Goal: Transaction & Acquisition: Book appointment/travel/reservation

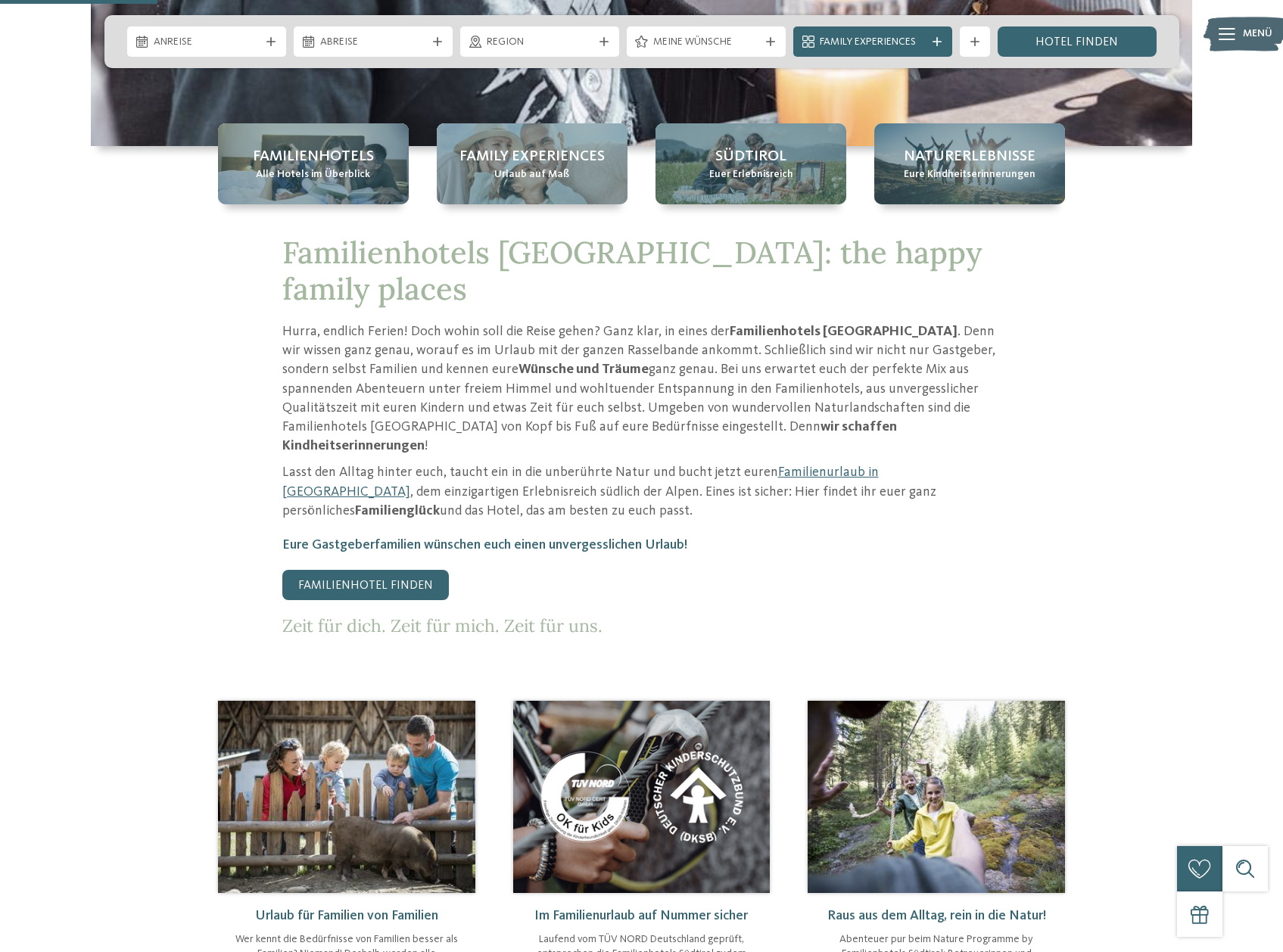
scroll to position [605, 0]
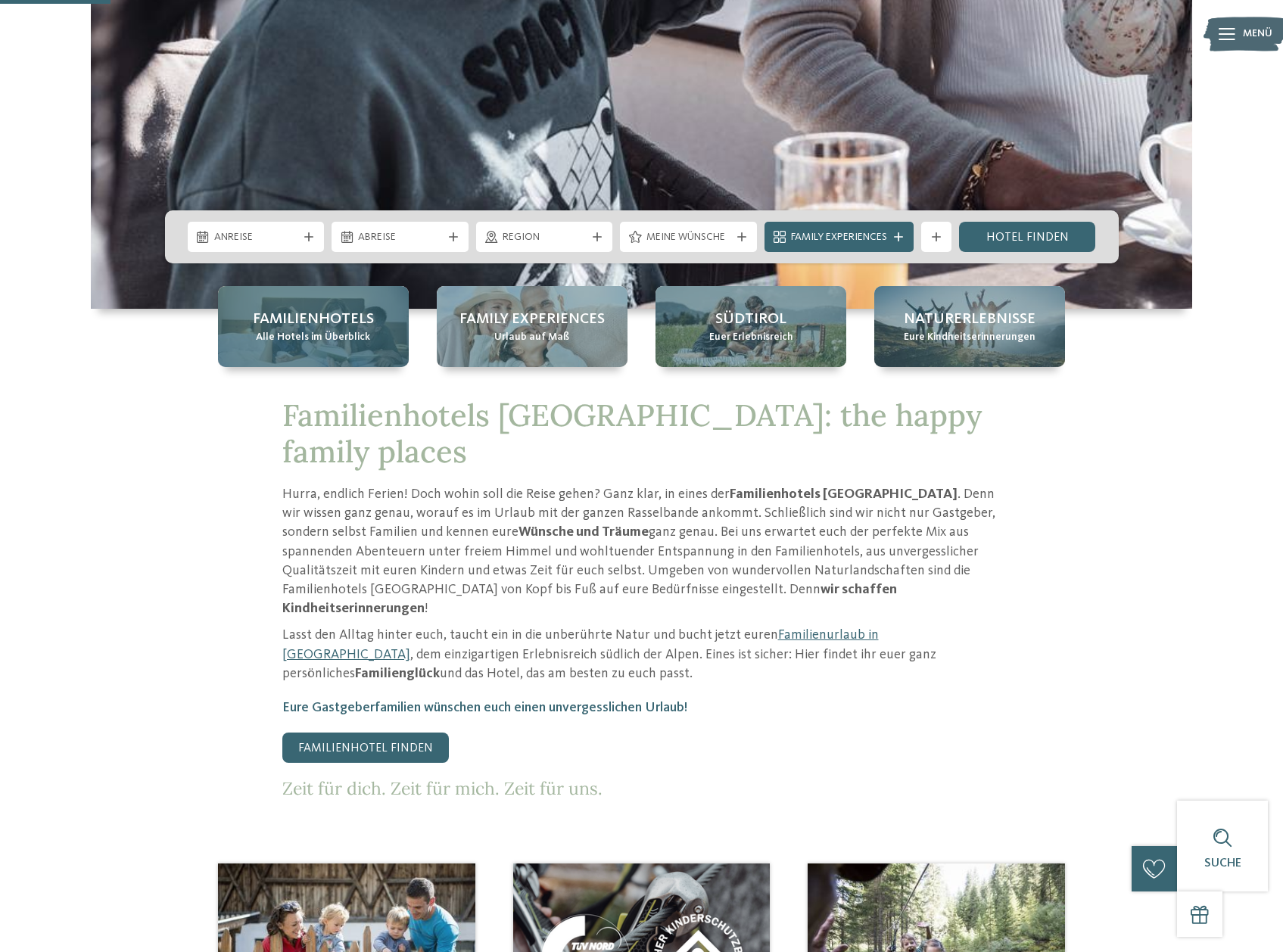
click at [359, 339] on span "Alle Hotels im Überblick" at bounding box center [313, 337] width 114 height 15
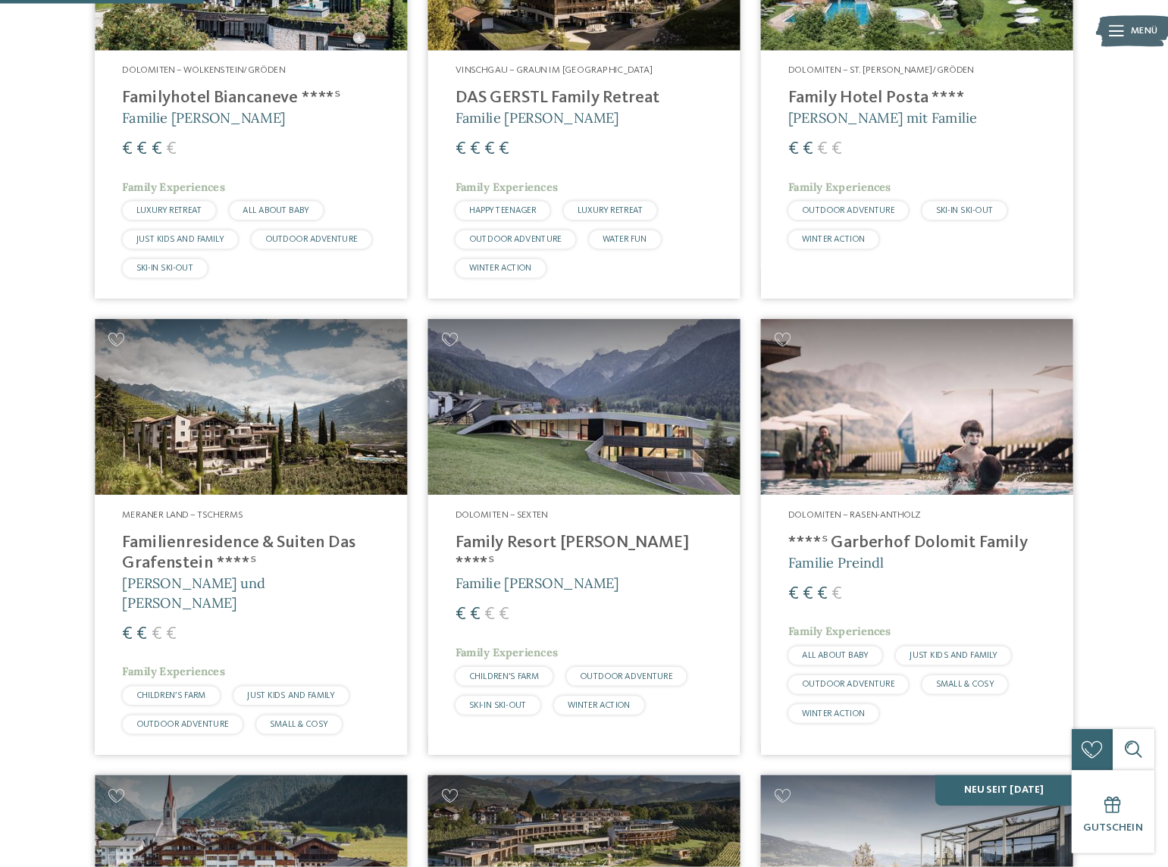
scroll to position [606, 0]
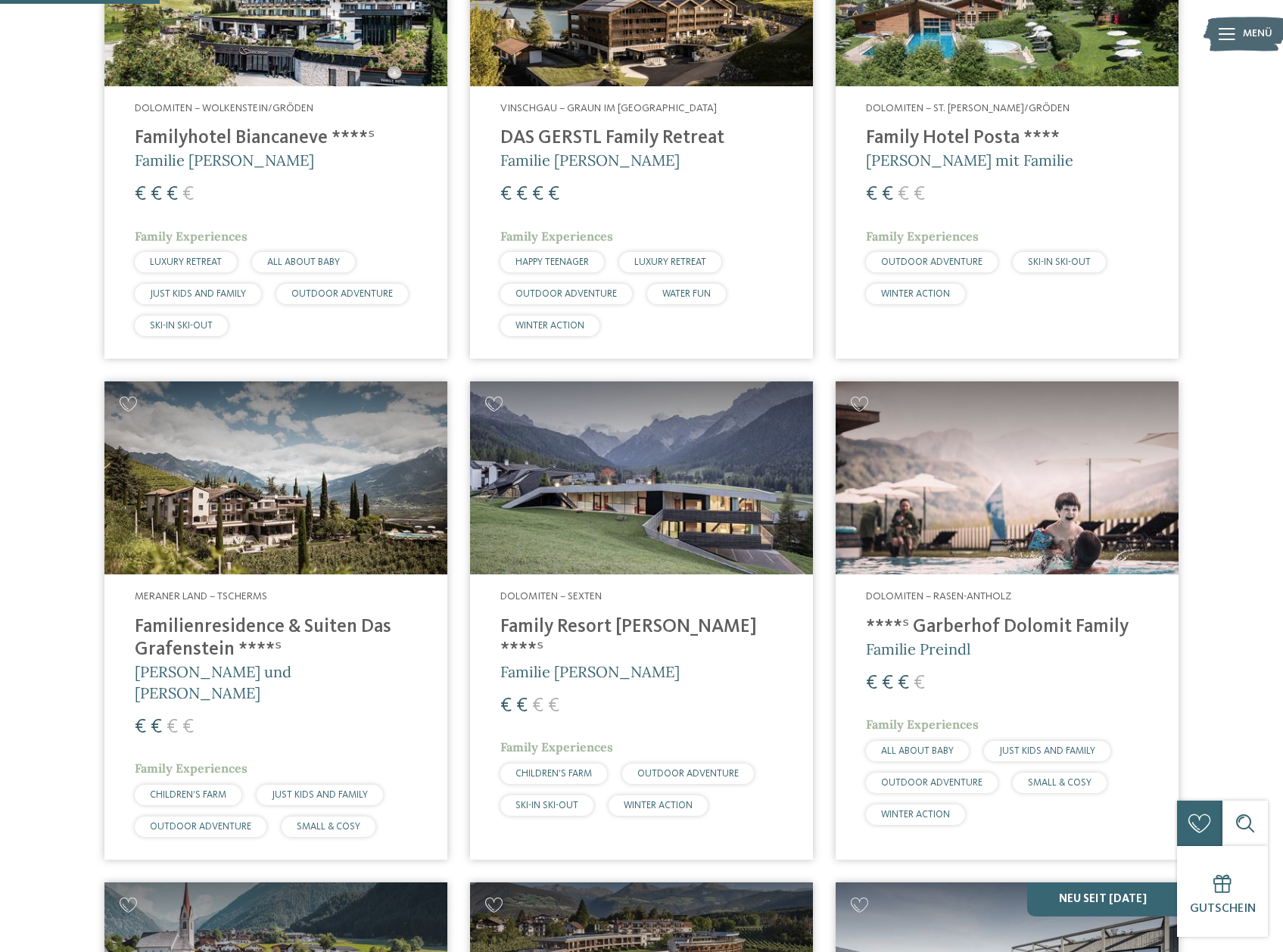
click at [386, 512] on img at bounding box center [276, 477] width 343 height 193
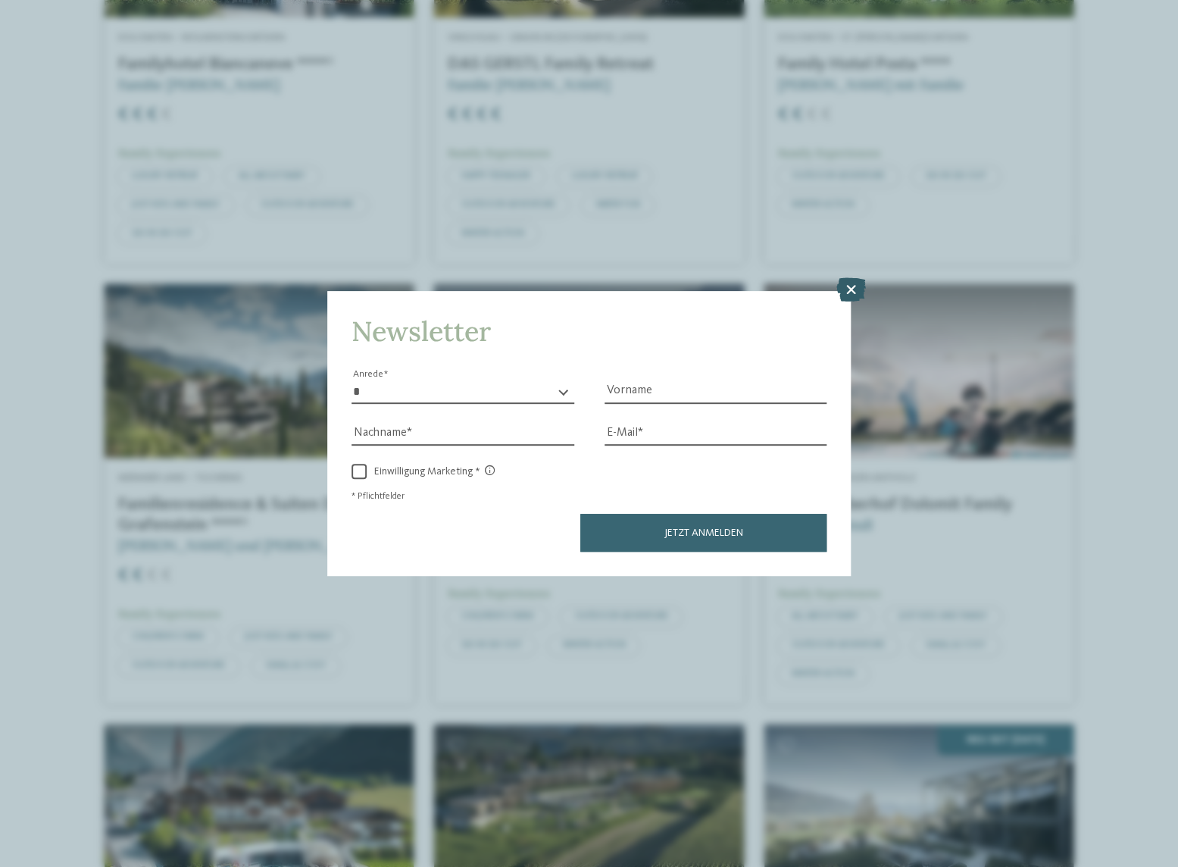
click at [849, 288] on icon at bounding box center [851, 290] width 30 height 24
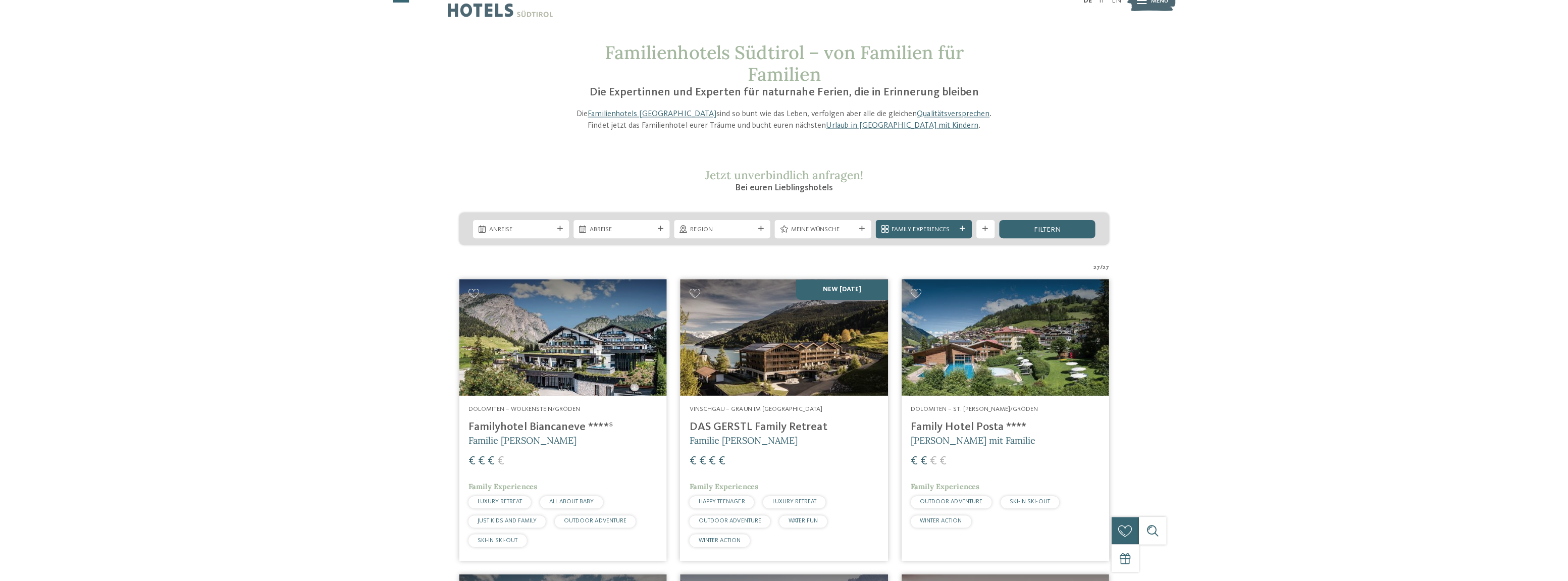
scroll to position [0, 0]
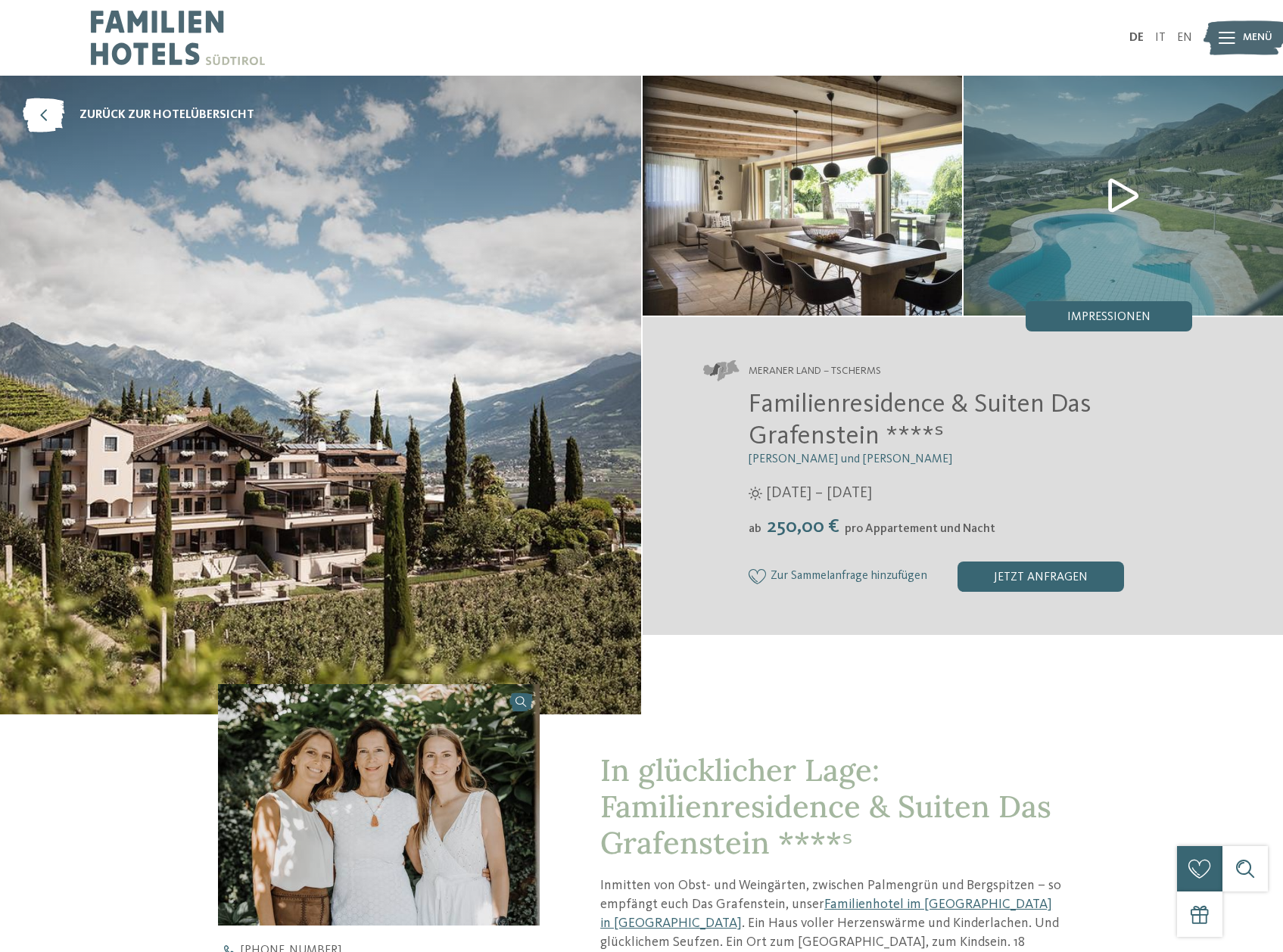
click at [789, 245] on img at bounding box center [802, 196] width 320 height 240
click at [361, 512] on img at bounding box center [321, 396] width 642 height 639
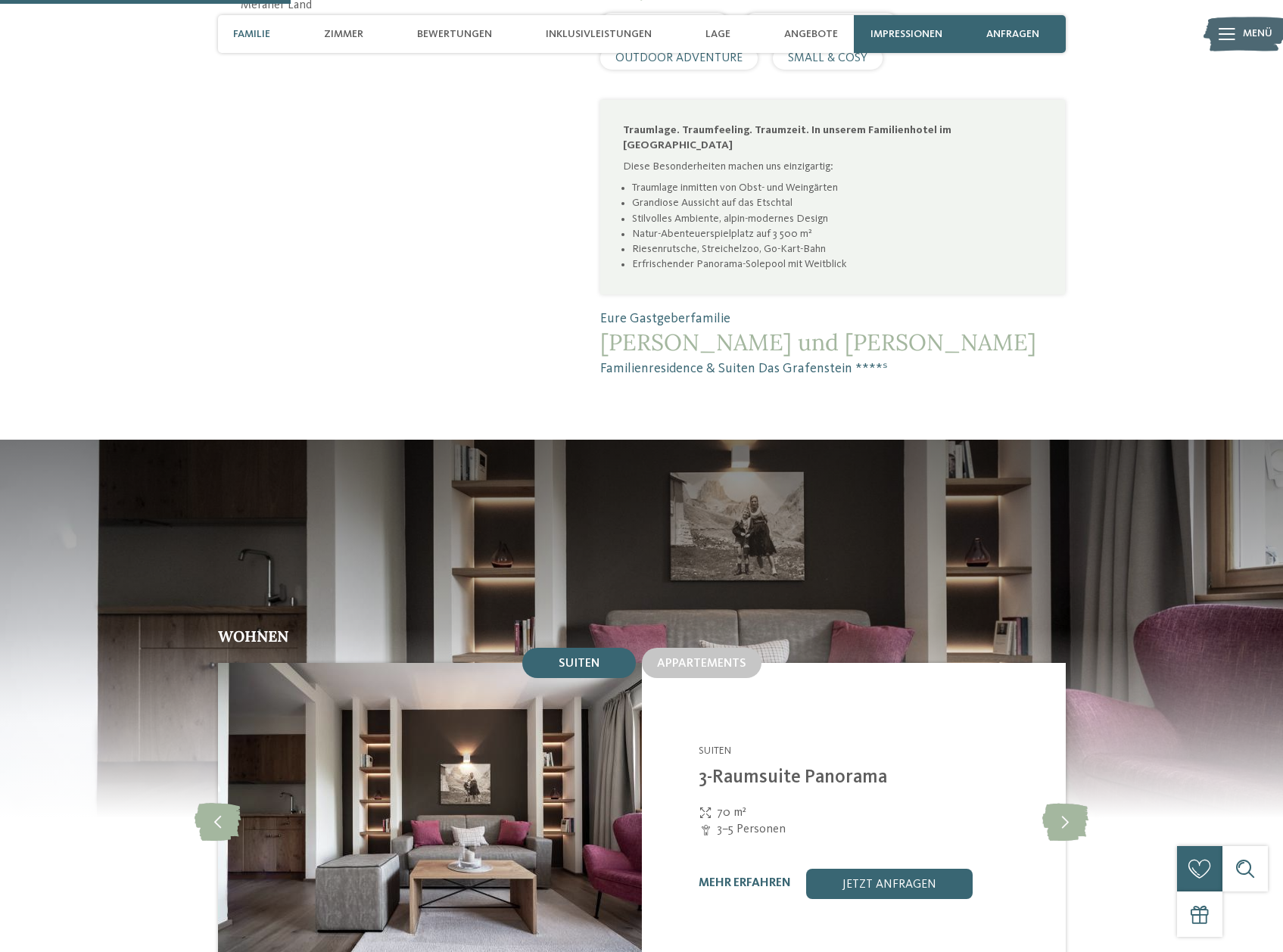
scroll to position [1363, 0]
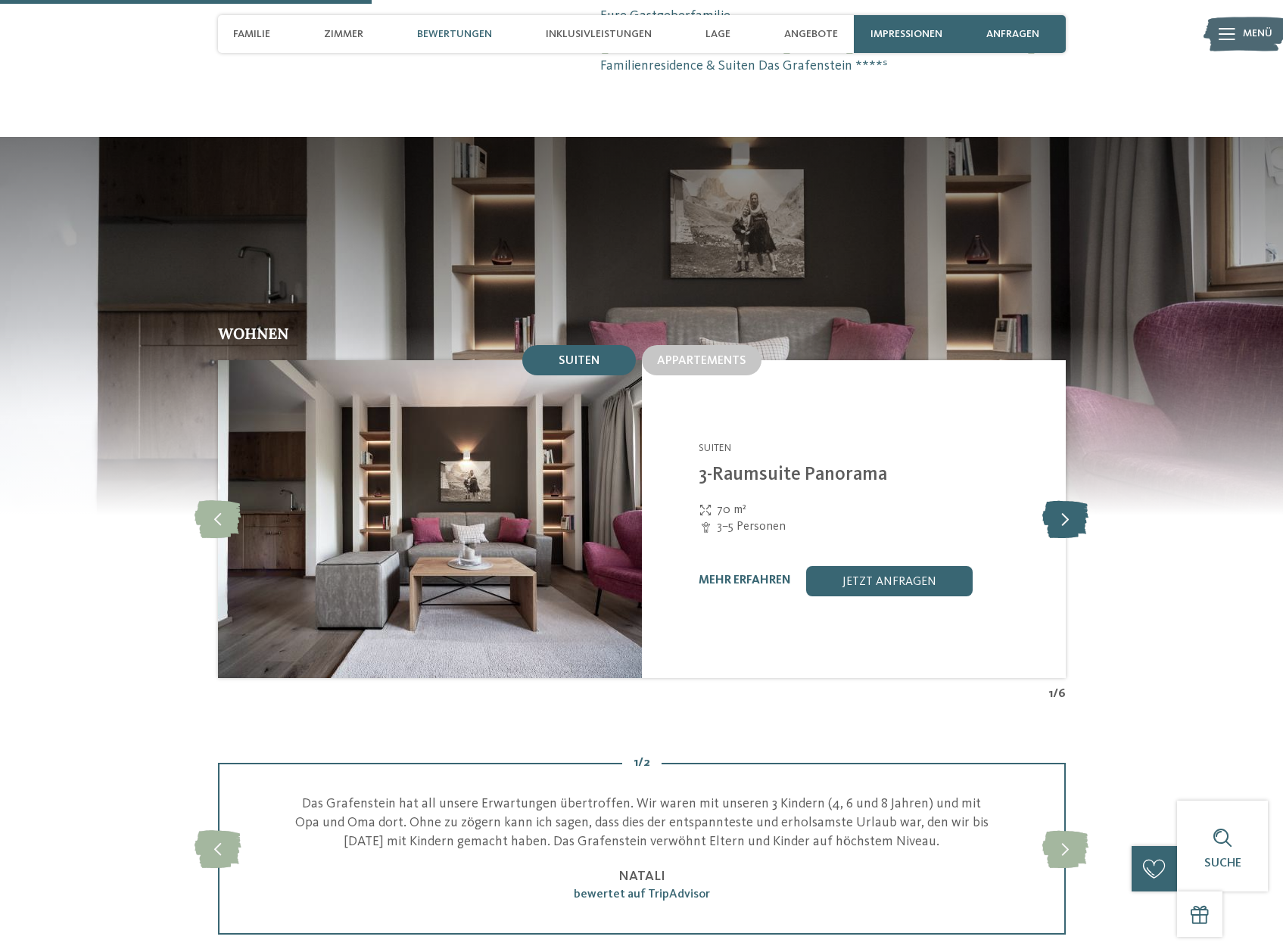
click at [1061, 500] on icon at bounding box center [1065, 519] width 46 height 38
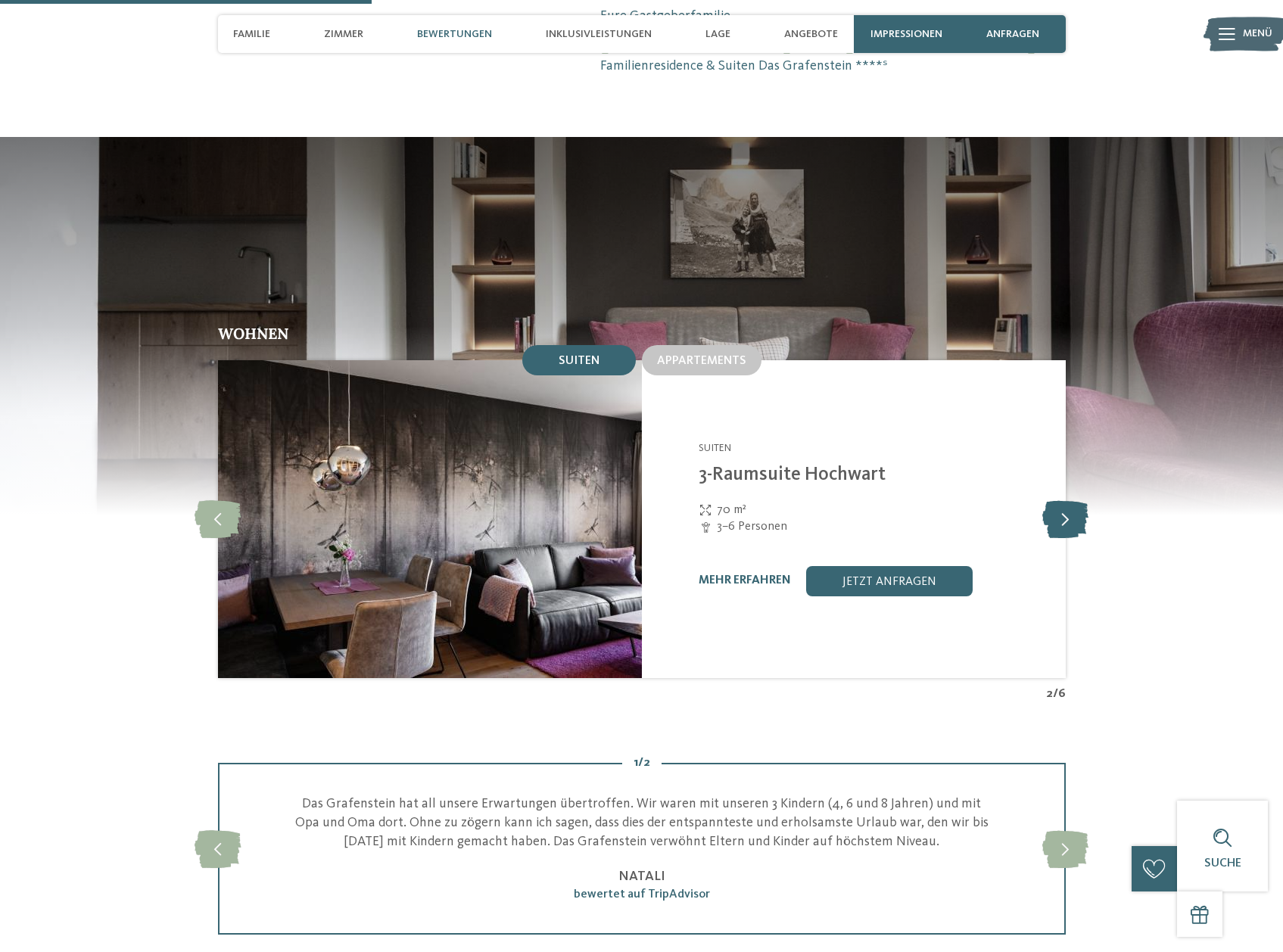
click at [1061, 500] on icon at bounding box center [1065, 519] width 46 height 38
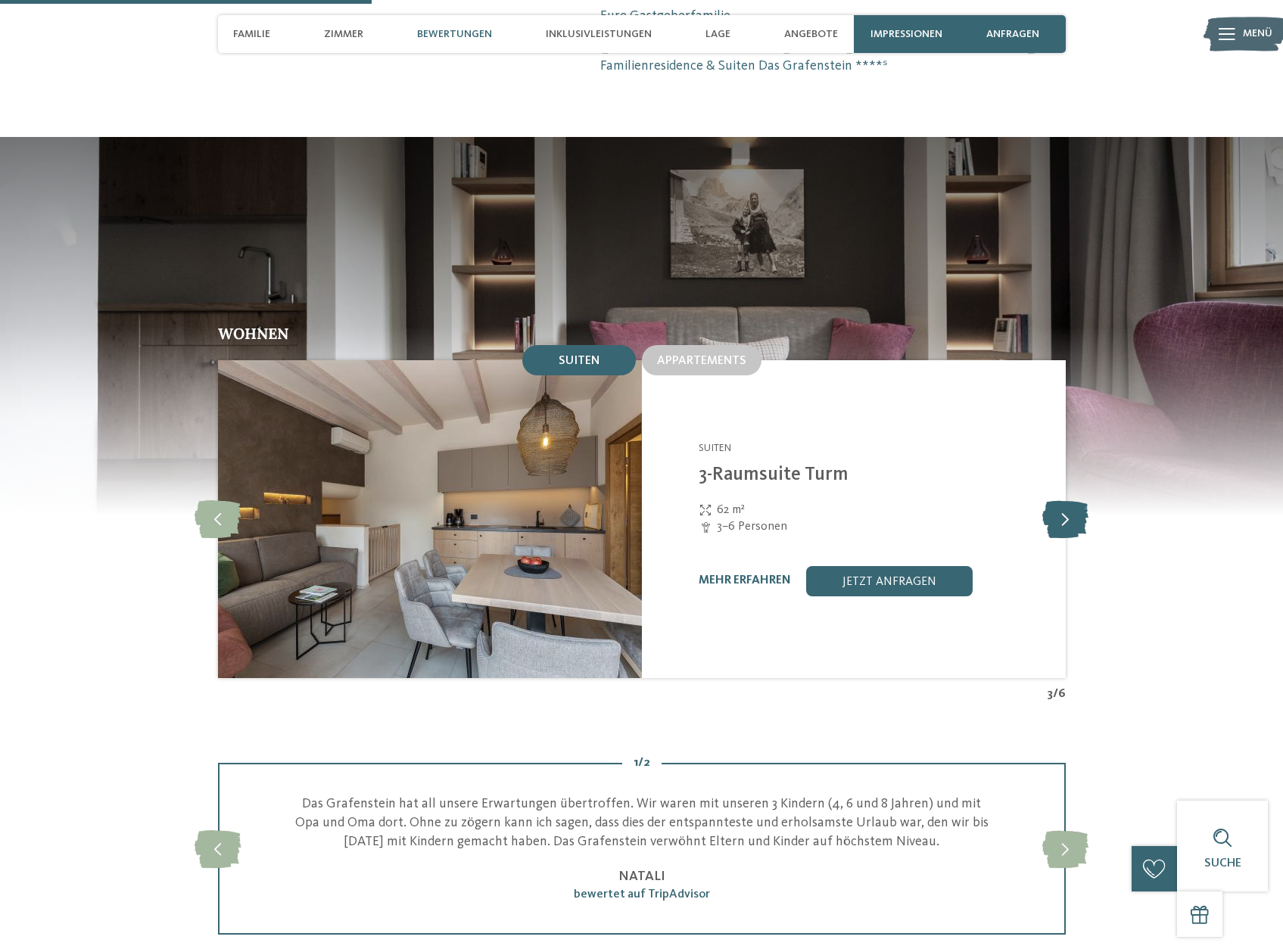
click at [1061, 500] on icon at bounding box center [1065, 519] width 46 height 38
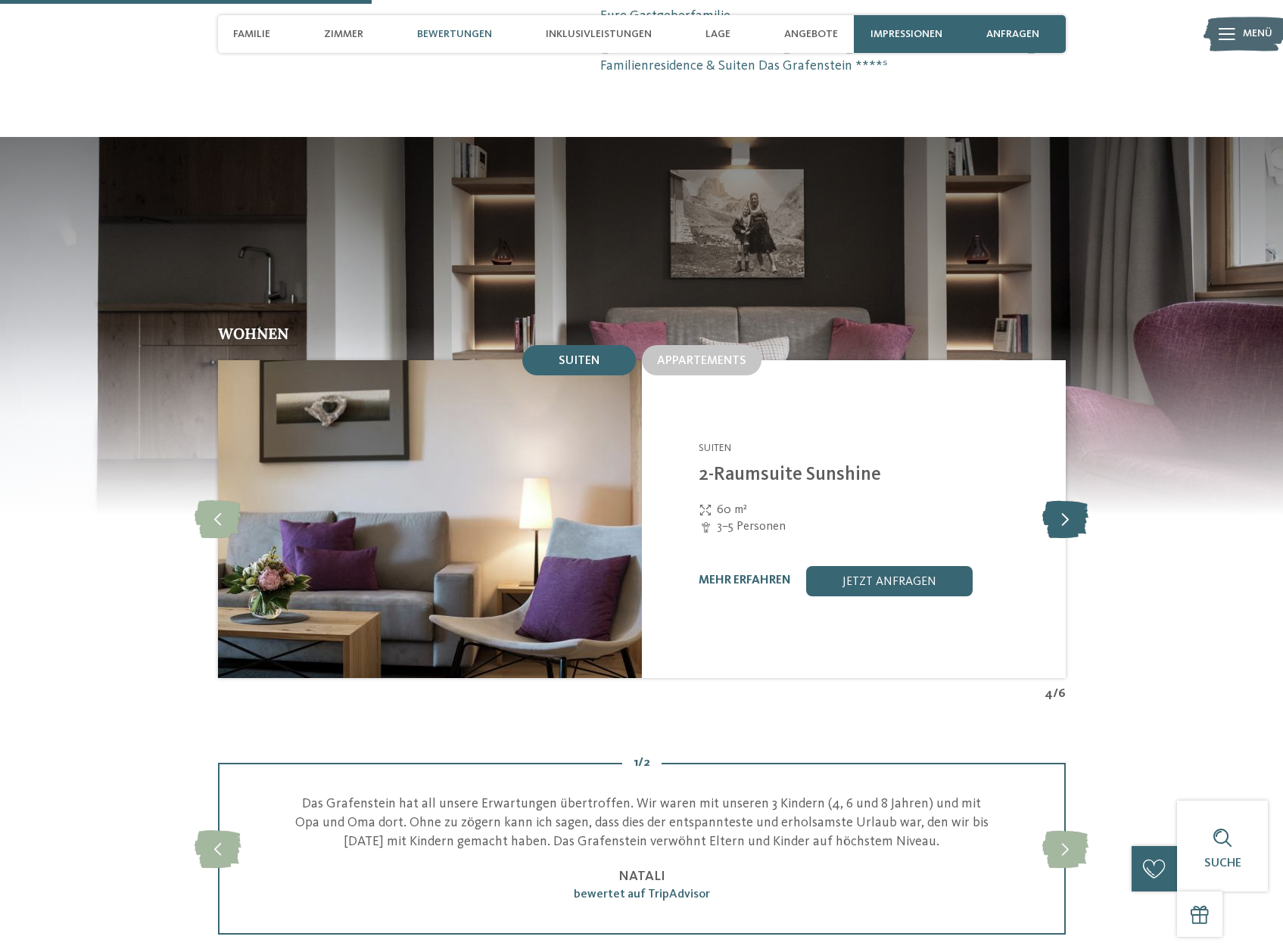
click at [1061, 500] on icon at bounding box center [1065, 519] width 46 height 38
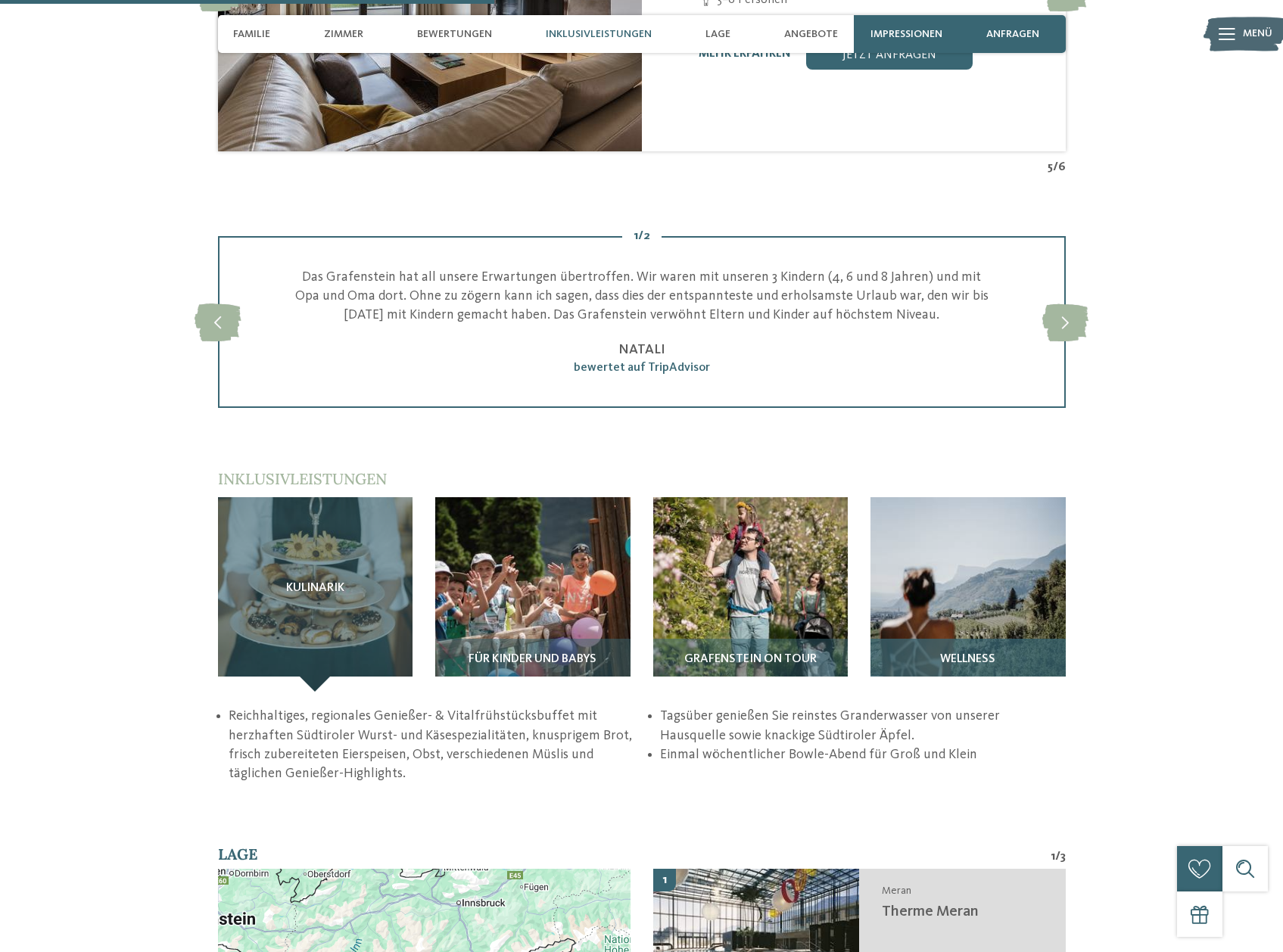
scroll to position [1892, 0]
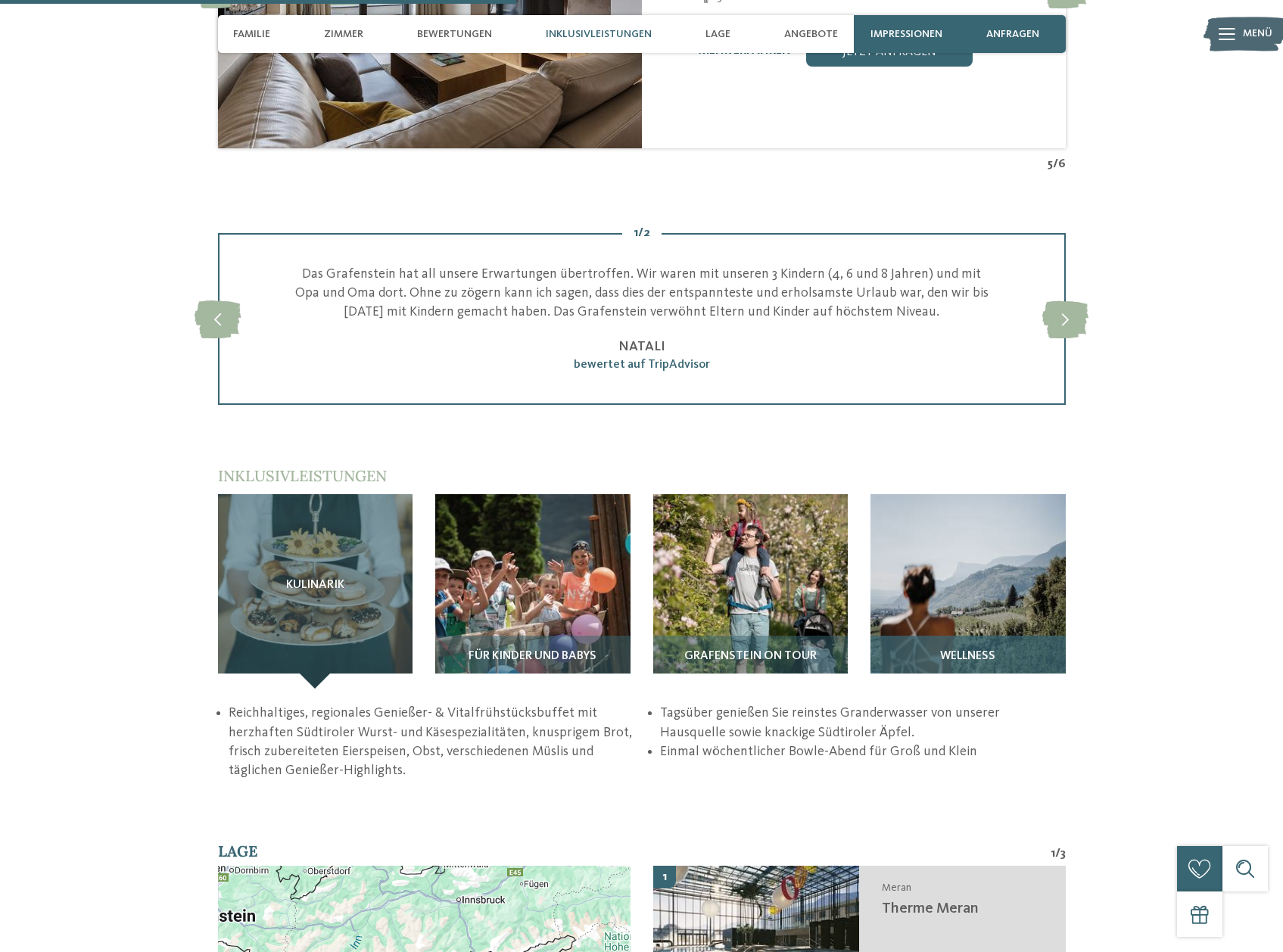
click at [964, 586] on img at bounding box center [968, 592] width 196 height 196
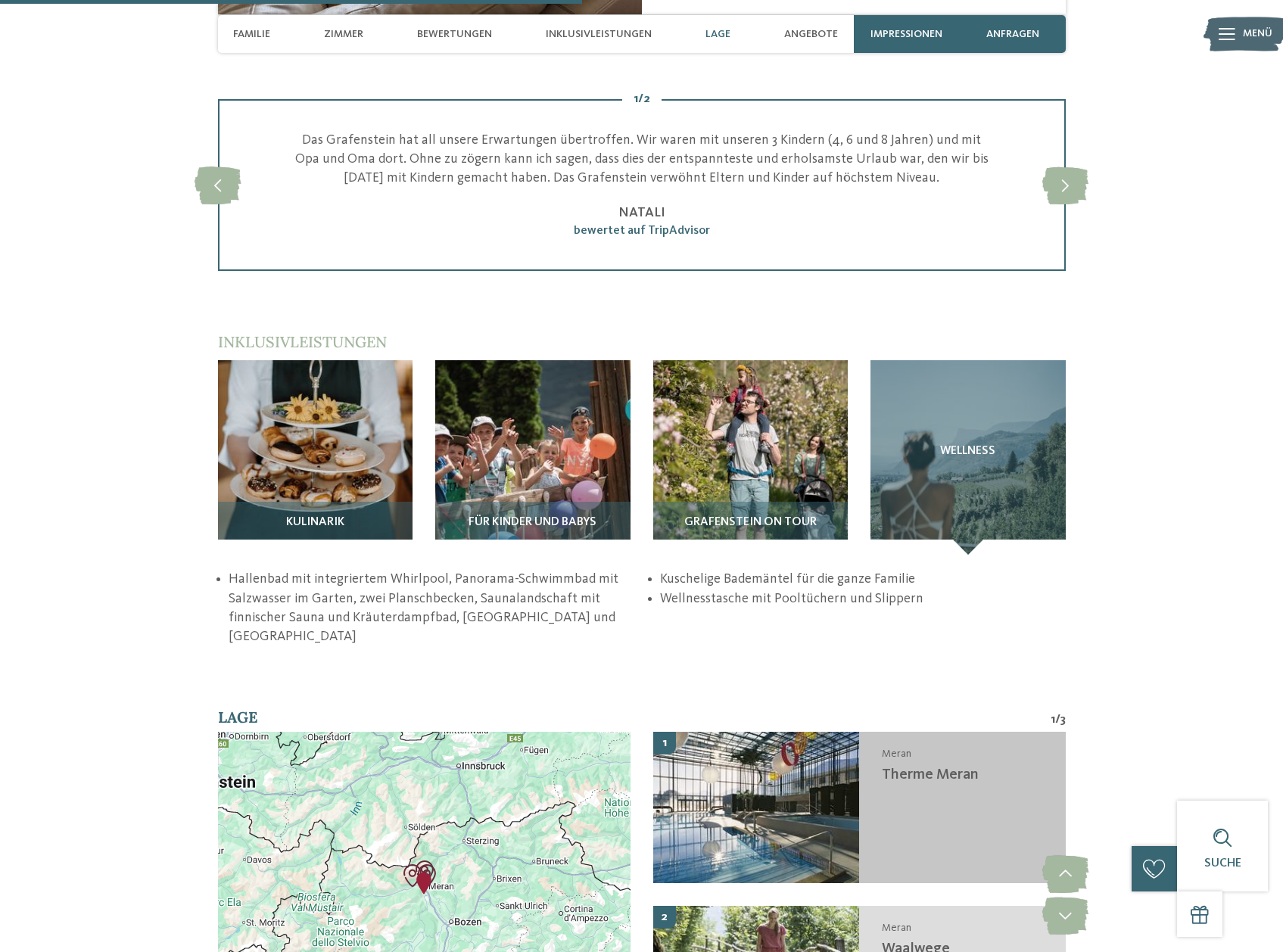
scroll to position [2196, 0]
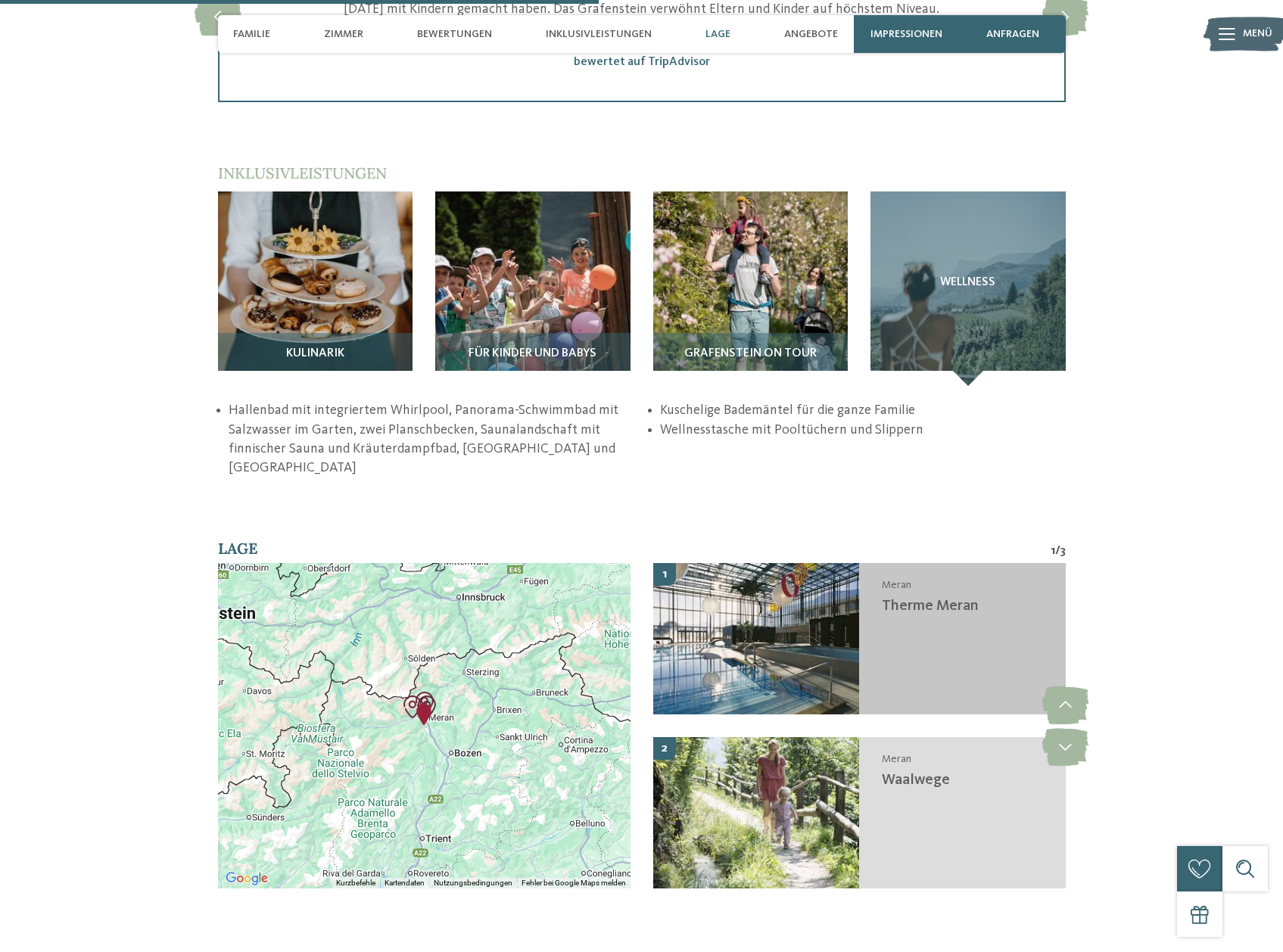
click at [837, 618] on img at bounding box center [756, 639] width 207 height 152
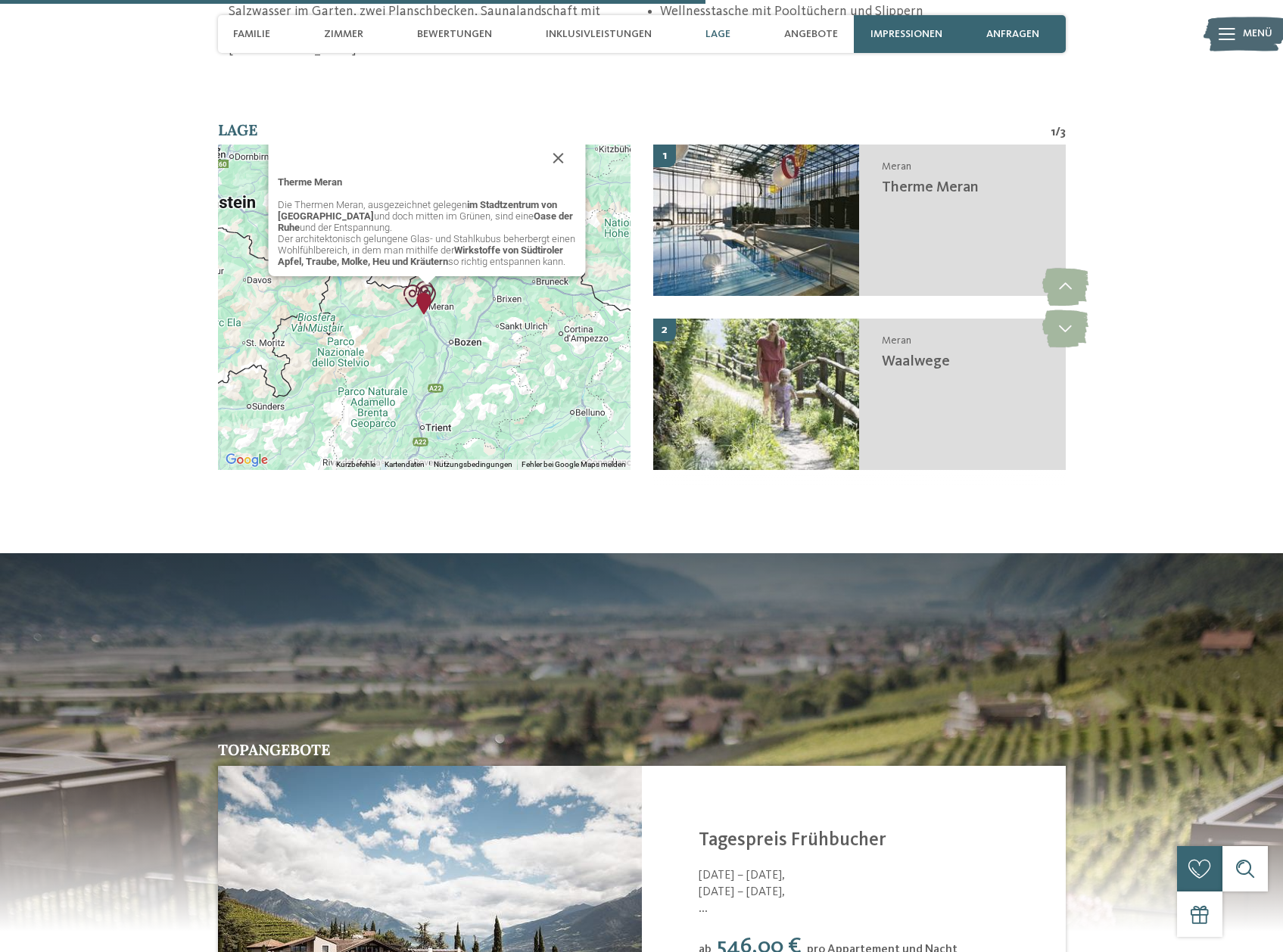
scroll to position [2616, 0]
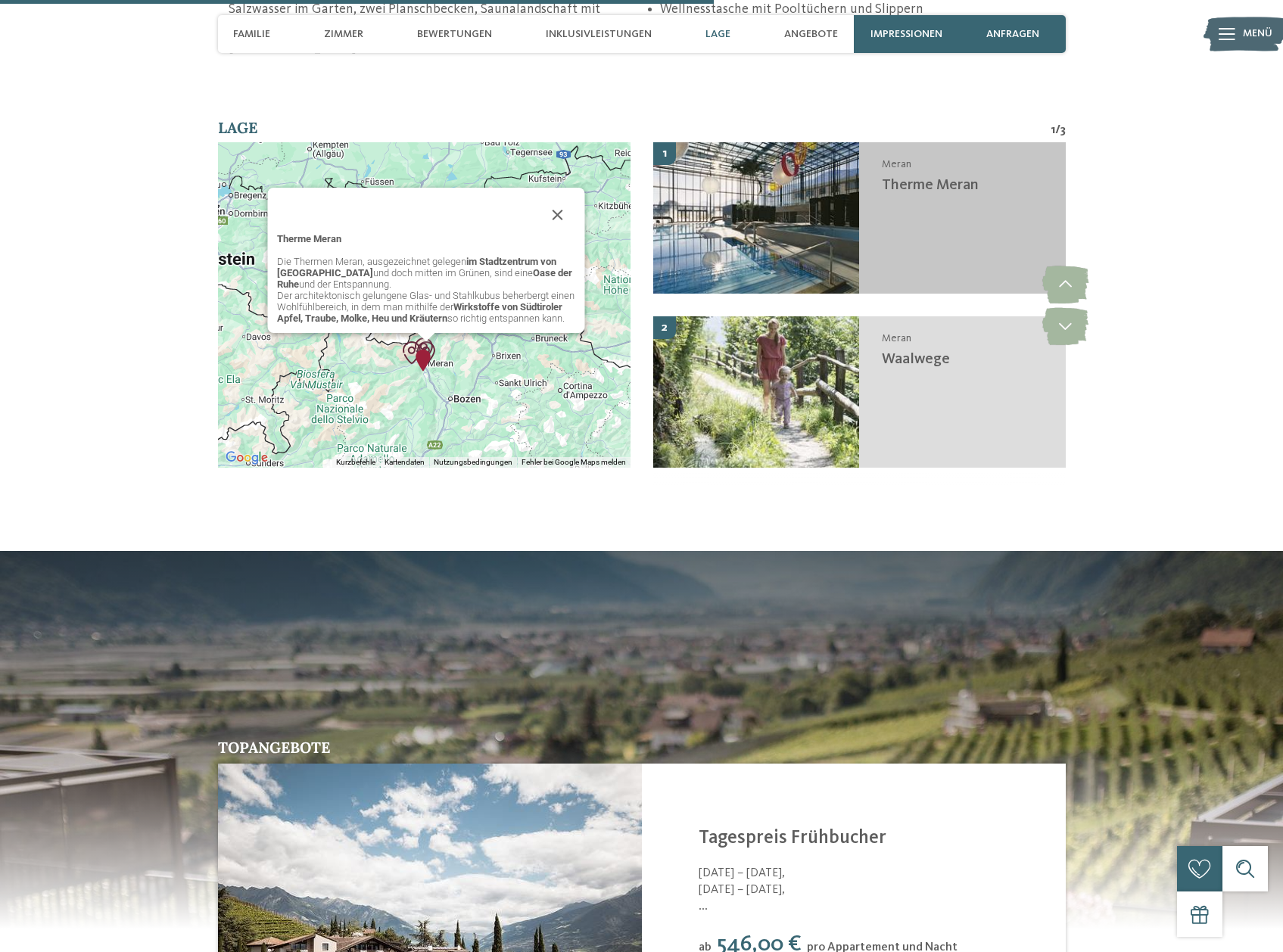
click at [764, 185] on img at bounding box center [756, 218] width 207 height 152
click at [892, 159] on span "Meran" at bounding box center [897, 164] width 30 height 11
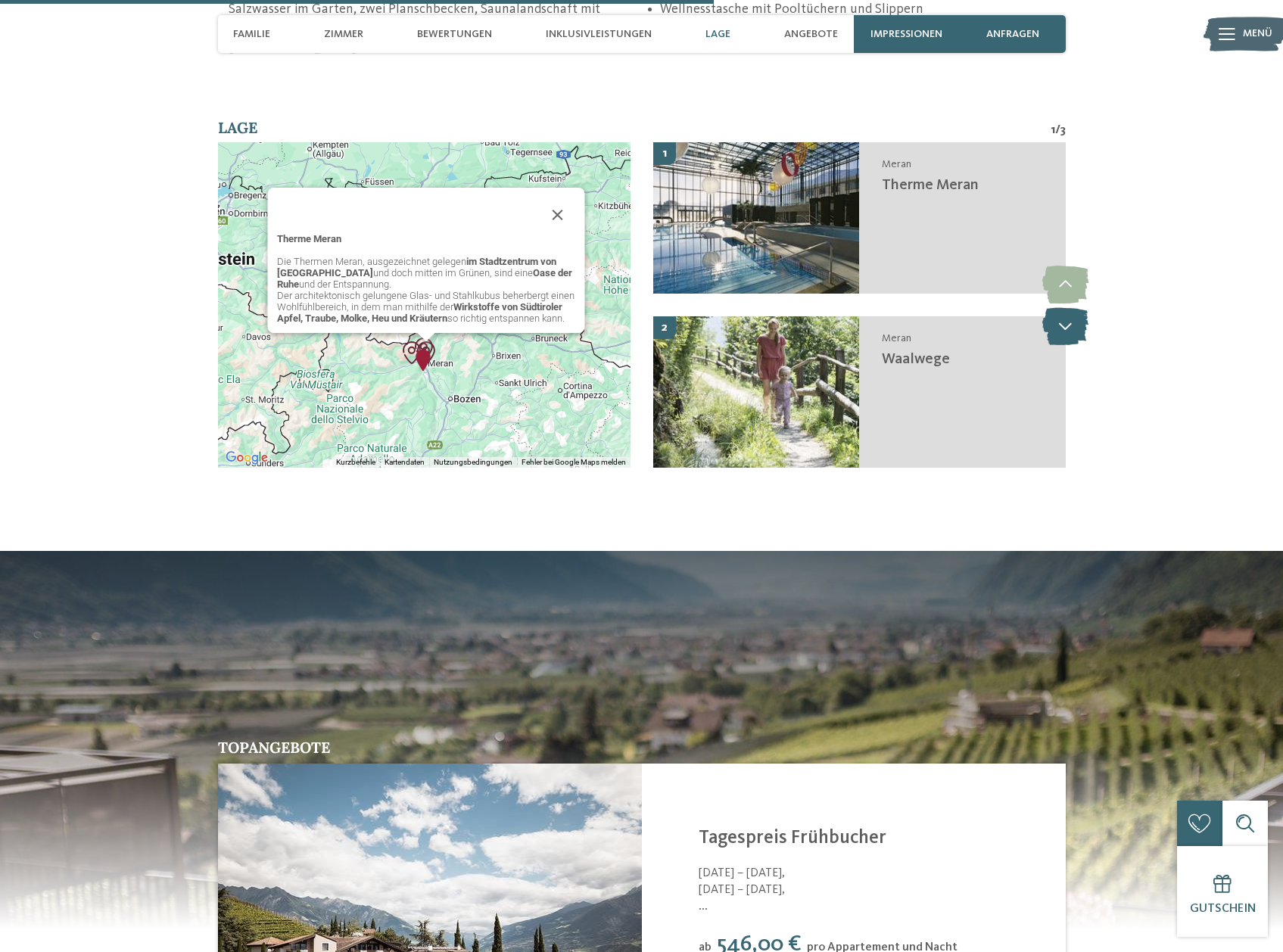
click at [1077, 308] on icon at bounding box center [1065, 327] width 46 height 38
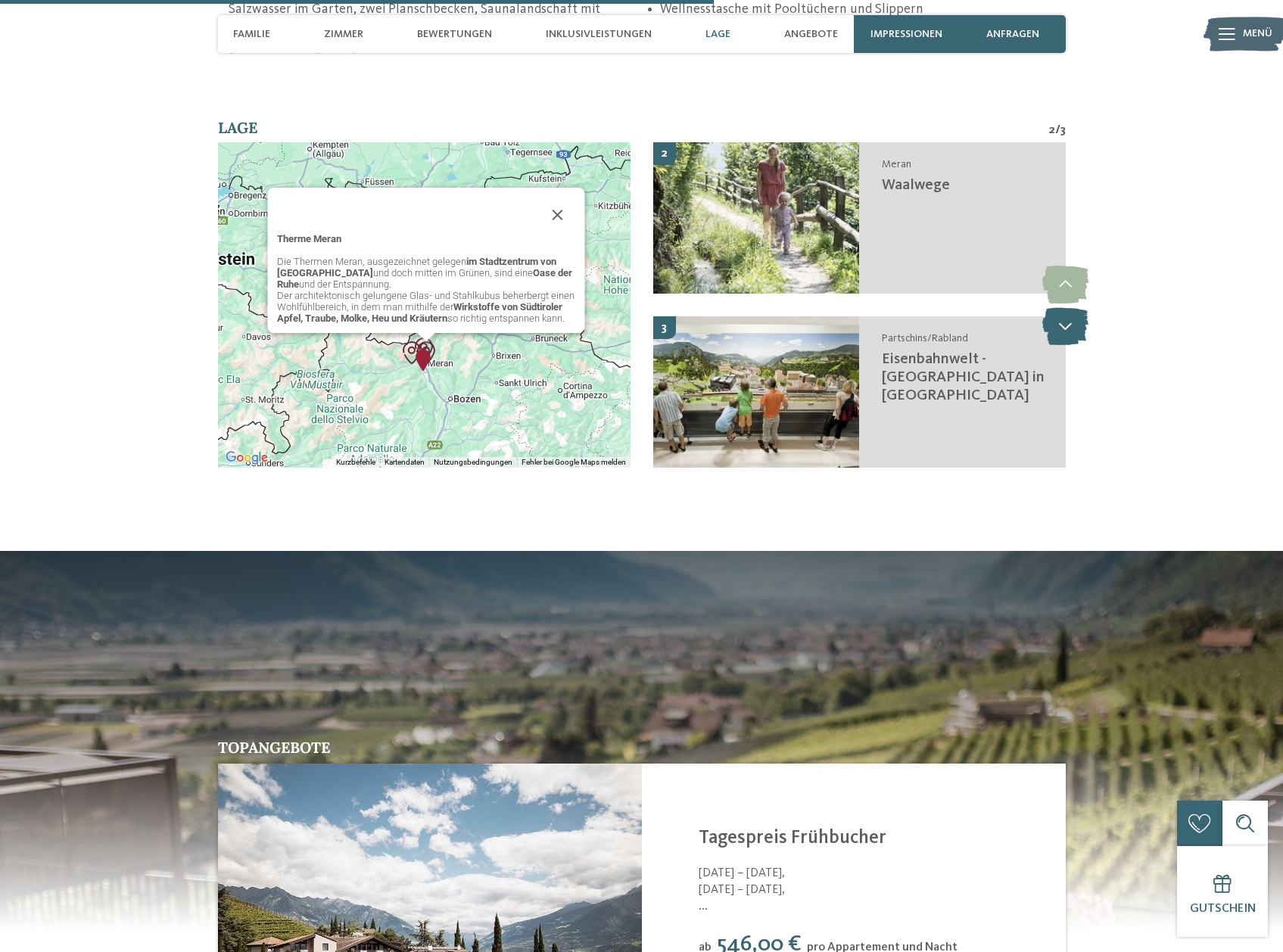
click at [1077, 308] on icon at bounding box center [1065, 327] width 46 height 38
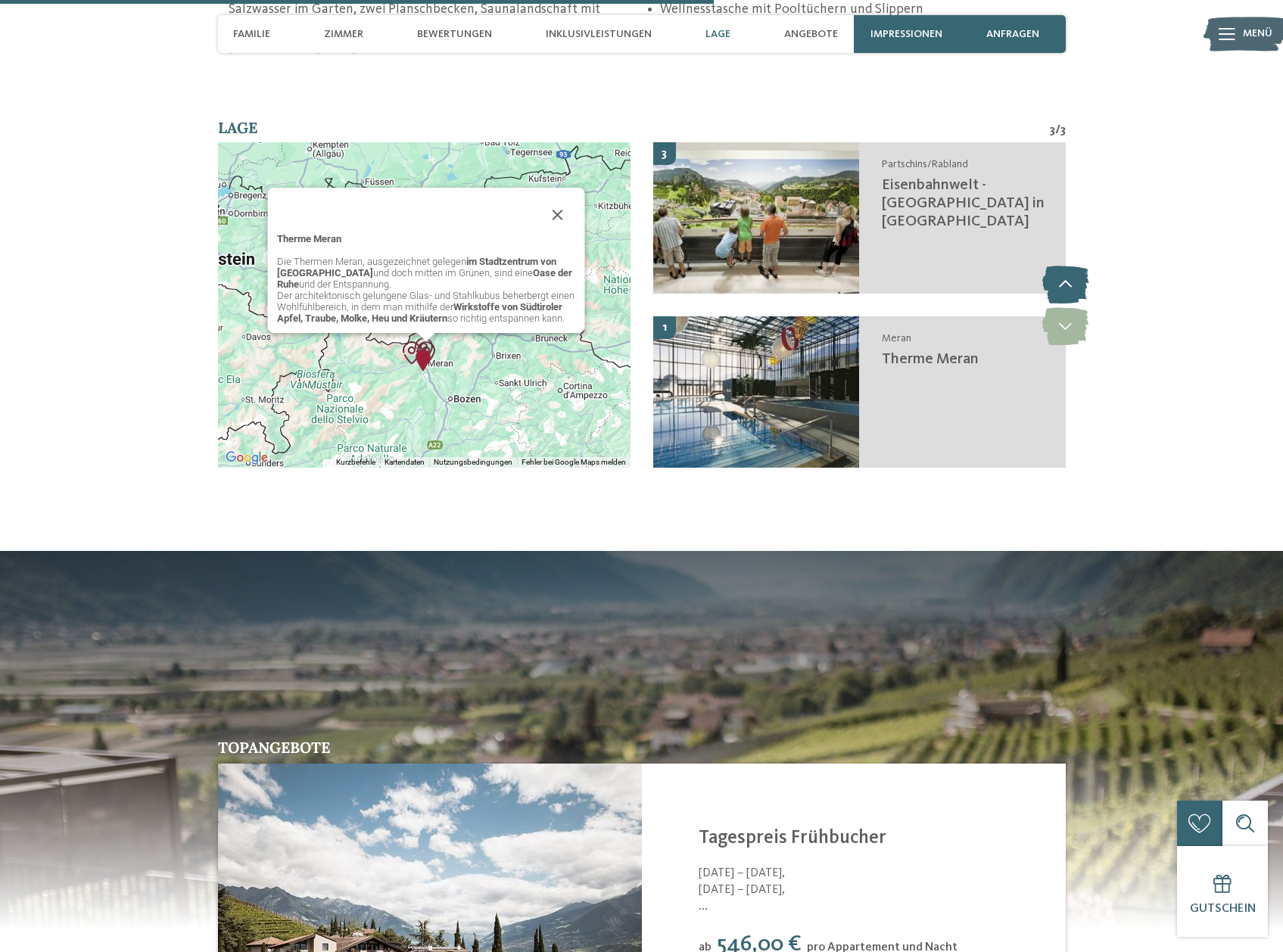
click at [1067, 266] on icon at bounding box center [1065, 285] width 46 height 38
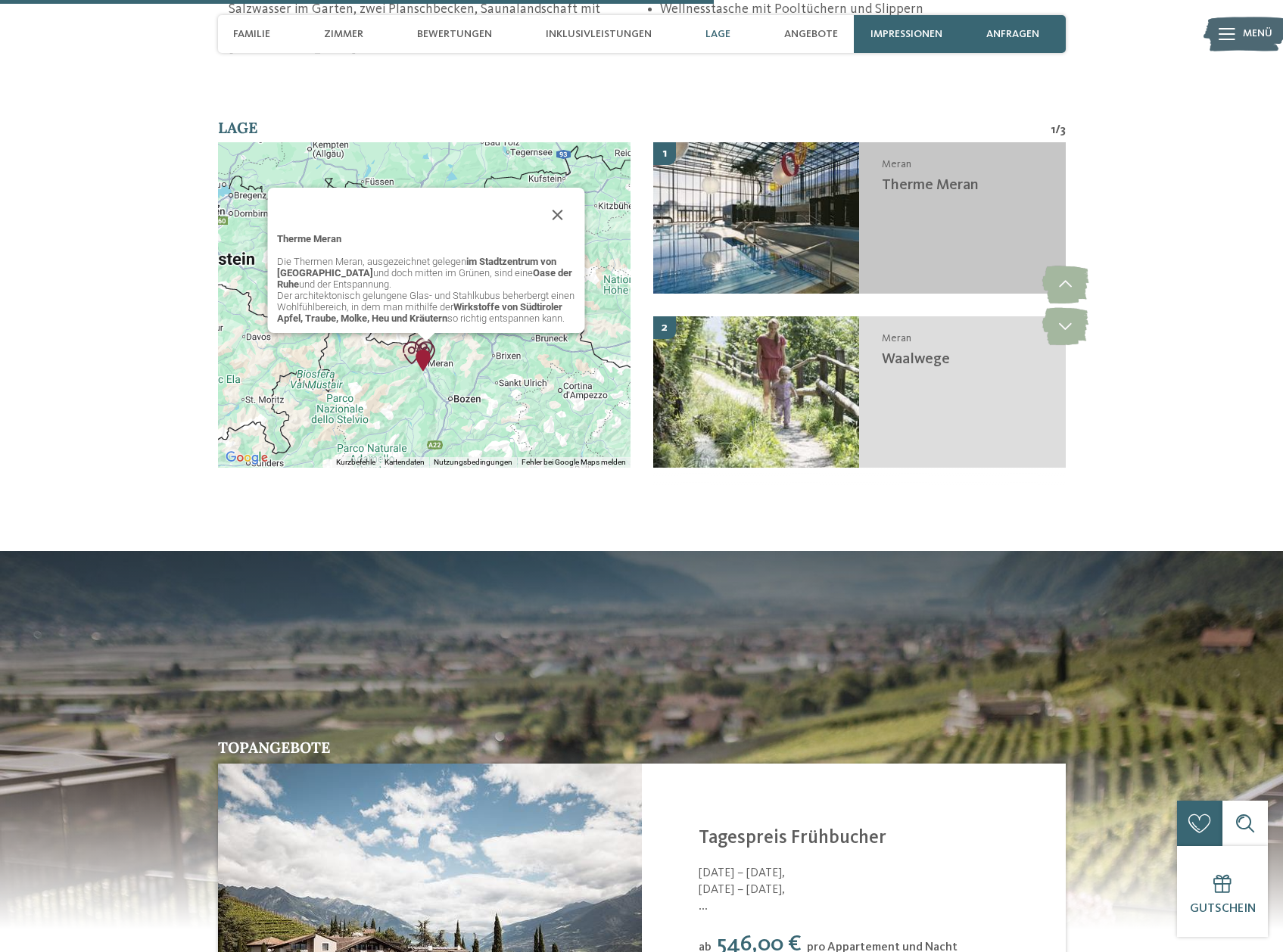
click at [789, 158] on img at bounding box center [756, 218] width 207 height 152
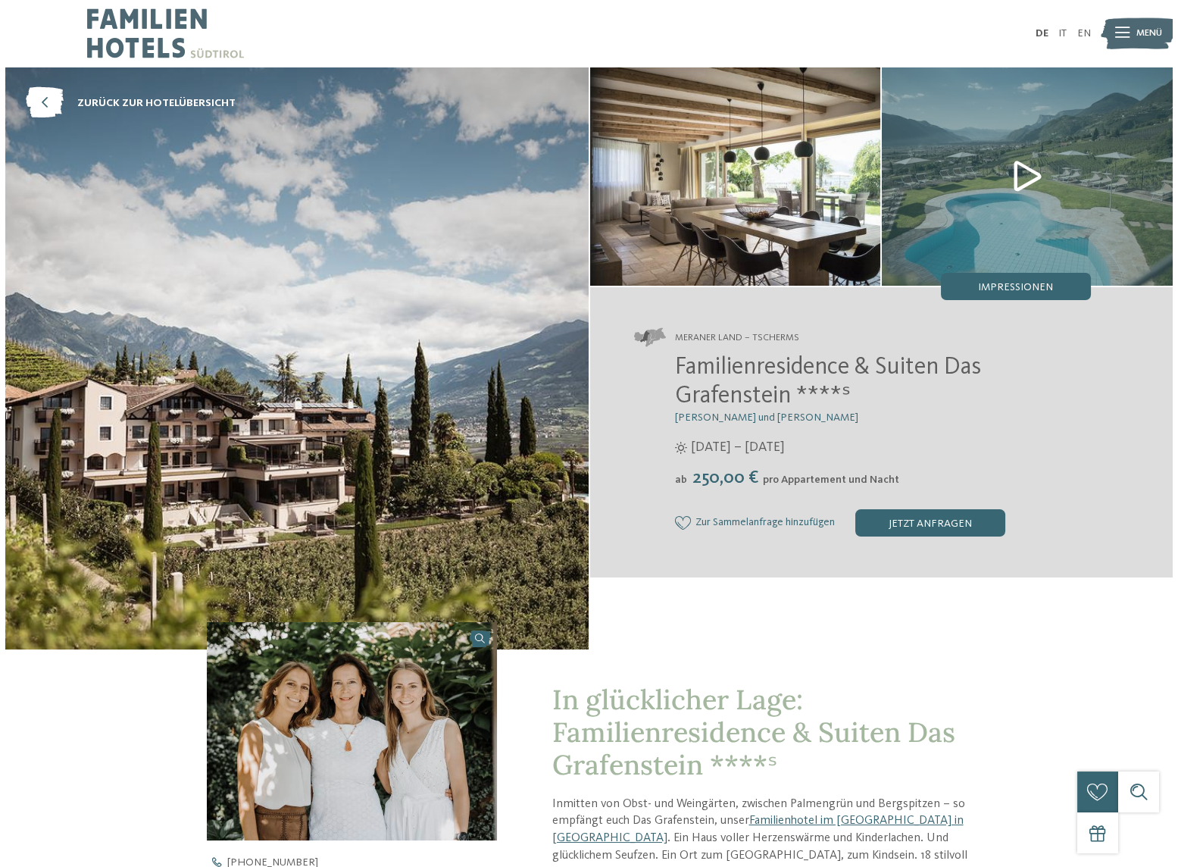
scroll to position [0, 0]
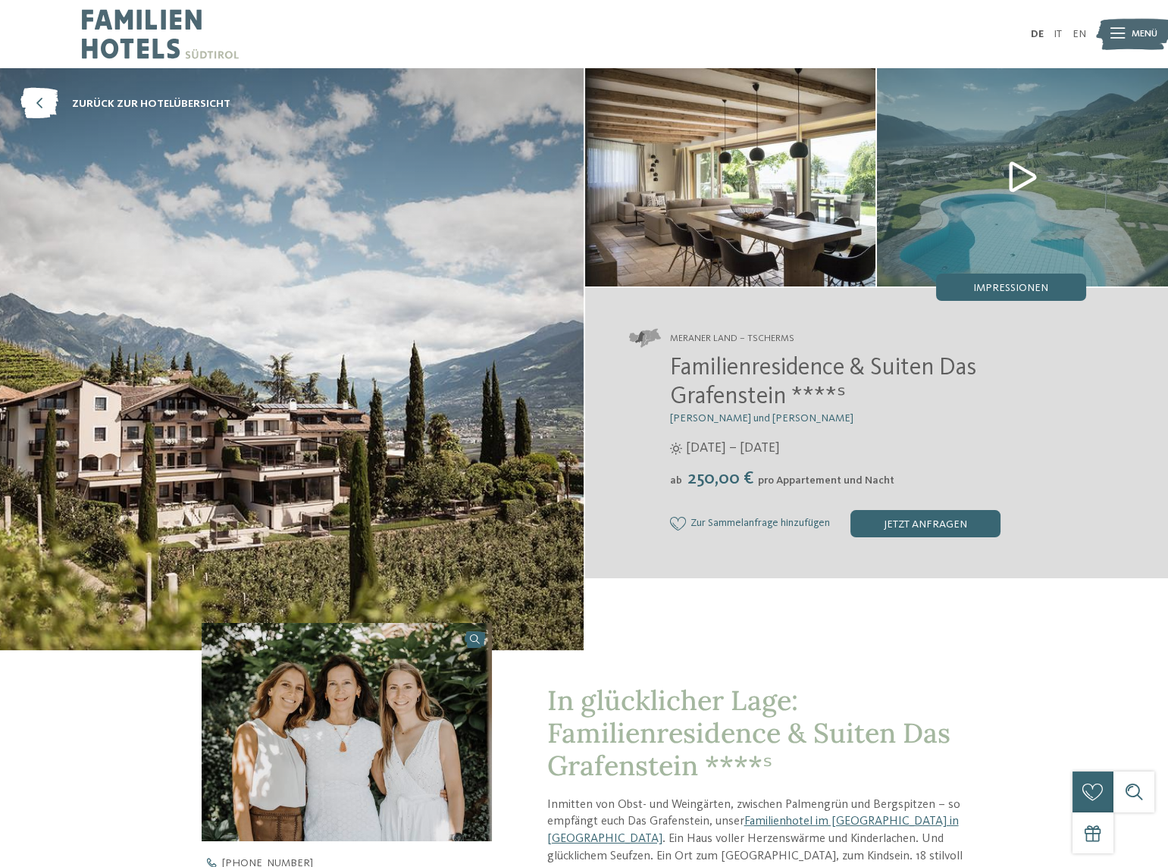
click at [1115, 30] on icon at bounding box center [1117, 34] width 14 height 11
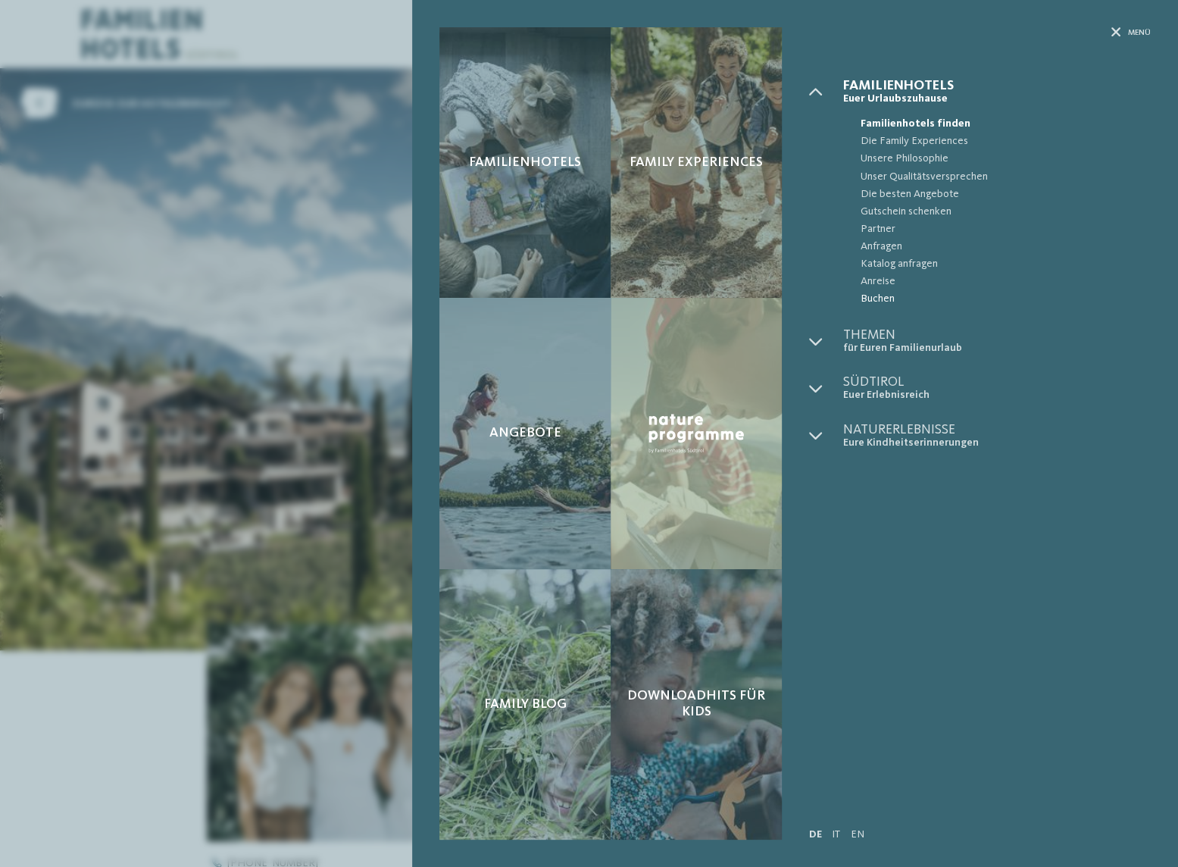
click at [881, 292] on span "Buchen" at bounding box center [1005, 298] width 291 height 17
click at [1129, 27] on span "Menü" at bounding box center [1139, 32] width 23 height 11
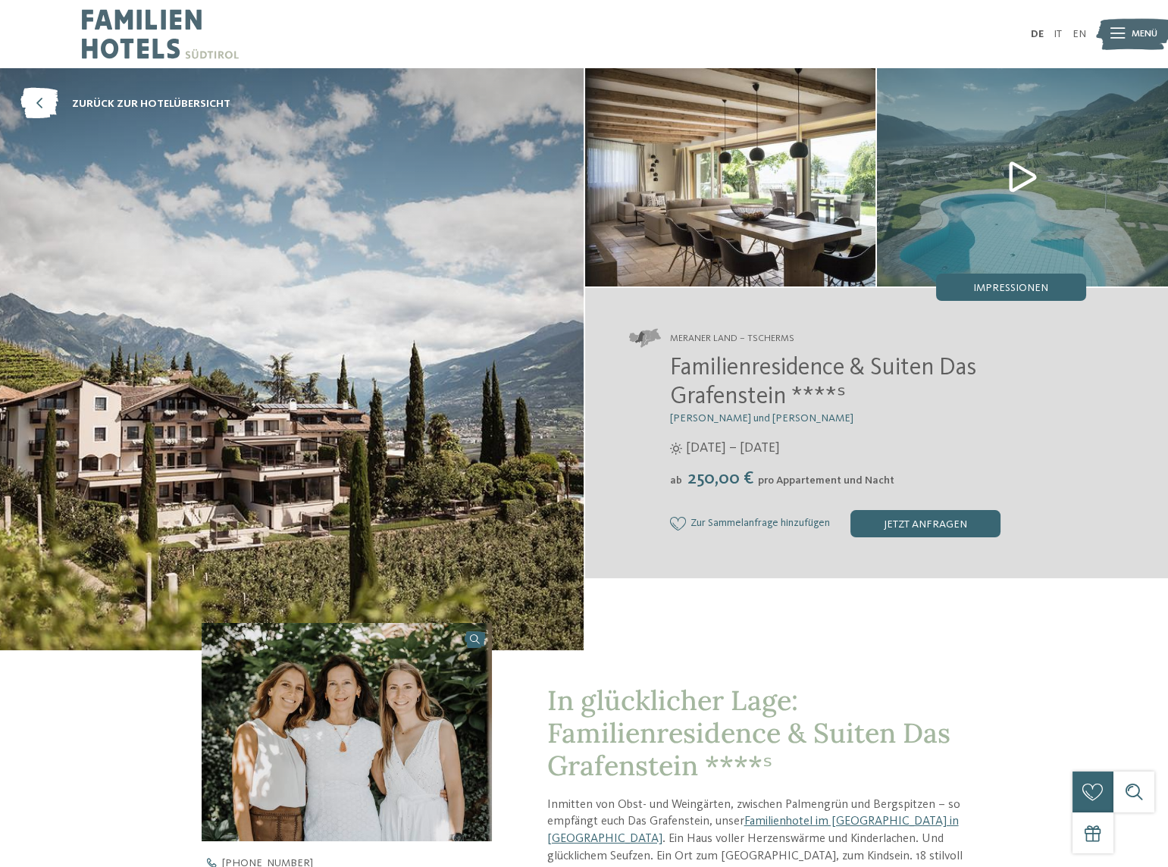
click at [1108, 27] on img at bounding box center [1133, 34] width 75 height 38
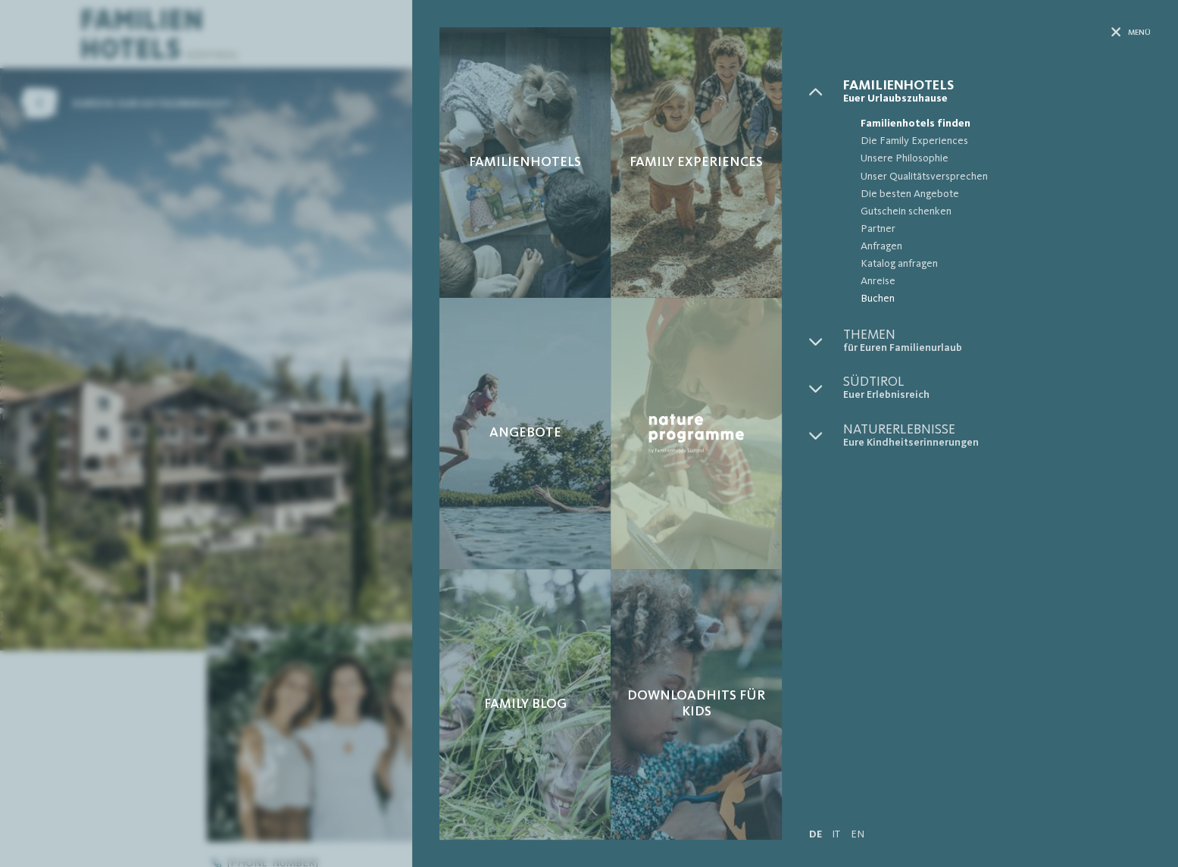
click at [885, 292] on span "Buchen" at bounding box center [1005, 298] width 291 height 17
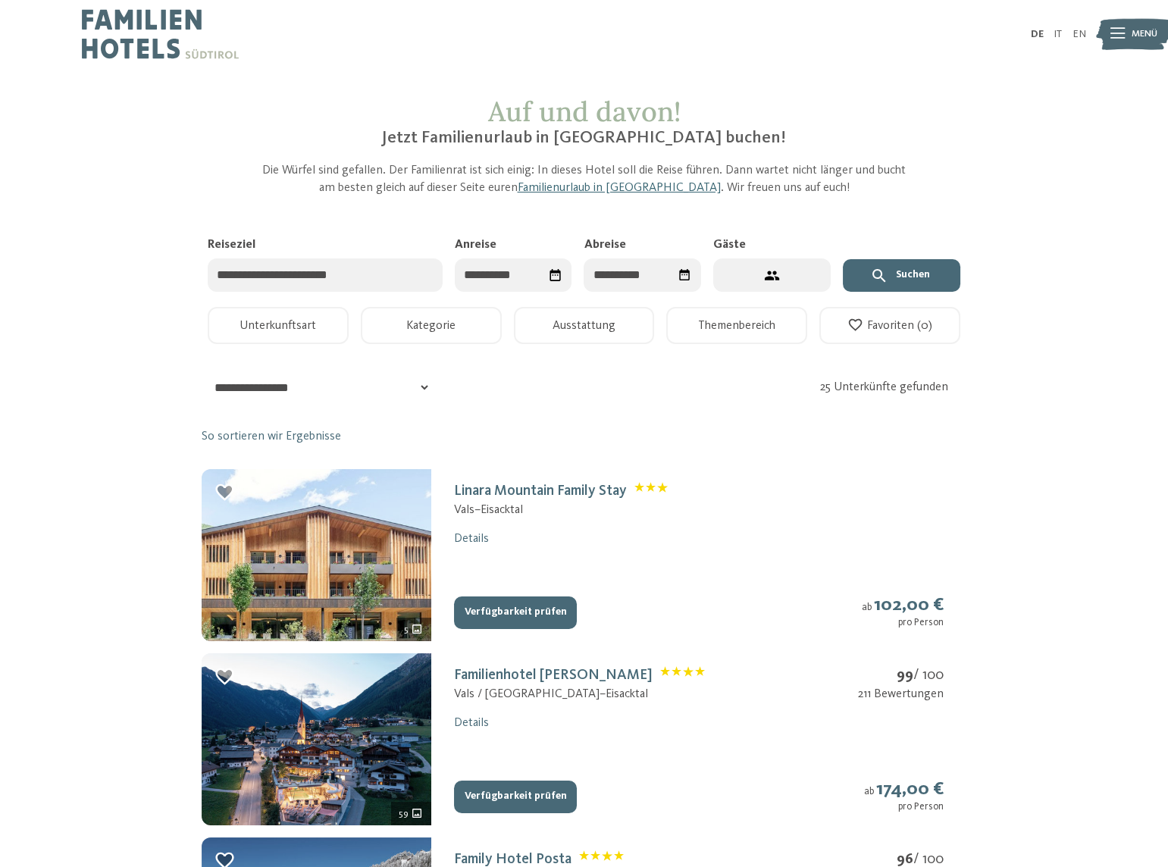
click at [353, 273] on input "Reiseziel" at bounding box center [325, 275] width 235 height 34
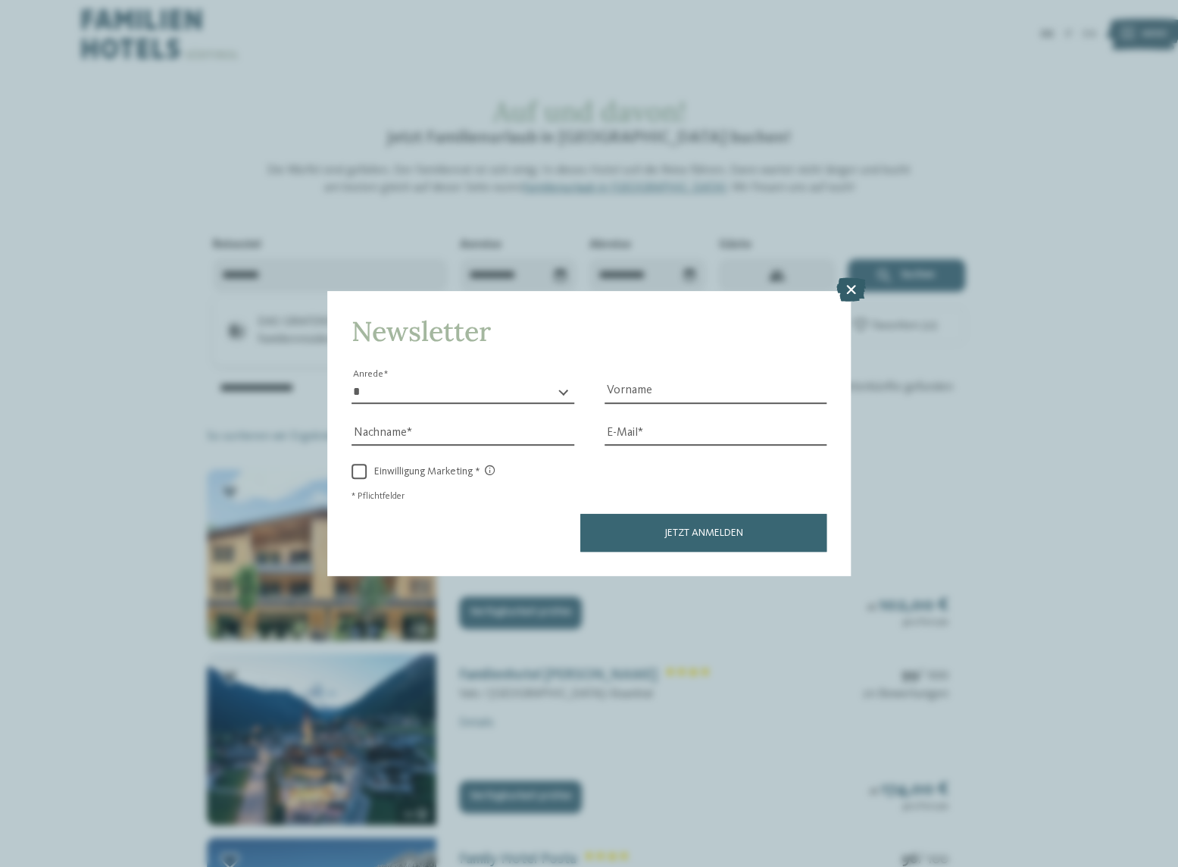
click at [850, 291] on icon at bounding box center [851, 290] width 30 height 24
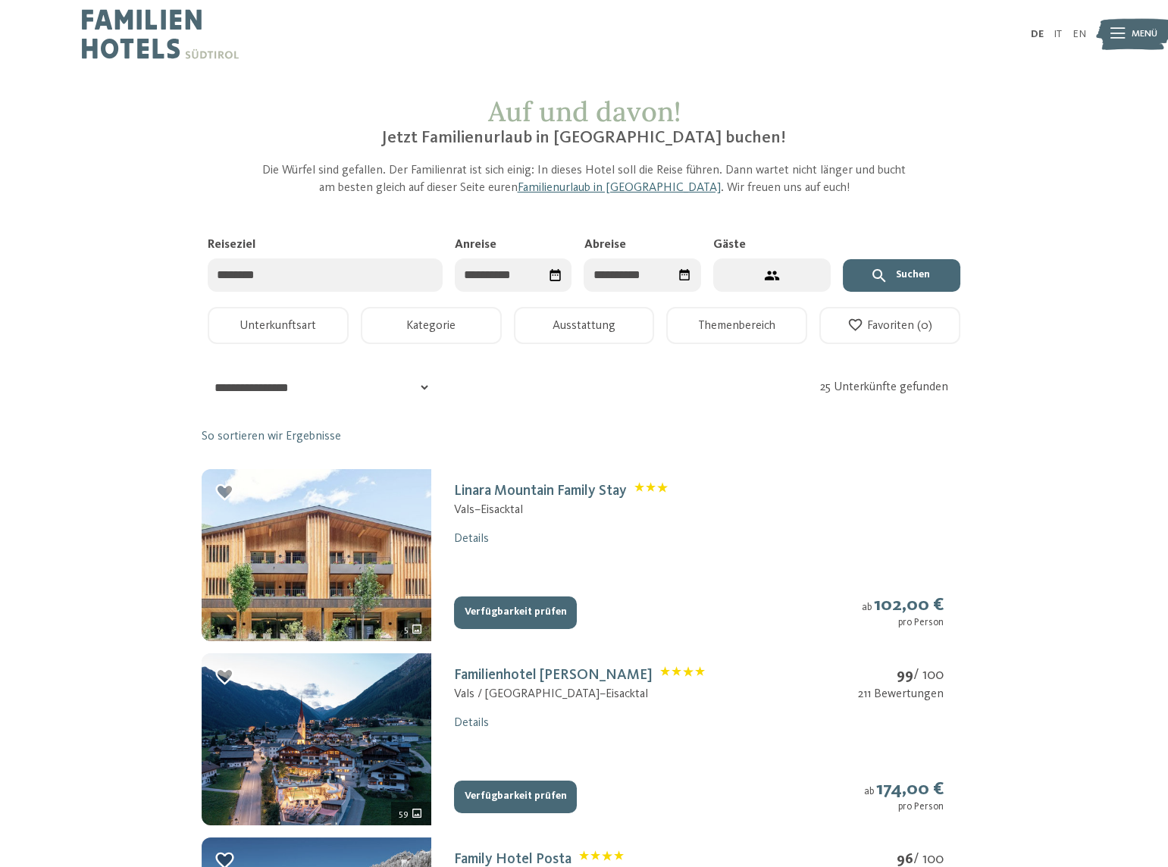
click at [346, 266] on input "********" at bounding box center [325, 275] width 235 height 34
type input "*********"
click at [319, 311] on div "DAS GRAFENSTEIN - Familienresidence & Suiten" at bounding box center [325, 331] width 235 height 46
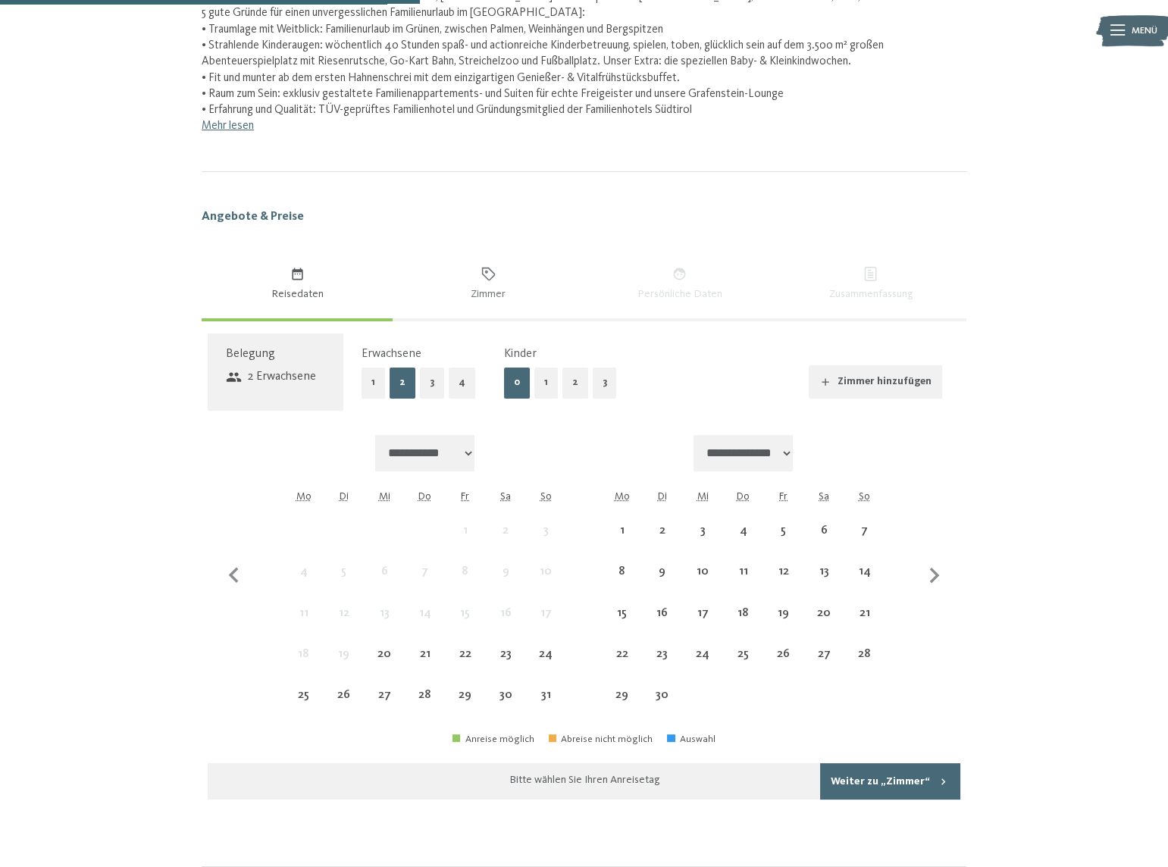
scroll to position [895, 0]
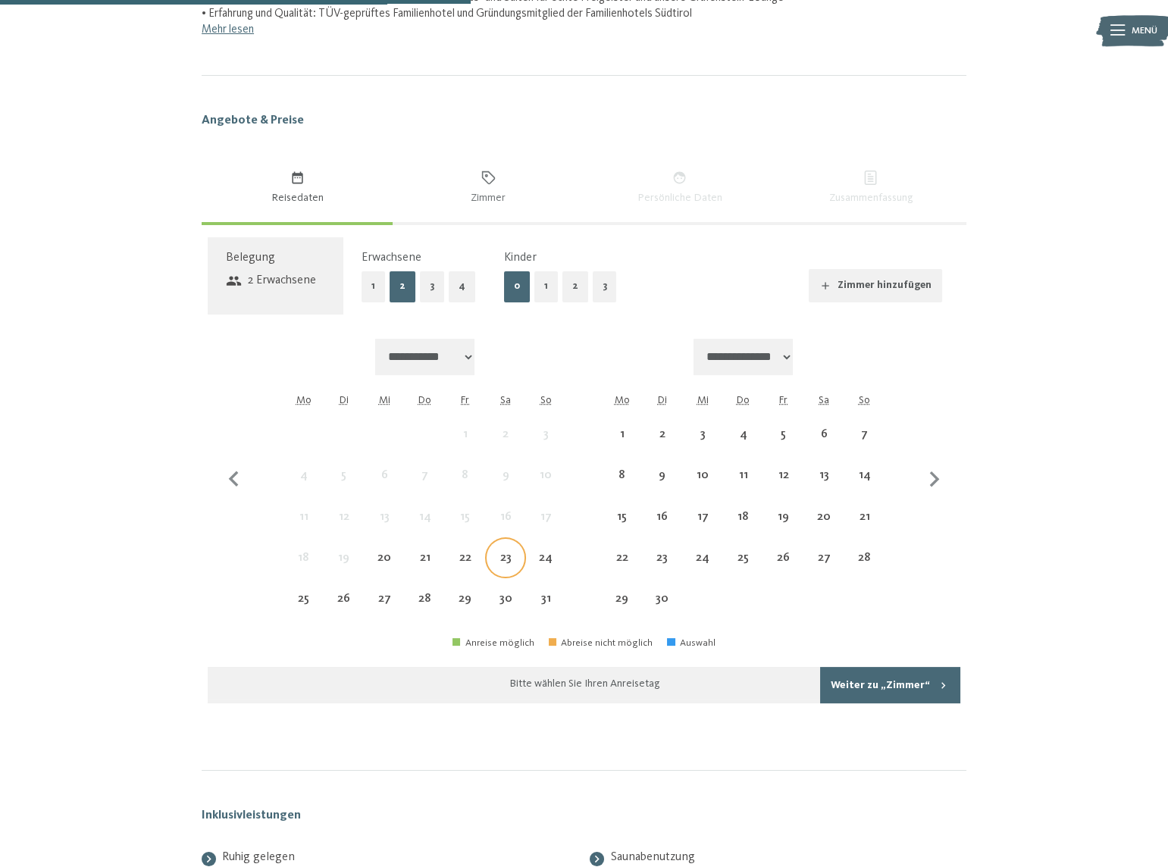
click at [506, 561] on div "23" at bounding box center [504, 570] width 37 height 37
click at [833, 428] on div "6" at bounding box center [823, 446] width 37 height 37
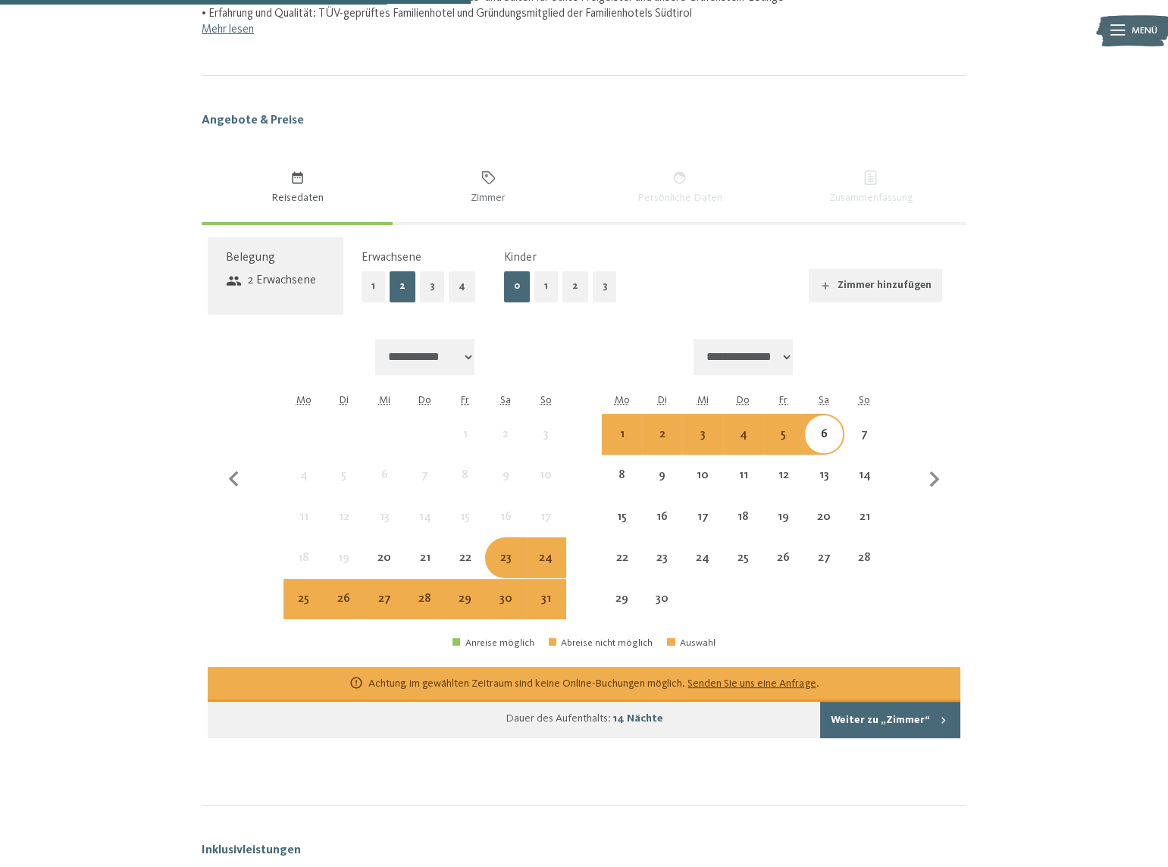
click at [518, 559] on div "23" at bounding box center [504, 570] width 37 height 37
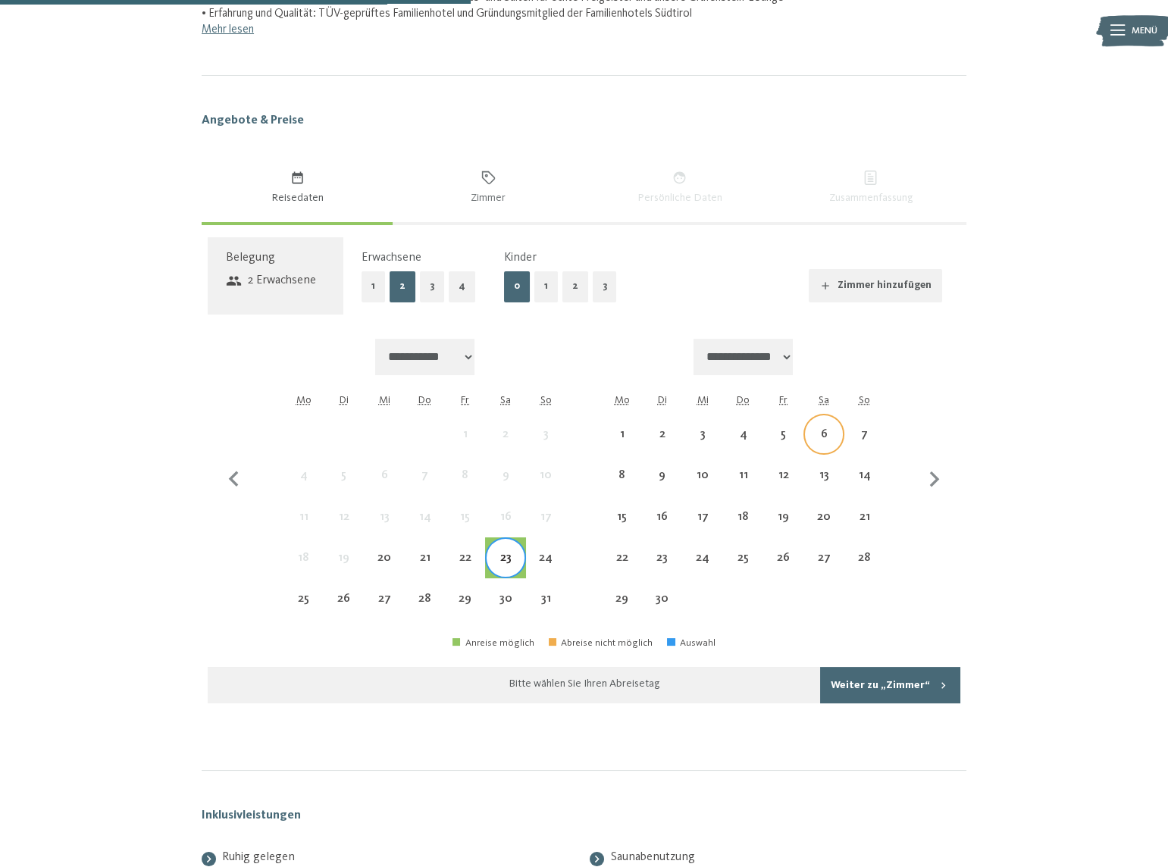
click at [815, 420] on div "6" at bounding box center [823, 433] width 37 height 37
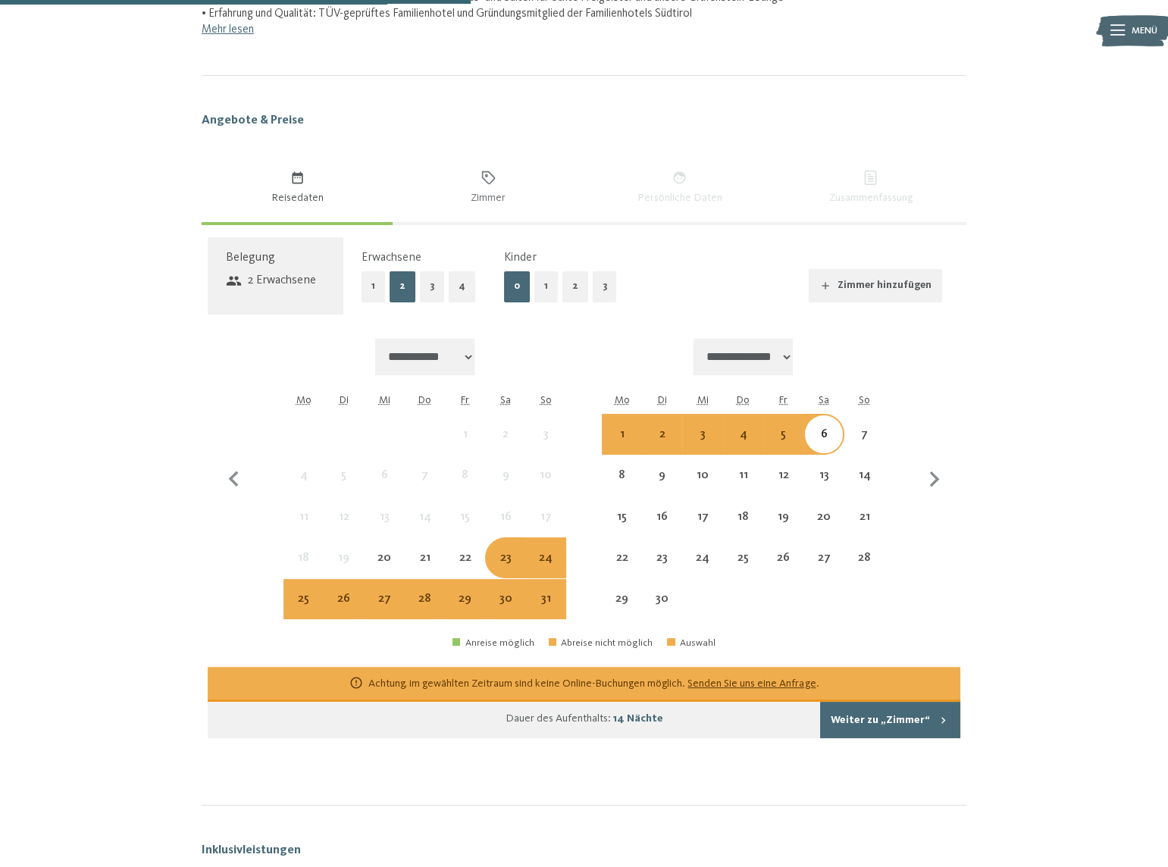
click at [565, 550] on div "24" at bounding box center [546, 557] width 40 height 40
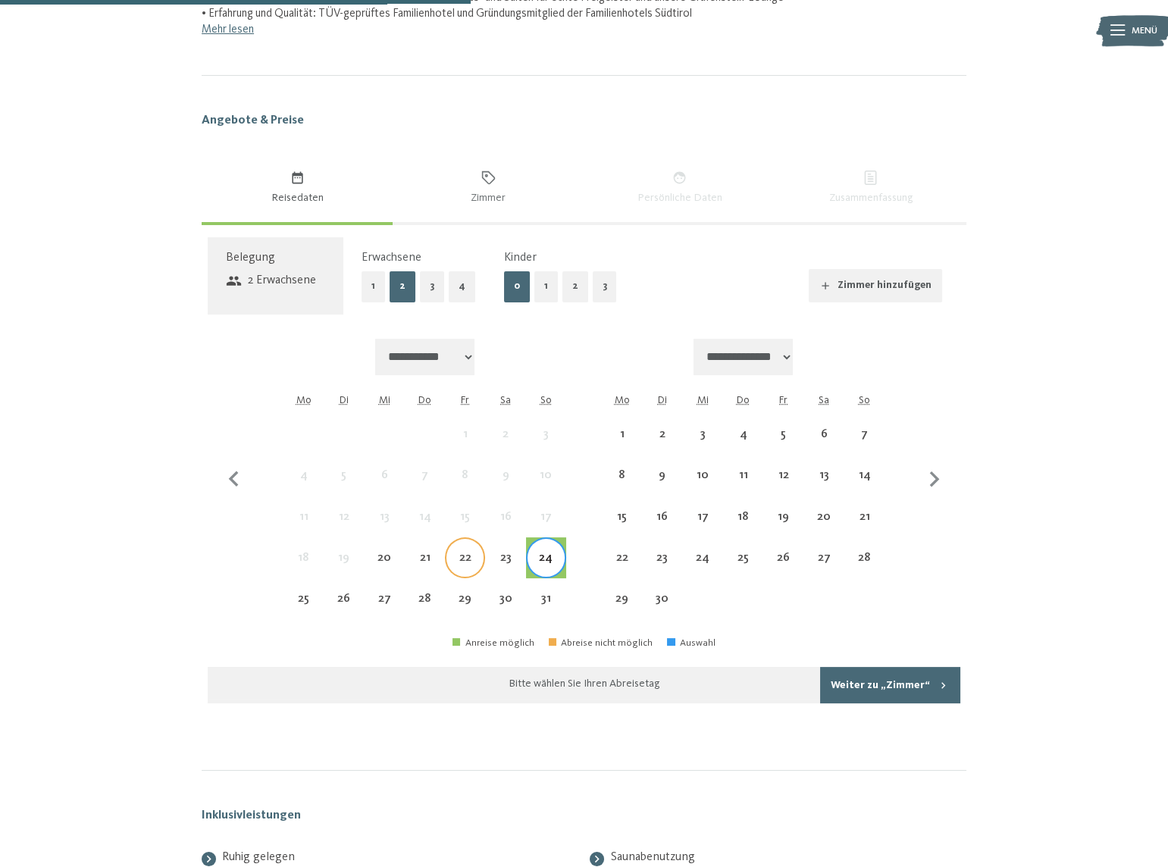
click at [471, 552] on div "22" at bounding box center [464, 570] width 37 height 37
click at [834, 428] on div "6" at bounding box center [823, 446] width 37 height 37
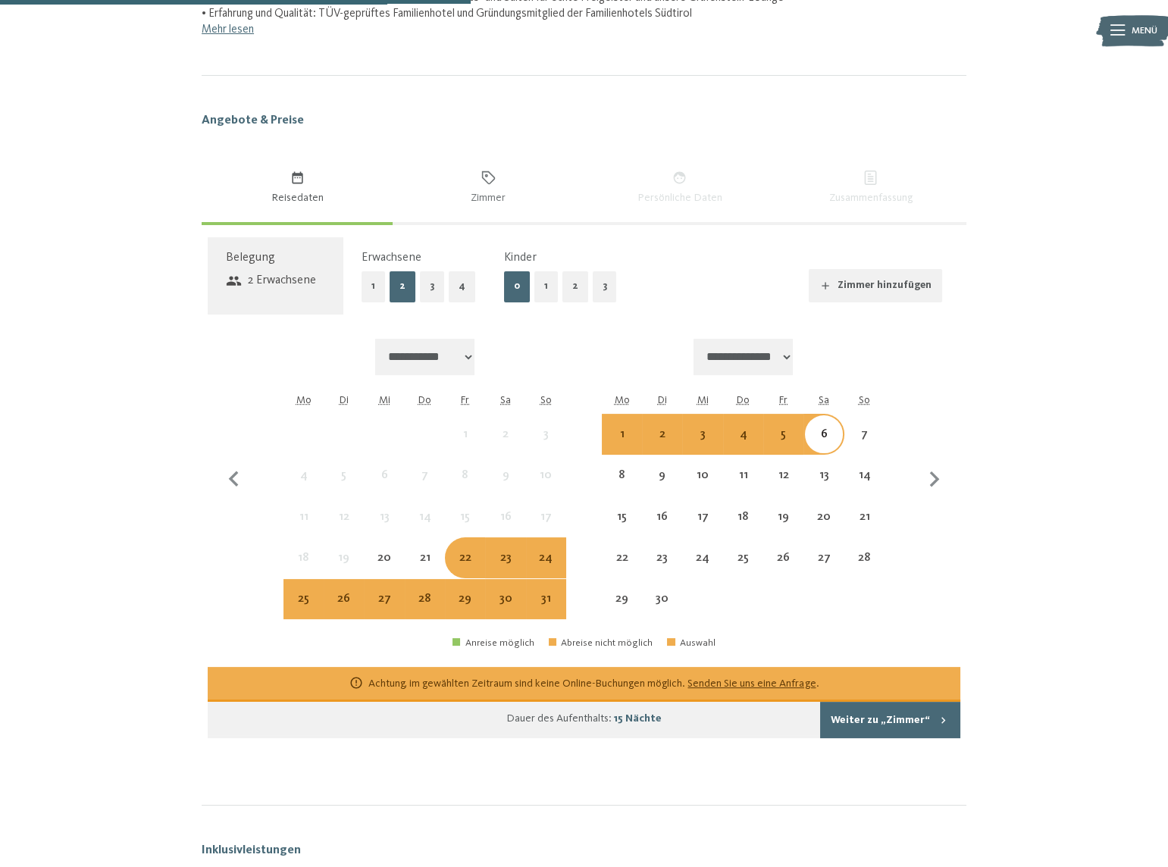
click at [566, 546] on div "**********" at bounding box center [583, 479] width 707 height 281
click at [541, 562] on div "24" at bounding box center [545, 570] width 37 height 37
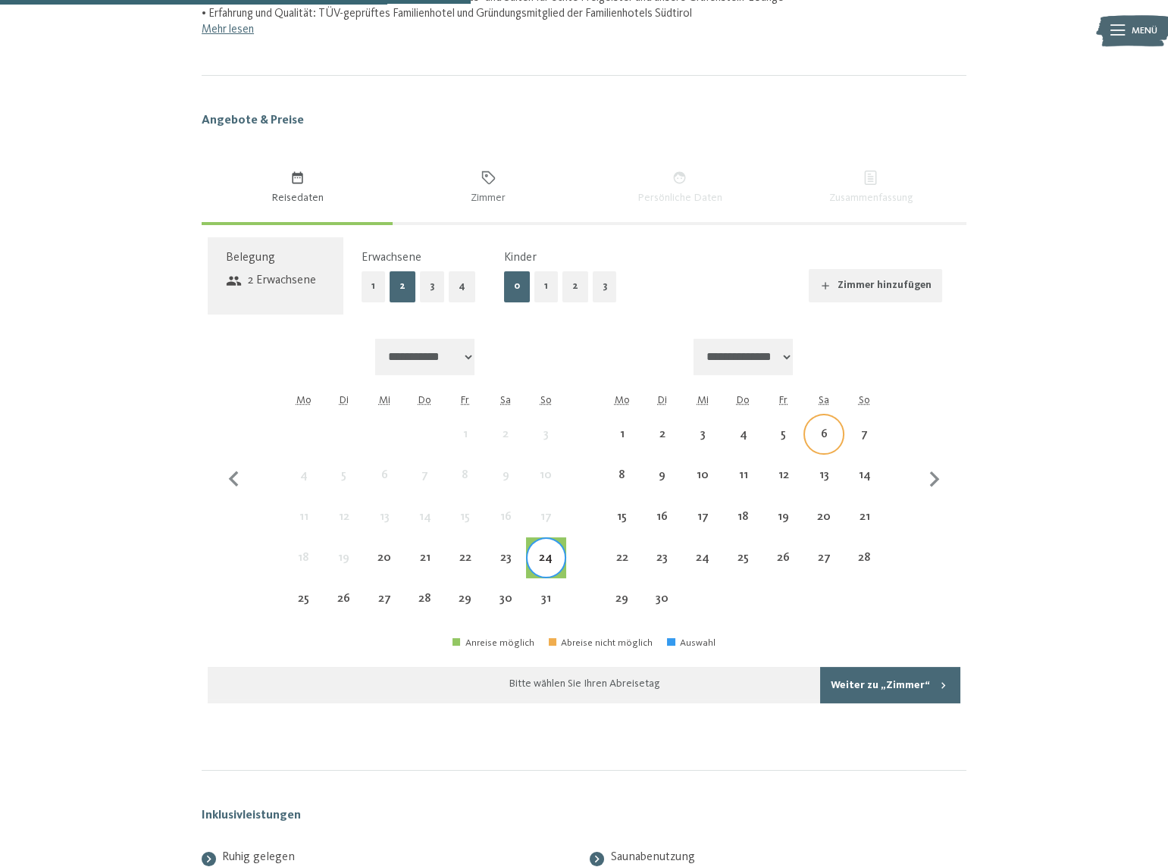
click at [831, 427] on div "6" at bounding box center [823, 433] width 37 height 37
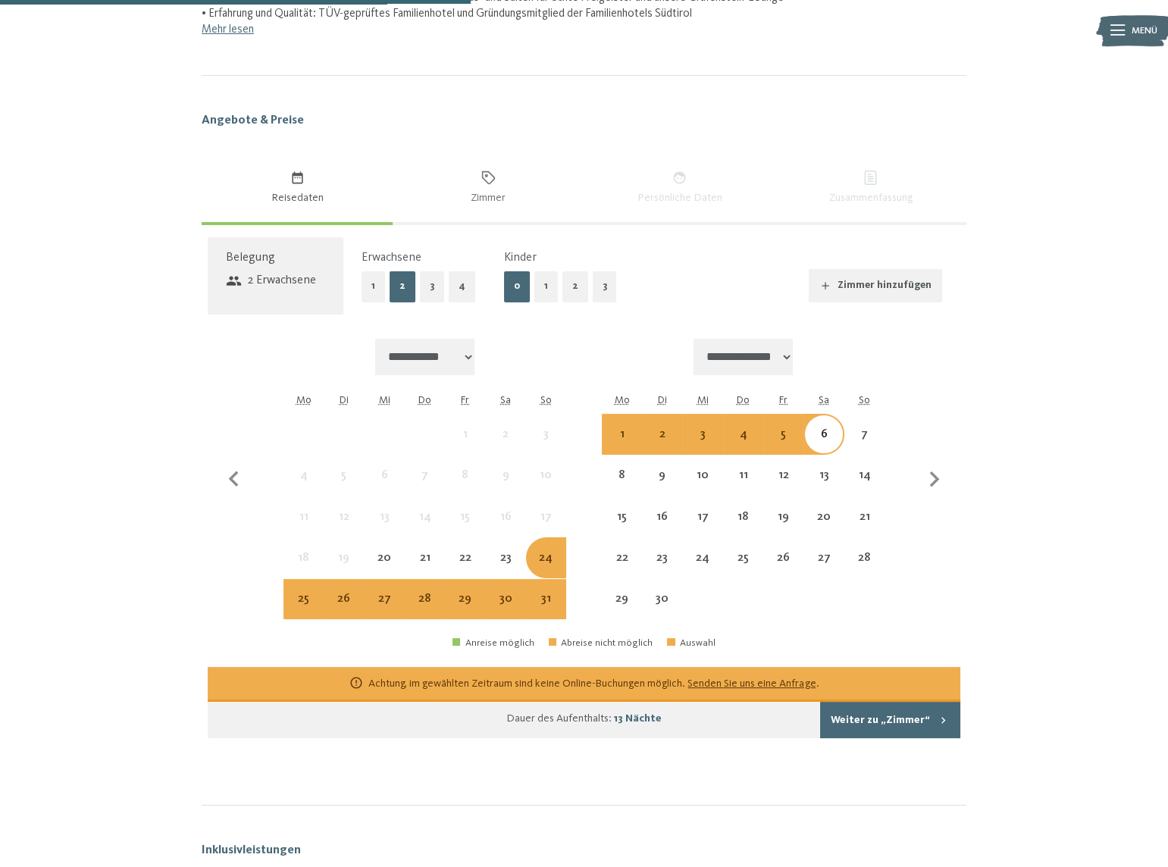
click at [380, 286] on button "1" at bounding box center [372, 286] width 23 height 31
click at [562, 280] on button "2" at bounding box center [575, 286] width 26 height 31
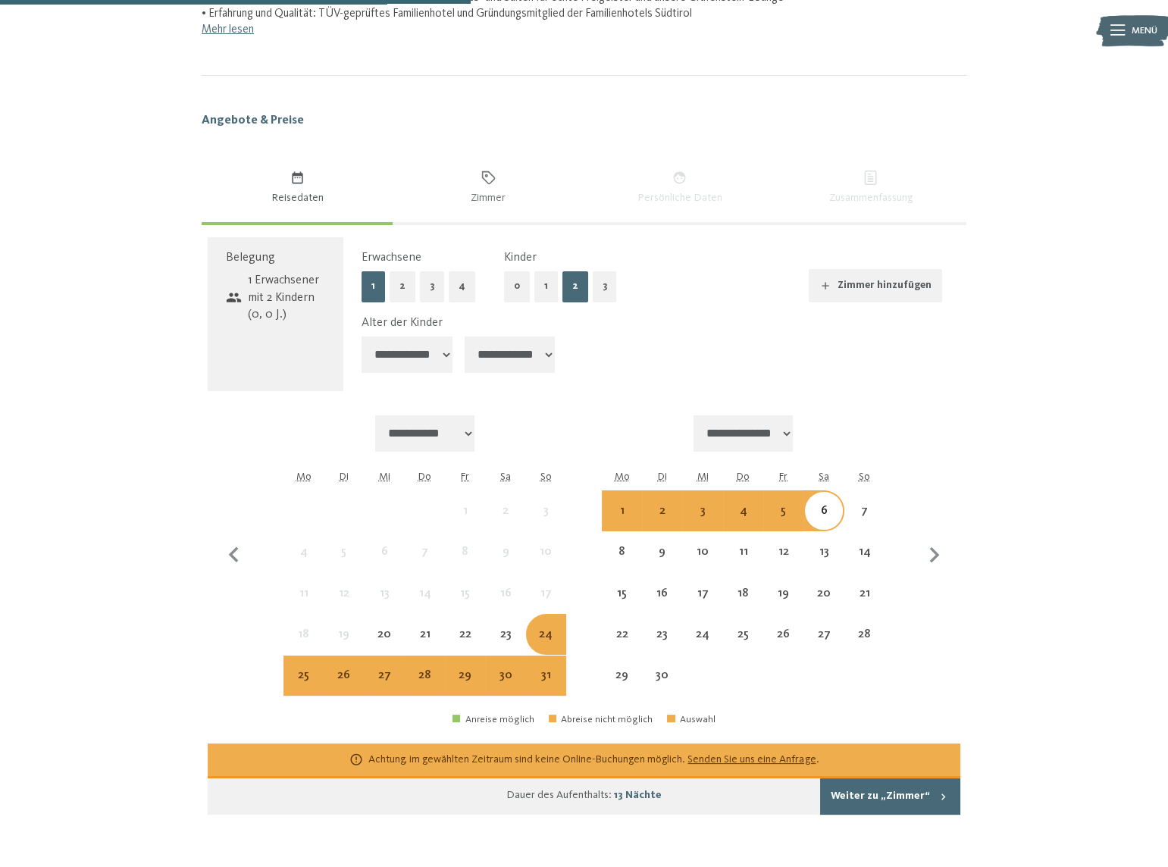
click at [426, 353] on select "**********" at bounding box center [406, 354] width 91 height 36
select select "*"
click at [361, 336] on select "**********" at bounding box center [406, 354] width 91 height 36
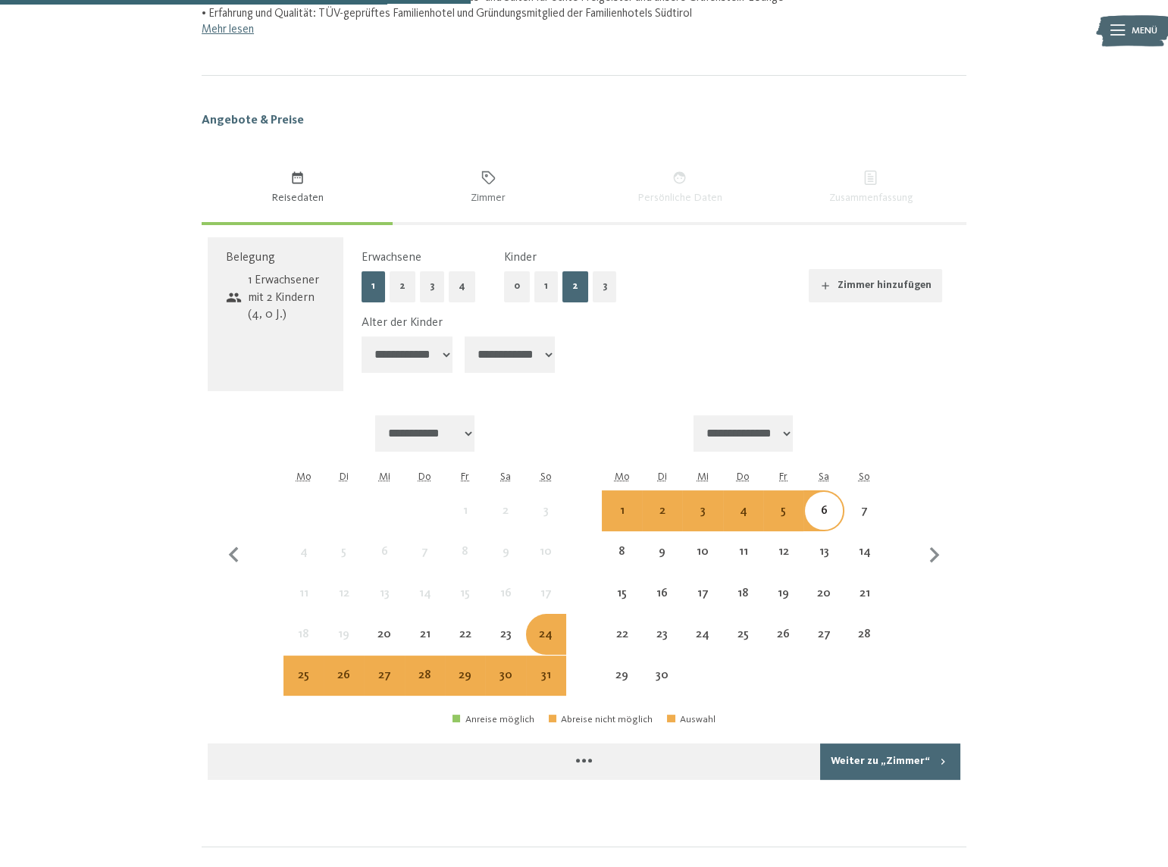
click at [523, 360] on select "**********" at bounding box center [510, 354] width 91 height 36
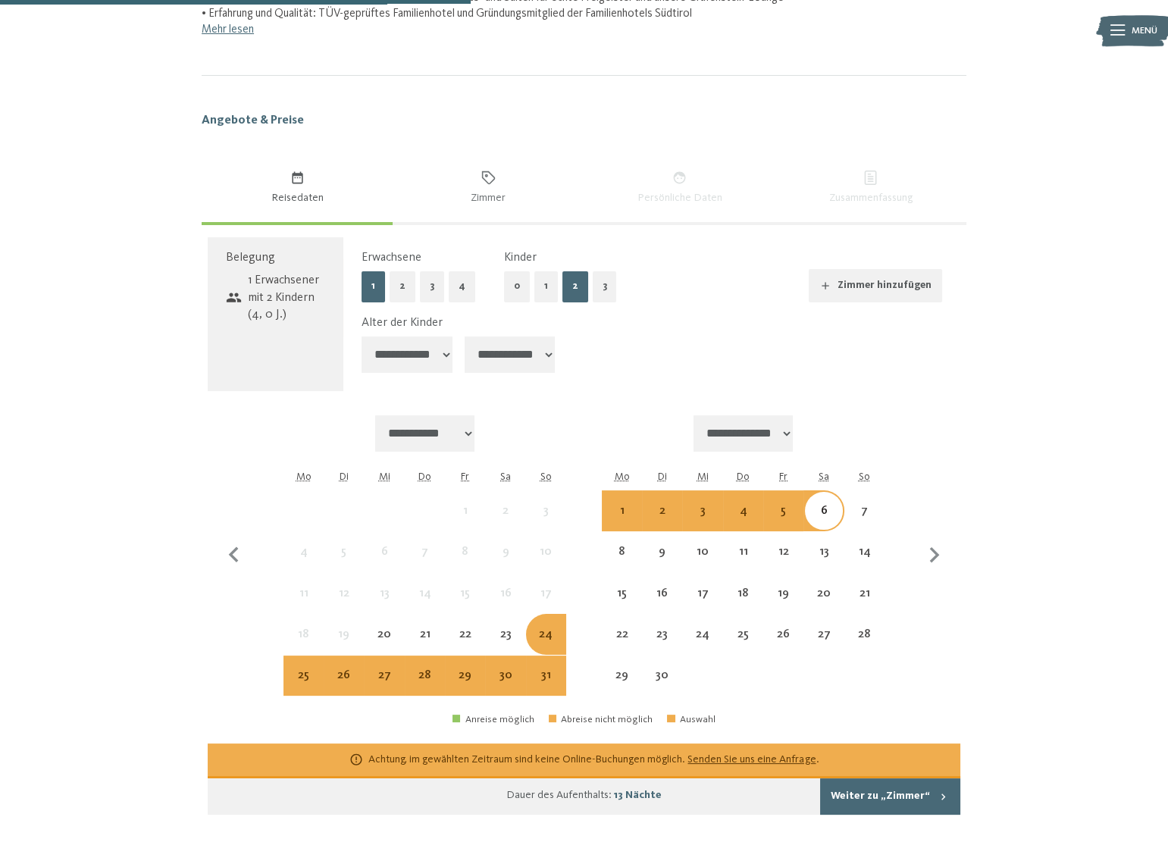
select select "*"
click at [465, 336] on select "**********" at bounding box center [510, 354] width 91 height 36
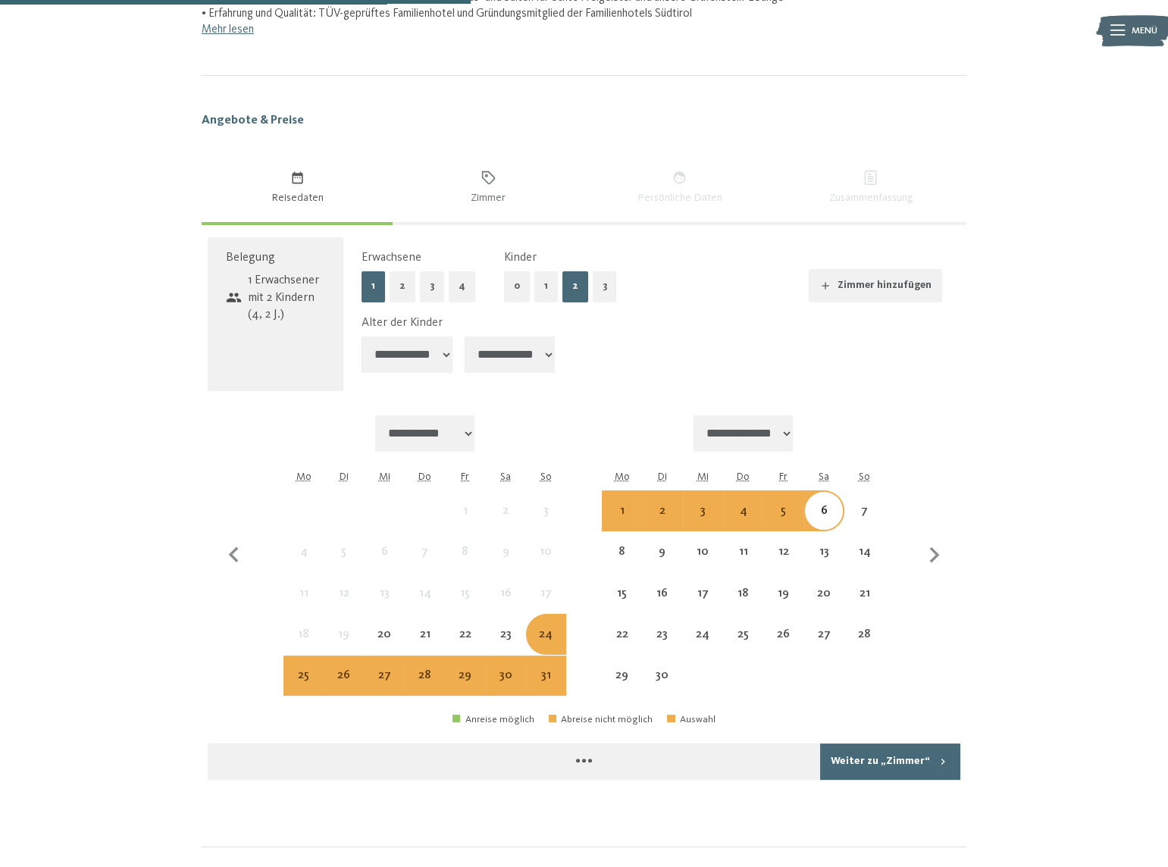
click at [662, 357] on div "**********" at bounding box center [651, 346] width 580 height 64
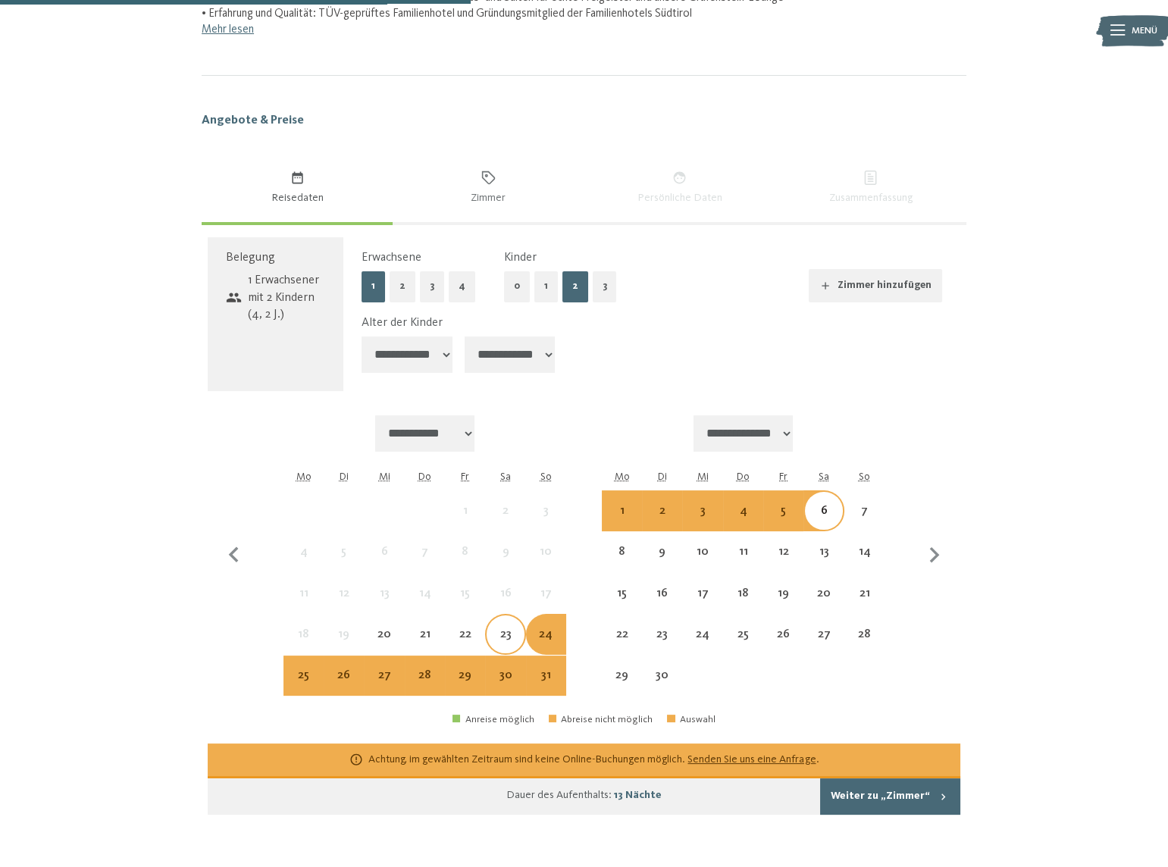
click at [507, 636] on div "23" at bounding box center [504, 646] width 37 height 37
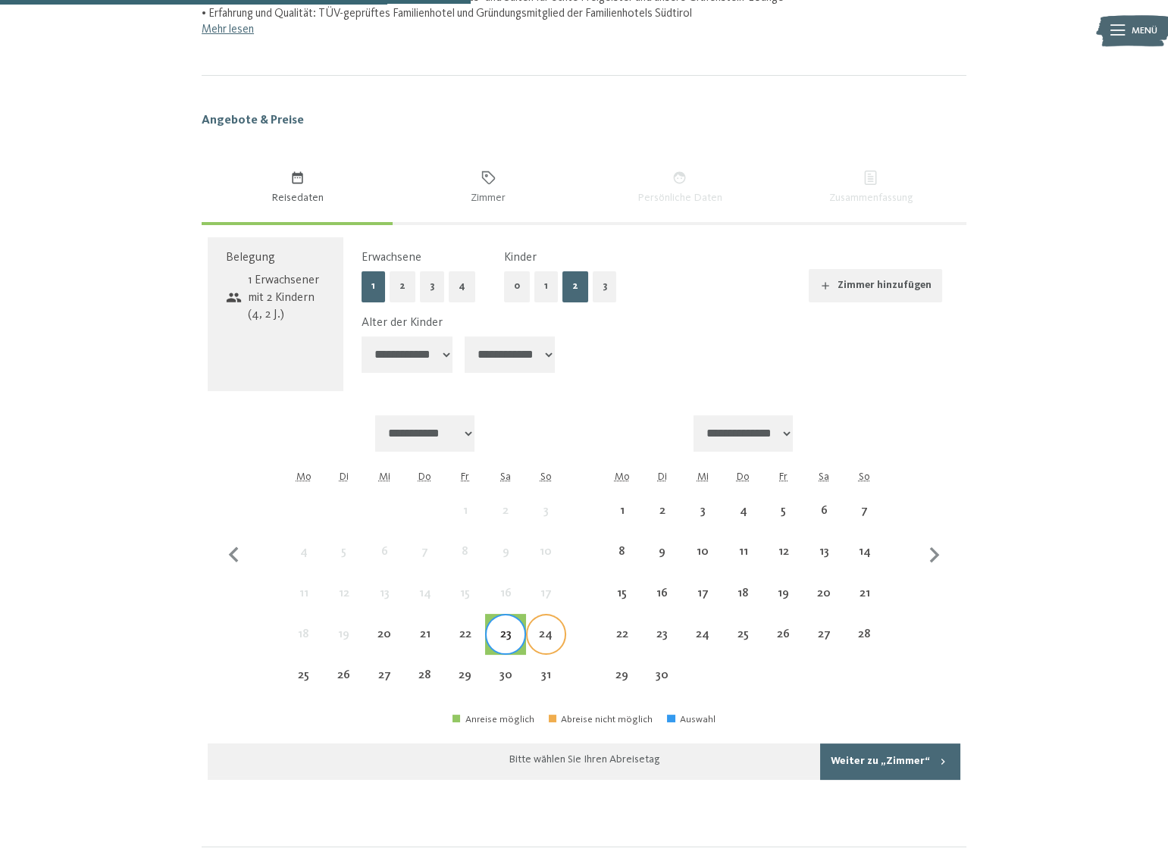
click at [544, 633] on div "24" at bounding box center [545, 646] width 37 height 37
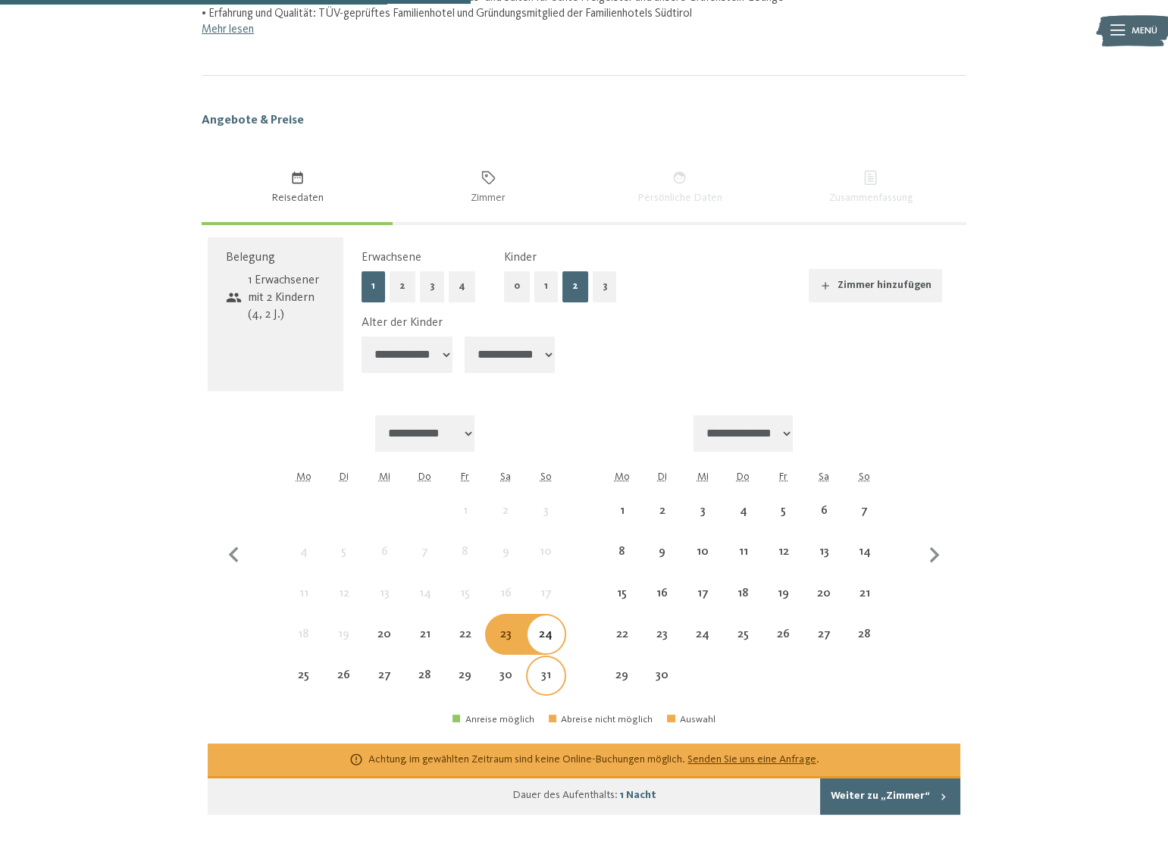
click at [536, 671] on div "31" at bounding box center [545, 687] width 37 height 37
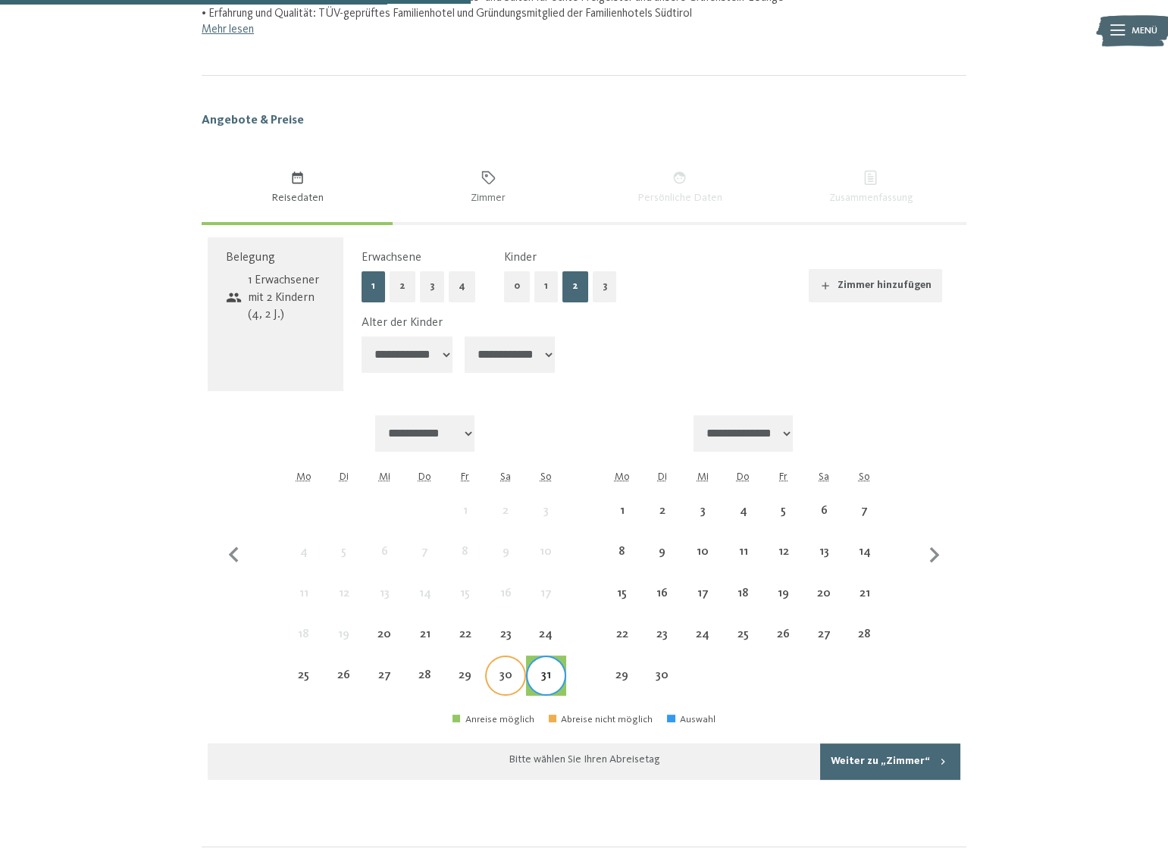
click at [500, 671] on div "30" at bounding box center [504, 687] width 37 height 37
click at [452, 669] on div "29" at bounding box center [464, 687] width 37 height 37
click at [486, 640] on div "23" at bounding box center [504, 646] width 37 height 37
click at [463, 635] on div "22" at bounding box center [464, 646] width 37 height 37
click at [510, 635] on div "23" at bounding box center [504, 646] width 37 height 37
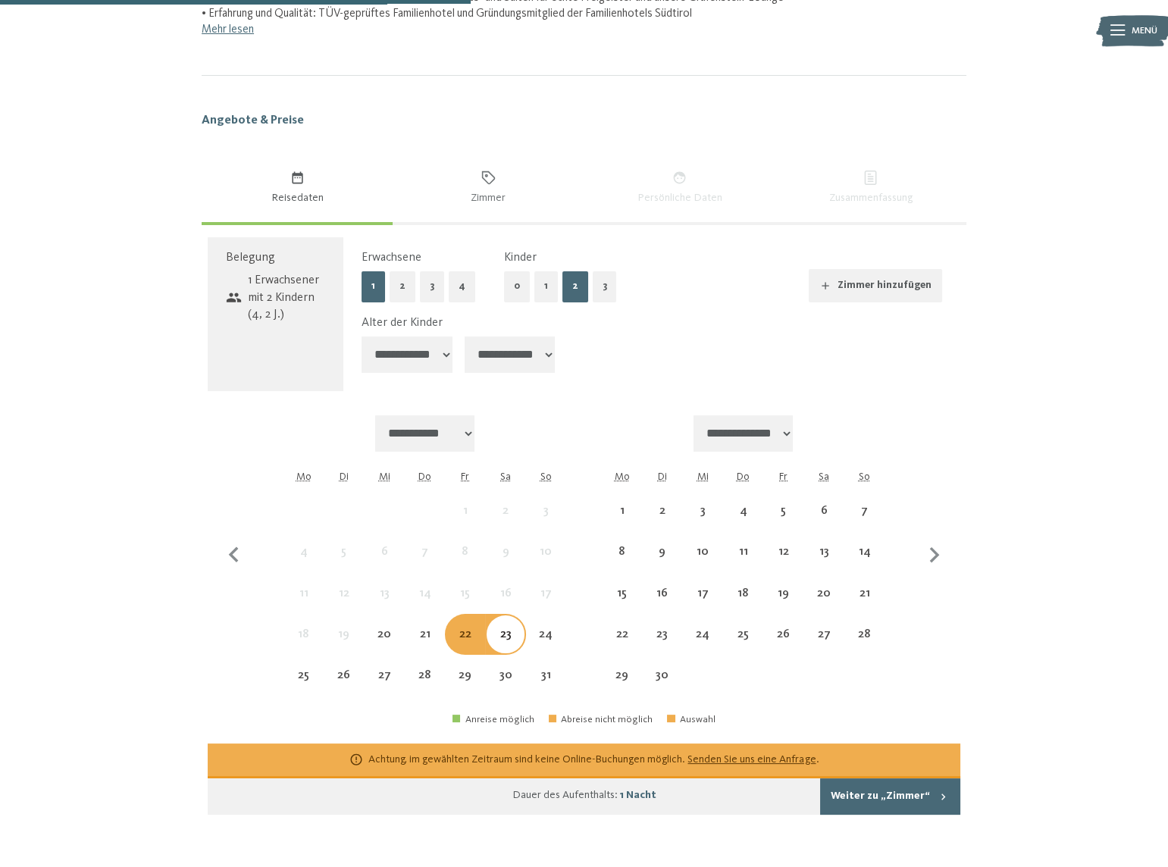
click at [842, 508] on div "6" at bounding box center [823, 510] width 40 height 40
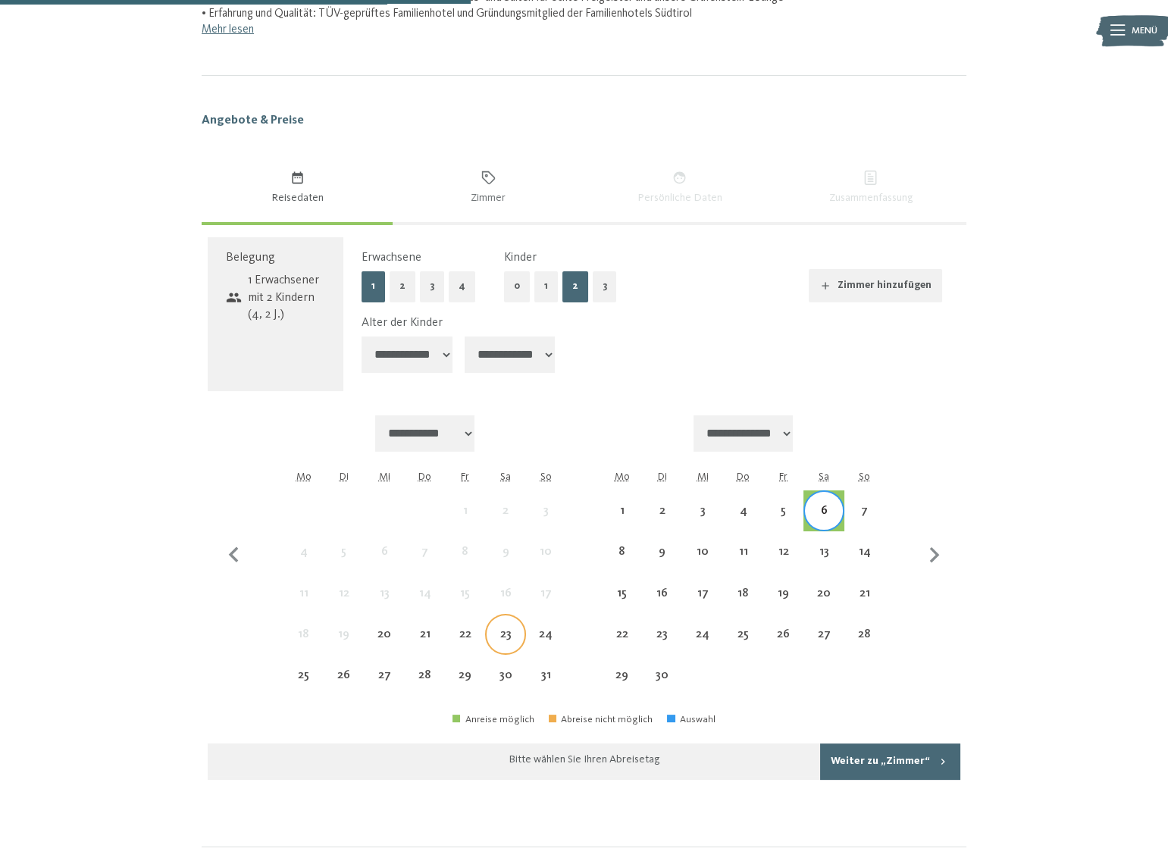
click at [488, 633] on div "23" at bounding box center [504, 646] width 37 height 37
click at [778, 501] on div "5" at bounding box center [783, 510] width 37 height 37
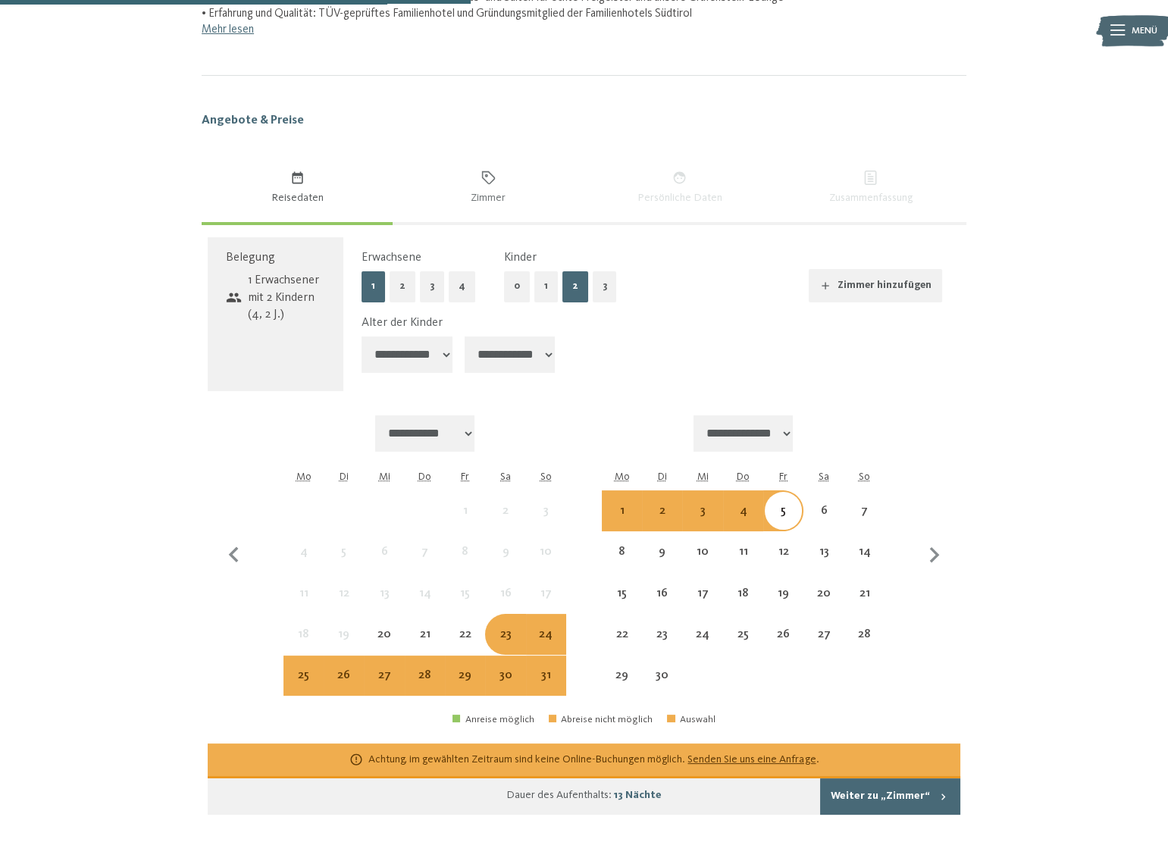
click at [740, 513] on div "4" at bounding box center [742, 523] width 37 height 37
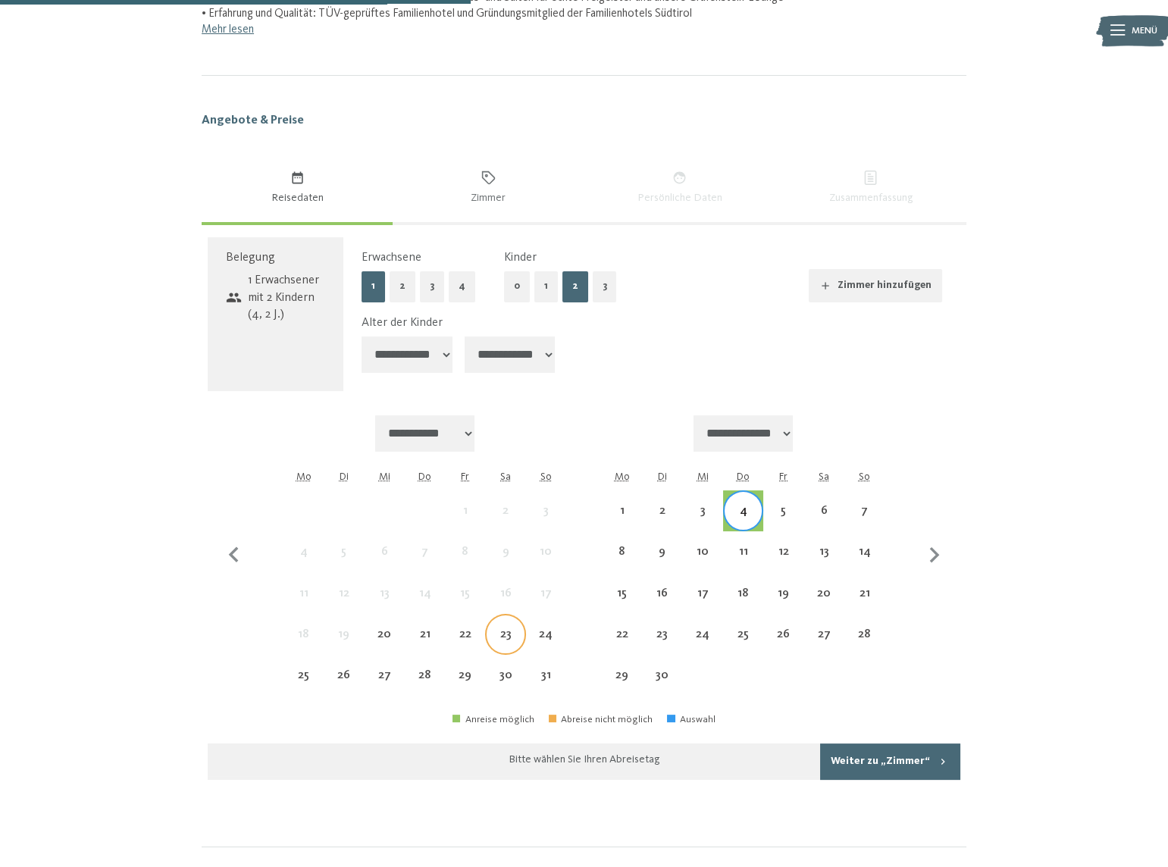
click at [495, 640] on div "23" at bounding box center [504, 646] width 37 height 37
click at [725, 511] on div "4" at bounding box center [742, 523] width 37 height 37
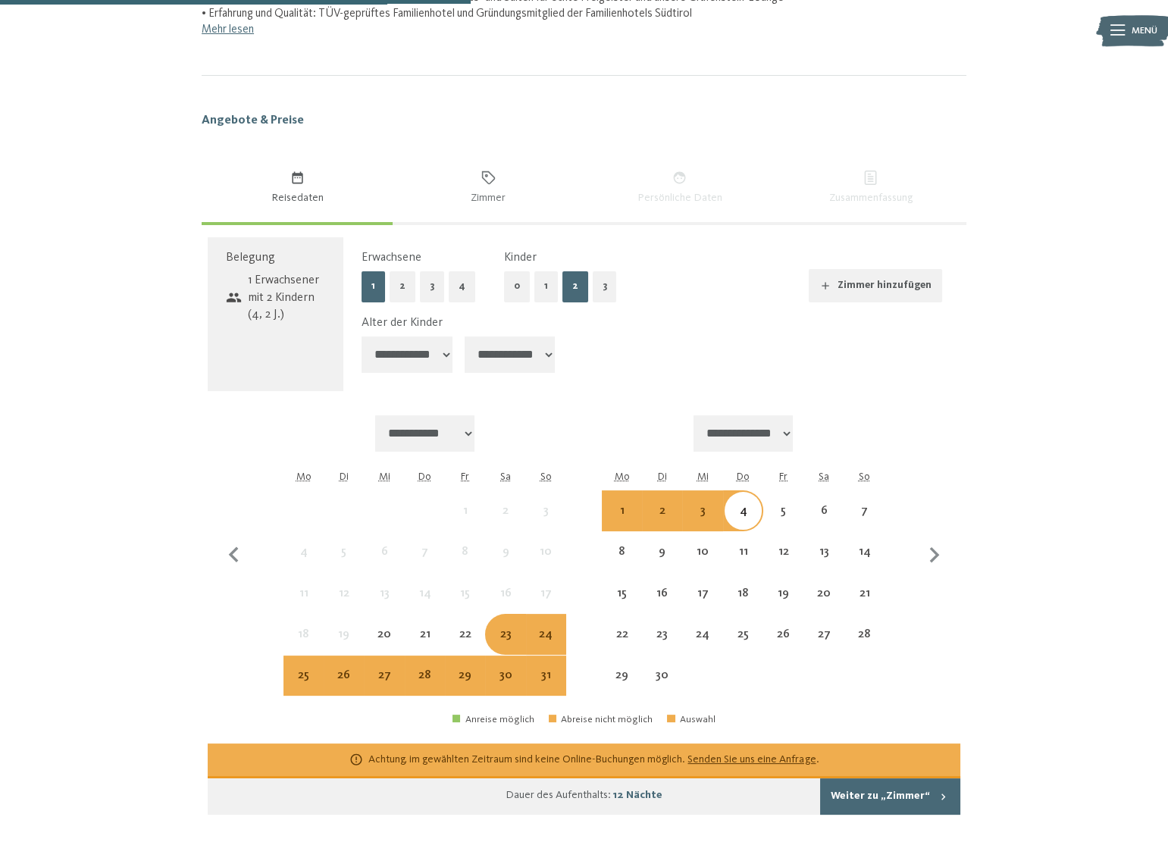
click at [506, 632] on div "23" at bounding box center [504, 646] width 37 height 37
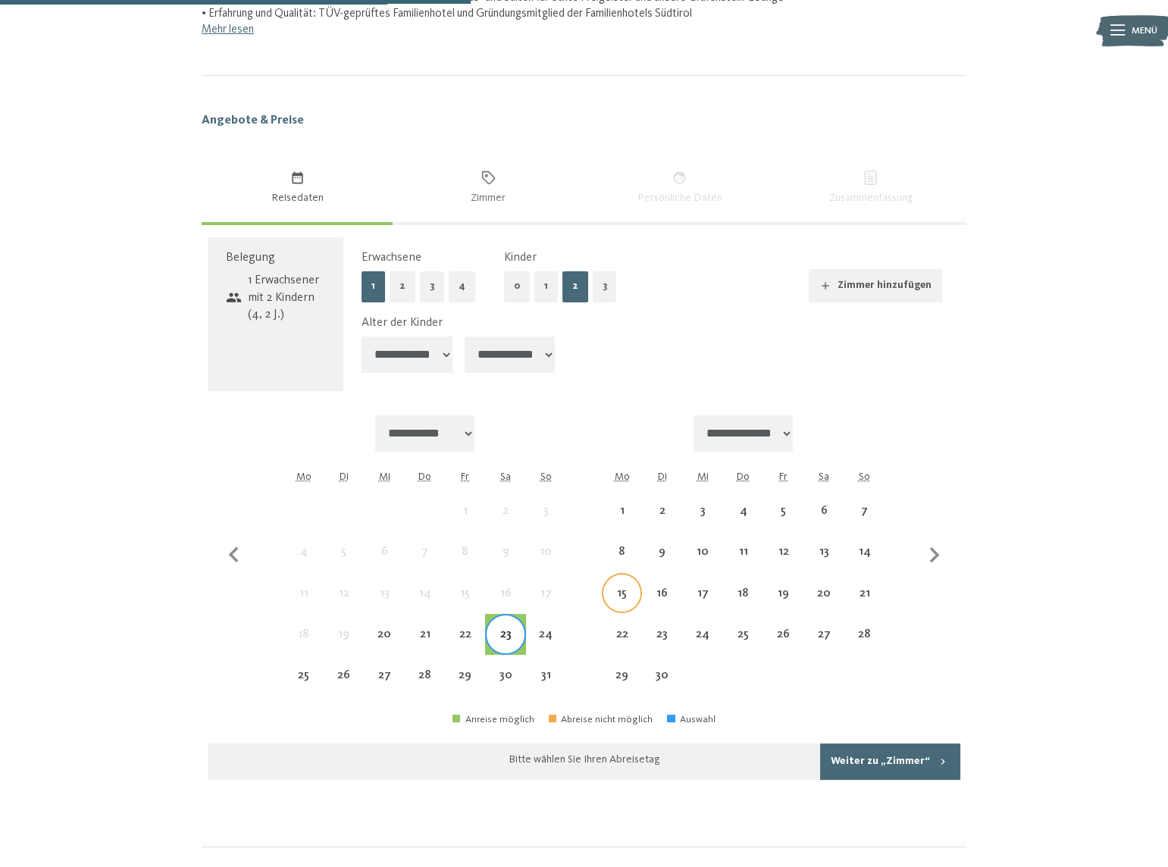
click at [627, 584] on div "15" at bounding box center [621, 592] width 37 height 37
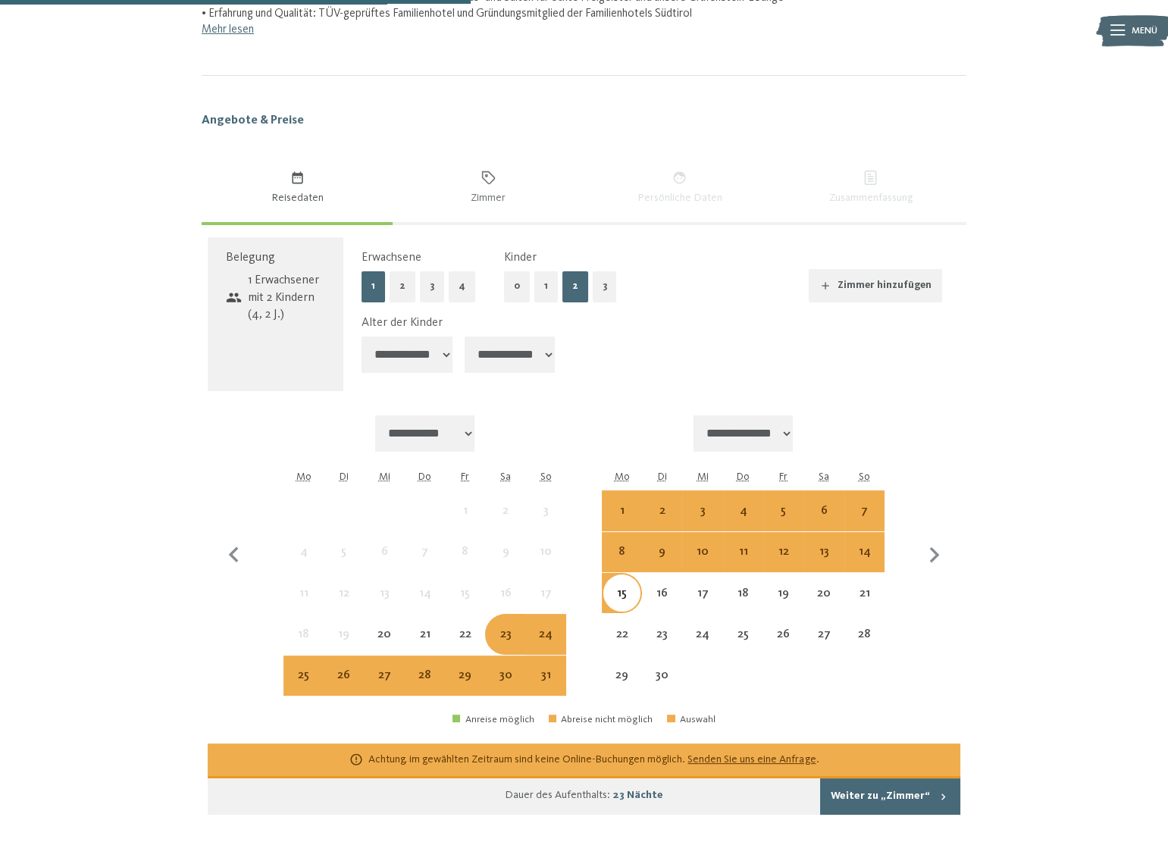
click at [612, 592] on div "15" at bounding box center [621, 605] width 37 height 37
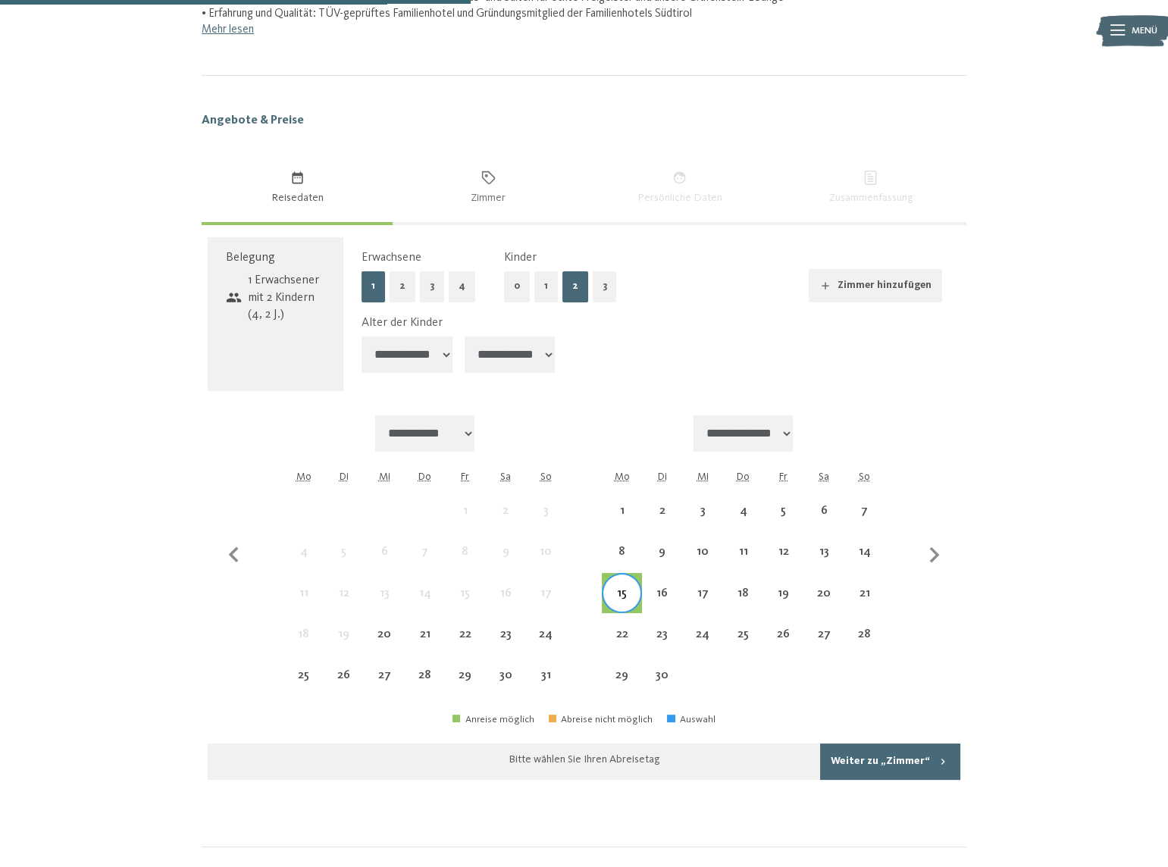
click at [841, 582] on div "20" at bounding box center [823, 593] width 40 height 40
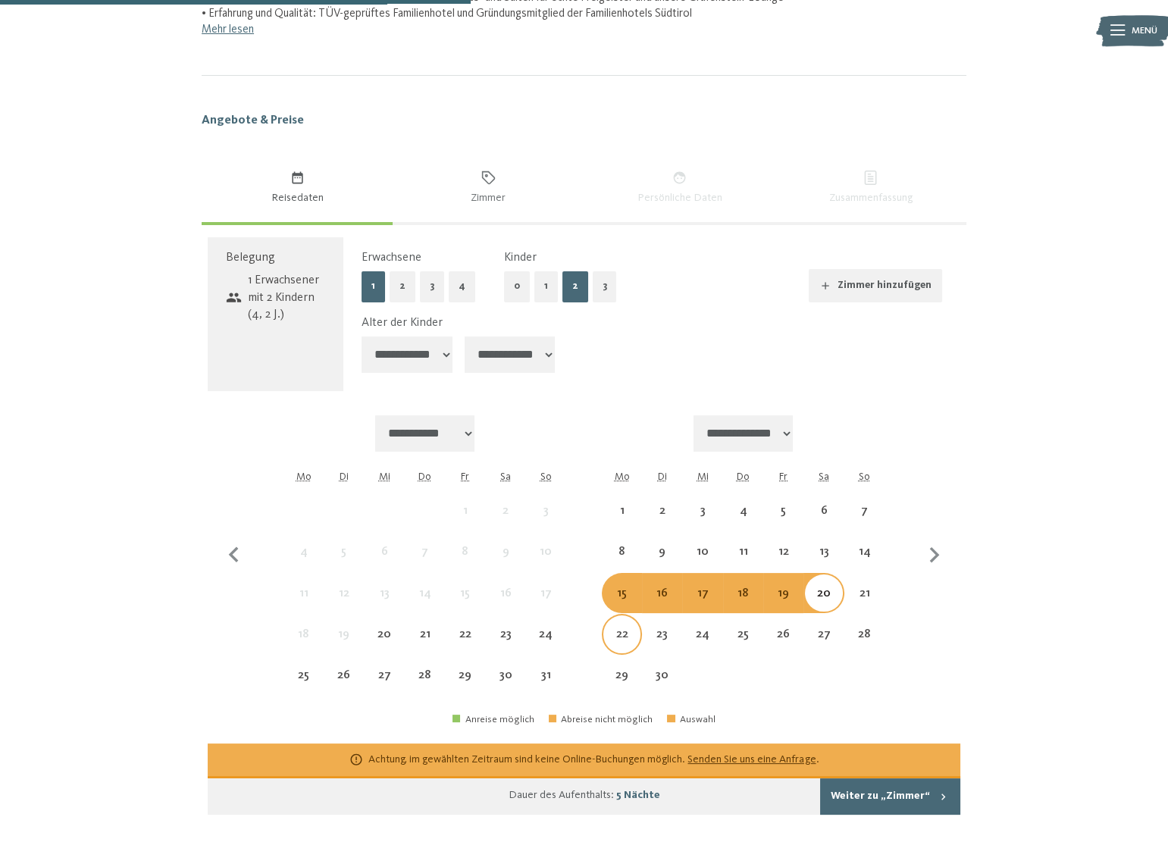
click at [627, 642] on div "22" at bounding box center [621, 646] width 37 height 37
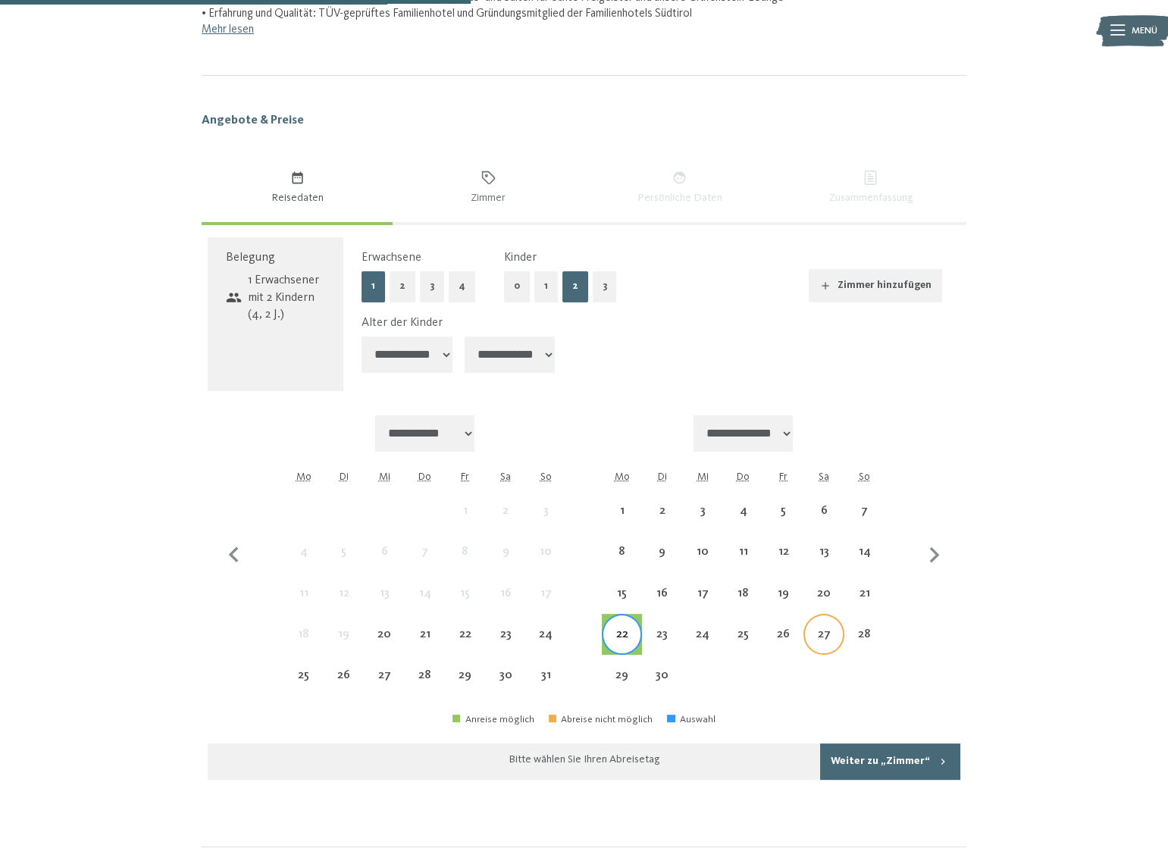
click at [833, 630] on div "27" at bounding box center [823, 646] width 37 height 37
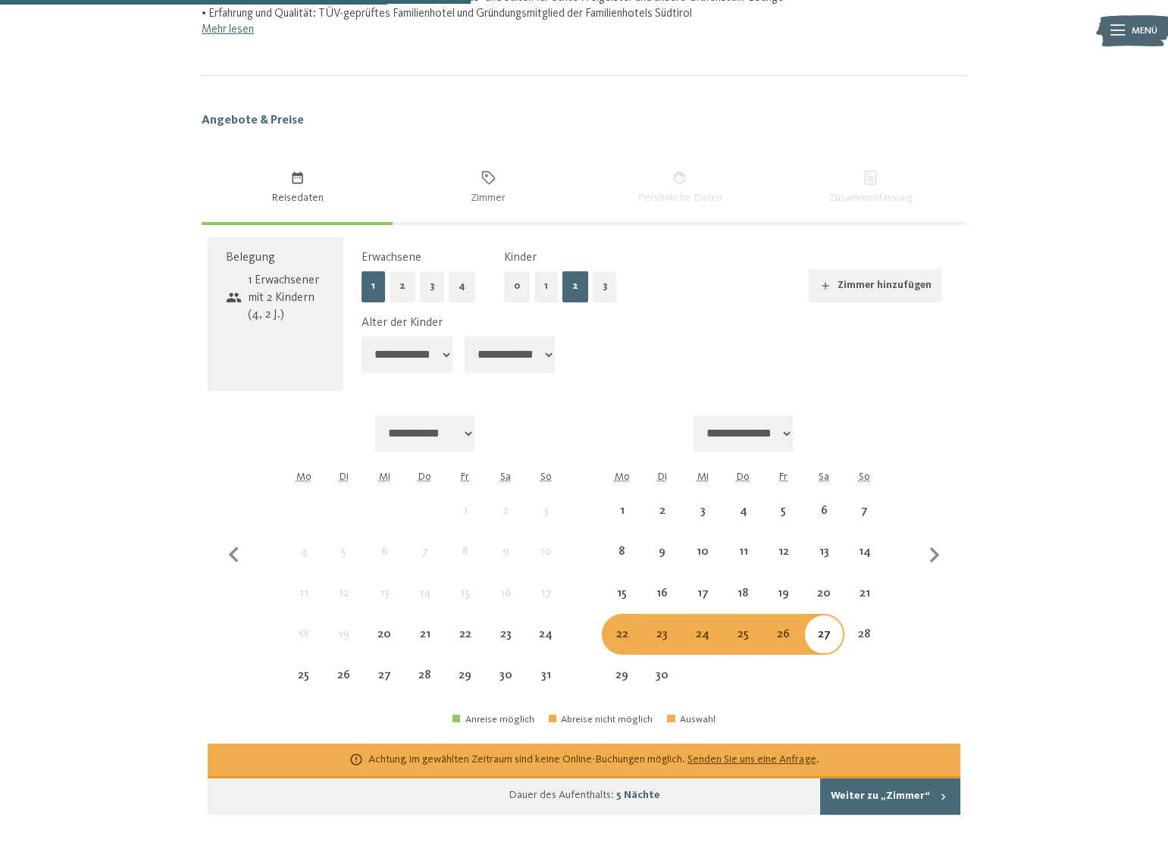
click at [618, 636] on div "22" at bounding box center [621, 646] width 37 height 37
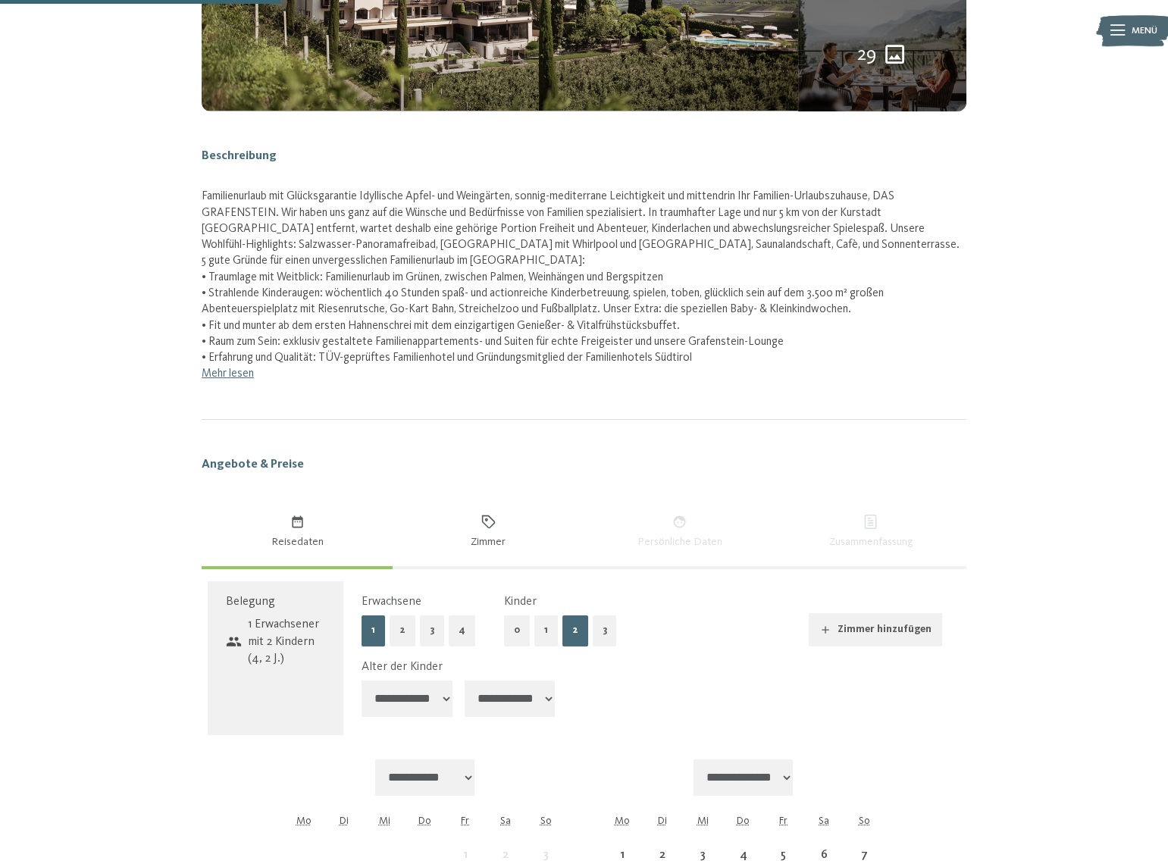
click at [489, 534] on span "Zimmer" at bounding box center [488, 541] width 169 height 15
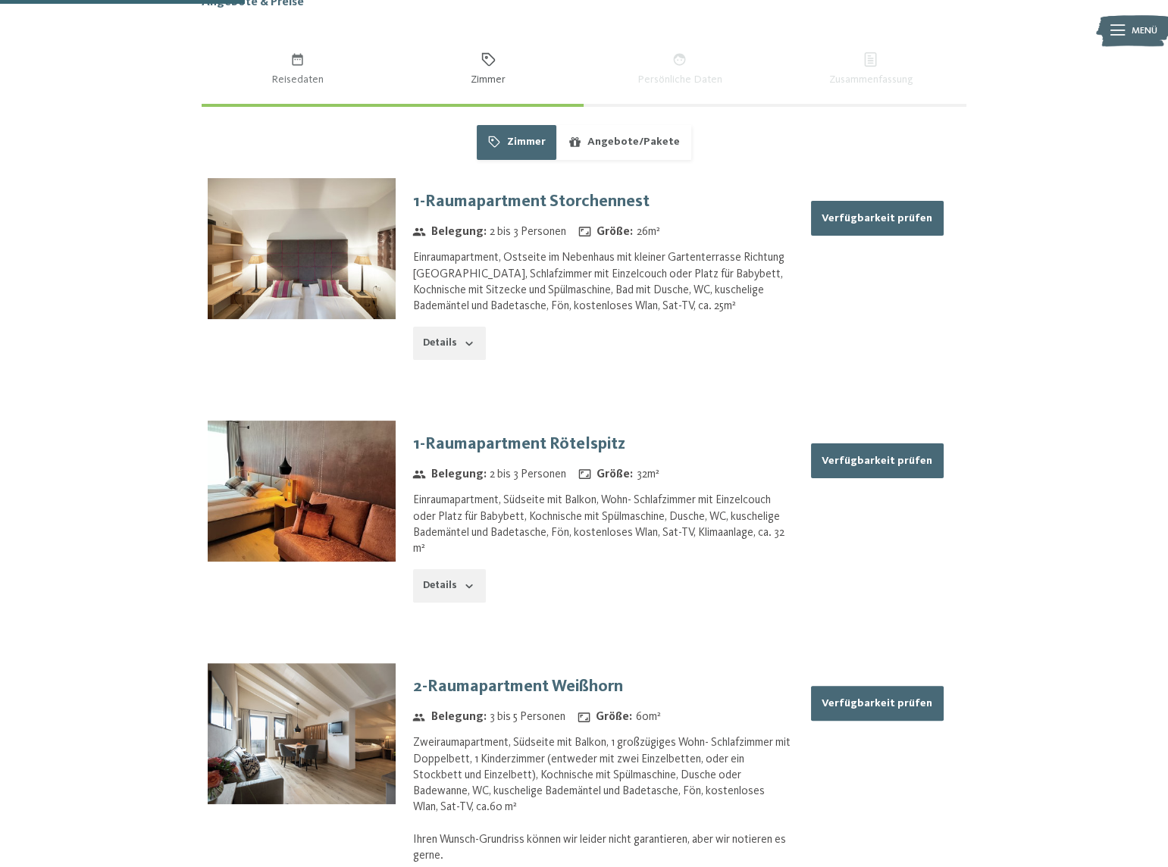
scroll to position [978, 0]
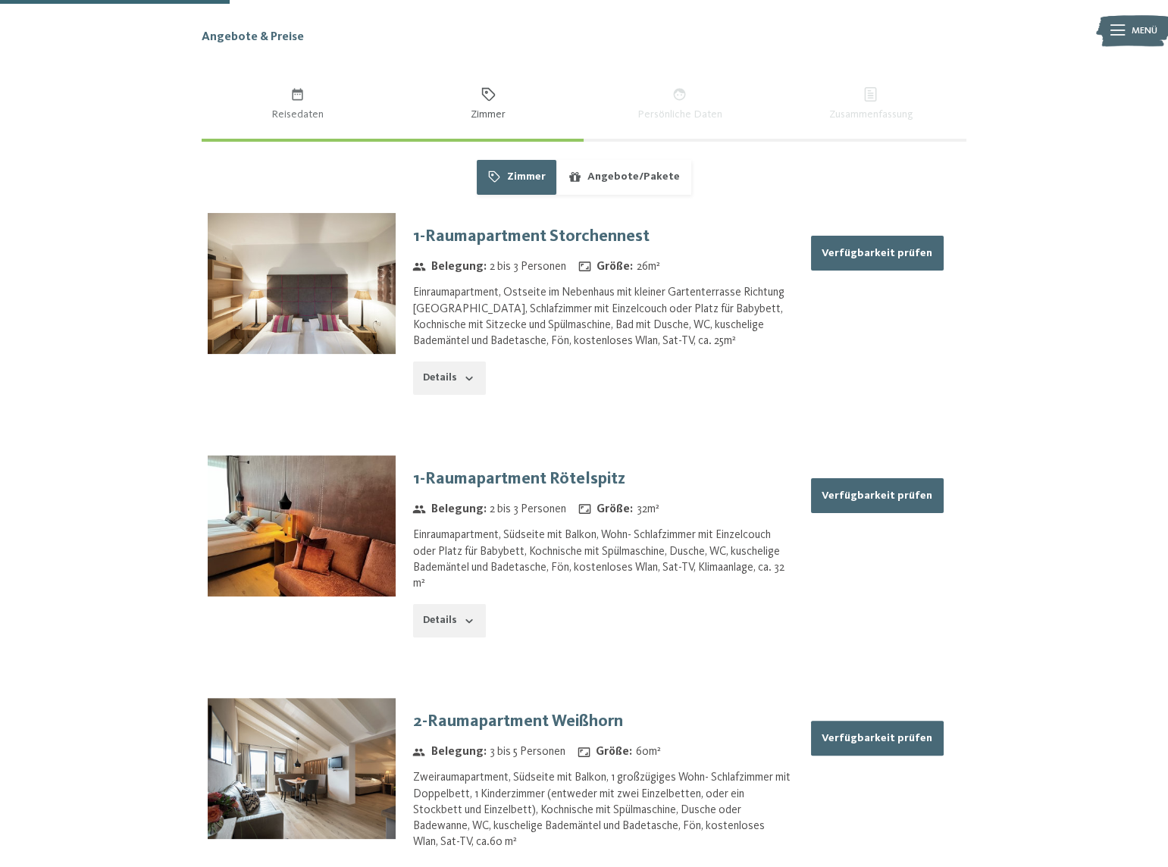
click at [648, 180] on button "Angebote/Pakete" at bounding box center [623, 177] width 134 height 35
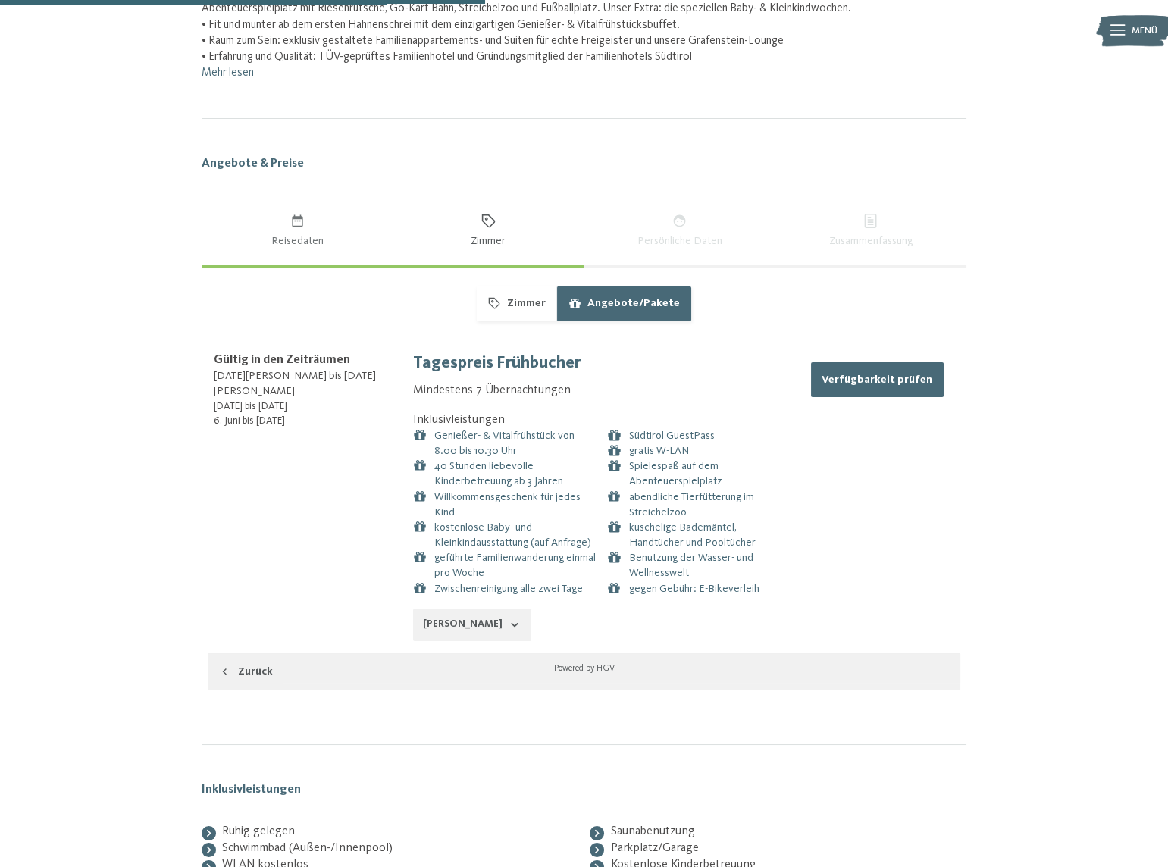
scroll to position [772, 0]
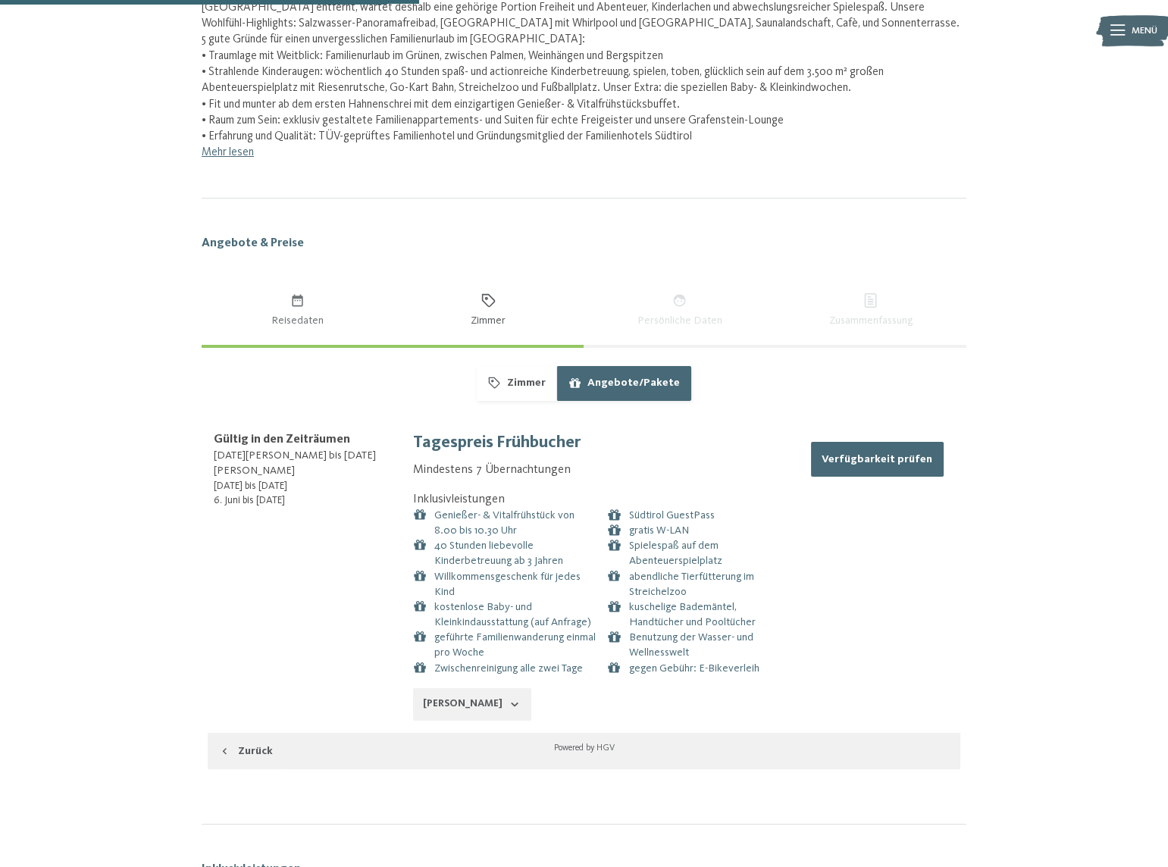
click at [545, 375] on button "Zimmer" at bounding box center [517, 383] width 80 height 35
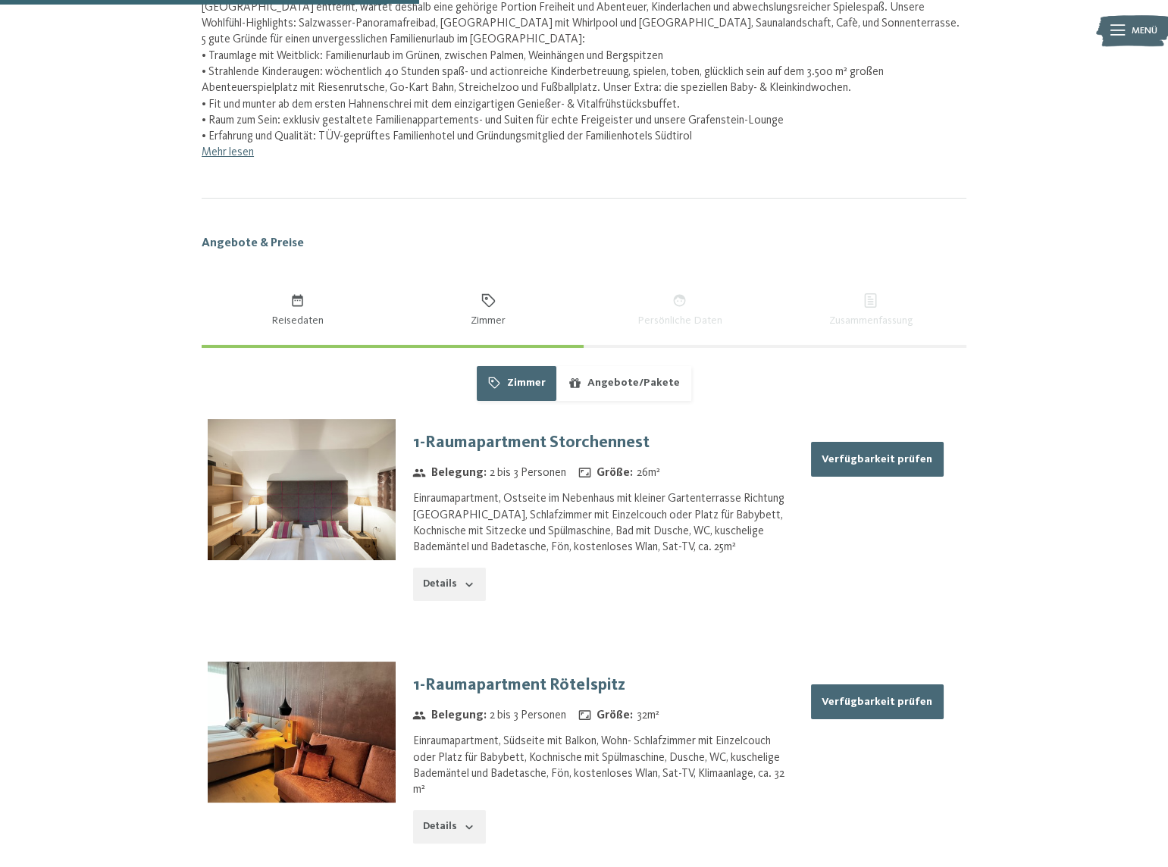
click at [287, 305] on button "Reisedaten" at bounding box center [297, 310] width 191 height 69
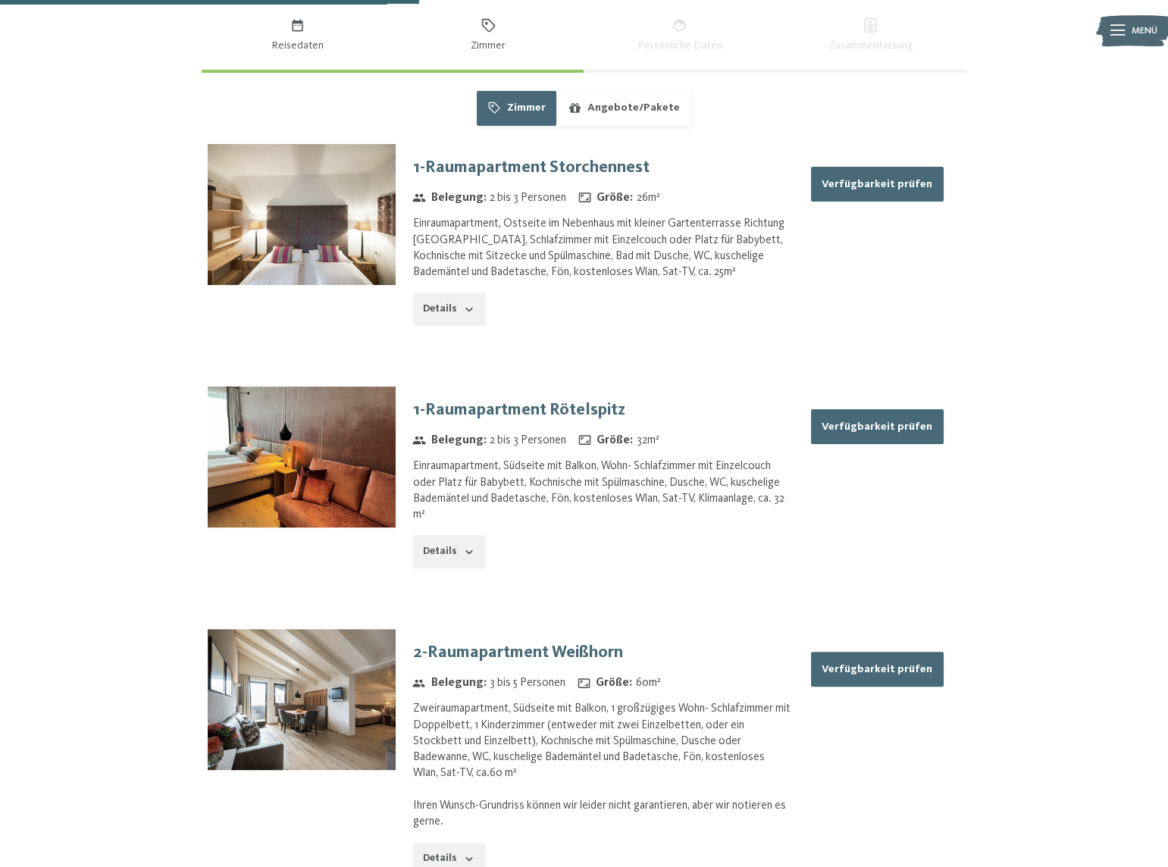
select select "*"
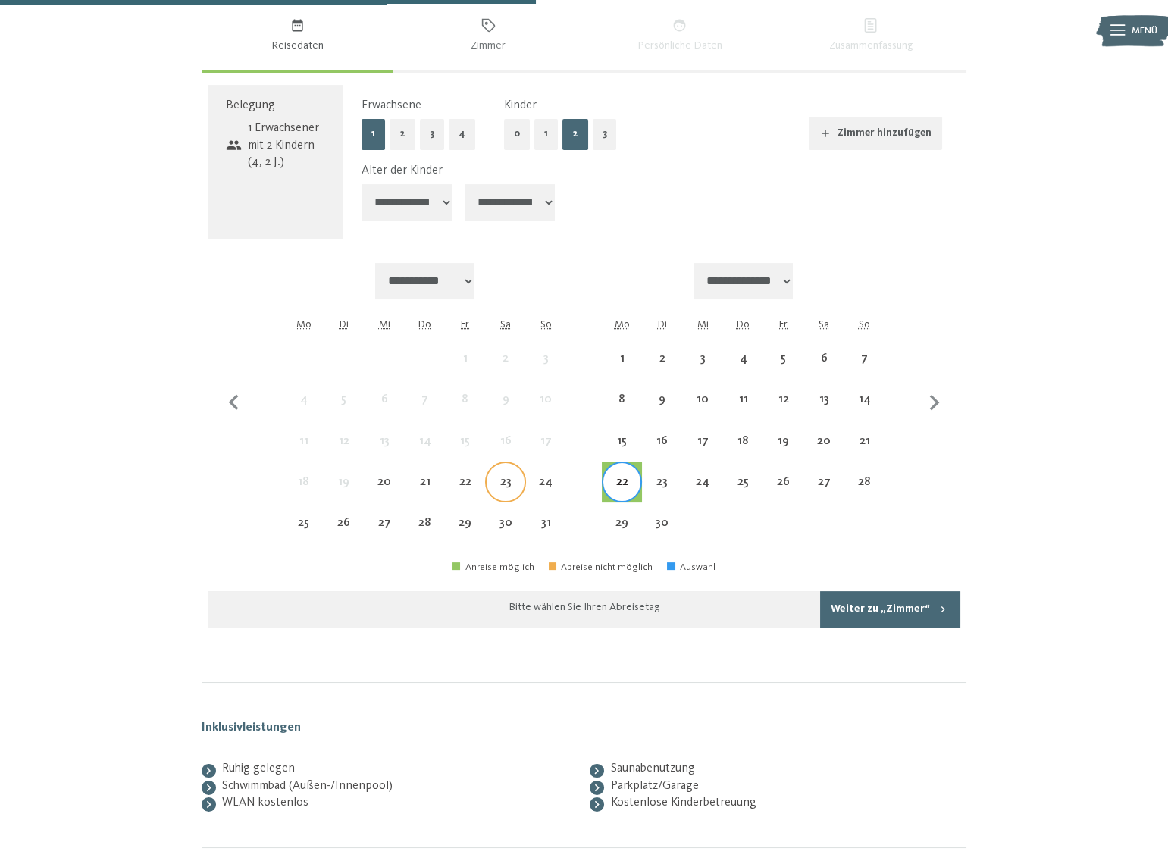
click at [501, 463] on div "23" at bounding box center [504, 481] width 37 height 37
click at [819, 361] on div "6" at bounding box center [823, 370] width 37 height 37
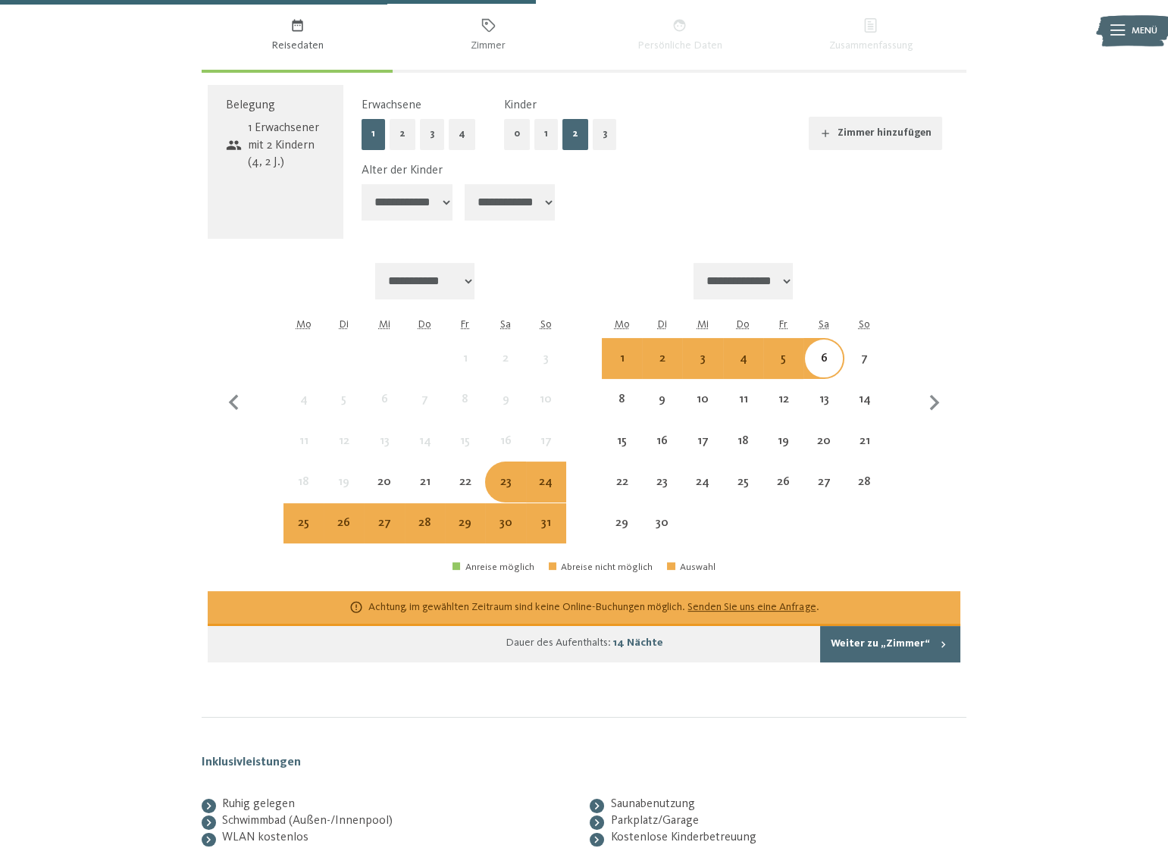
click at [778, 599] on div "Achtung, im gewählten Zeitraum sind keine Online-Buchungen möglich. Senden Sie …" at bounding box center [593, 606] width 450 height 15
click at [780, 606] on link "Senden Sie uns eine Anfrage" at bounding box center [751, 607] width 128 height 11
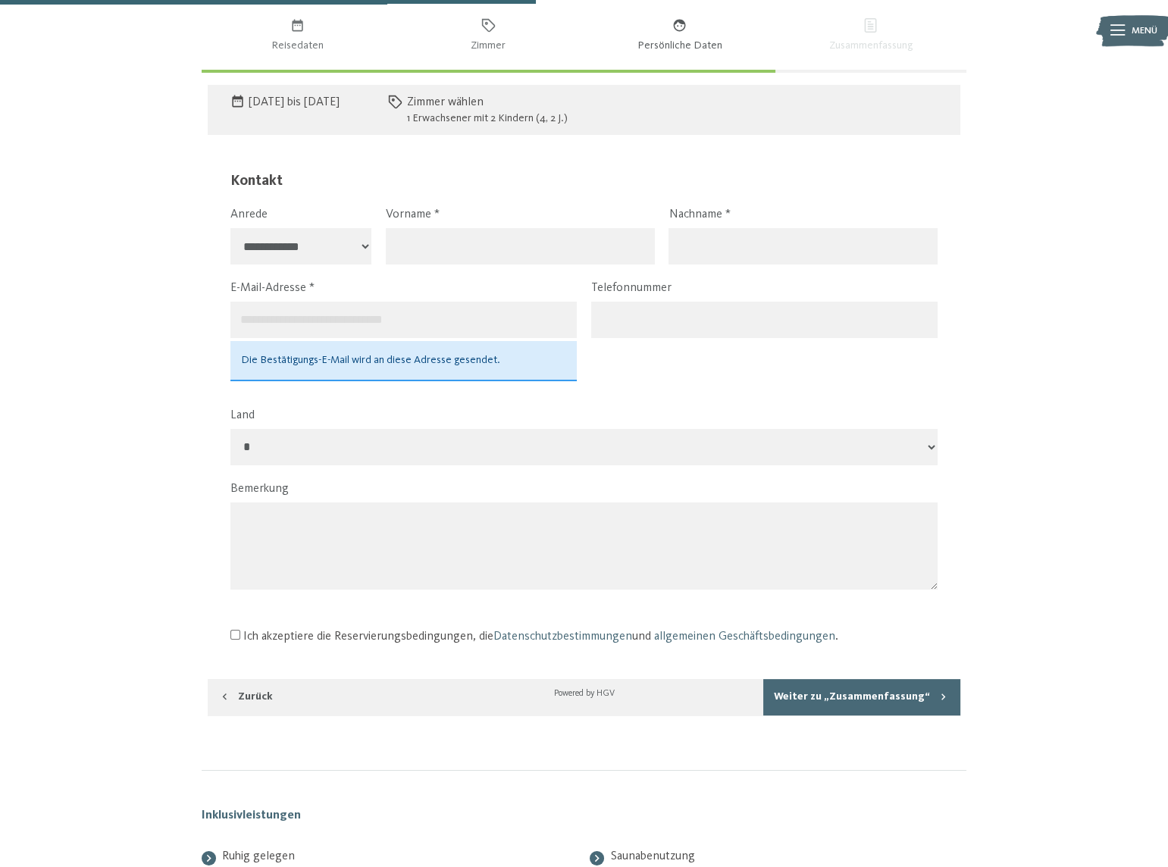
click at [355, 255] on select "**********" at bounding box center [301, 246] width 142 height 36
select select "*"
click at [230, 228] on select "**********" at bounding box center [301, 246] width 142 height 36
click at [475, 254] on input "text" at bounding box center [520, 246] width 269 height 36
type input "*****"
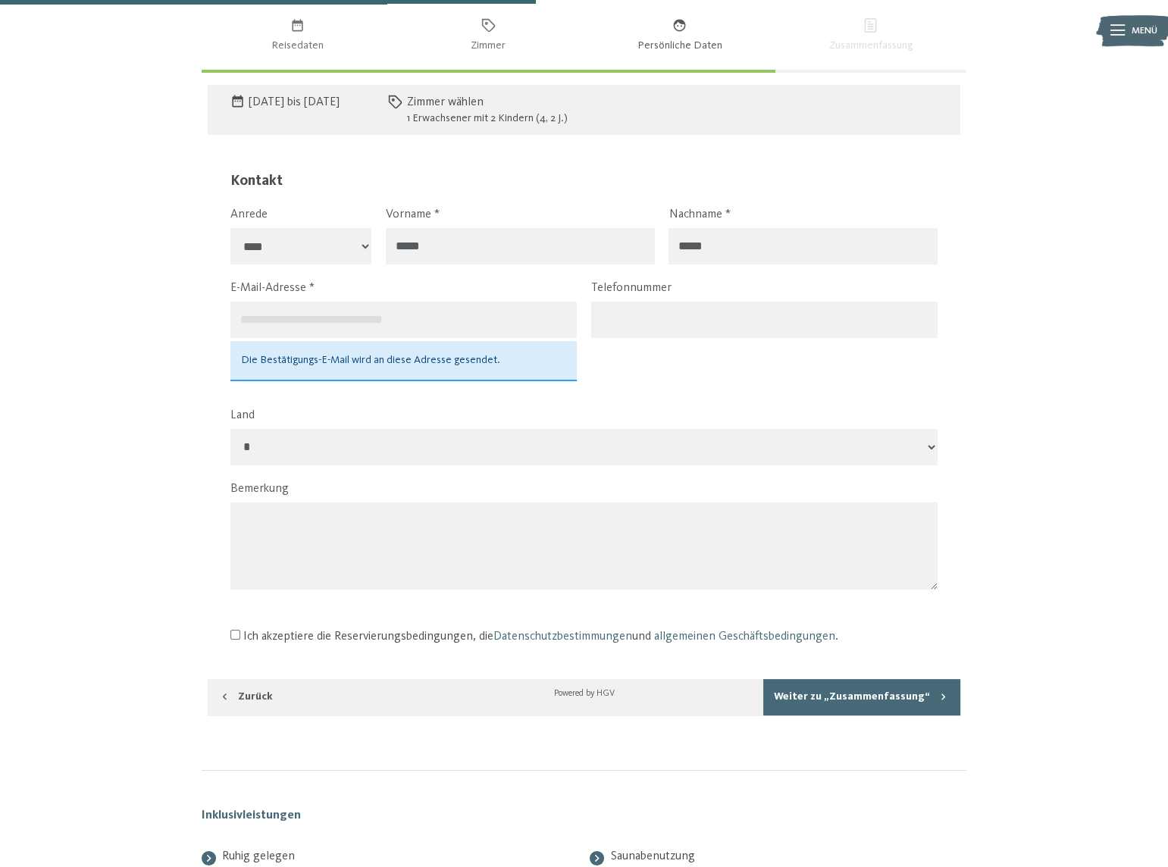
type input "*****"
click at [363, 315] on input "email" at bounding box center [403, 320] width 346 height 36
type input "**********"
select select "***"
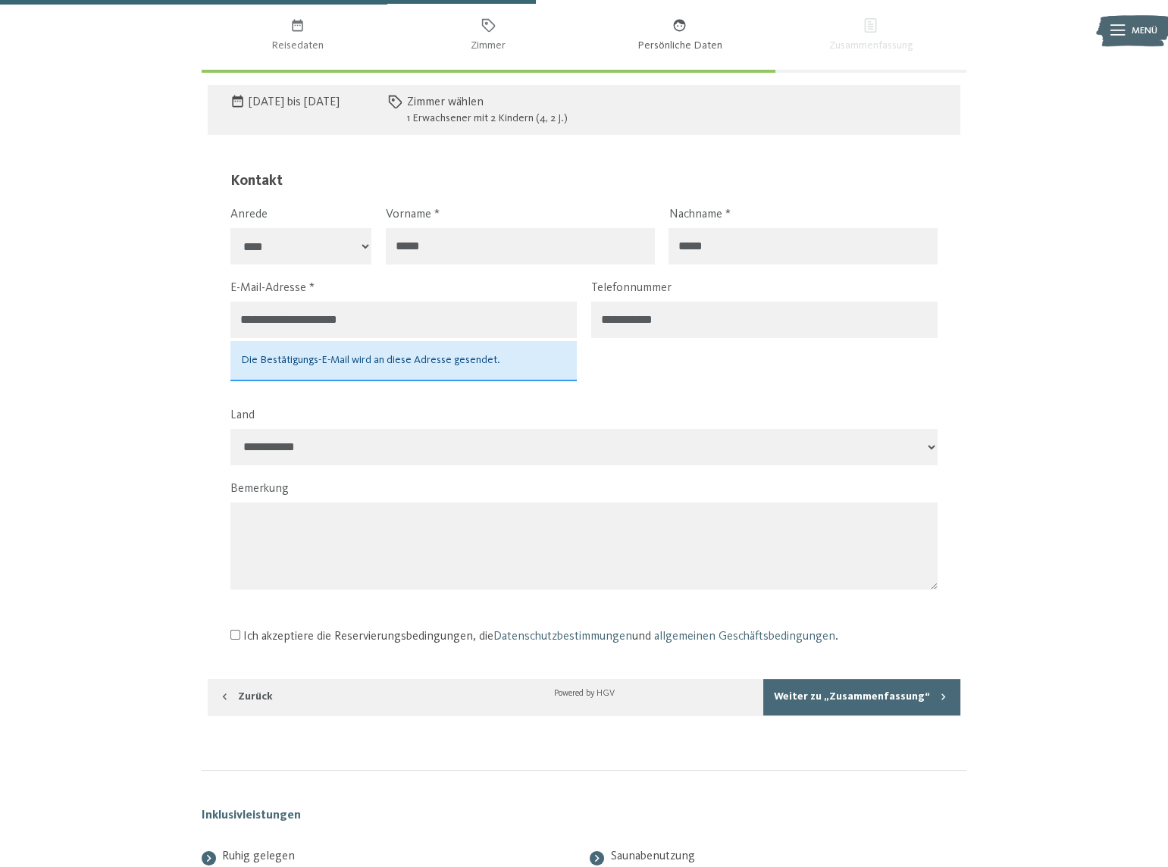
drag, startPoint x: 606, startPoint y: 319, endPoint x: 629, endPoint y: 330, distance: 25.4
click at [606, 319] on input "**********" at bounding box center [764, 320] width 346 height 36
type input "**********"
click at [366, 367] on div "Die Bestätigungs-E-Mail wird an diese Adresse gesendet." at bounding box center [403, 360] width 346 height 39
click at [327, 393] on fieldset "**********" at bounding box center [583, 390] width 707 height 439
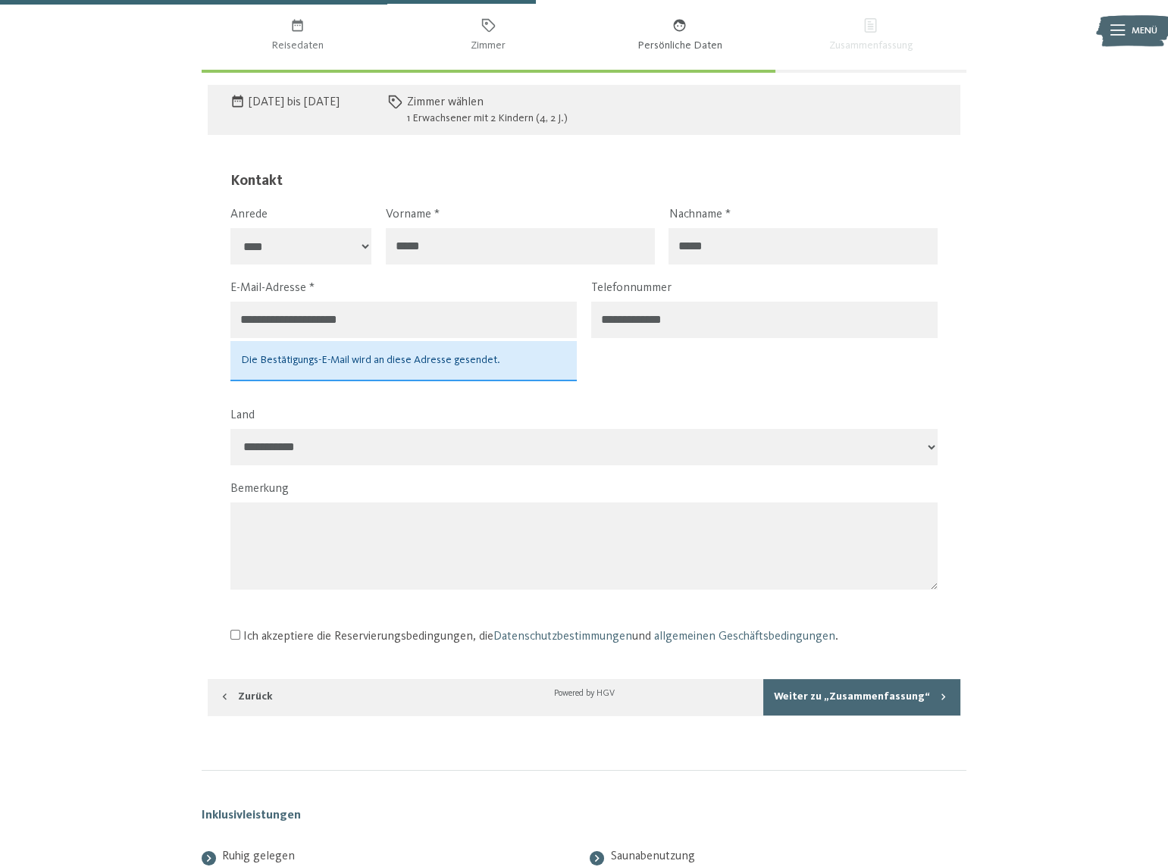
click at [367, 407] on label "Land" at bounding box center [577, 415] width 695 height 17
click at [319, 518] on textarea at bounding box center [583, 545] width 707 height 87
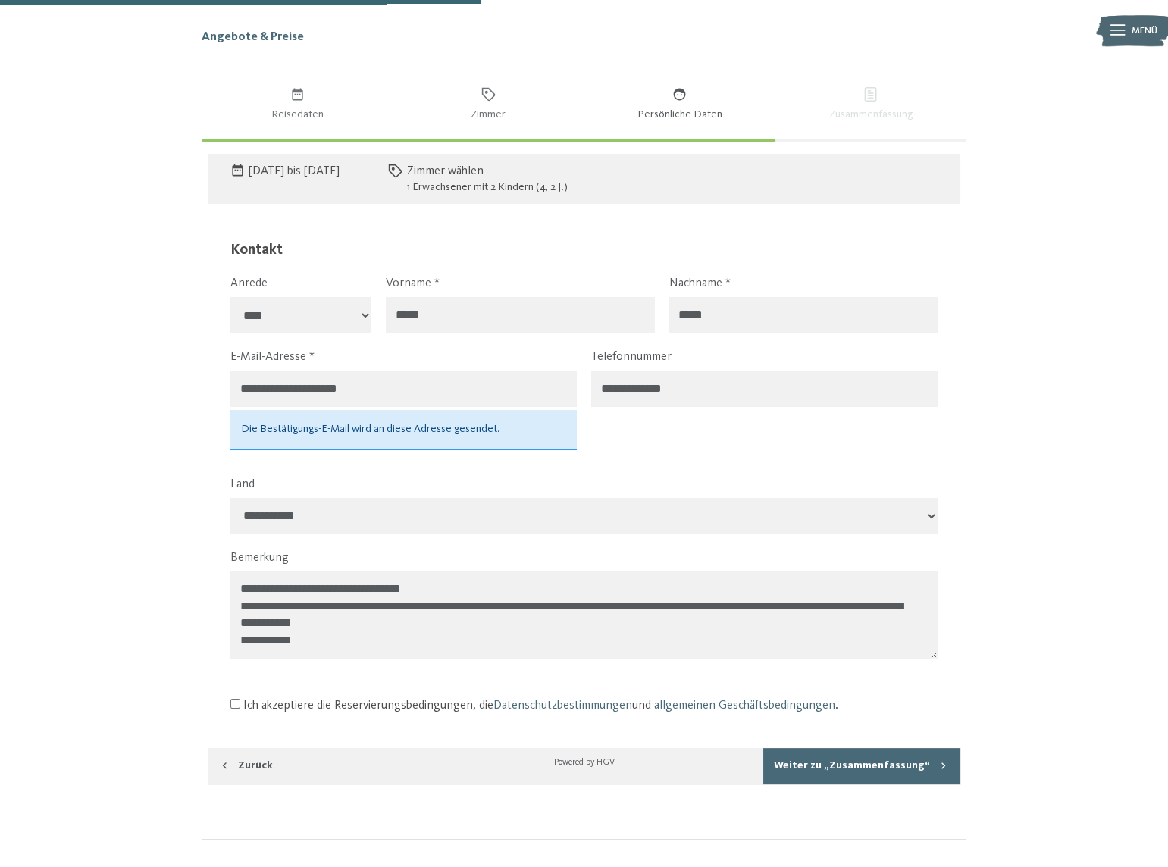
scroll to position [6, 0]
drag, startPoint x: 305, startPoint y: 649, endPoint x: 245, endPoint y: 583, distance: 88.5
click at [236, 578] on textarea "**********" at bounding box center [583, 614] width 707 height 87
type textarea "**********"
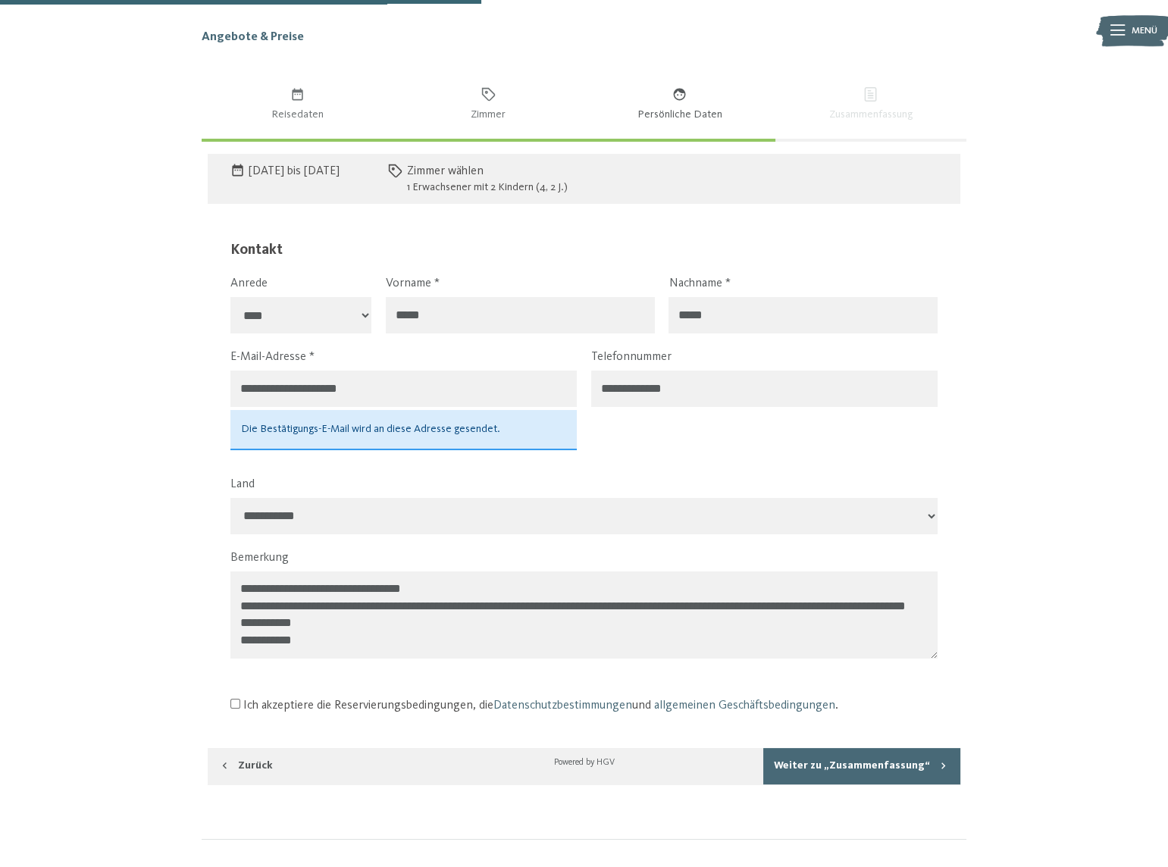
drag, startPoint x: 859, startPoint y: 715, endPoint x: 861, endPoint y: 738, distance: 23.6
click at [859, 715] on div "Ich akzeptiere die Reservierungsbedingungen, die Datenschutzbestimmungen und al…" at bounding box center [583, 705] width 707 height 29
click at [856, 765] on button "Weiter zu „Zusammen­fassung“" at bounding box center [861, 766] width 197 height 36
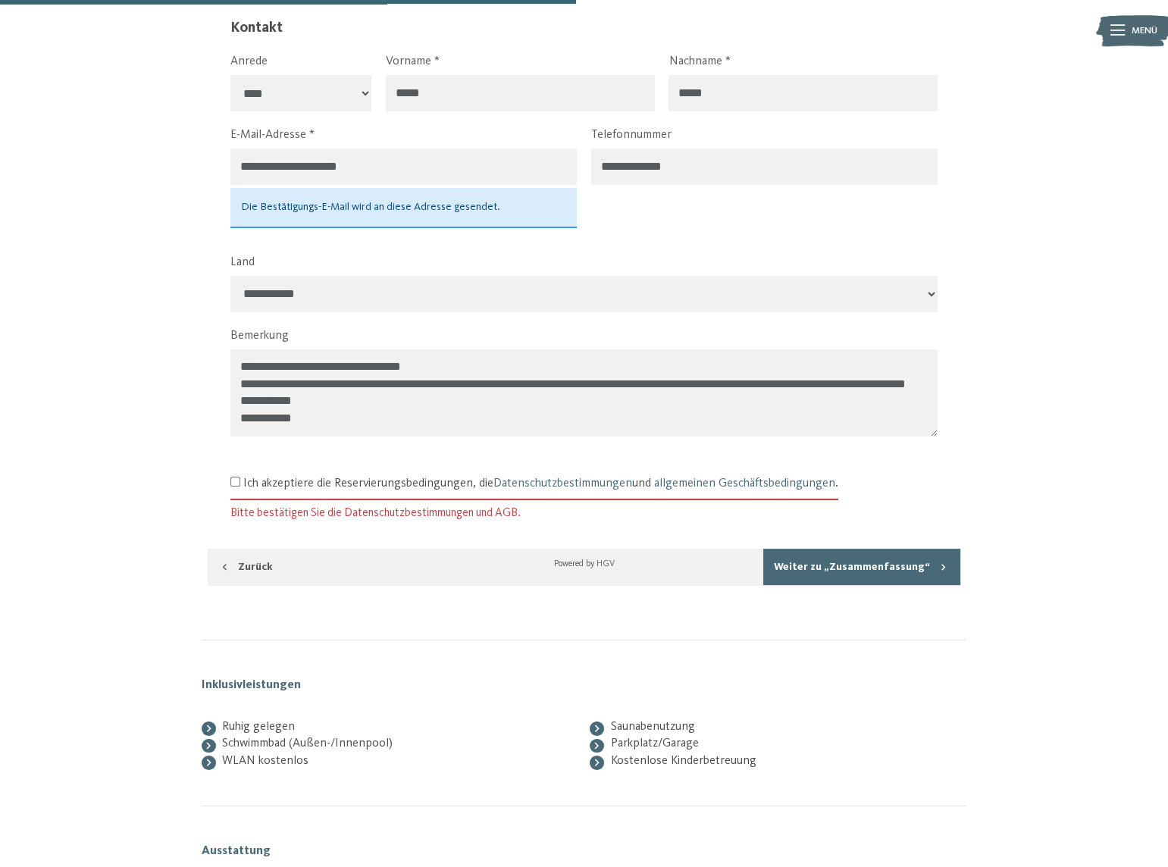
scroll to position [1248, 0]
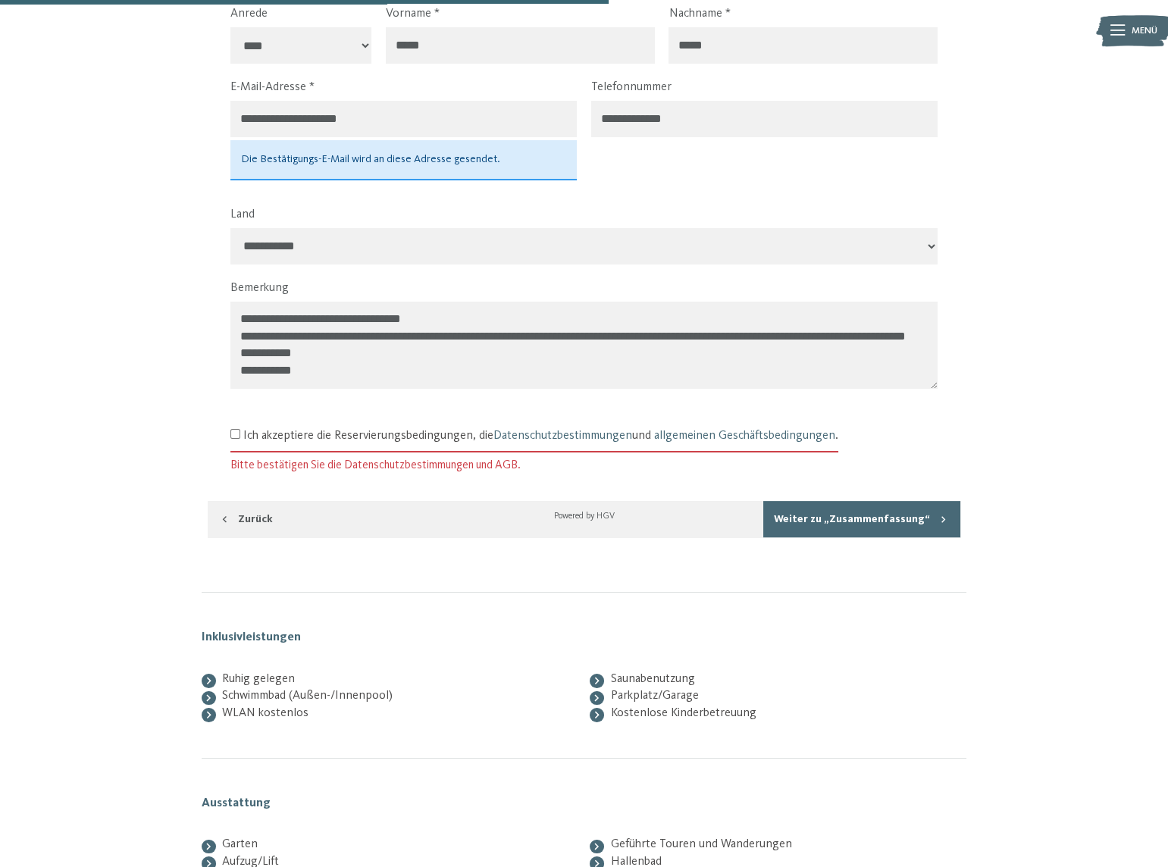
click at [240, 436] on label "Ich akzeptiere die Reservierungsbedingungen, die Datenschutzbestimmungen und al…" at bounding box center [534, 436] width 608 height 30
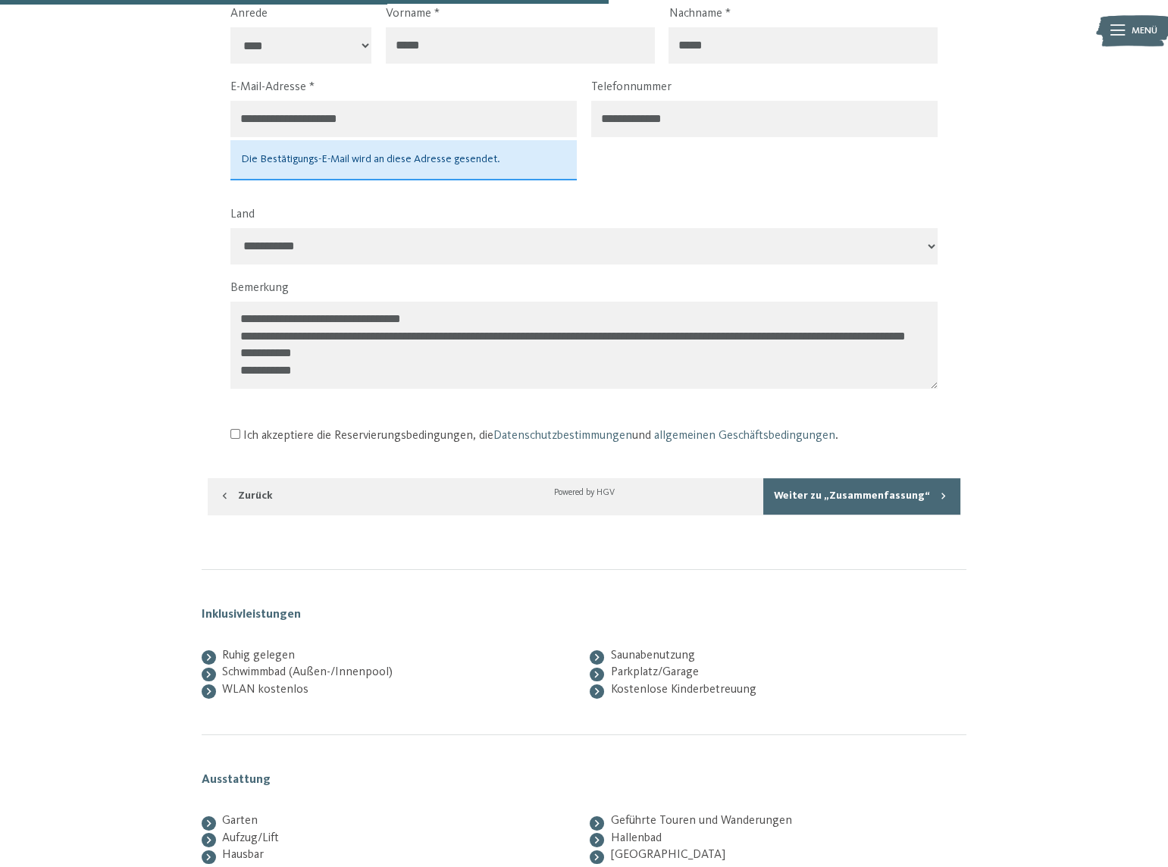
click at [919, 493] on button "Weiter zu „Zusammen­fassung“" at bounding box center [861, 496] width 197 height 36
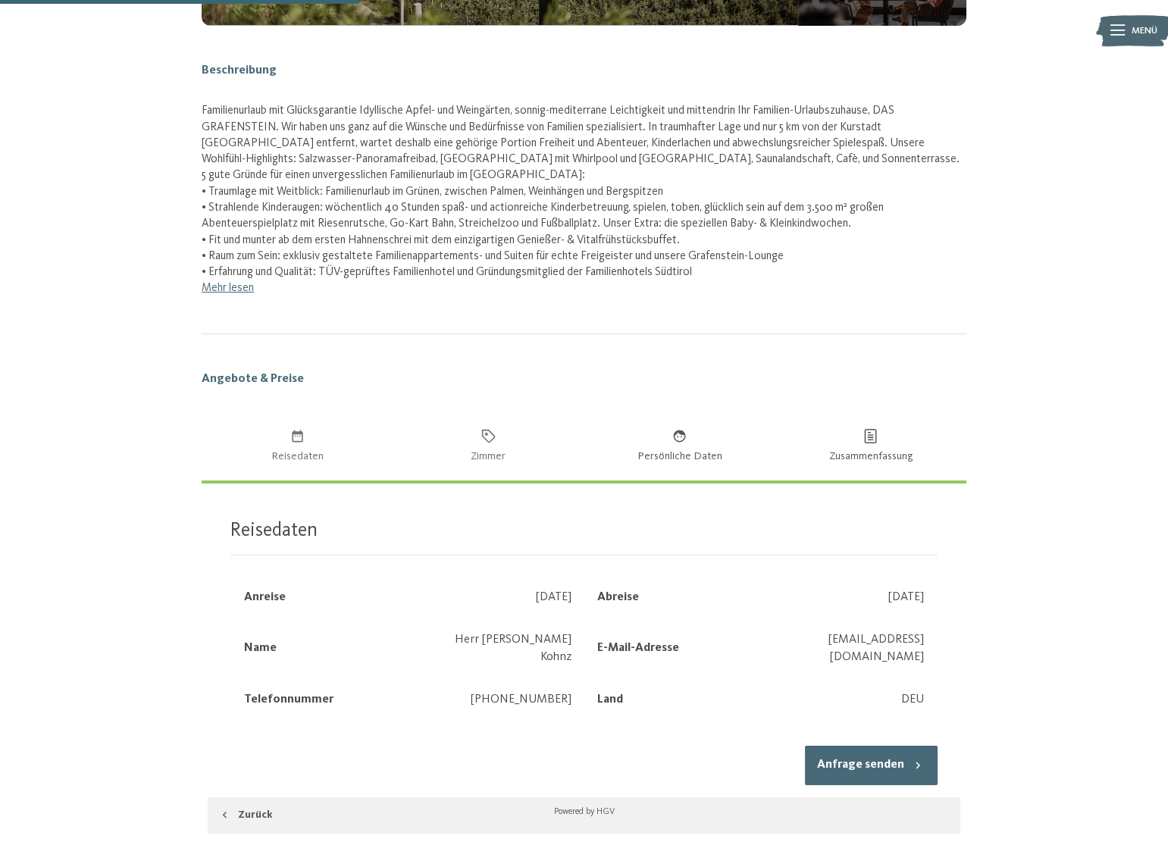
scroll to position [634, 0]
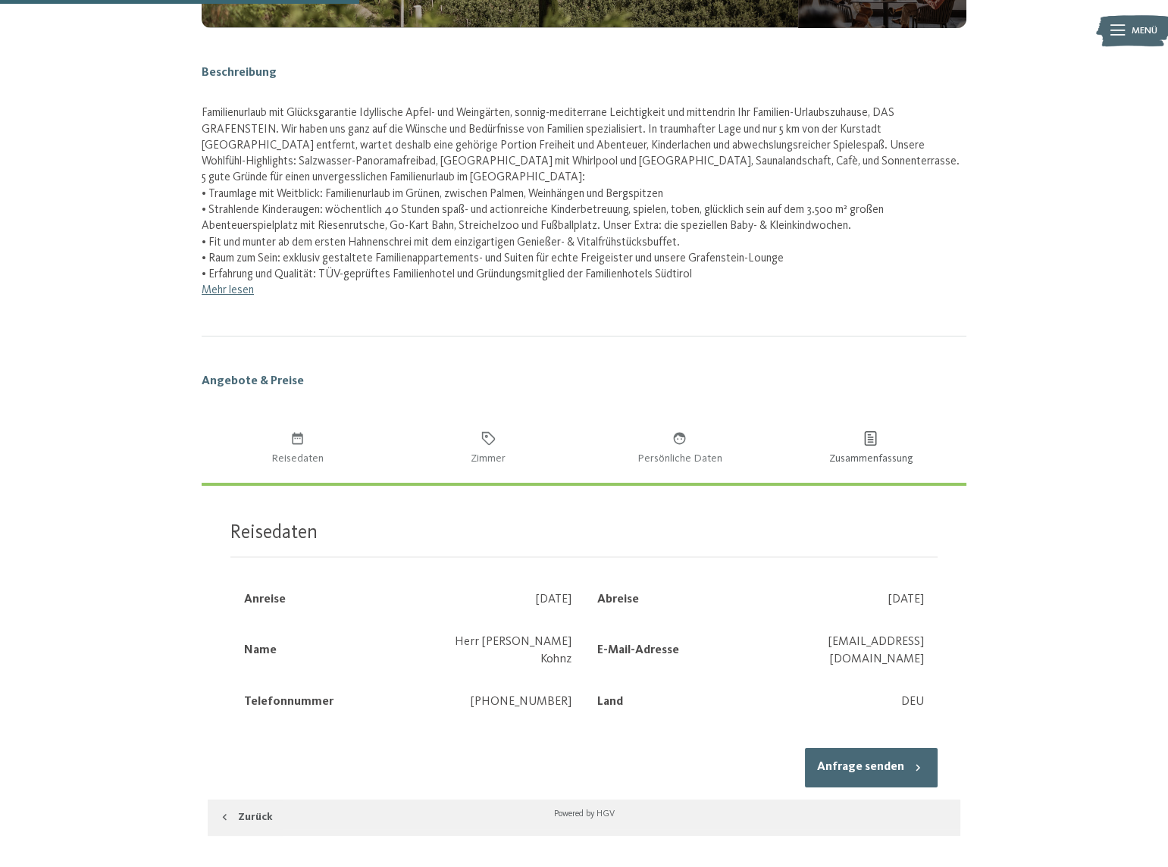
click at [909, 748] on button "Anfrage senden" at bounding box center [871, 767] width 133 height 39
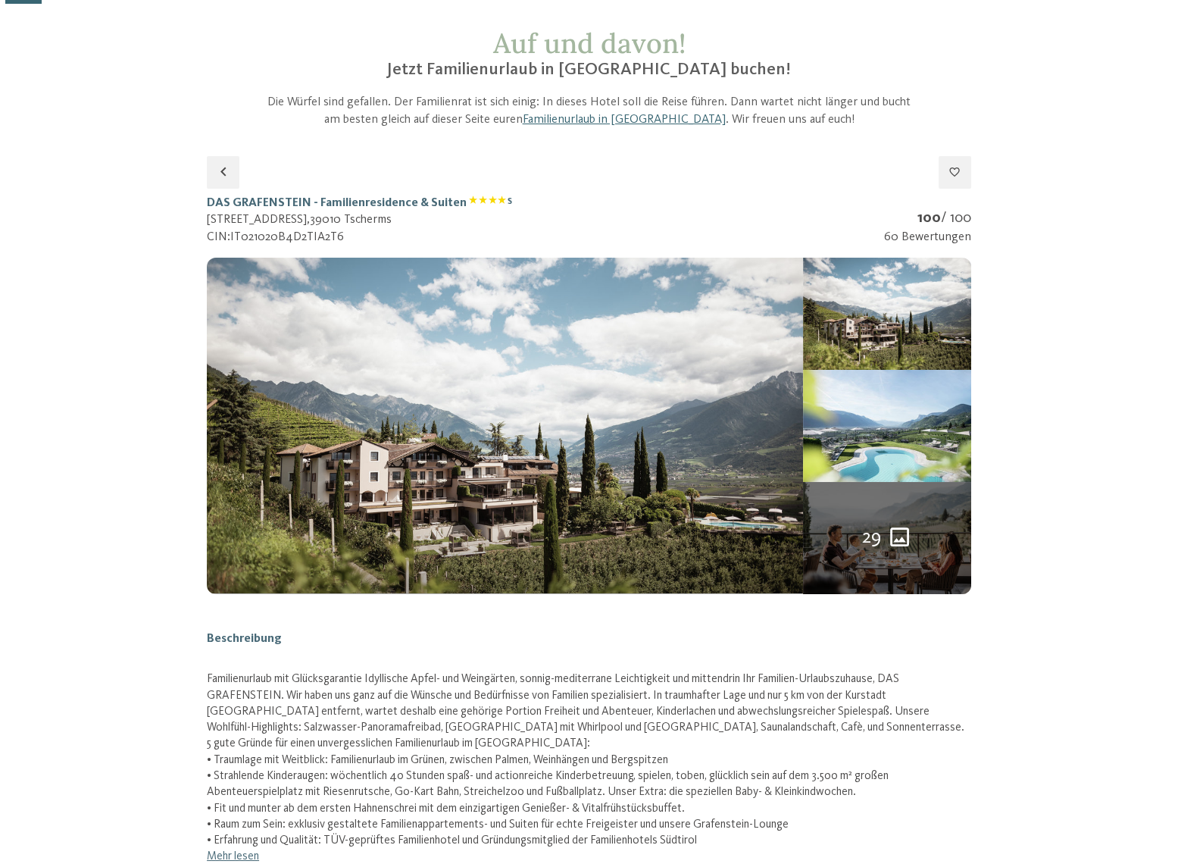
scroll to position [0, 0]
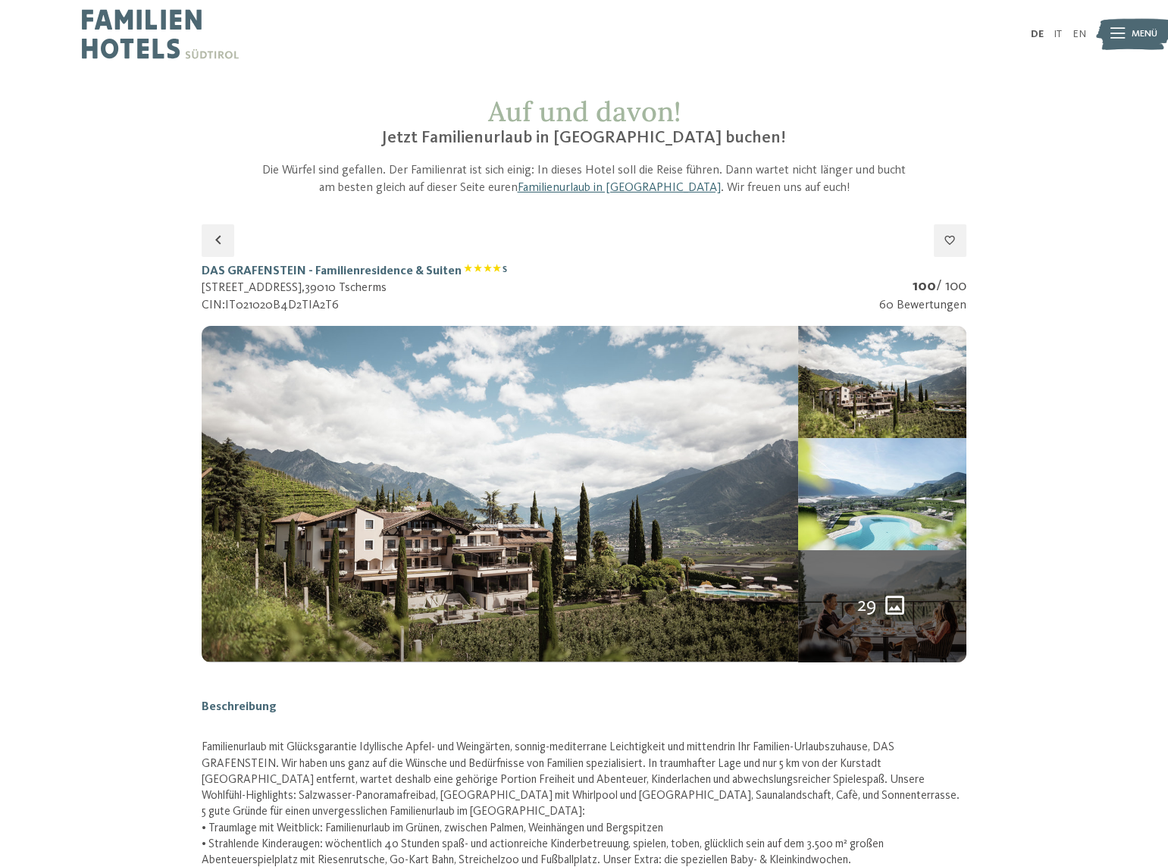
click at [1106, 34] on img at bounding box center [1133, 34] width 75 height 38
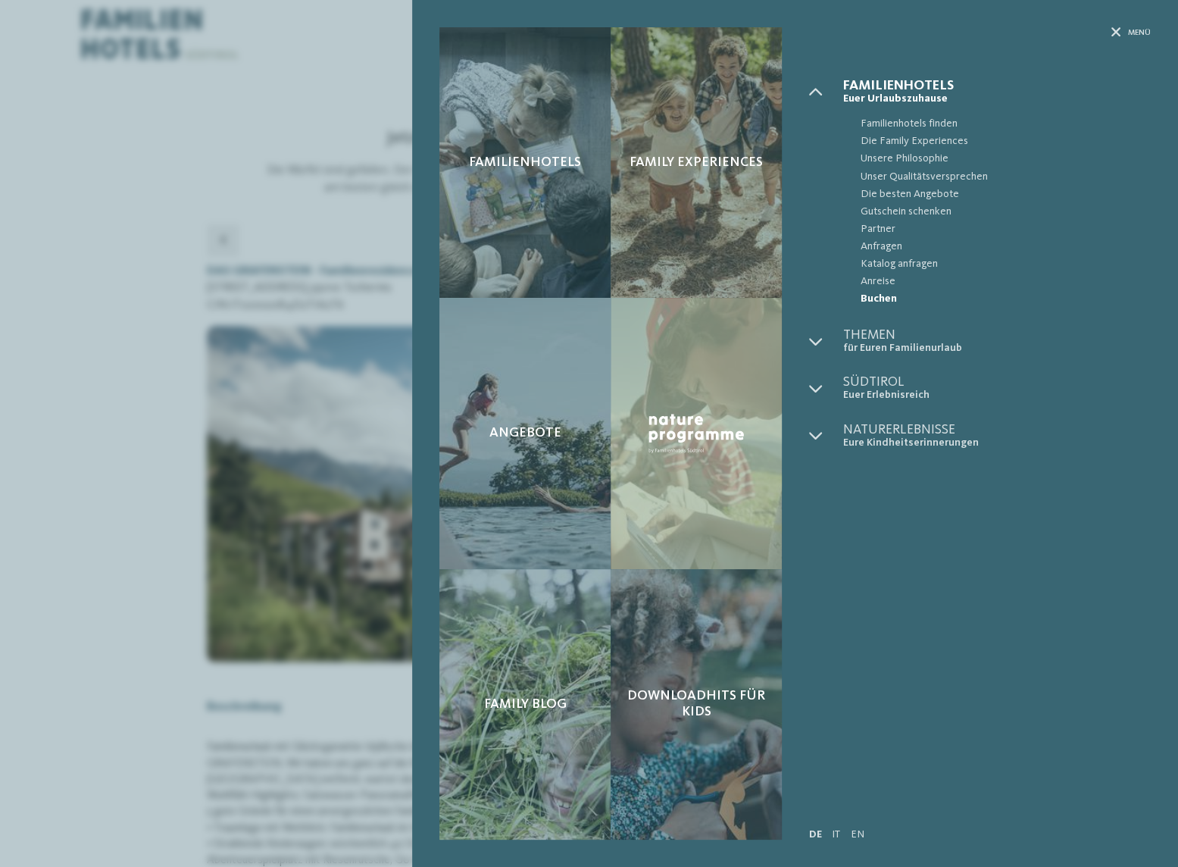
click at [887, 296] on span "Buchen" at bounding box center [1005, 298] width 291 height 17
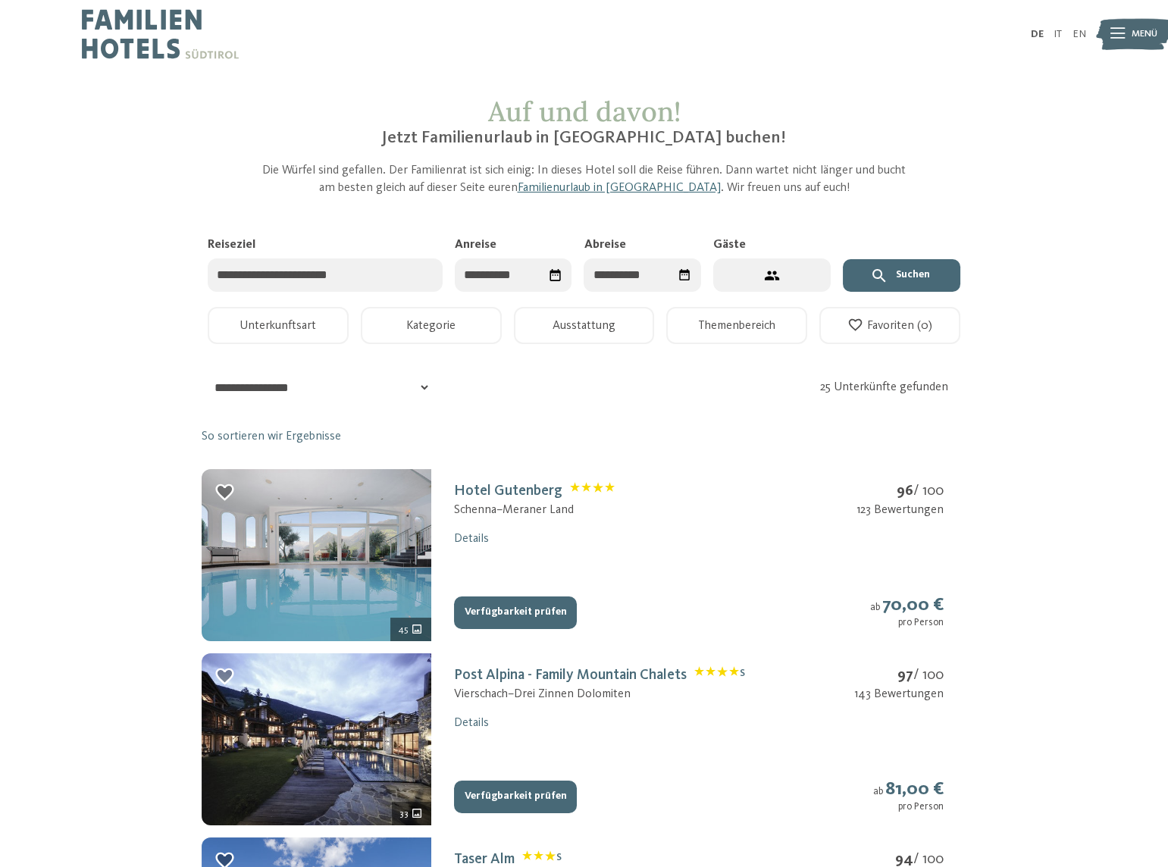
click at [514, 279] on input "Anreise" at bounding box center [513, 275] width 117 height 34
click at [599, 452] on div "23" at bounding box center [603, 457] width 25 height 29
type input "**********"
click at [675, 314] on span "Nächster Monat" at bounding box center [675, 312] width 15 height 15
click at [653, 371] on div "6" at bounding box center [652, 369] width 25 height 29
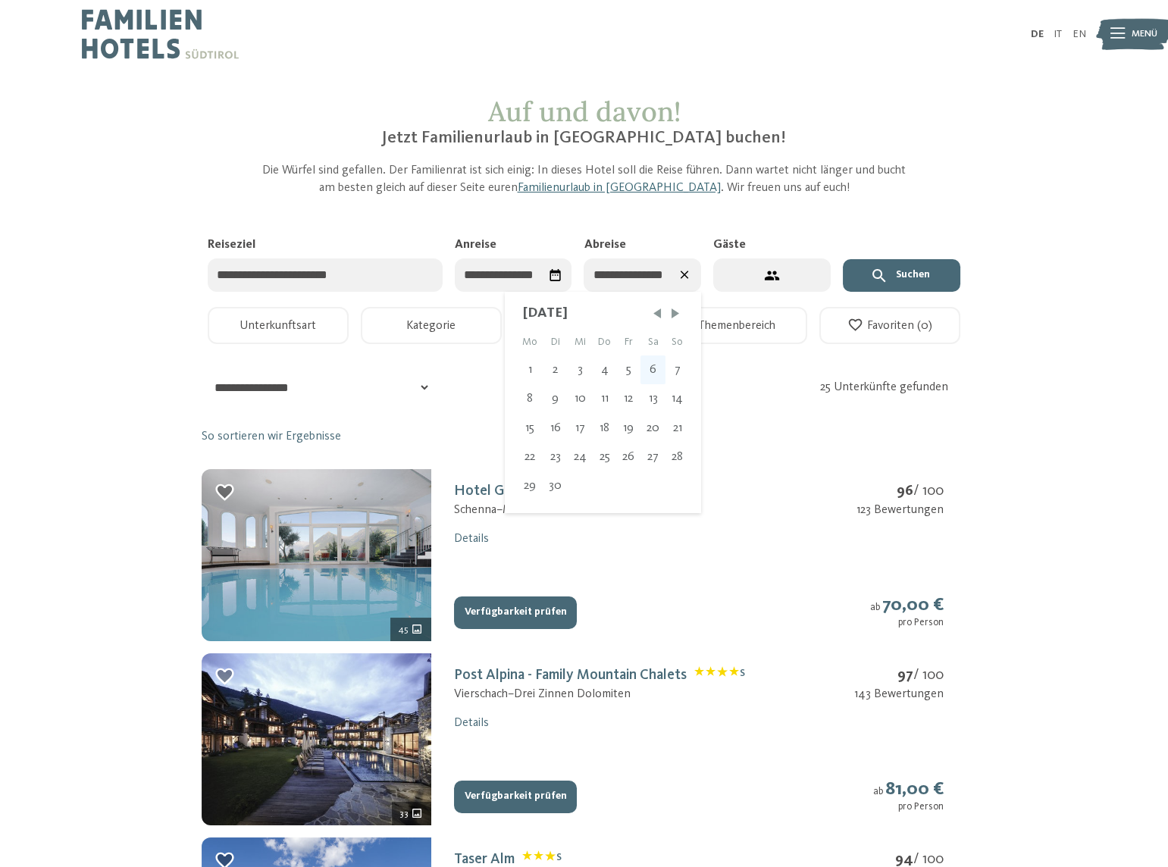
type input "**********"
click at [778, 271] on icon "2 Gäste – 1 Zimmer" at bounding box center [772, 275] width 16 height 16
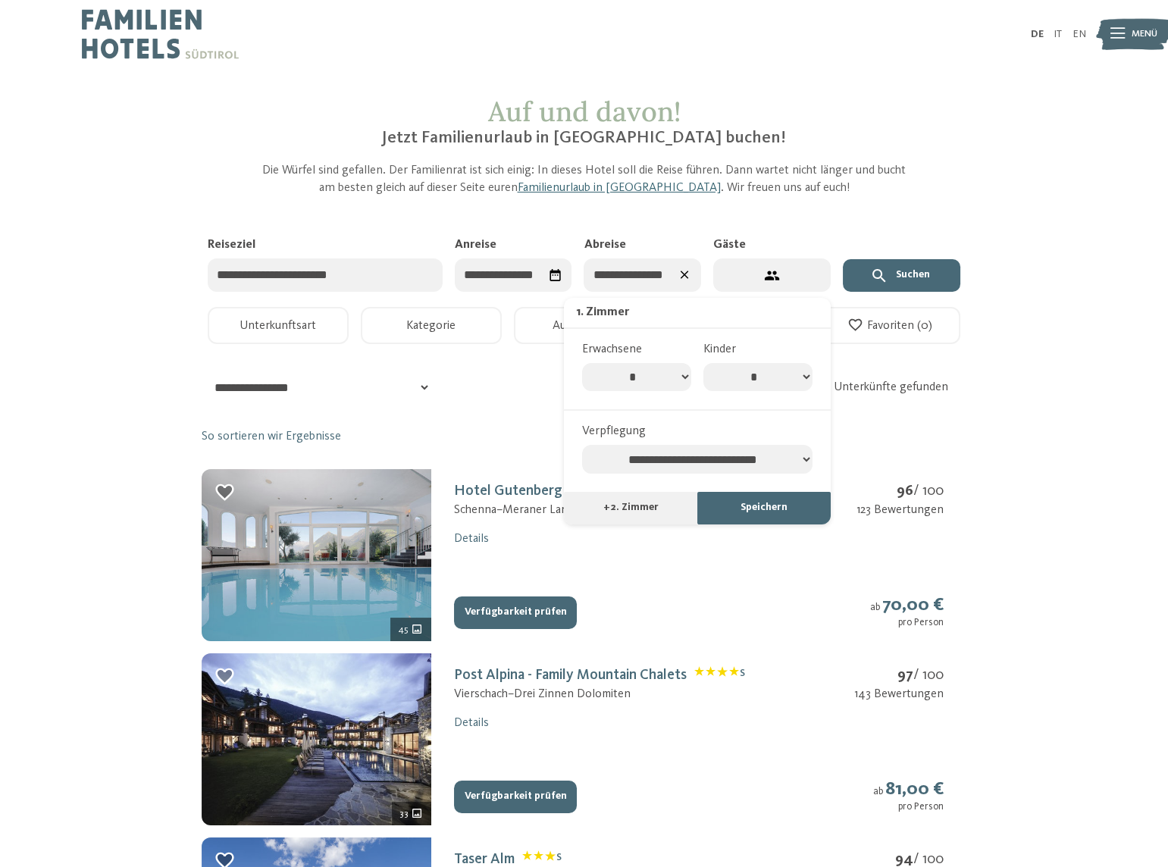
click at [658, 373] on select "* * * * * * * * * ** ** ** ** ** **" at bounding box center [636, 377] width 109 height 29
select select "*"
click at [582, 363] on select "* * * * * * * * * ** ** ** ** ** **" at bounding box center [636, 377] width 109 height 29
click at [782, 375] on select "* * * * * * * *" at bounding box center [757, 377] width 109 height 29
select select "*"
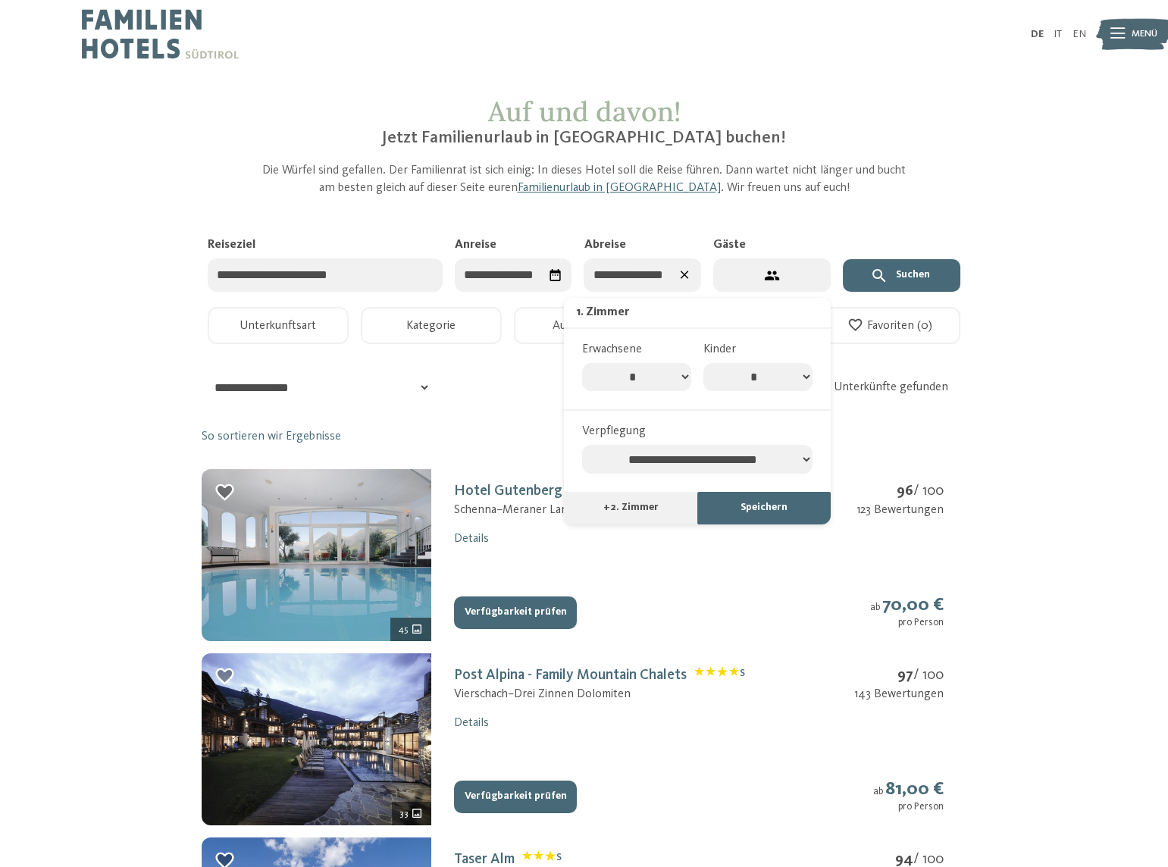
click at [703, 363] on select "* * * * * * * *" at bounding box center [757, 377] width 109 height 29
select select "*"
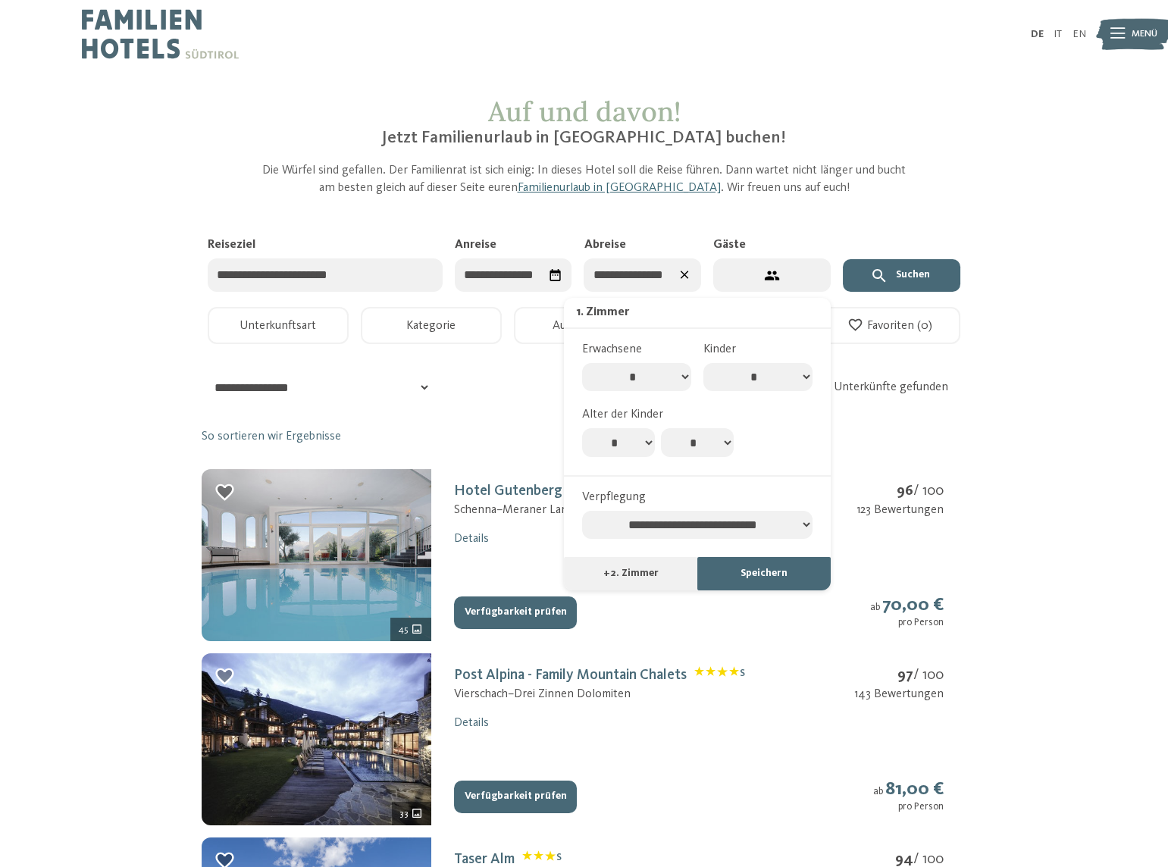
click at [644, 446] on select "* * * * * * * * * * ** ** ** ** ** ** ** **" at bounding box center [618, 442] width 73 height 29
select select "*"
click at [582, 428] on select "* * * * * * * * * * ** ** ** ** ** ** ** **" at bounding box center [618, 442] width 73 height 29
click at [695, 448] on select "* * * * * * * * * * ** ** ** ** ** ** ** **" at bounding box center [697, 442] width 73 height 29
select select "*"
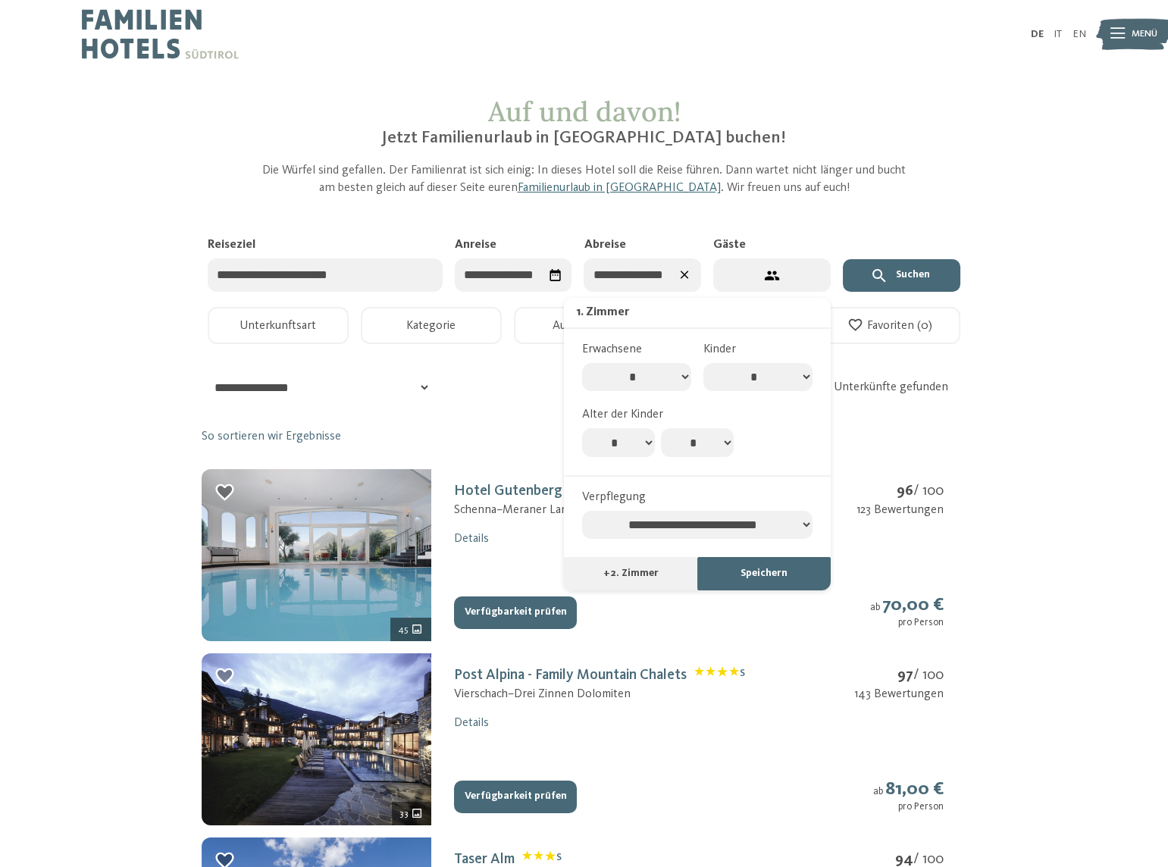
click at [661, 428] on select "* * * * * * * * * * ** ** ** ** ** ** ** **" at bounding box center [697, 442] width 73 height 29
click at [741, 527] on select "**********" at bounding box center [697, 525] width 230 height 29
select select "**********"
click at [582, 511] on select "**********" at bounding box center [697, 525] width 230 height 29
click at [759, 580] on button "Speichern" at bounding box center [763, 573] width 133 height 33
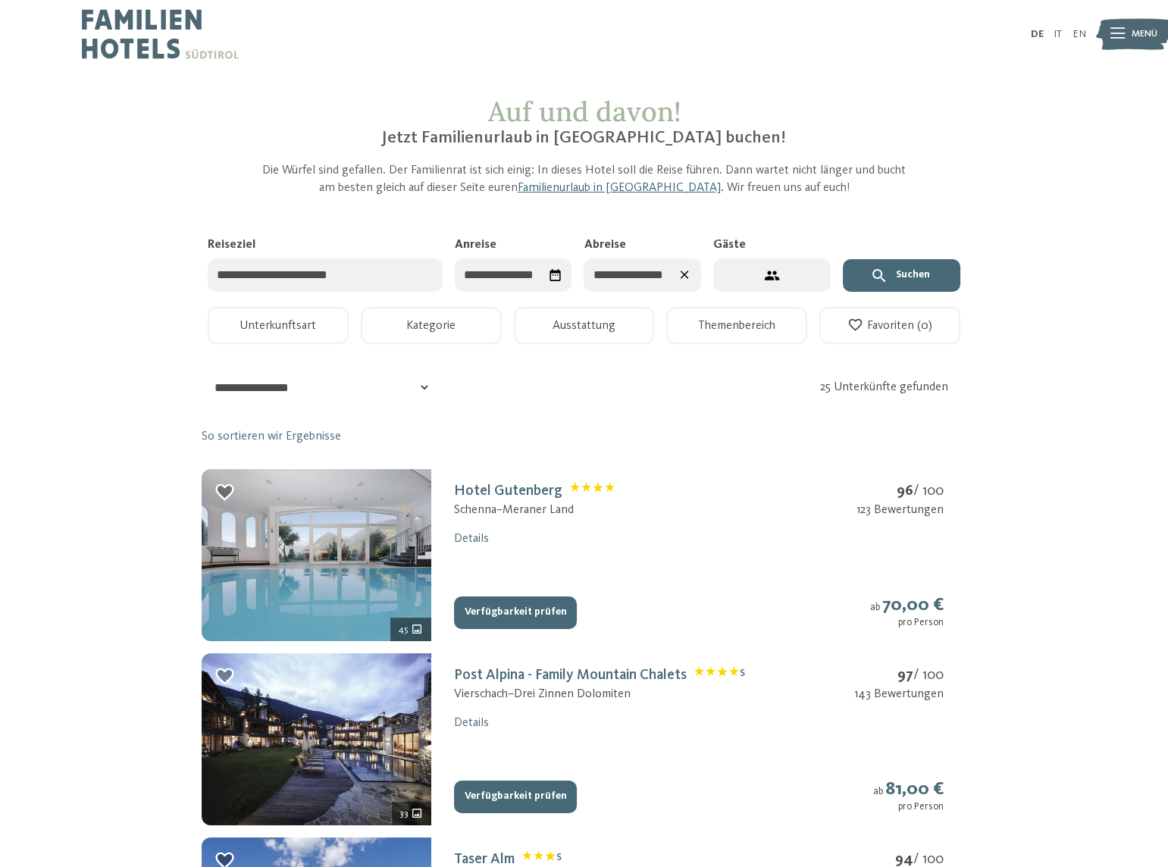
click at [902, 272] on button "Suchen" at bounding box center [901, 275] width 117 height 33
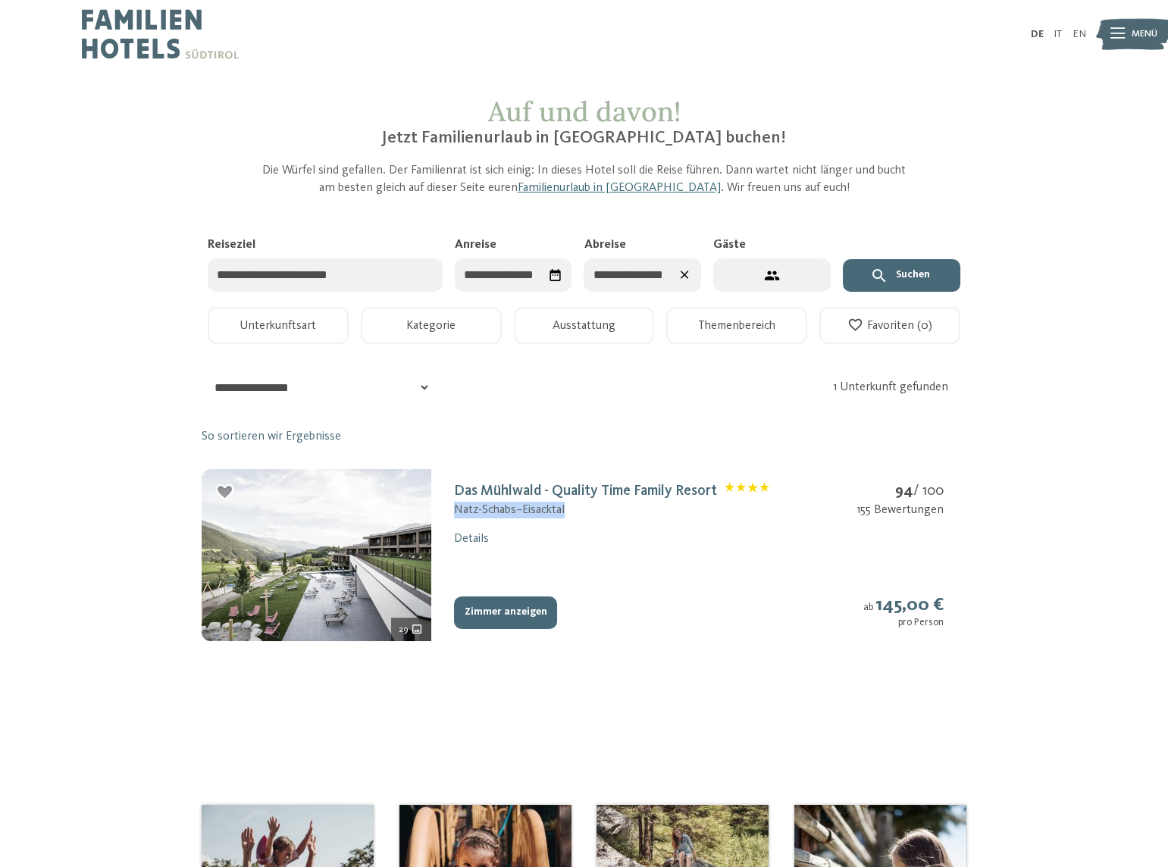
drag, startPoint x: 455, startPoint y: 508, endPoint x: 590, endPoint y: 511, distance: 134.9
click at [590, 511] on div "Natz-Schabs – [GEOGRAPHIC_DATA]" at bounding box center [611, 510] width 315 height 17
copy div "Natz-Schabs – [GEOGRAPHIC_DATA]"
click at [522, 615] on button "Zimmer anzeigen" at bounding box center [505, 612] width 103 height 33
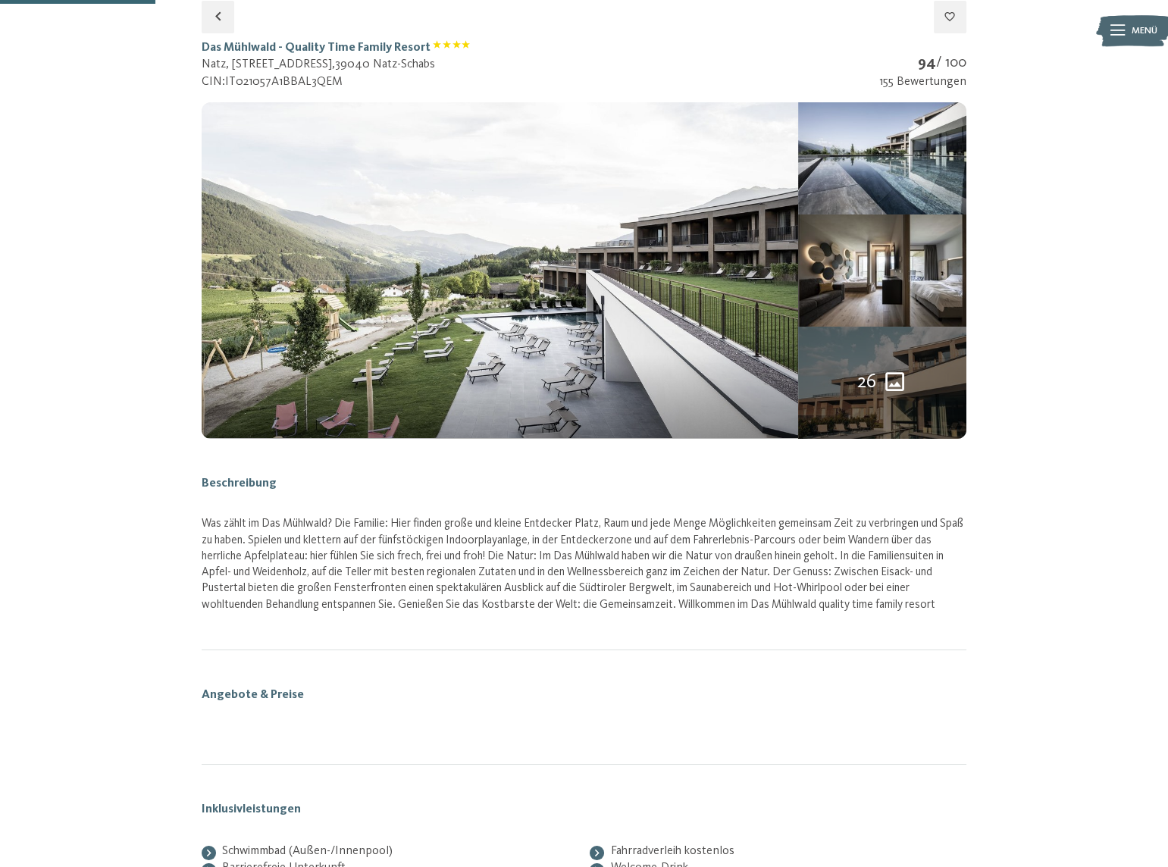
select select "*"
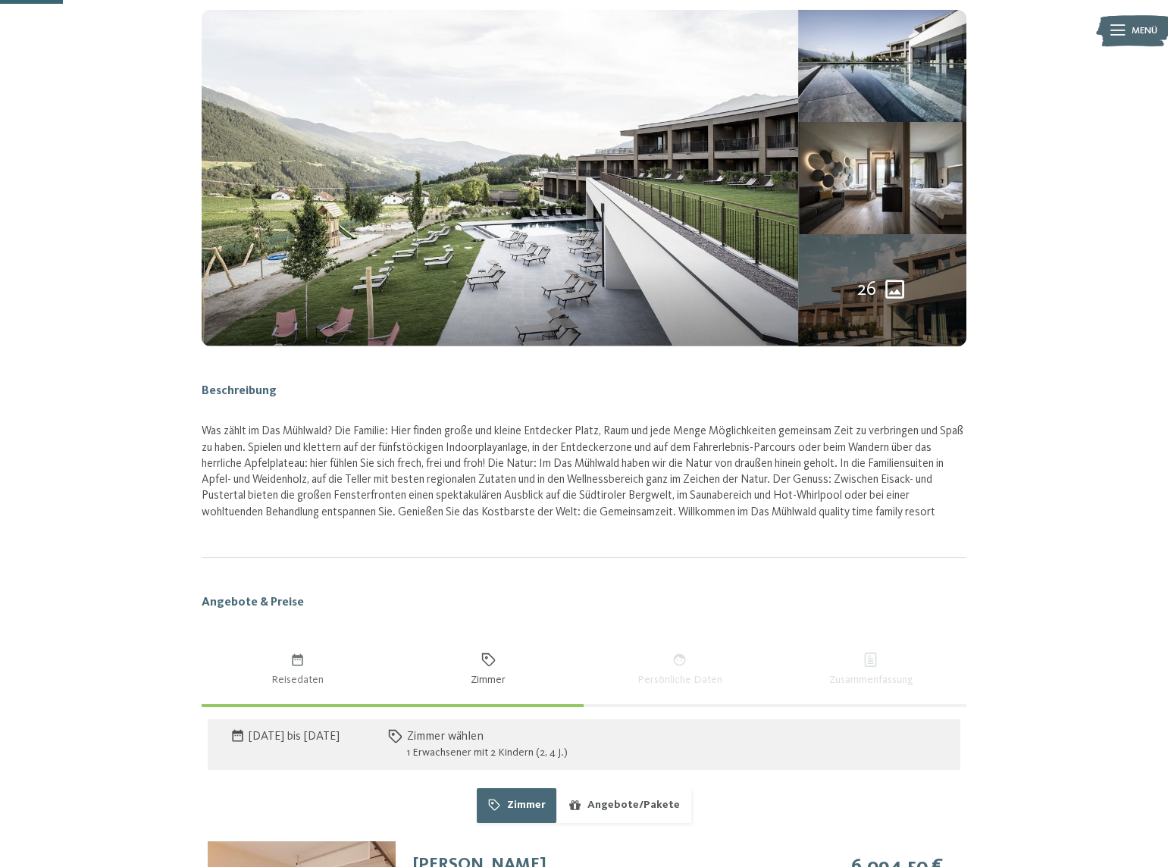
scroll to position [344, 0]
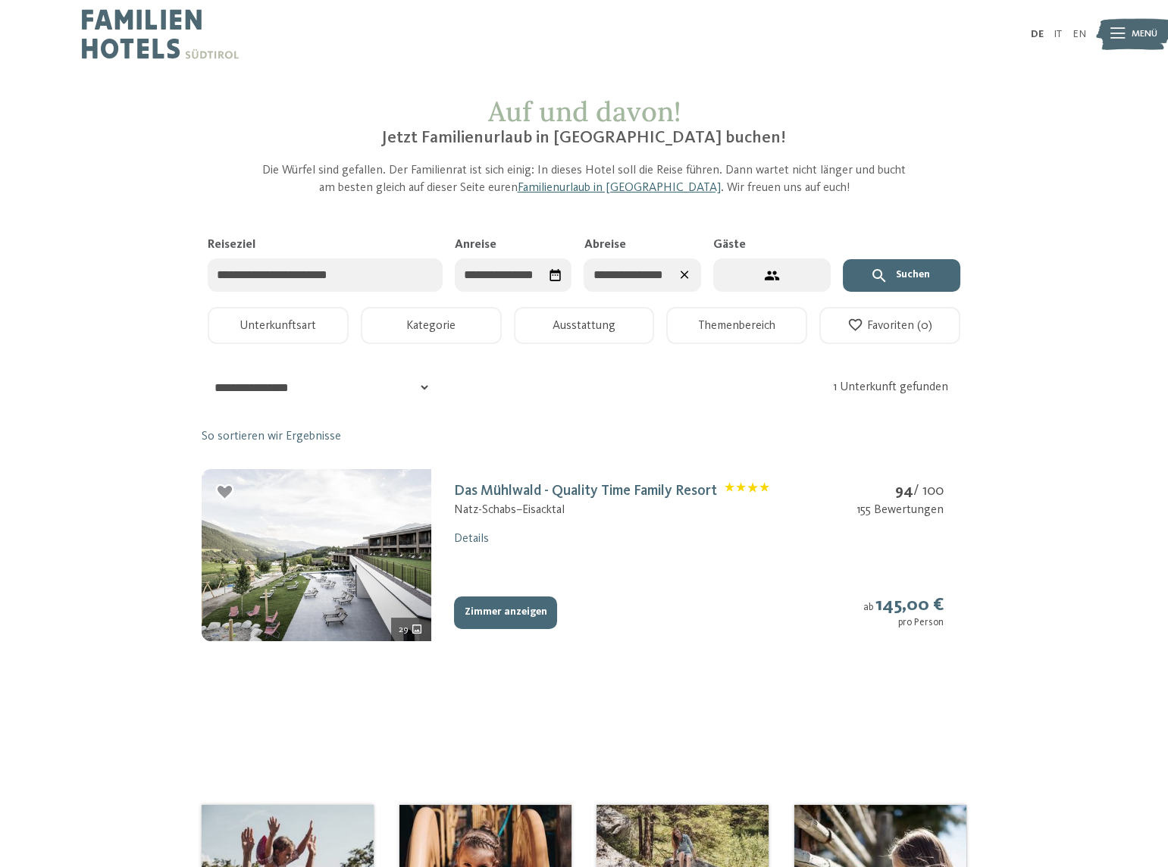
click at [733, 279] on button "3 Gäste – 1 Zimmer" at bounding box center [771, 275] width 117 height 34
select select "*"
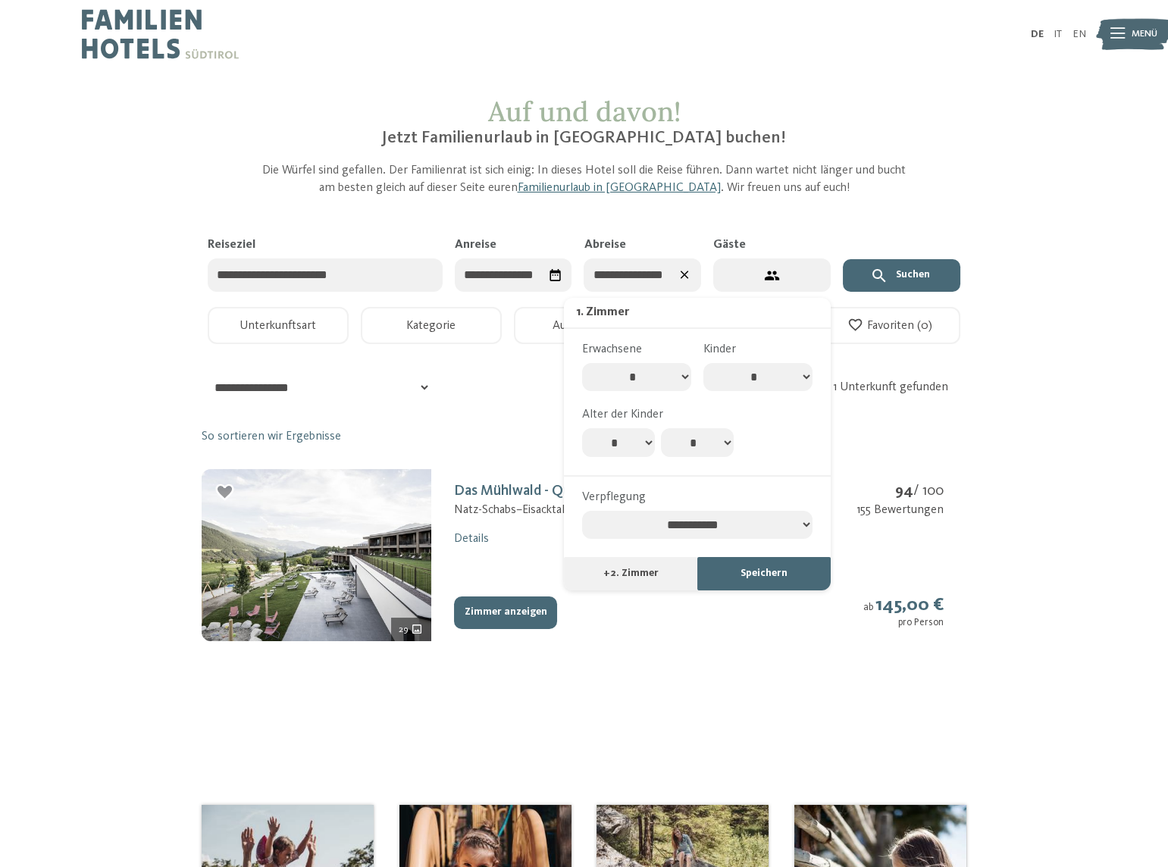
click at [719, 508] on div "**********" at bounding box center [697, 514] width 242 height 51
click at [721, 521] on select "**********" at bounding box center [697, 525] width 230 height 29
select select "**********"
click at [582, 511] on select "**********" at bounding box center [697, 525] width 230 height 29
click at [764, 580] on button "Speichern" at bounding box center [763, 573] width 133 height 33
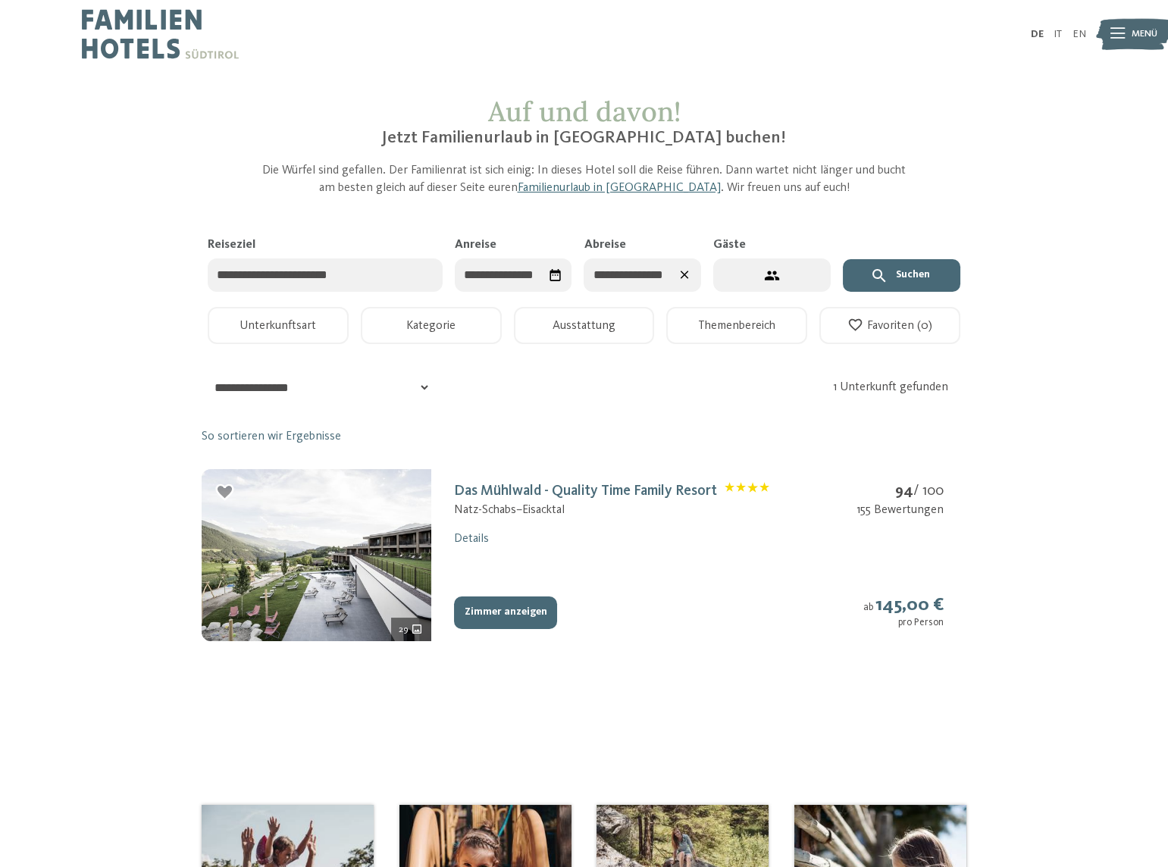
click at [902, 271] on button "Suchen" at bounding box center [901, 275] width 117 height 33
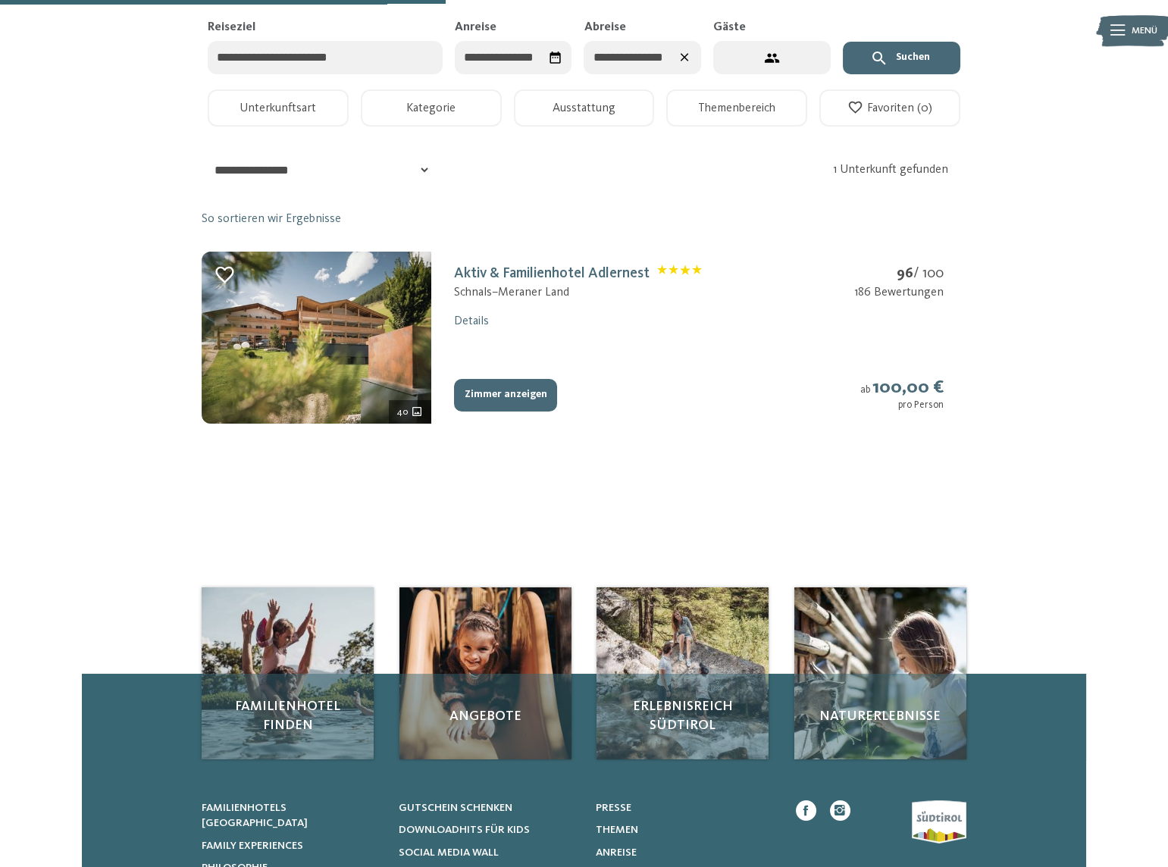
scroll to position [137, 0]
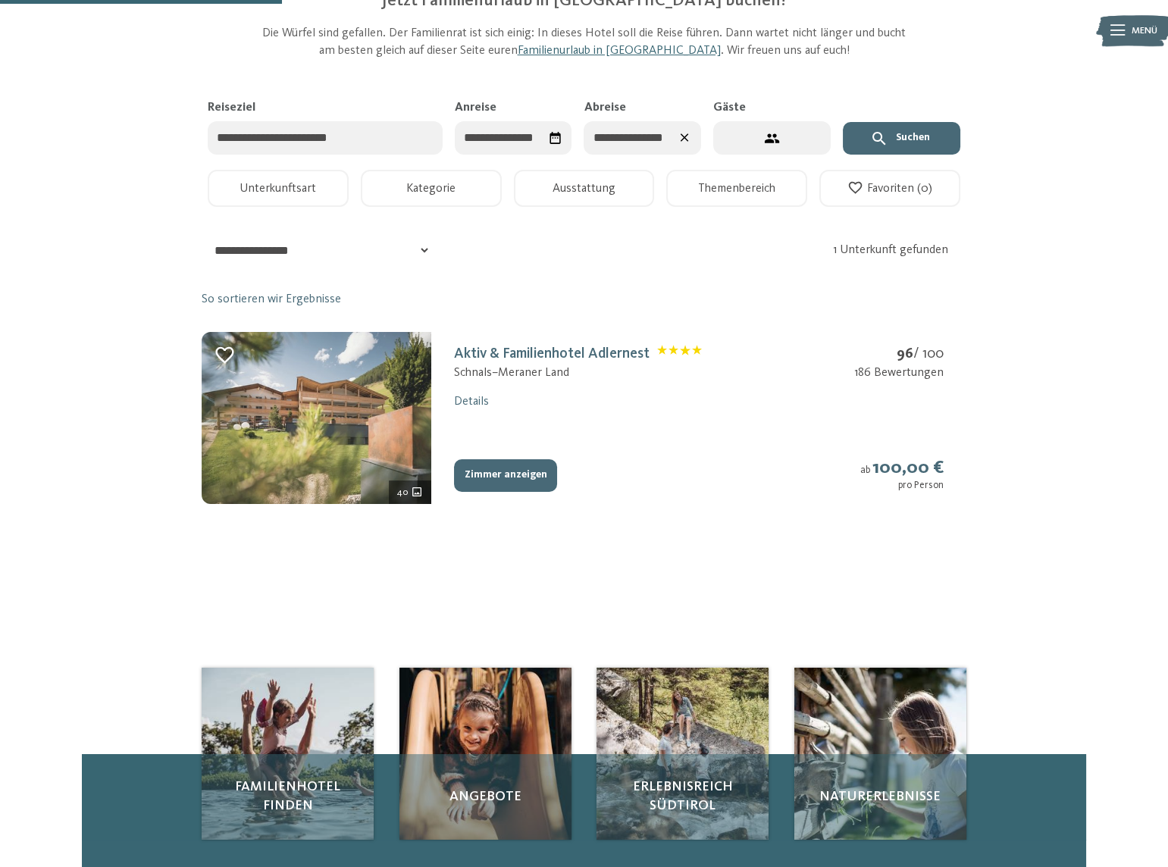
click at [406, 391] on img at bounding box center [317, 418] width 230 height 172
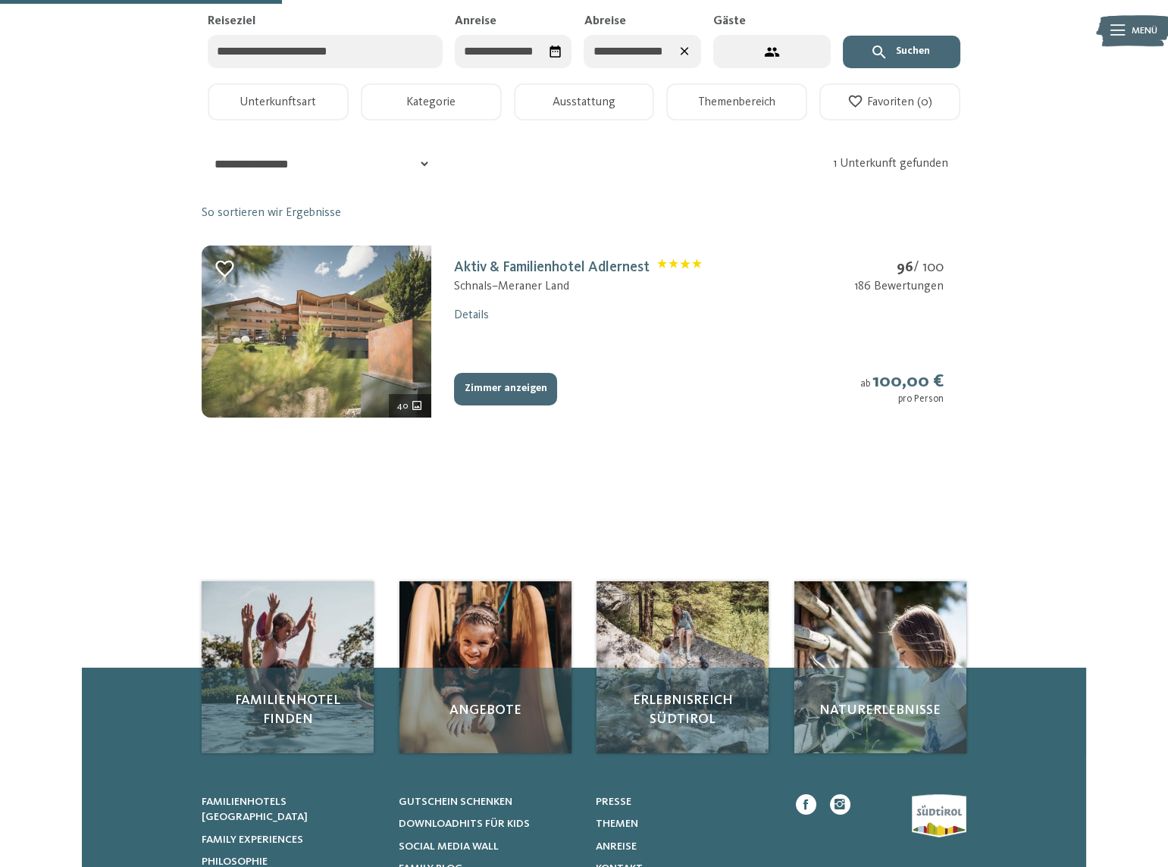
select select "*"
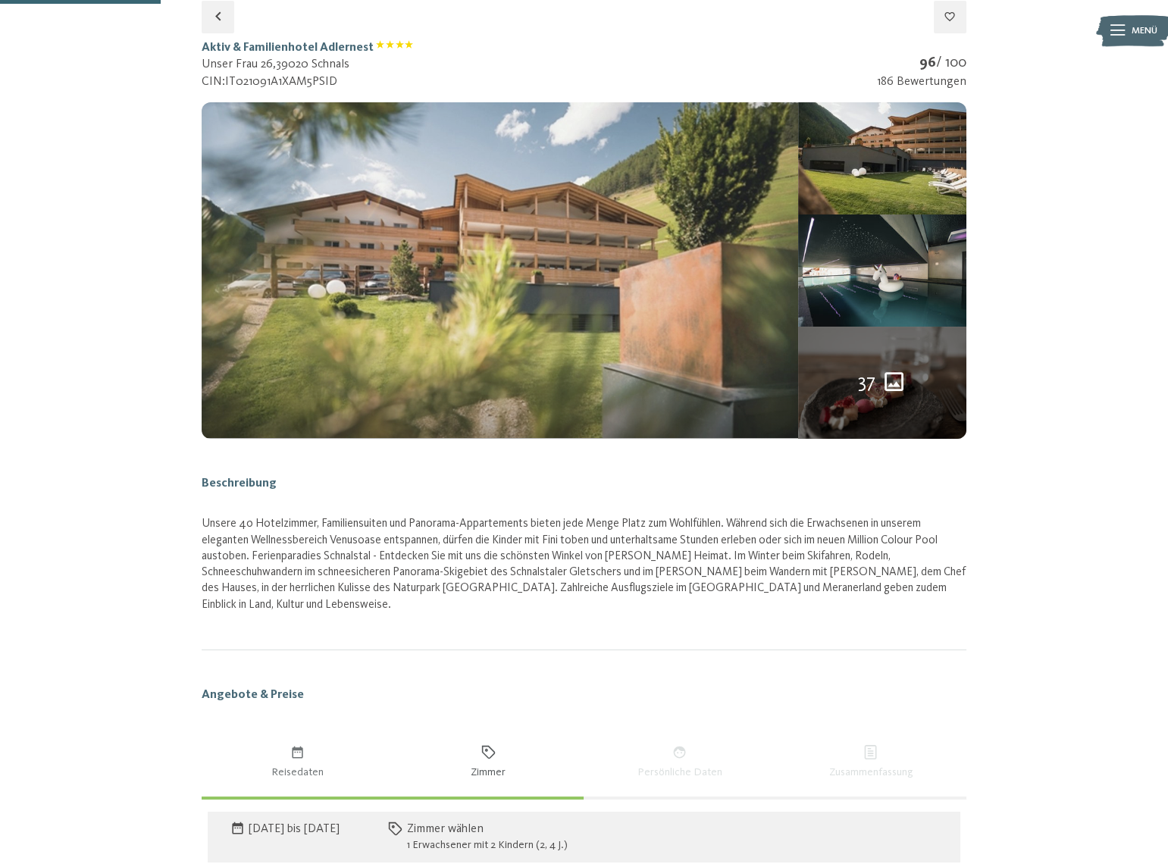
click at [614, 261] on img at bounding box center [500, 270] width 596 height 336
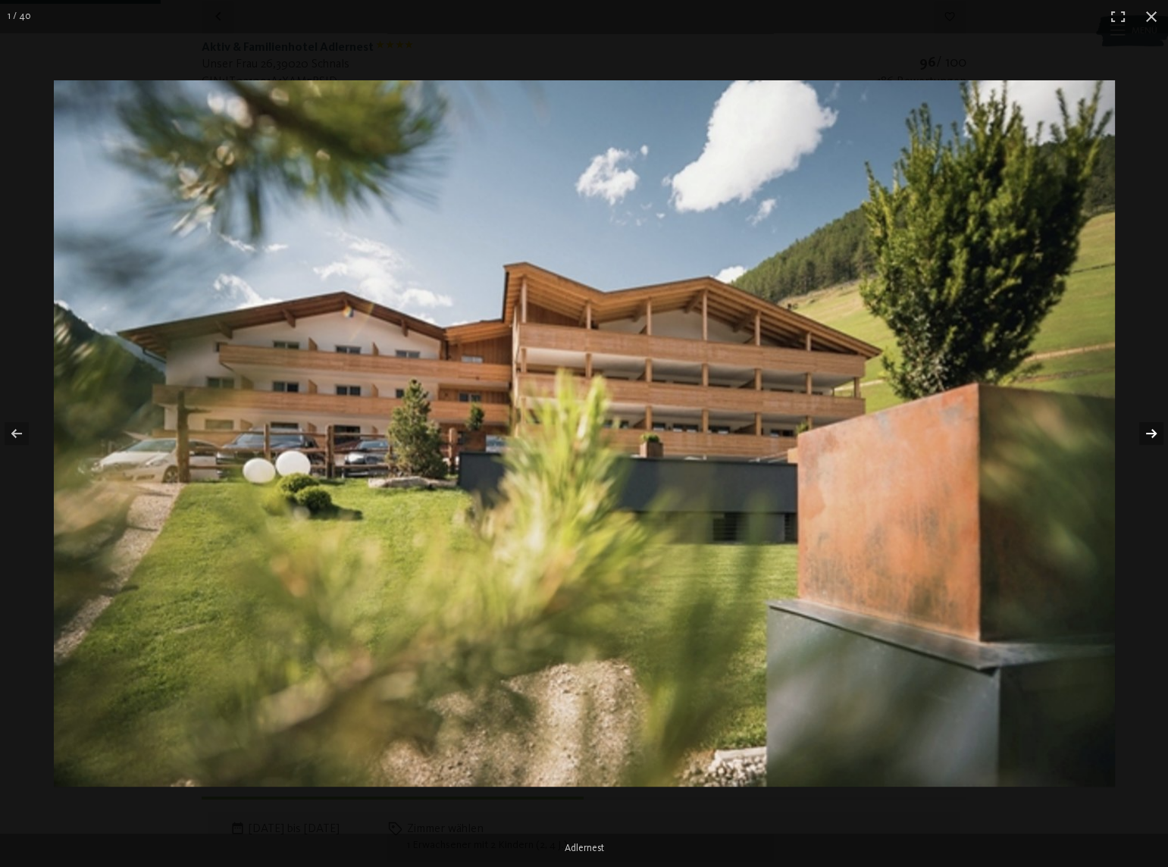
click at [1151, 428] on button "button" at bounding box center [1141, 434] width 53 height 76
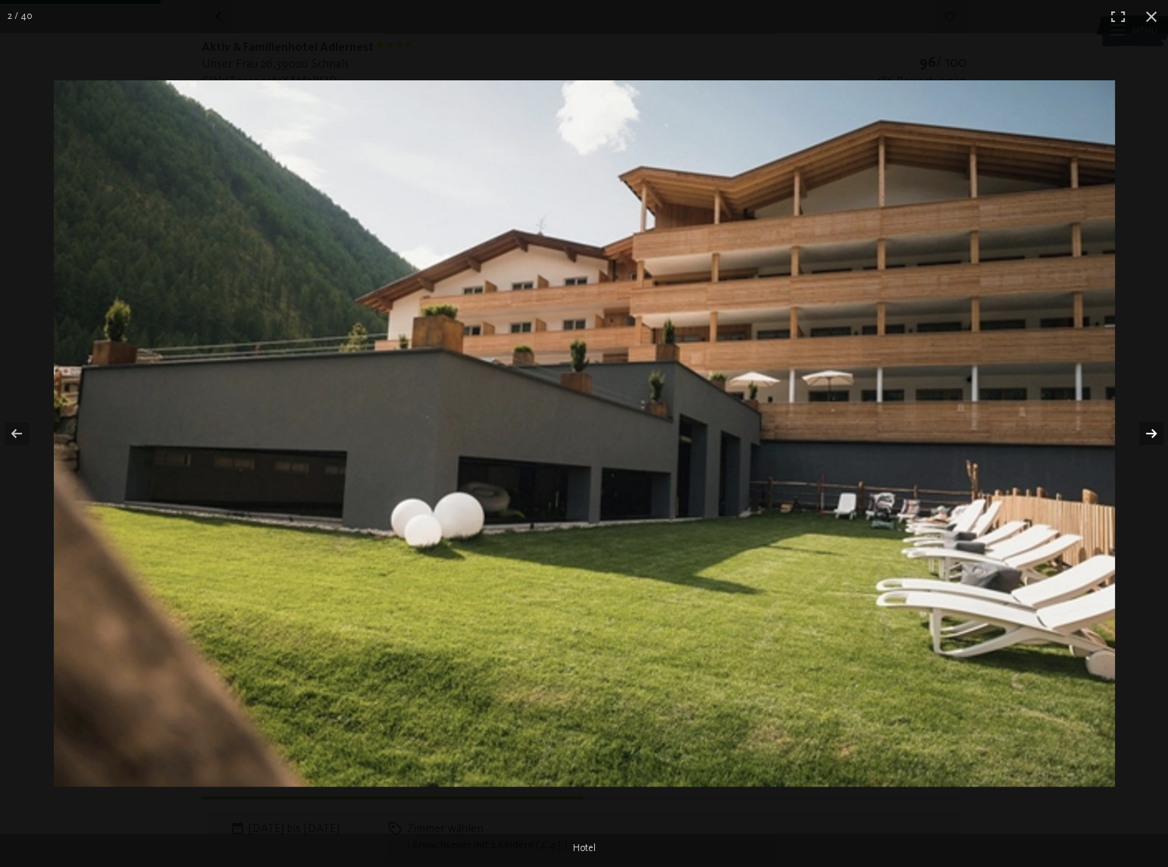
click at [1151, 428] on button "button" at bounding box center [1141, 434] width 53 height 76
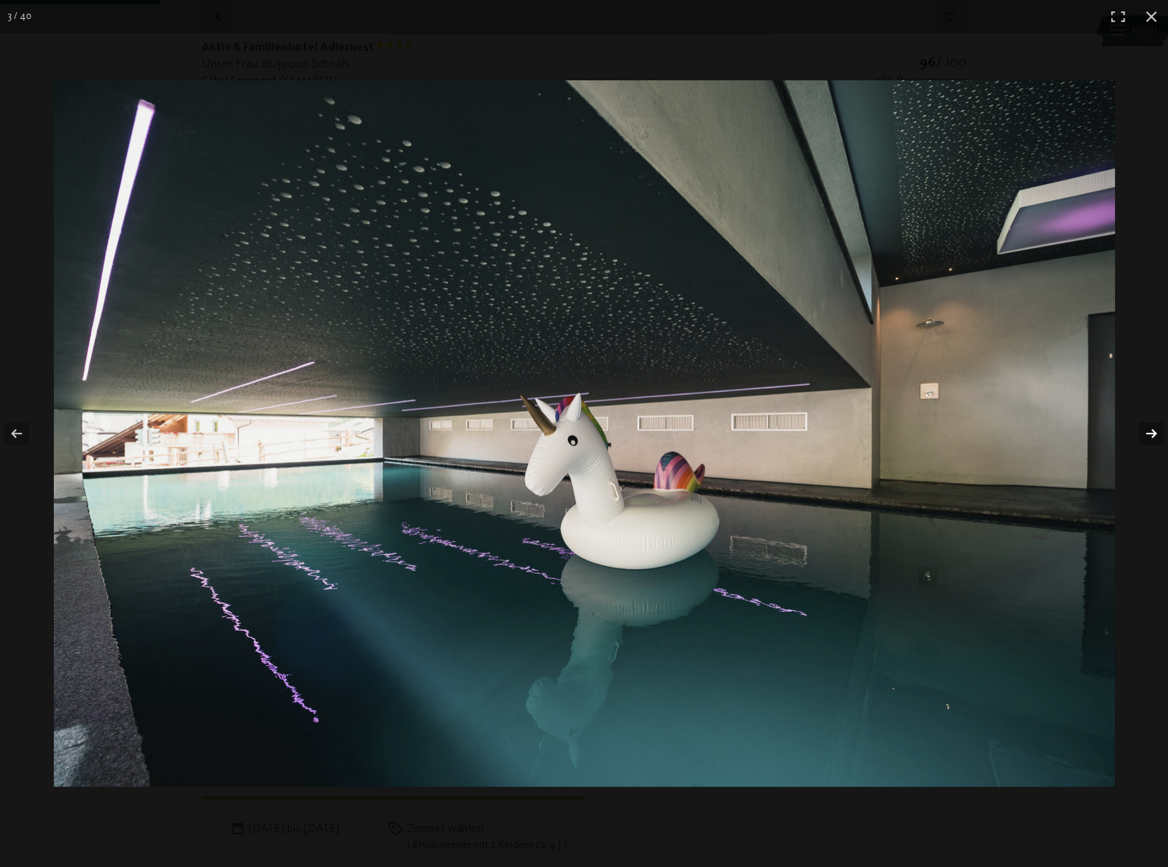
click at [1151, 428] on button "button" at bounding box center [1141, 434] width 53 height 76
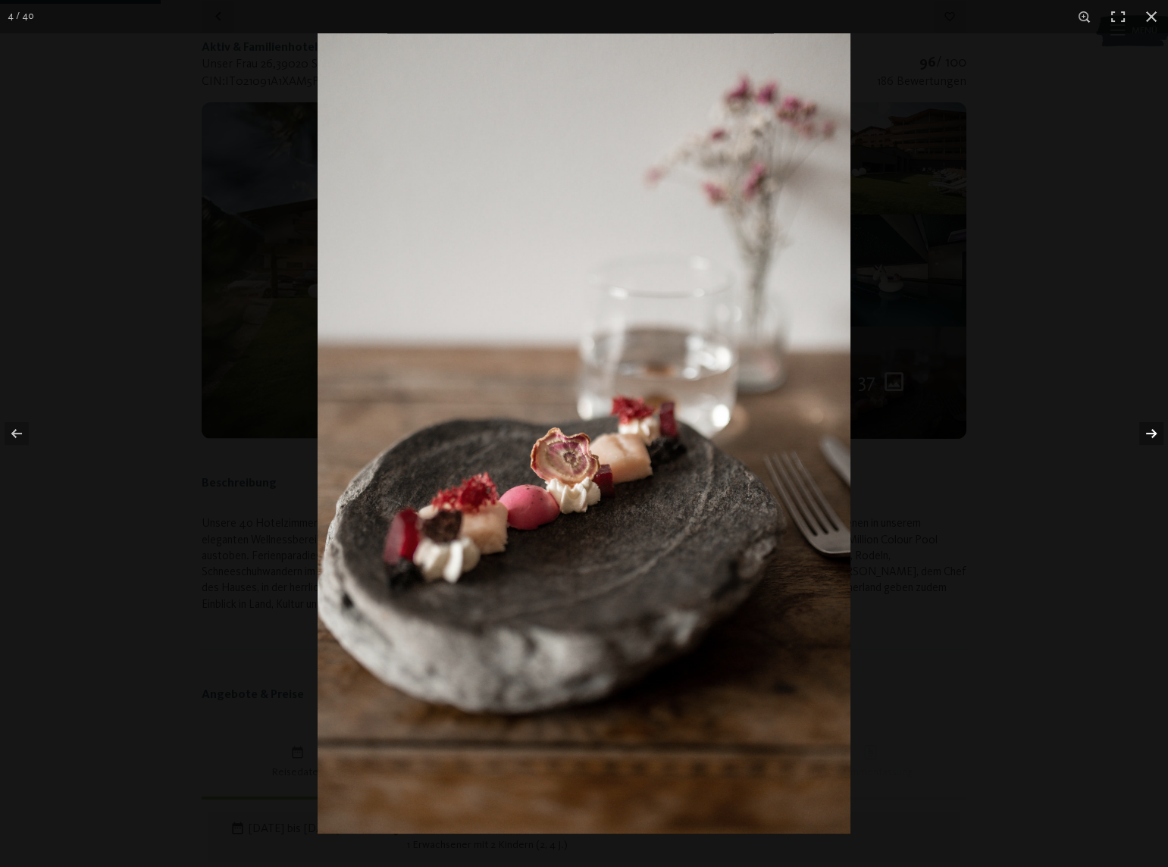
click at [1151, 428] on button "button" at bounding box center [1141, 434] width 53 height 76
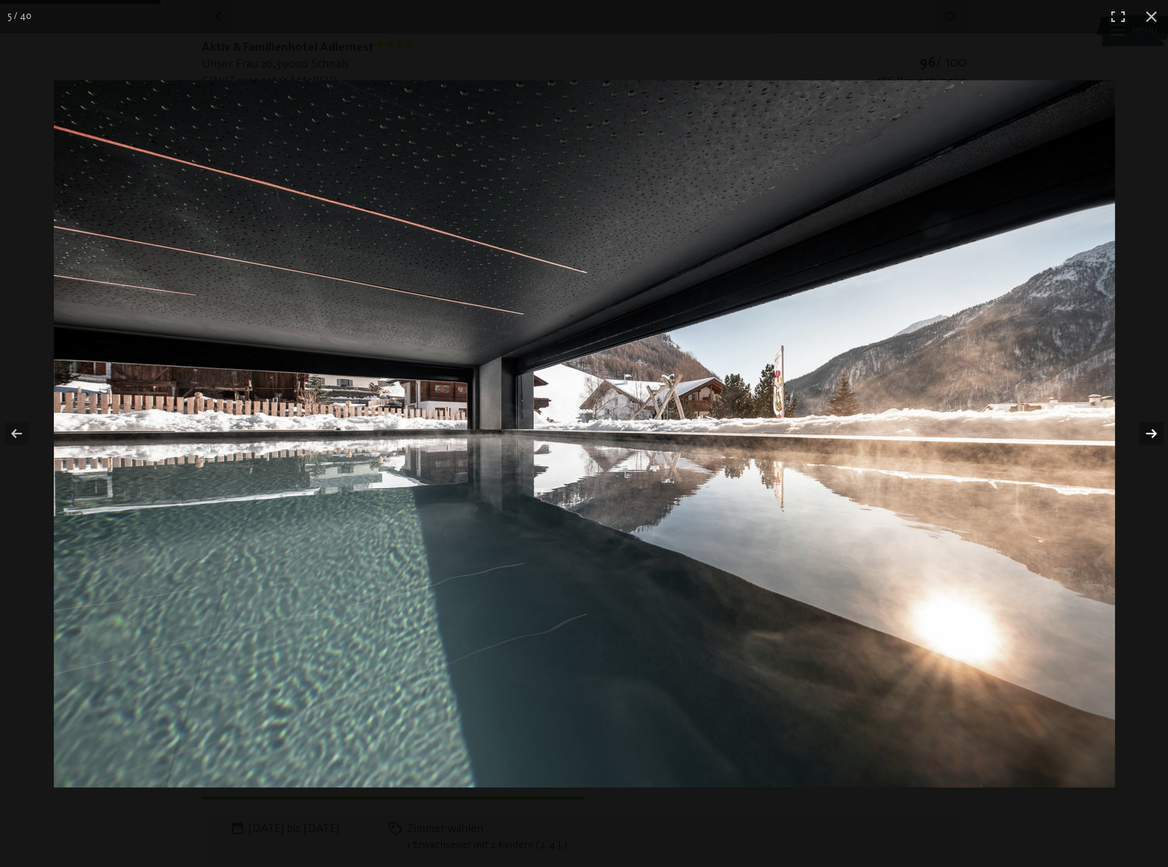
click at [1151, 428] on button "button" at bounding box center [1141, 434] width 53 height 76
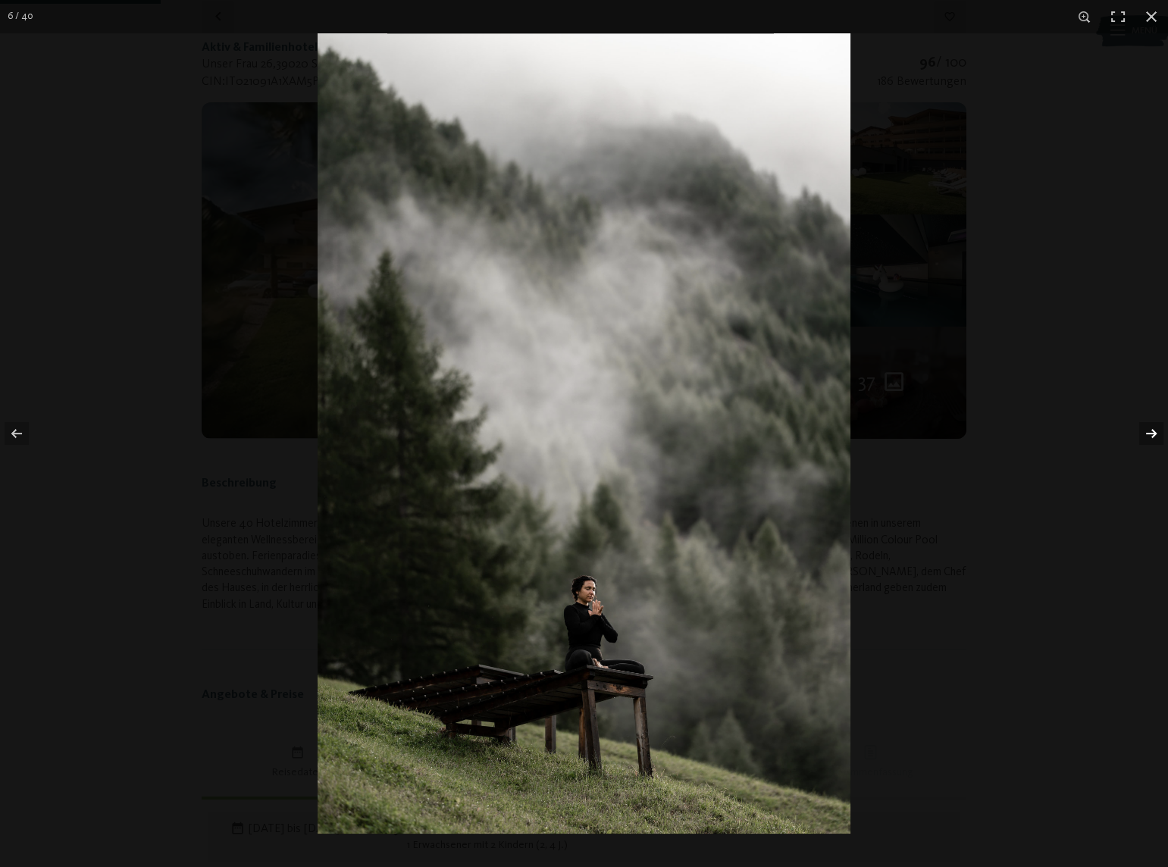
click at [1151, 428] on button "button" at bounding box center [1141, 434] width 53 height 76
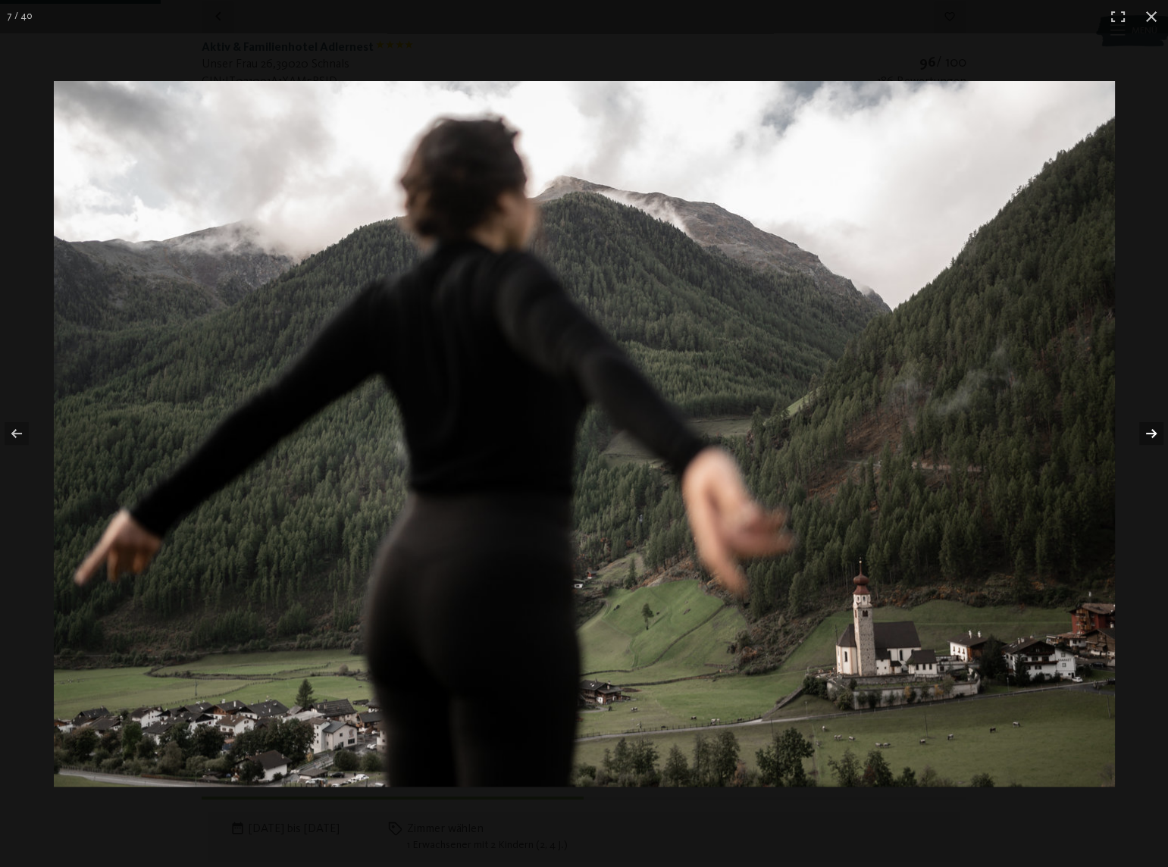
click at [1150, 428] on button "button" at bounding box center [1141, 434] width 53 height 76
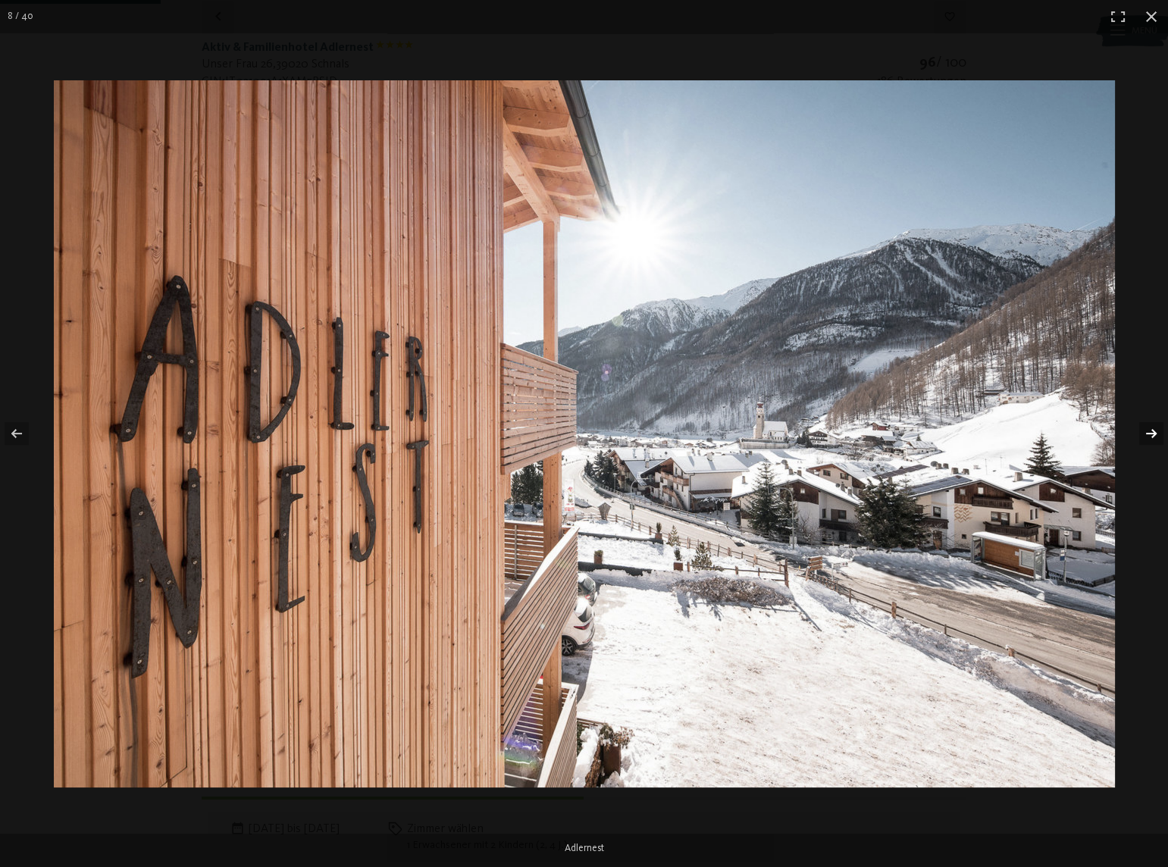
click at [1150, 428] on button "button" at bounding box center [1141, 434] width 53 height 76
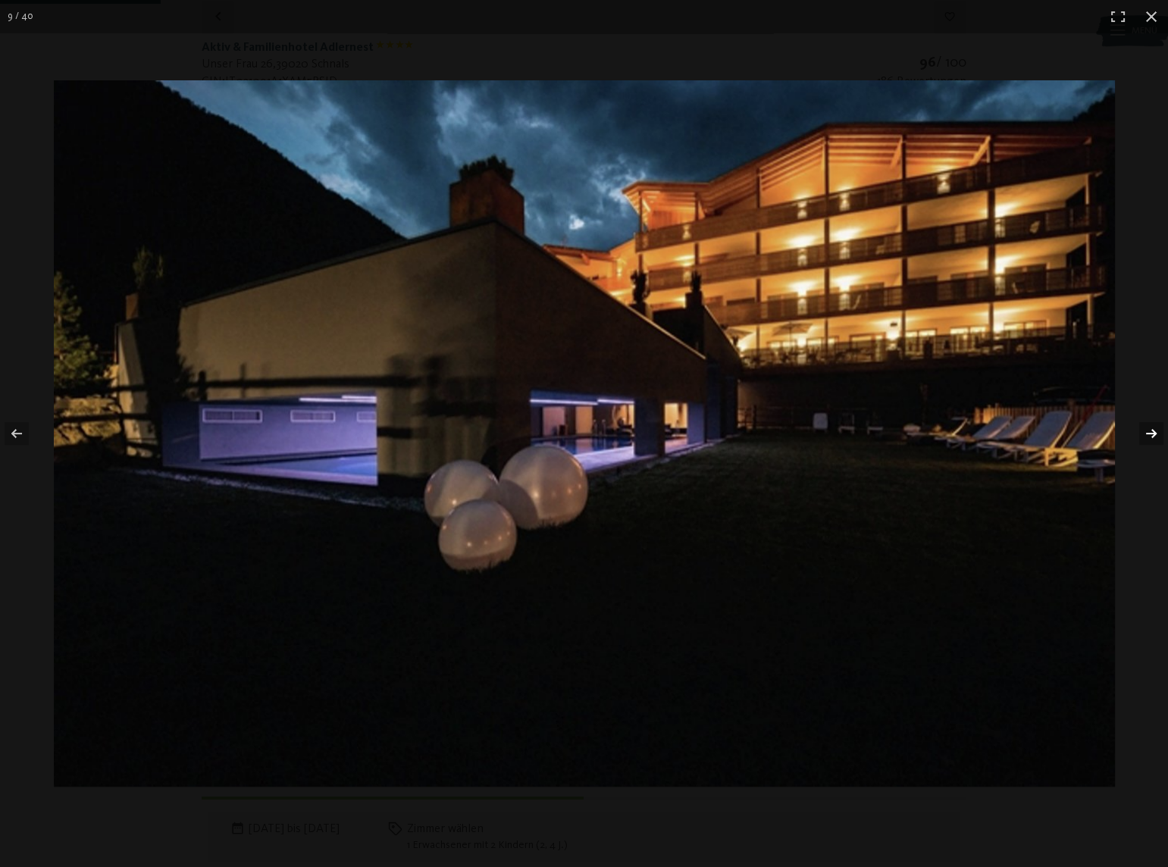
click at [1150, 428] on button "button" at bounding box center [1141, 434] width 53 height 76
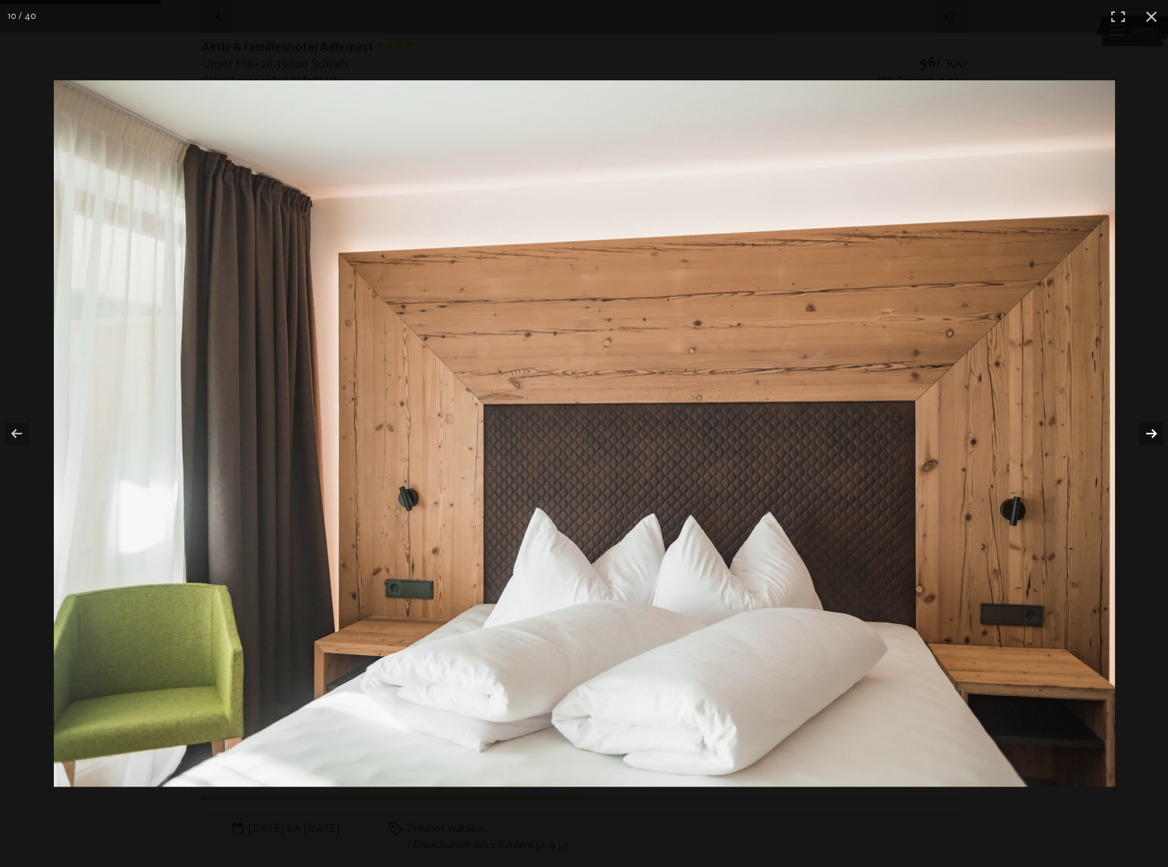
click at [1150, 428] on button "button" at bounding box center [1141, 434] width 53 height 76
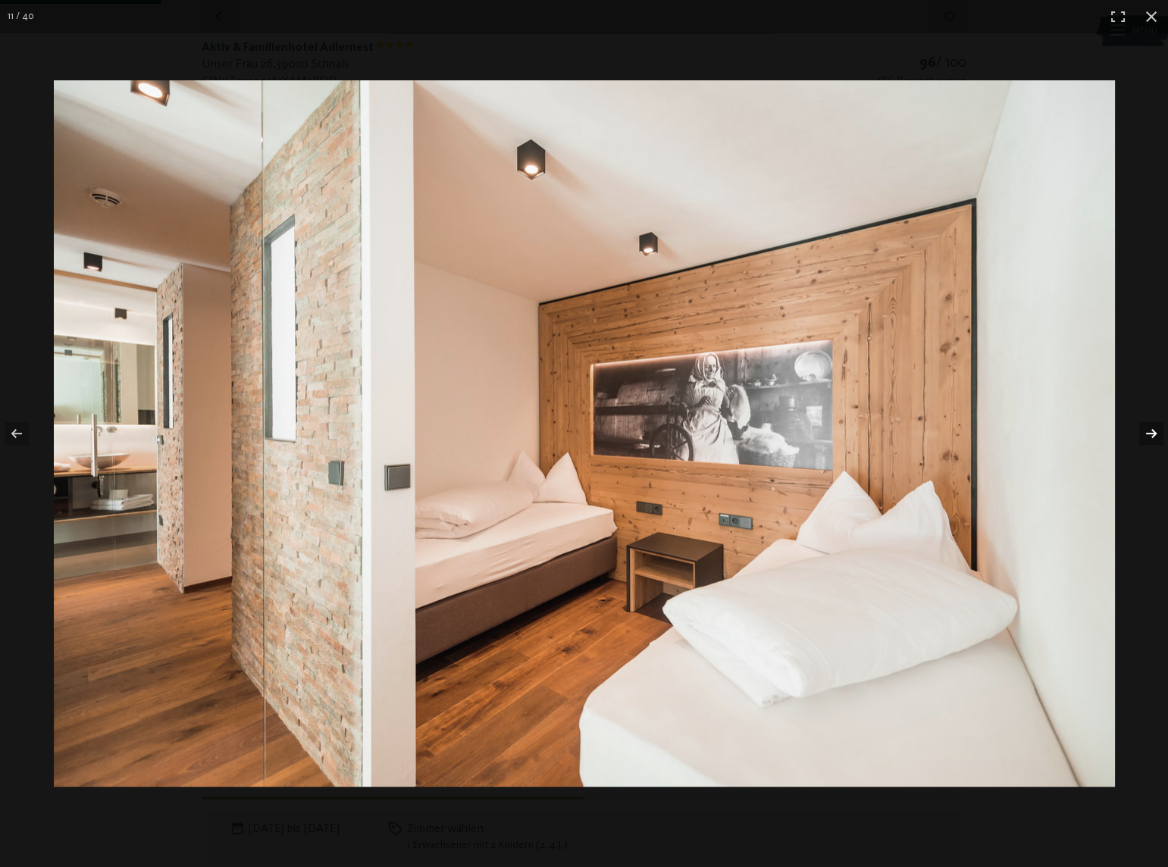
click at [1150, 428] on button "button" at bounding box center [1141, 434] width 53 height 76
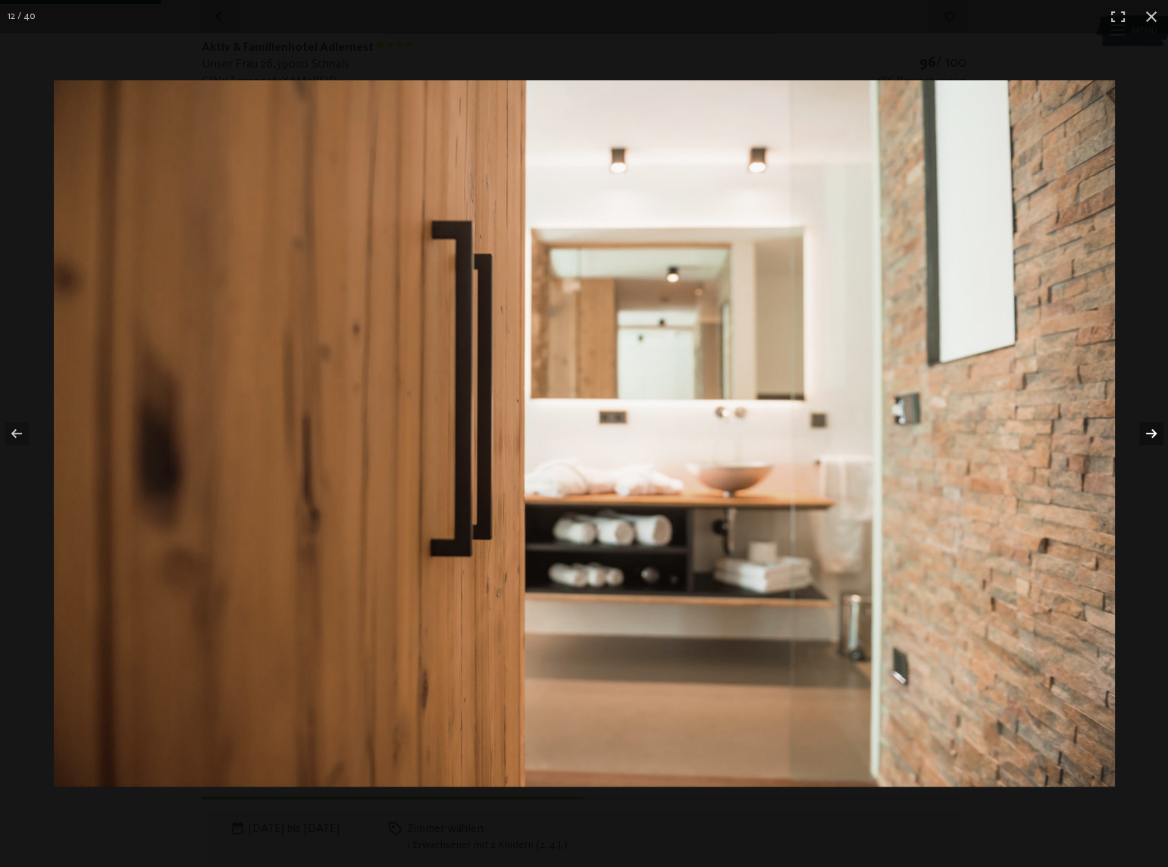
click at [1150, 428] on button "button" at bounding box center [1141, 434] width 53 height 76
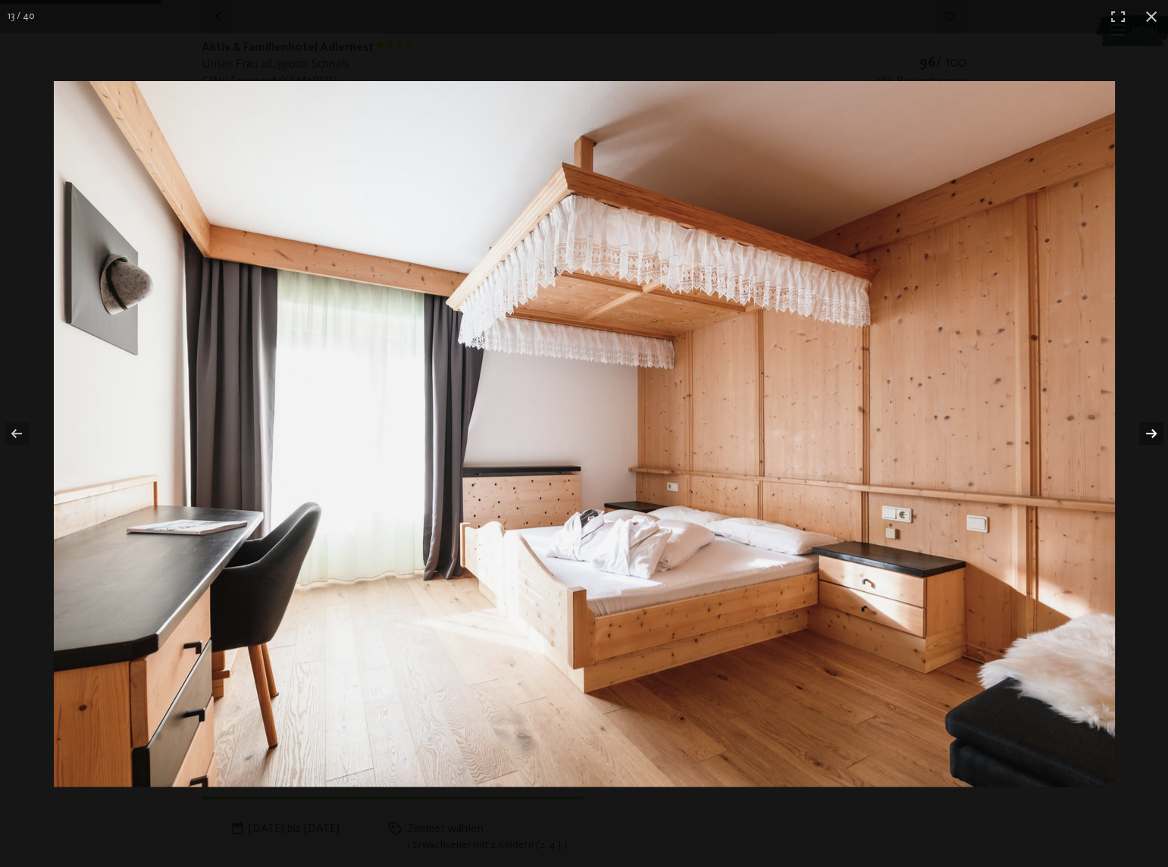
click at [1150, 428] on button "button" at bounding box center [1141, 434] width 53 height 76
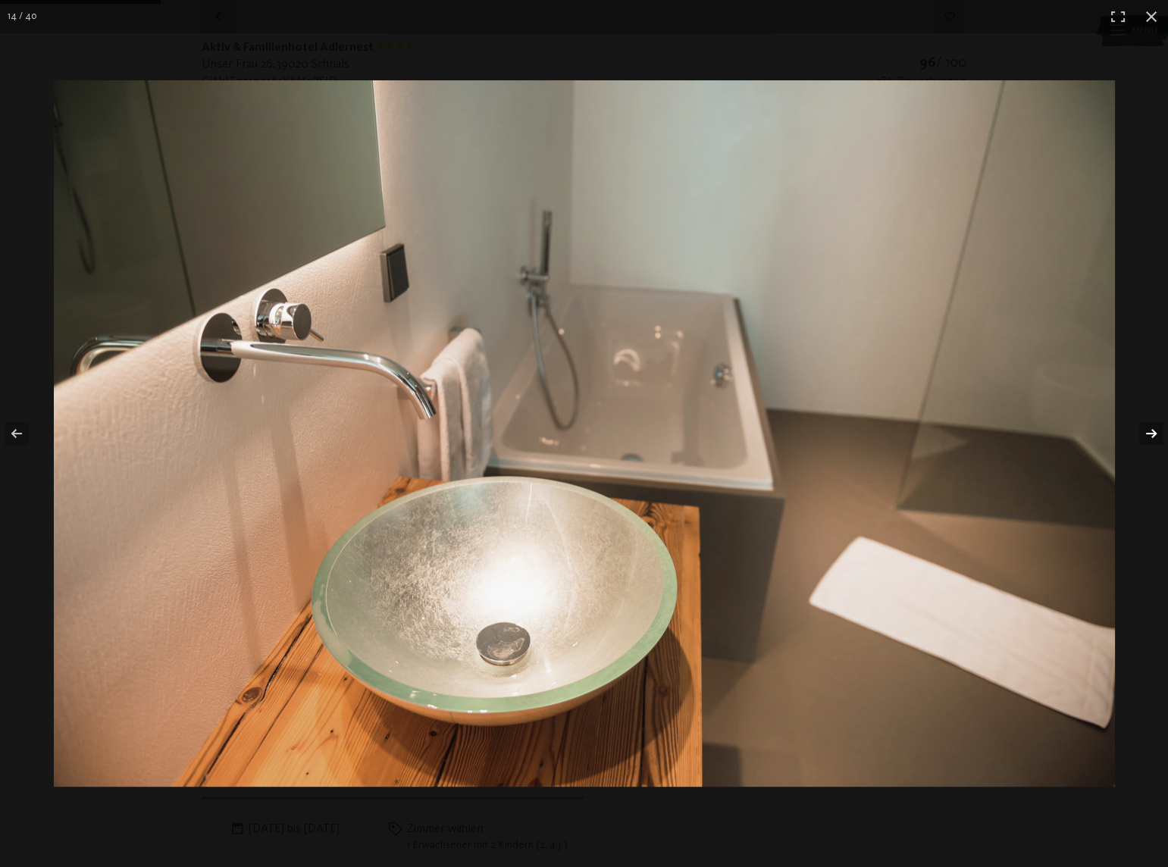
click at [1150, 428] on button "button" at bounding box center [1141, 434] width 53 height 76
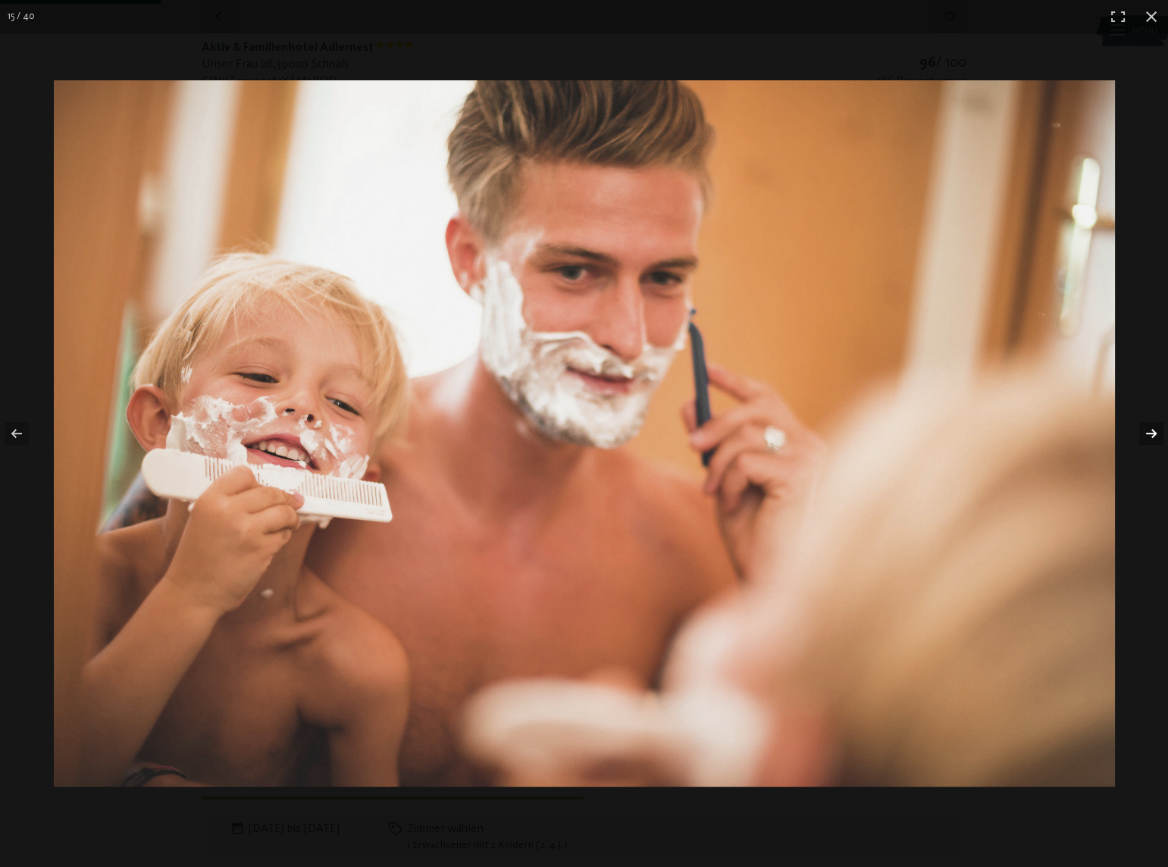
click at [1150, 428] on button "button" at bounding box center [1141, 434] width 53 height 76
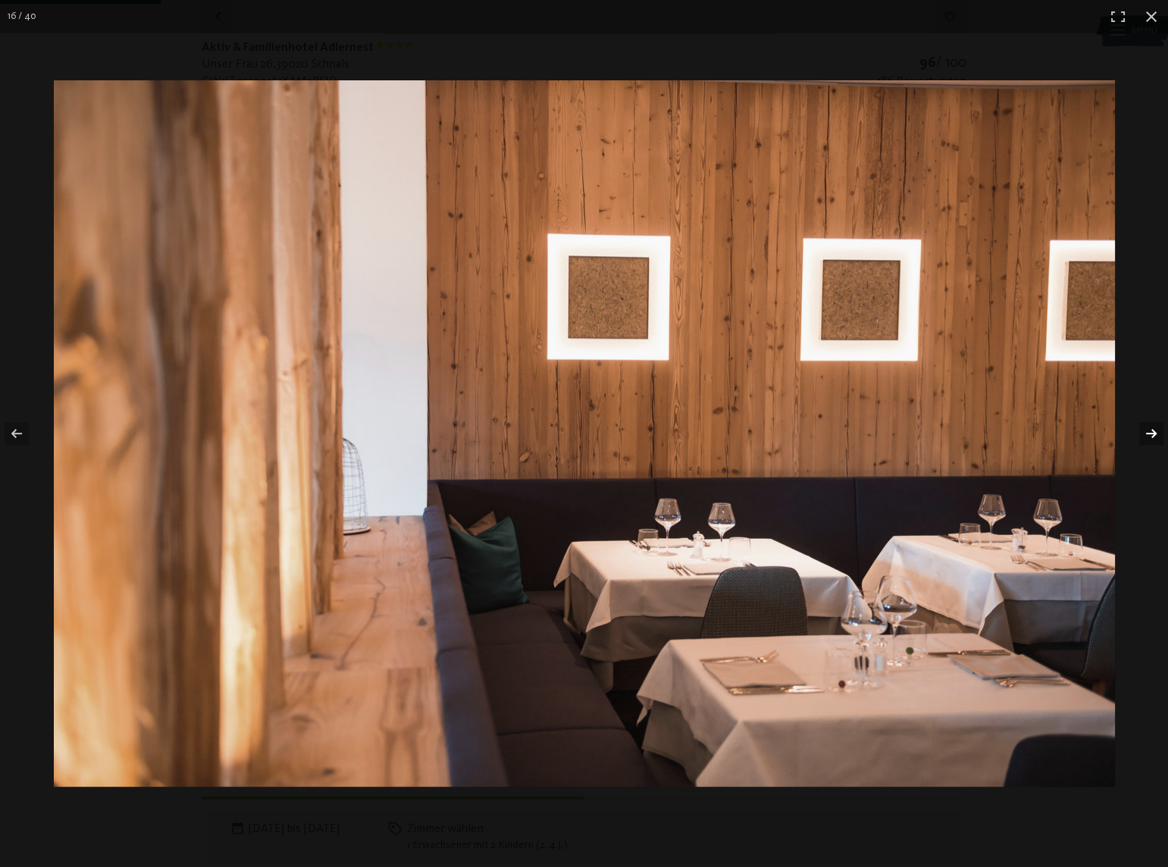
click at [1150, 428] on button "button" at bounding box center [1141, 434] width 53 height 76
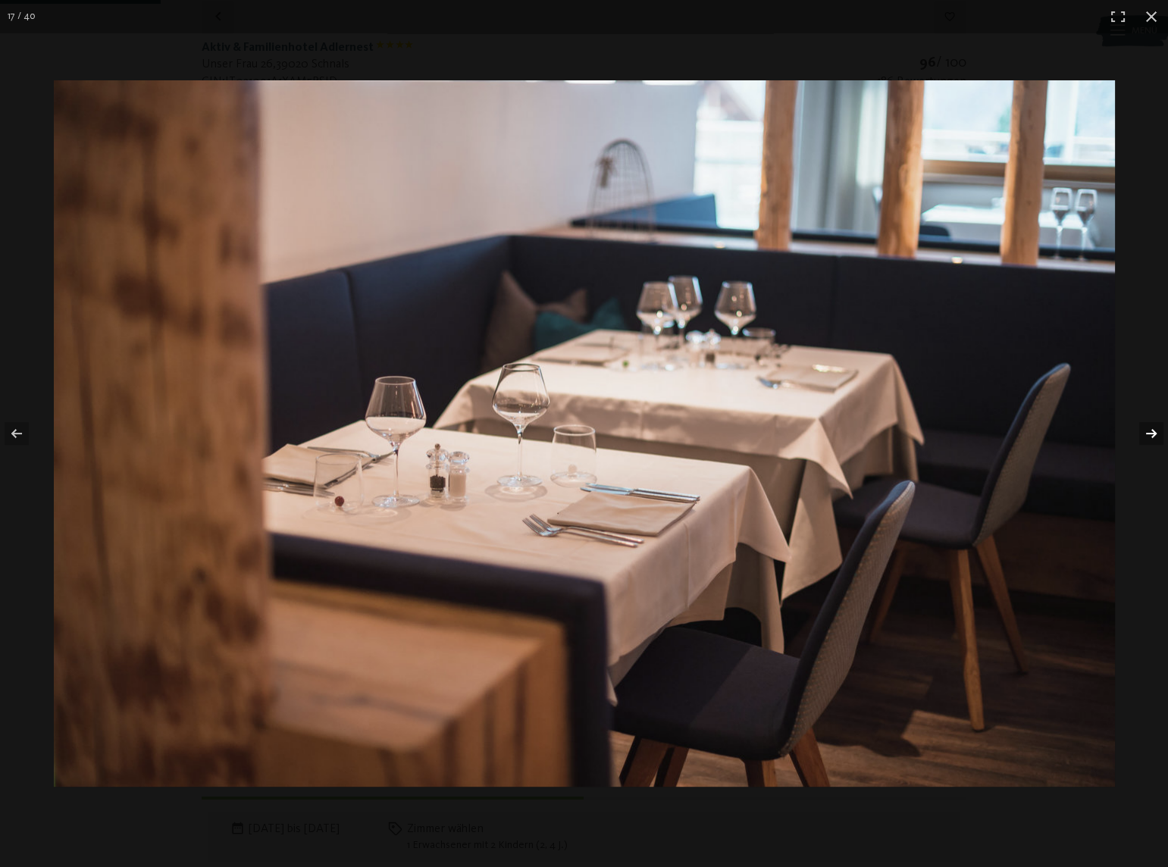
click at [1150, 428] on button "button" at bounding box center [1141, 434] width 53 height 76
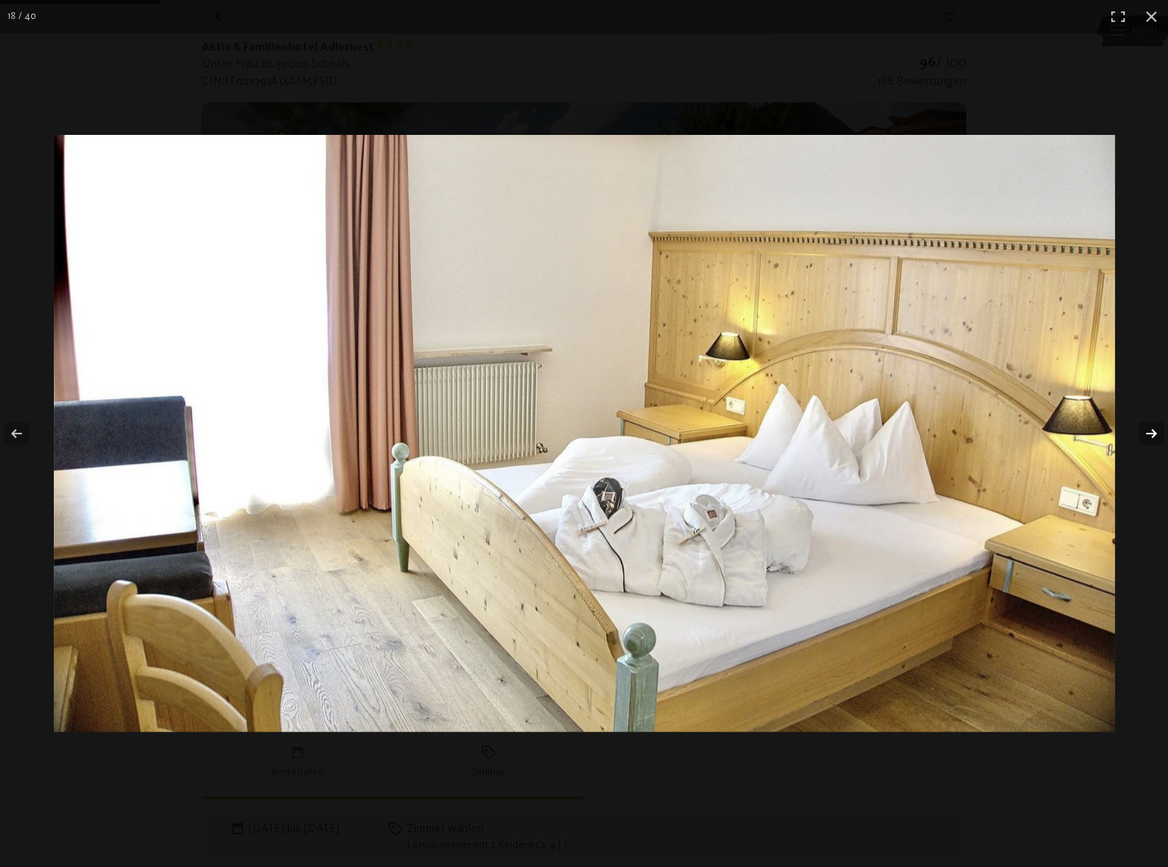
click at [1150, 428] on button "button" at bounding box center [1141, 434] width 53 height 76
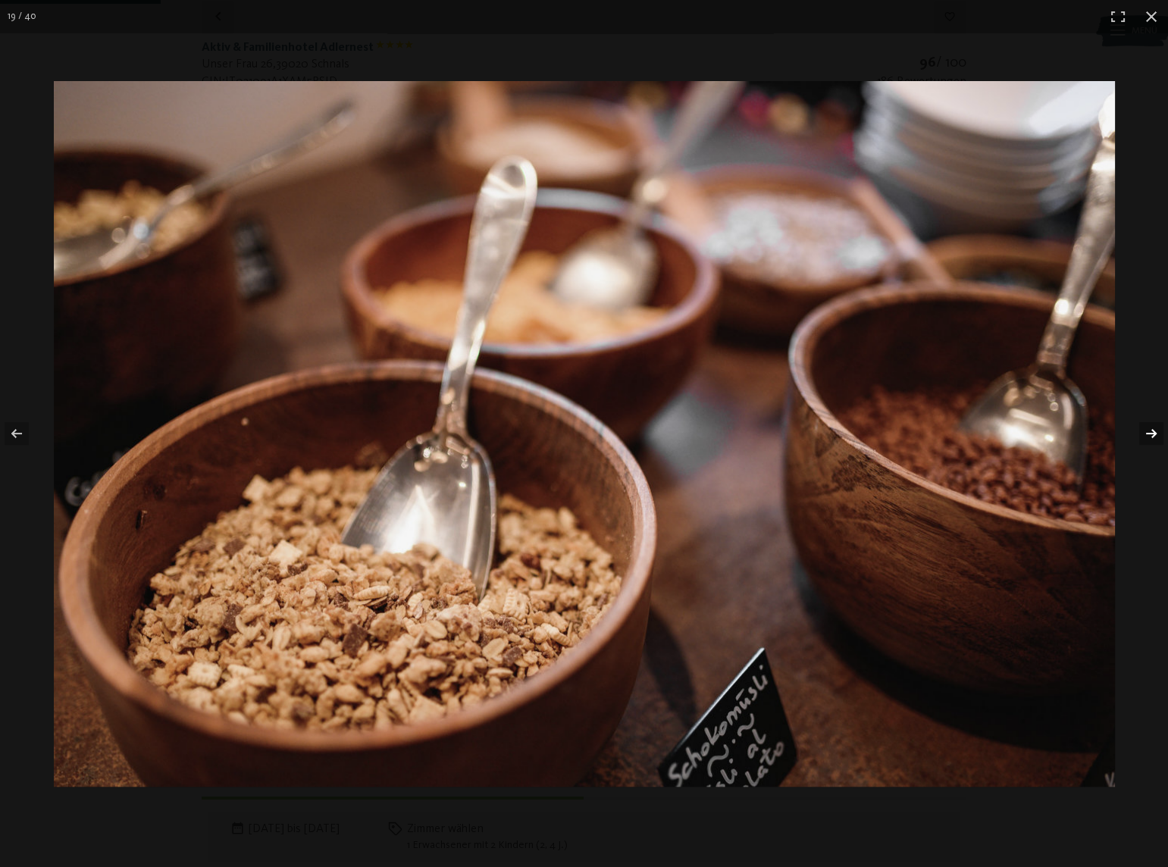
click at [1150, 428] on button "button" at bounding box center [1141, 434] width 53 height 76
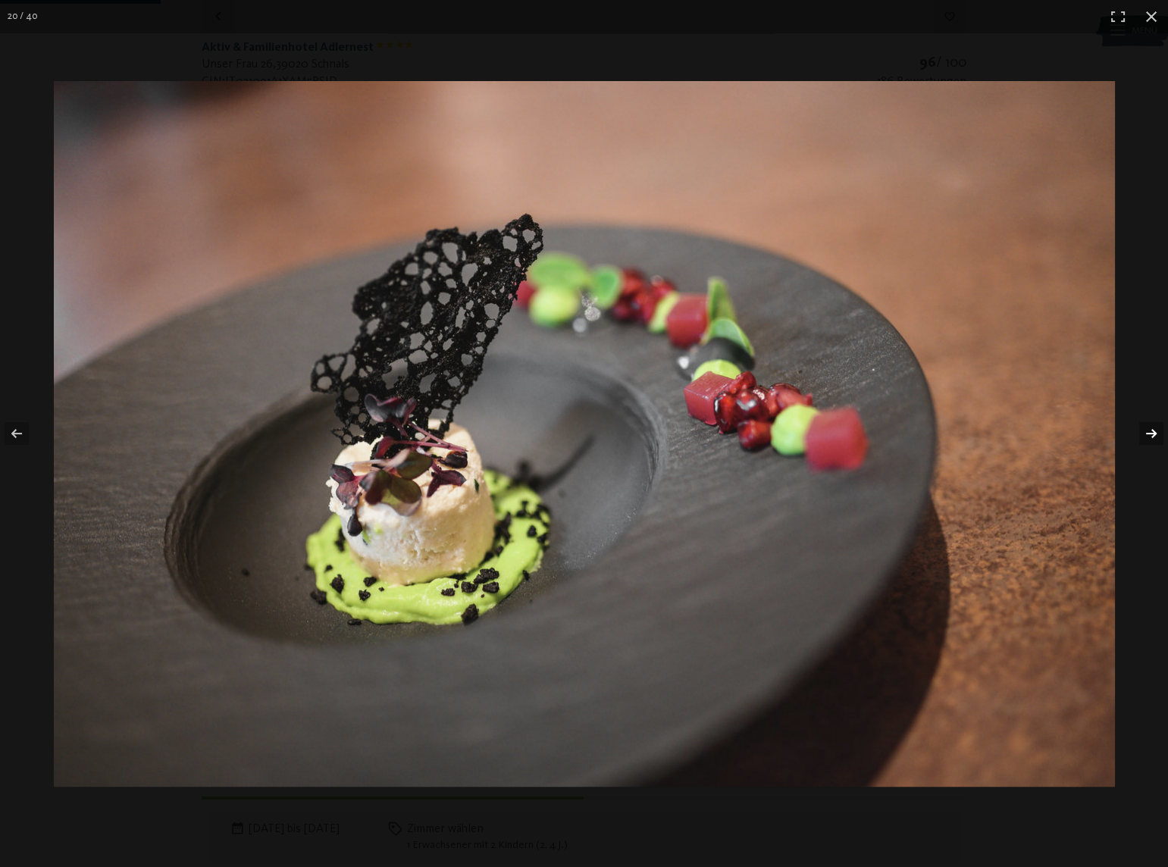
click at [1150, 428] on button "button" at bounding box center [1141, 434] width 53 height 76
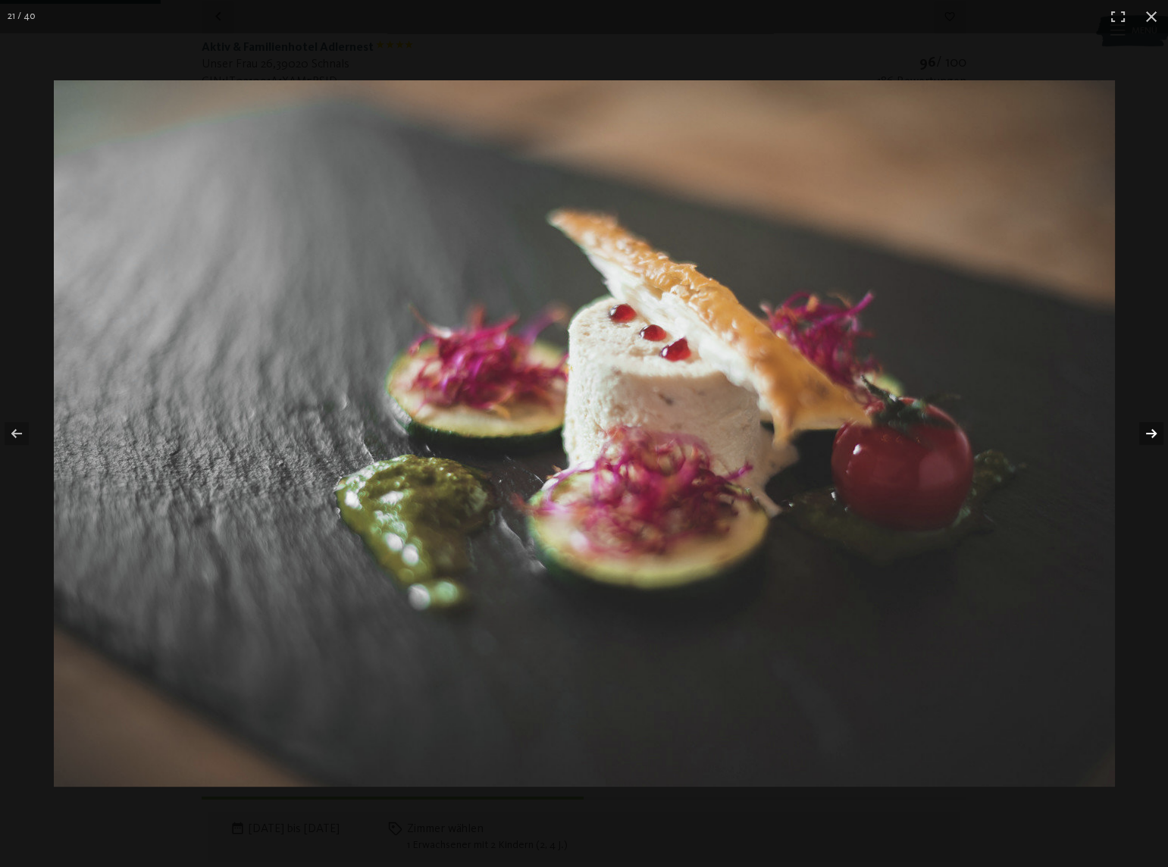
click at [1150, 428] on button "button" at bounding box center [1141, 434] width 53 height 76
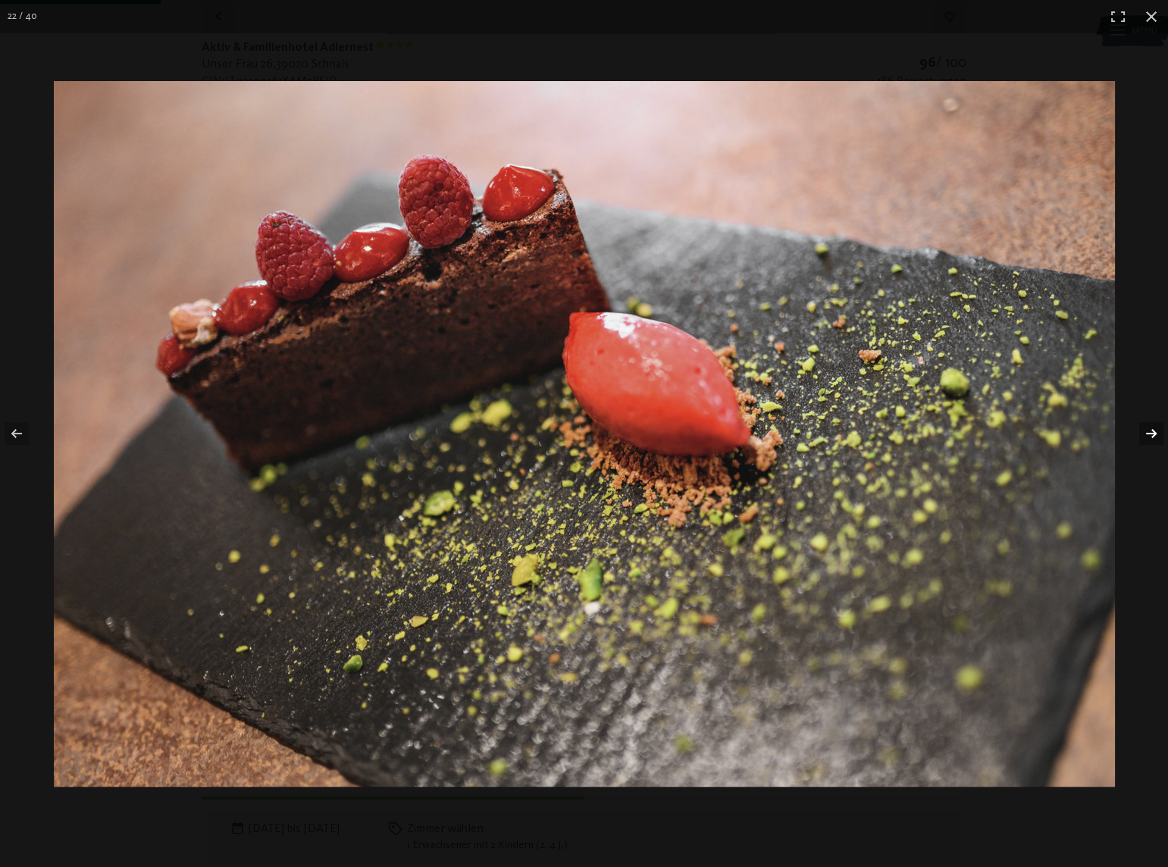
click at [1150, 428] on button "button" at bounding box center [1141, 434] width 53 height 76
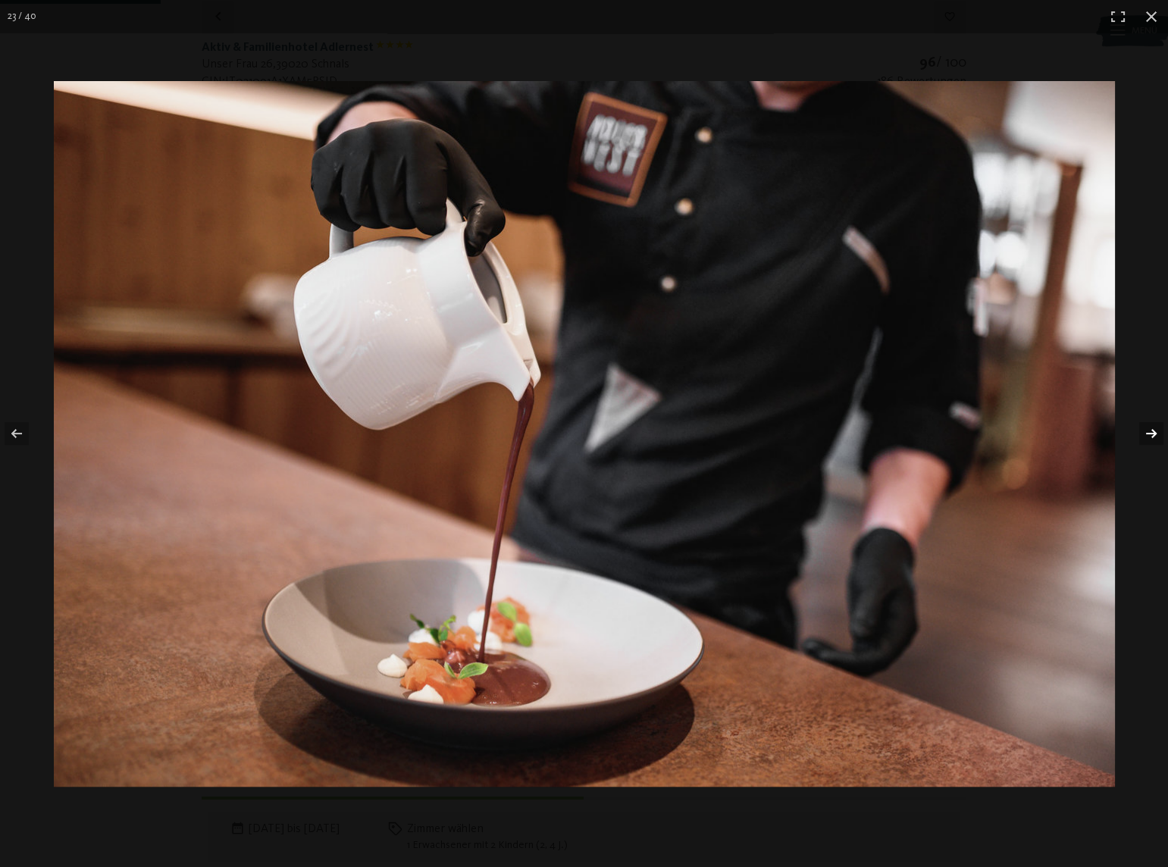
click at [1150, 428] on button "button" at bounding box center [1141, 434] width 53 height 76
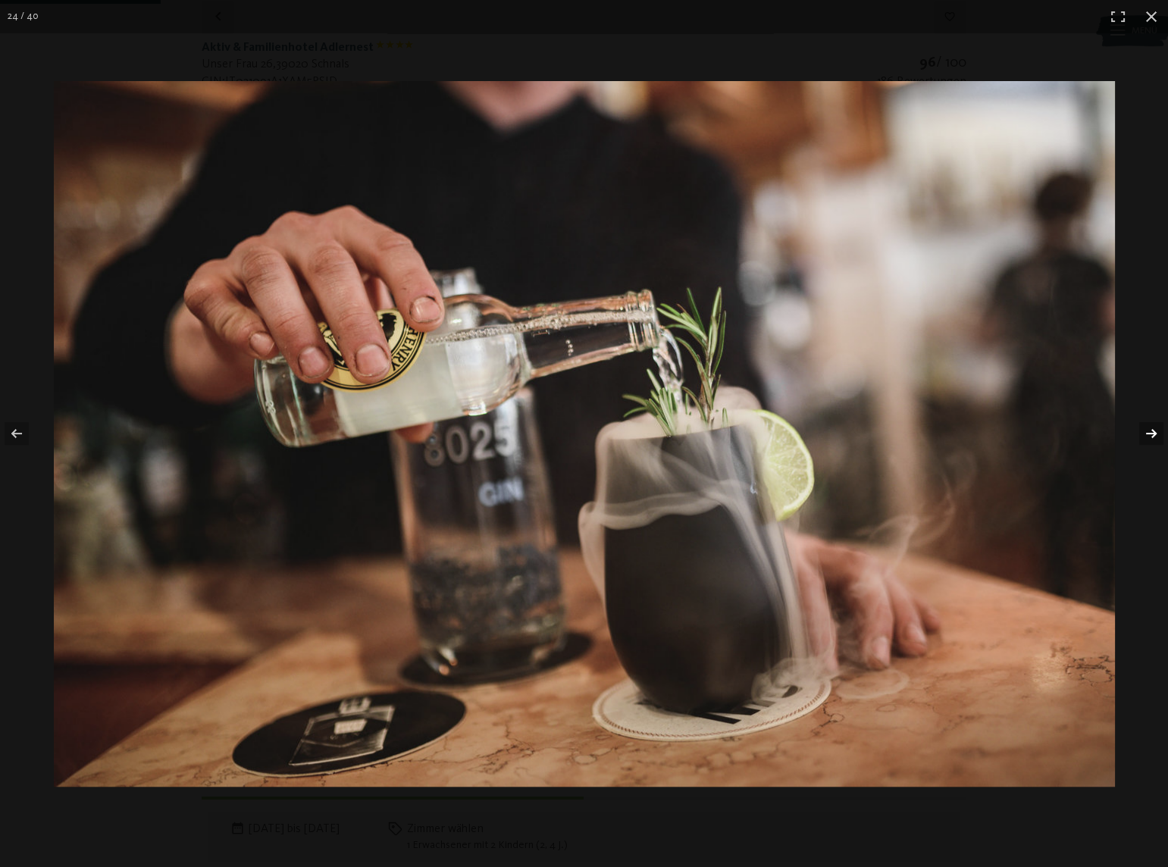
click at [1150, 428] on button "button" at bounding box center [1141, 434] width 53 height 76
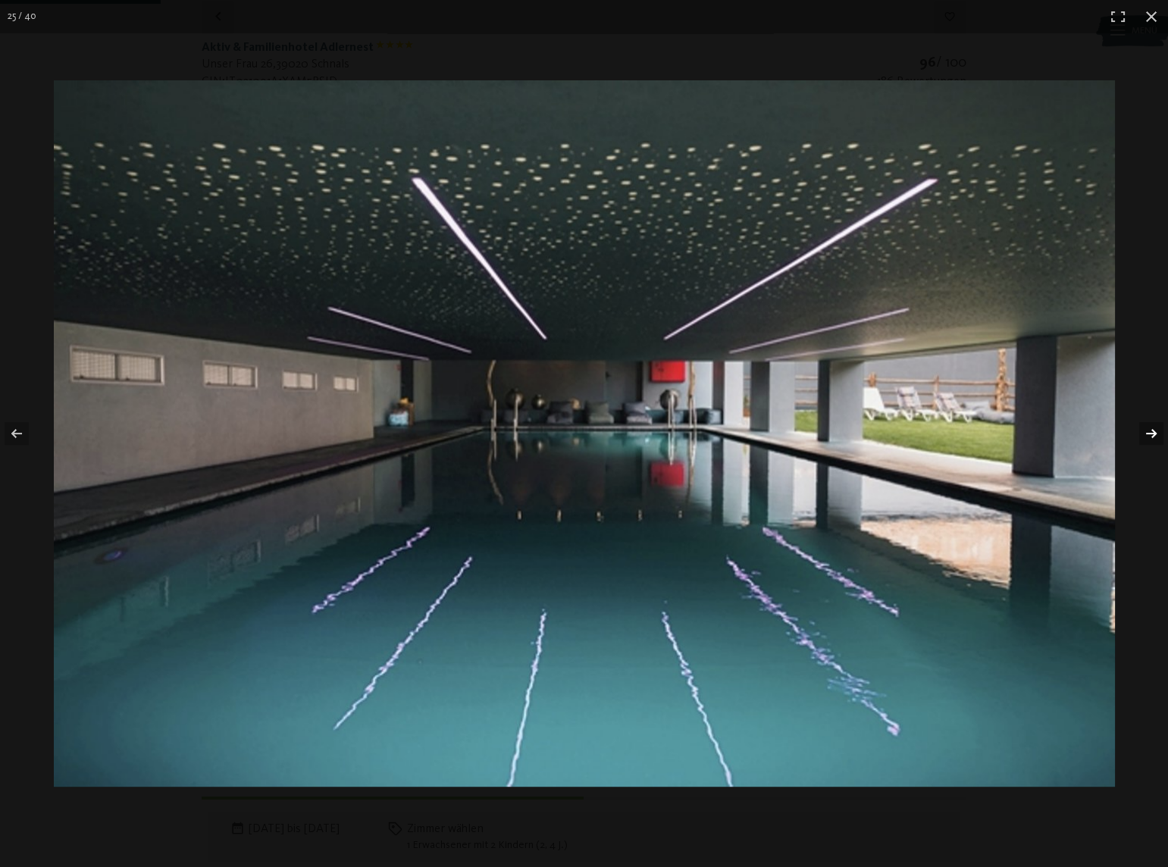
click at [1150, 428] on button "button" at bounding box center [1141, 434] width 53 height 76
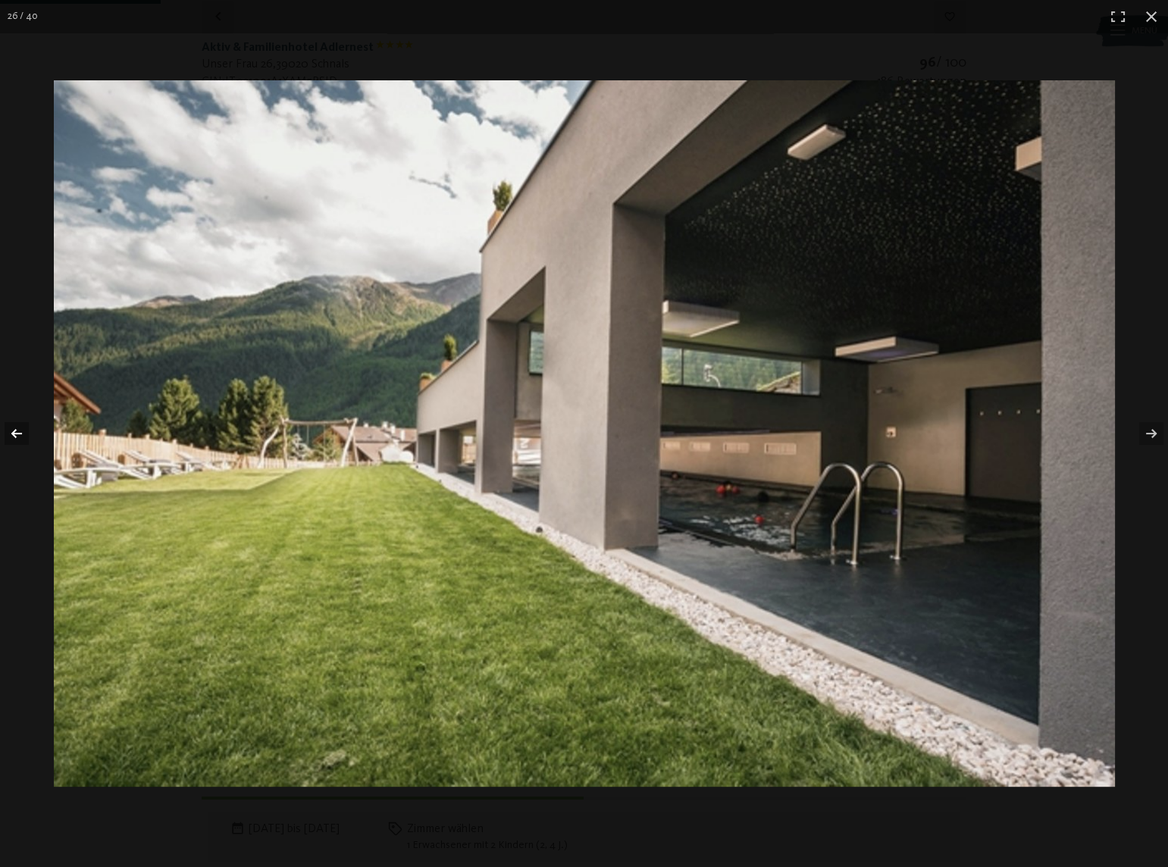
click at [25, 435] on button "button" at bounding box center [26, 434] width 53 height 76
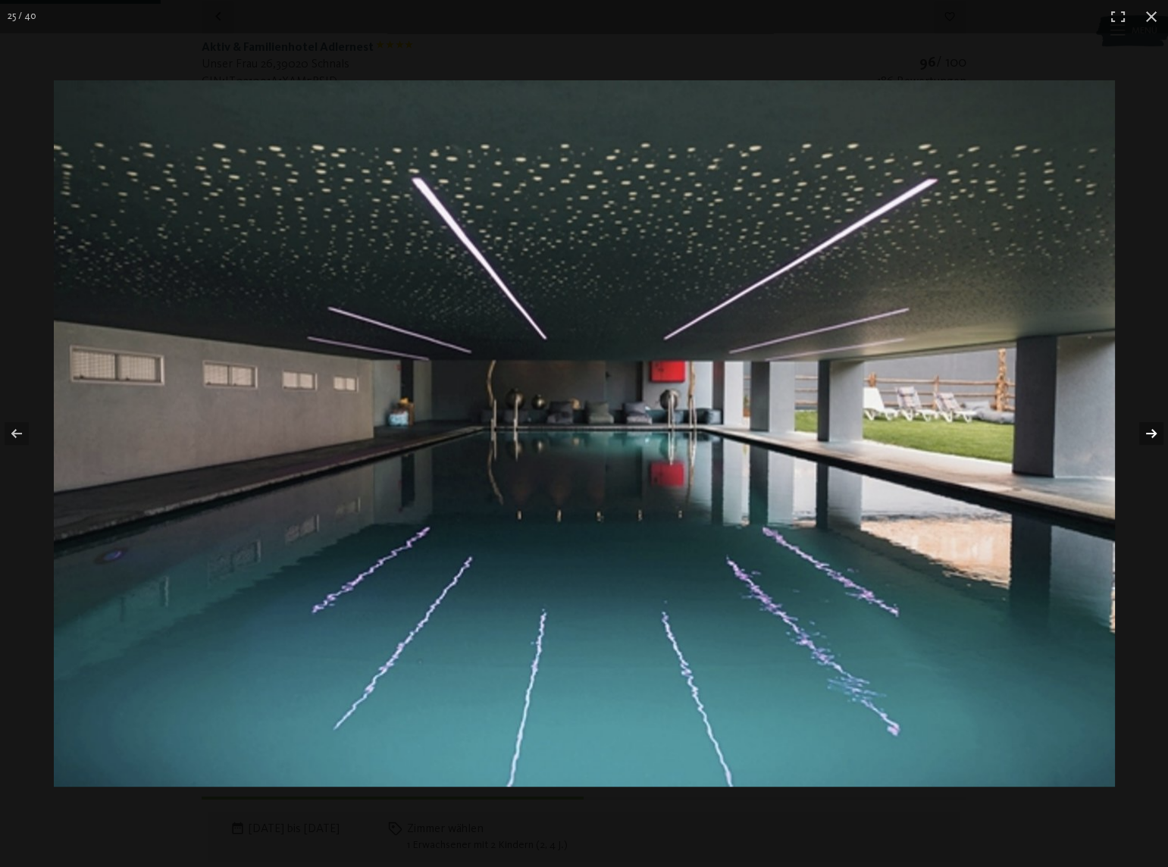
click at [1152, 430] on button "button" at bounding box center [1141, 434] width 53 height 76
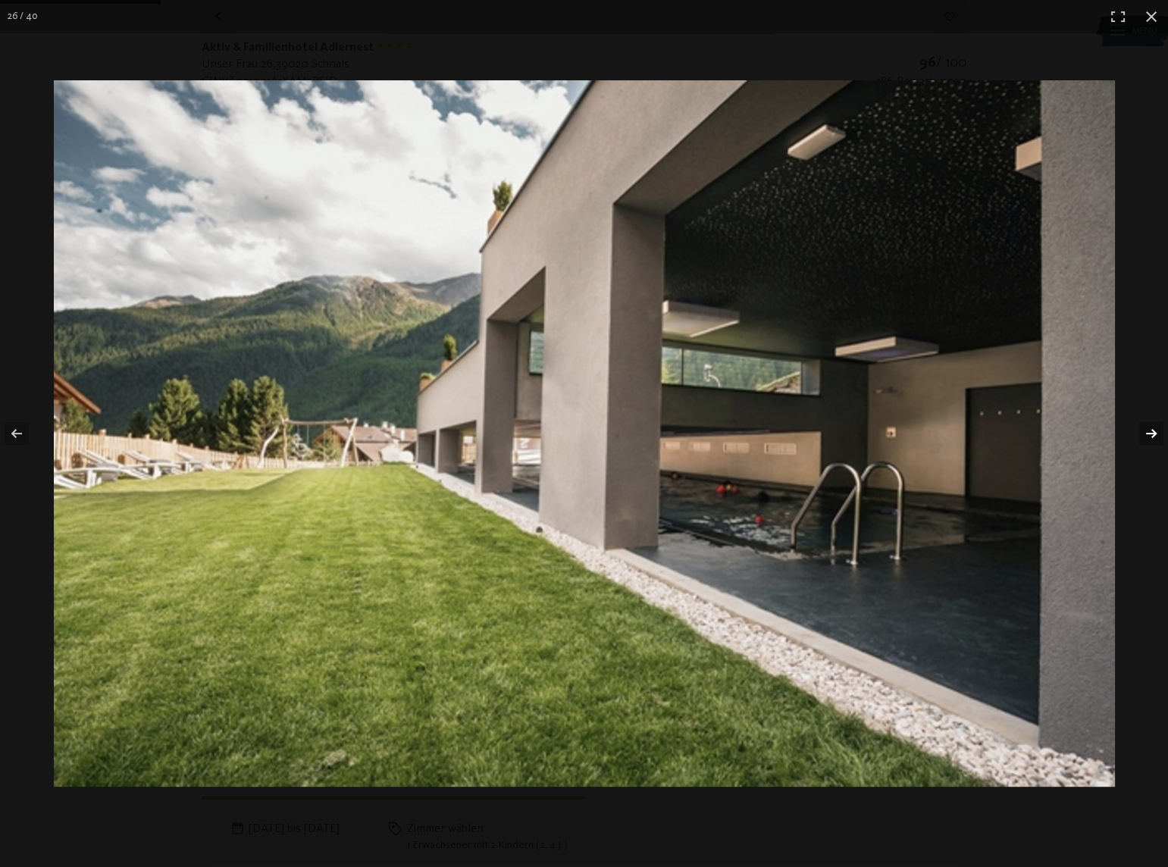
click at [1152, 430] on button "button" at bounding box center [1141, 434] width 53 height 76
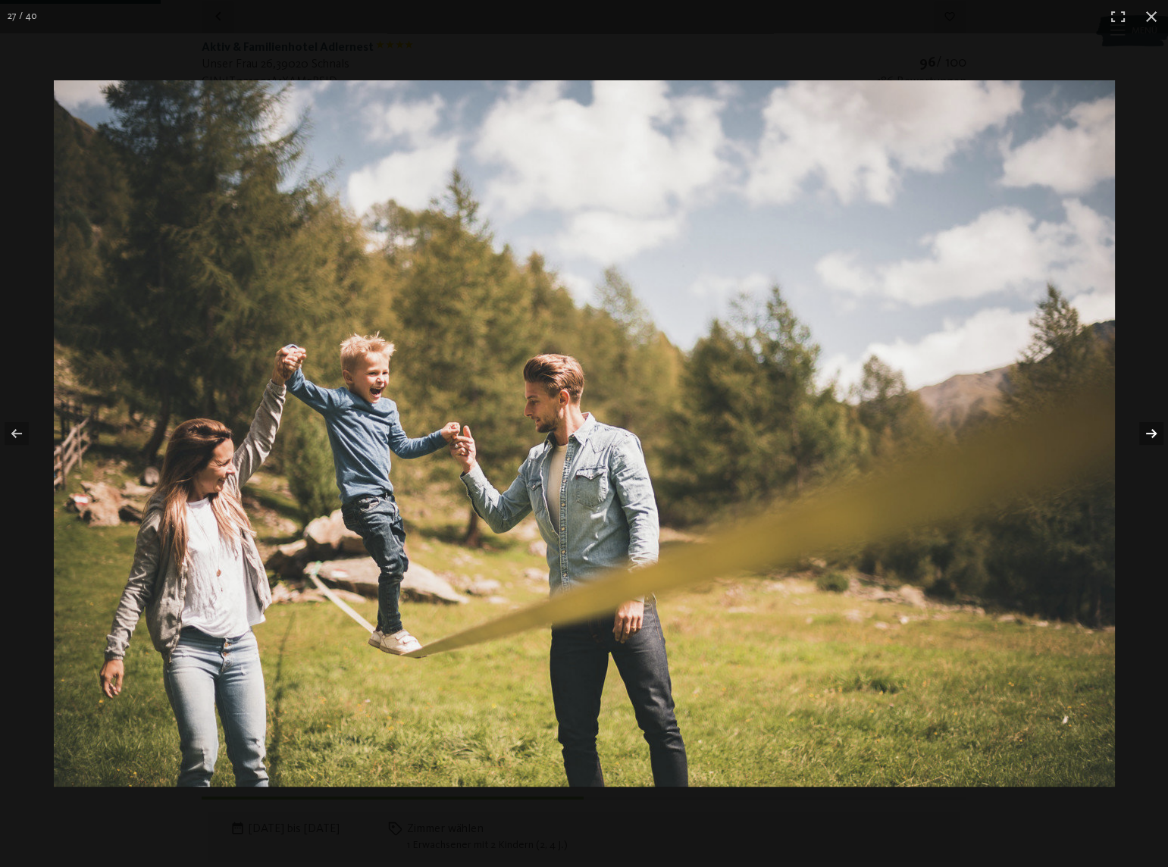
click at [1152, 430] on button "button" at bounding box center [1141, 434] width 53 height 76
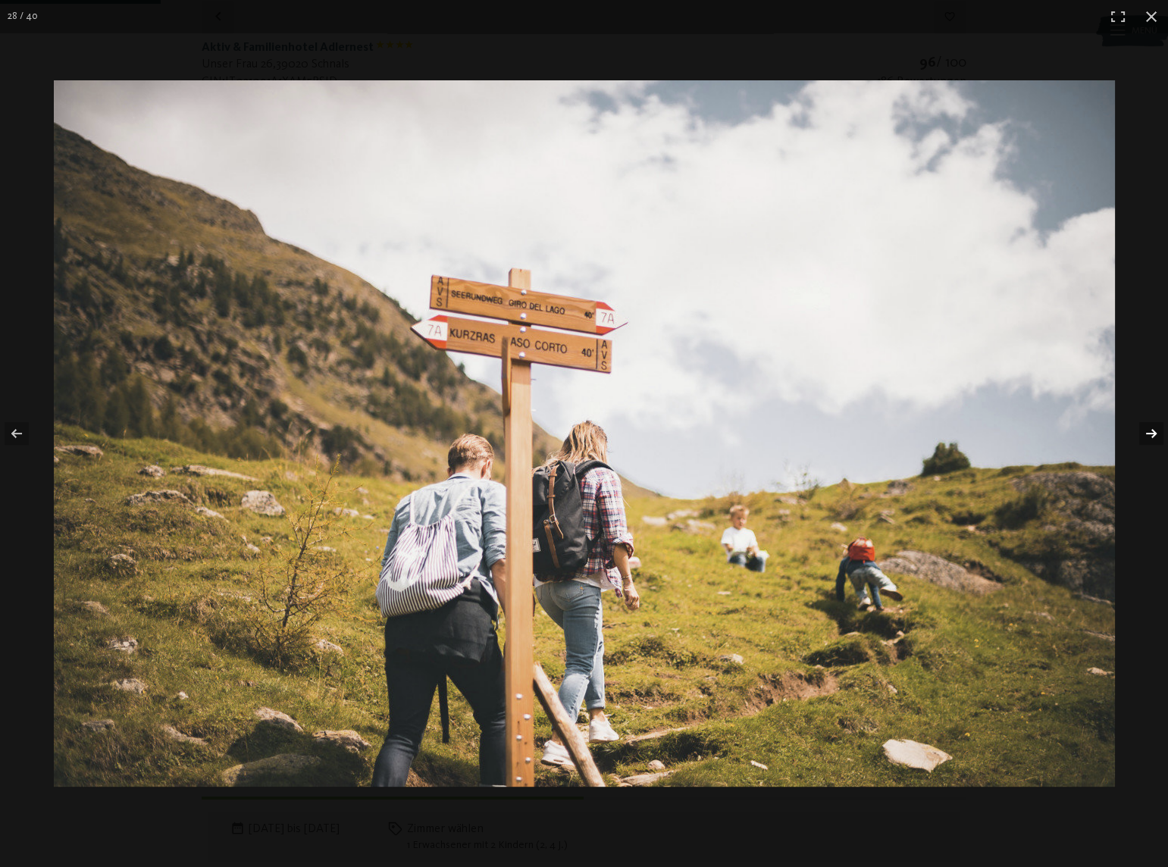
click at [1152, 430] on button "button" at bounding box center [1141, 434] width 53 height 76
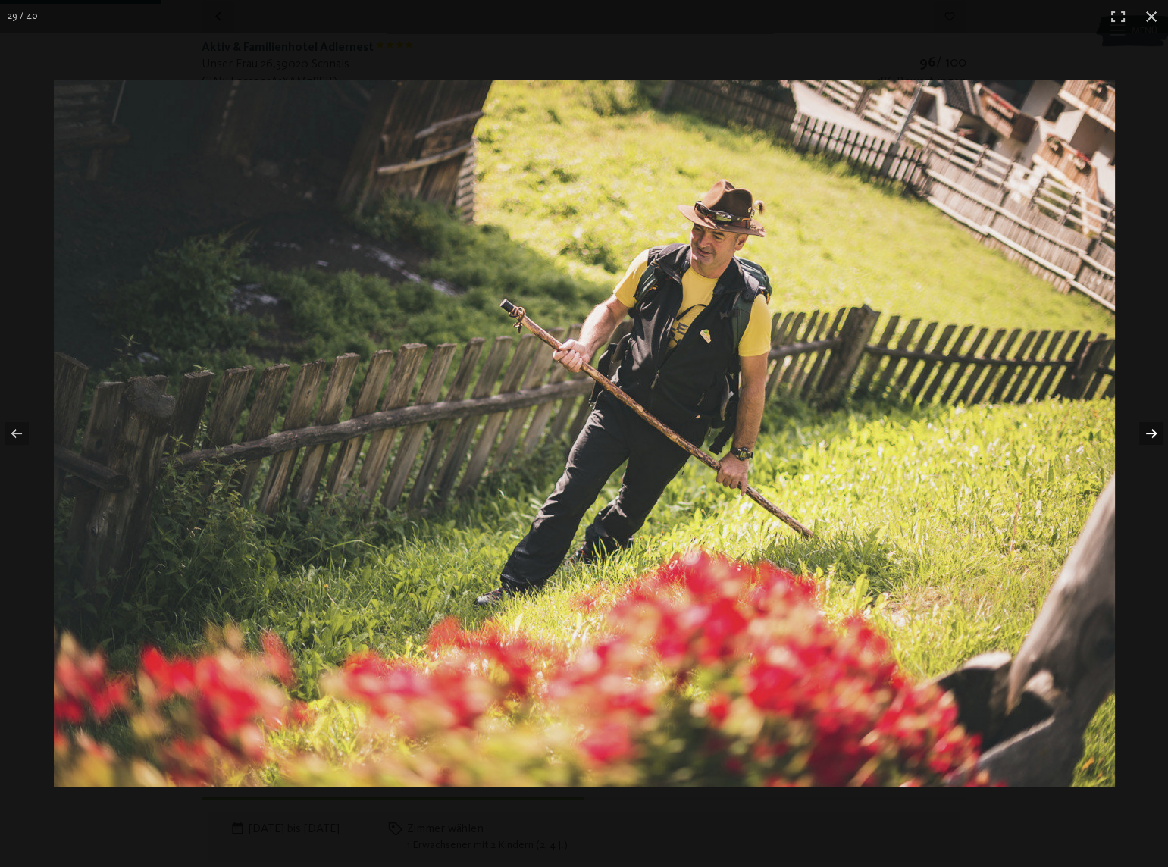
click at [1152, 430] on button "button" at bounding box center [1141, 434] width 53 height 76
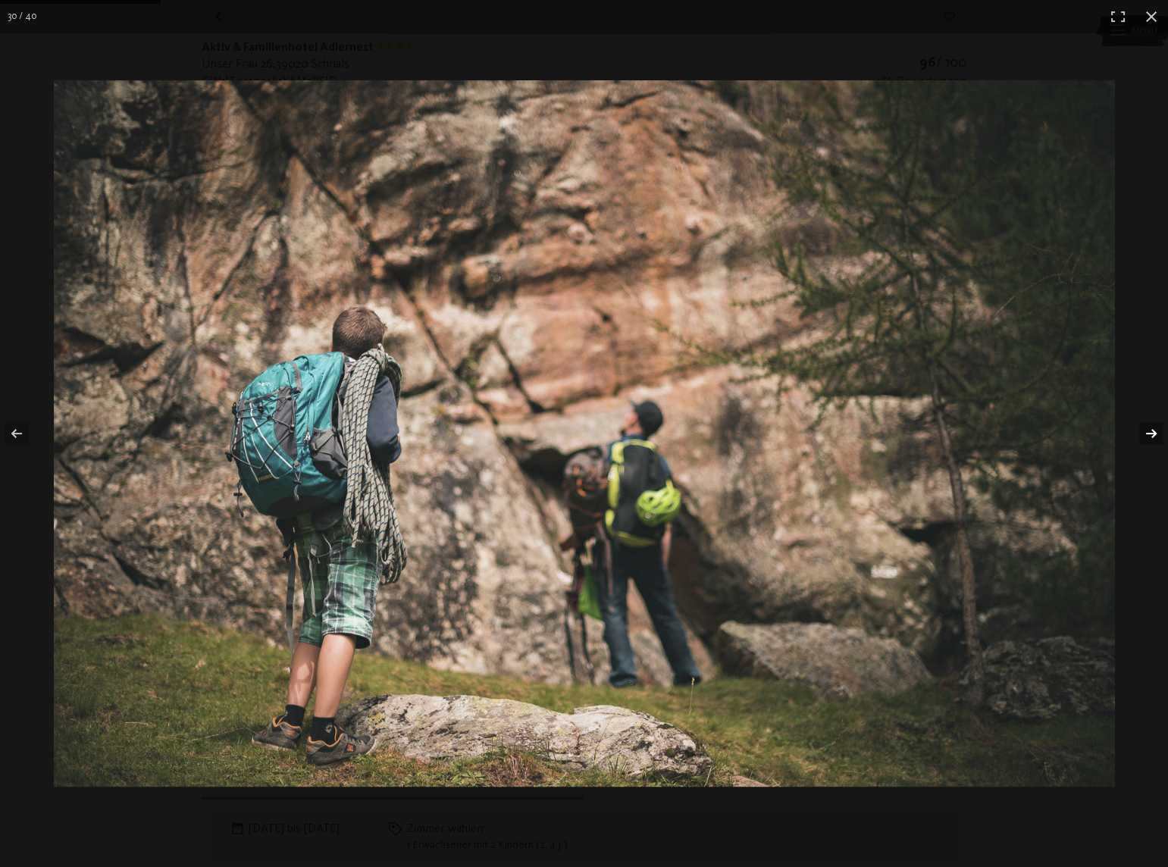
click at [1152, 430] on button "button" at bounding box center [1141, 434] width 53 height 76
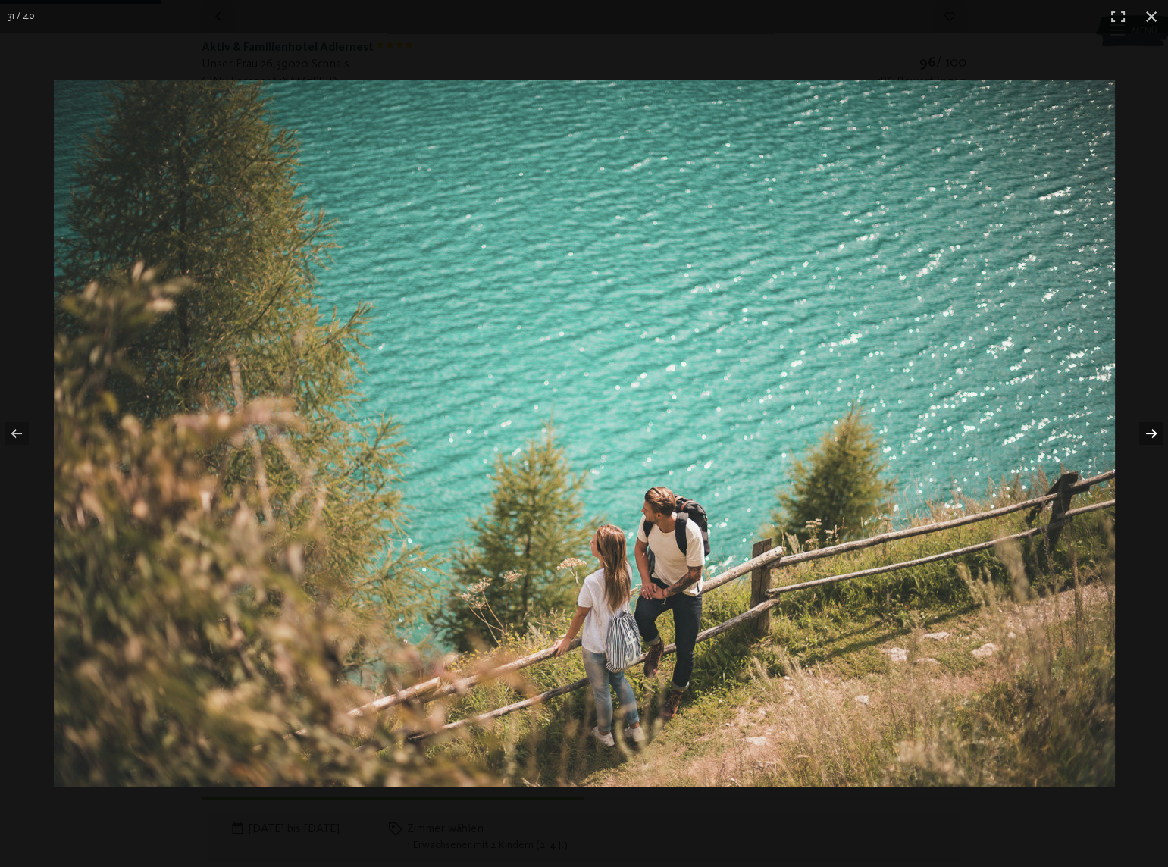
click at [1152, 430] on button "button" at bounding box center [1141, 434] width 53 height 76
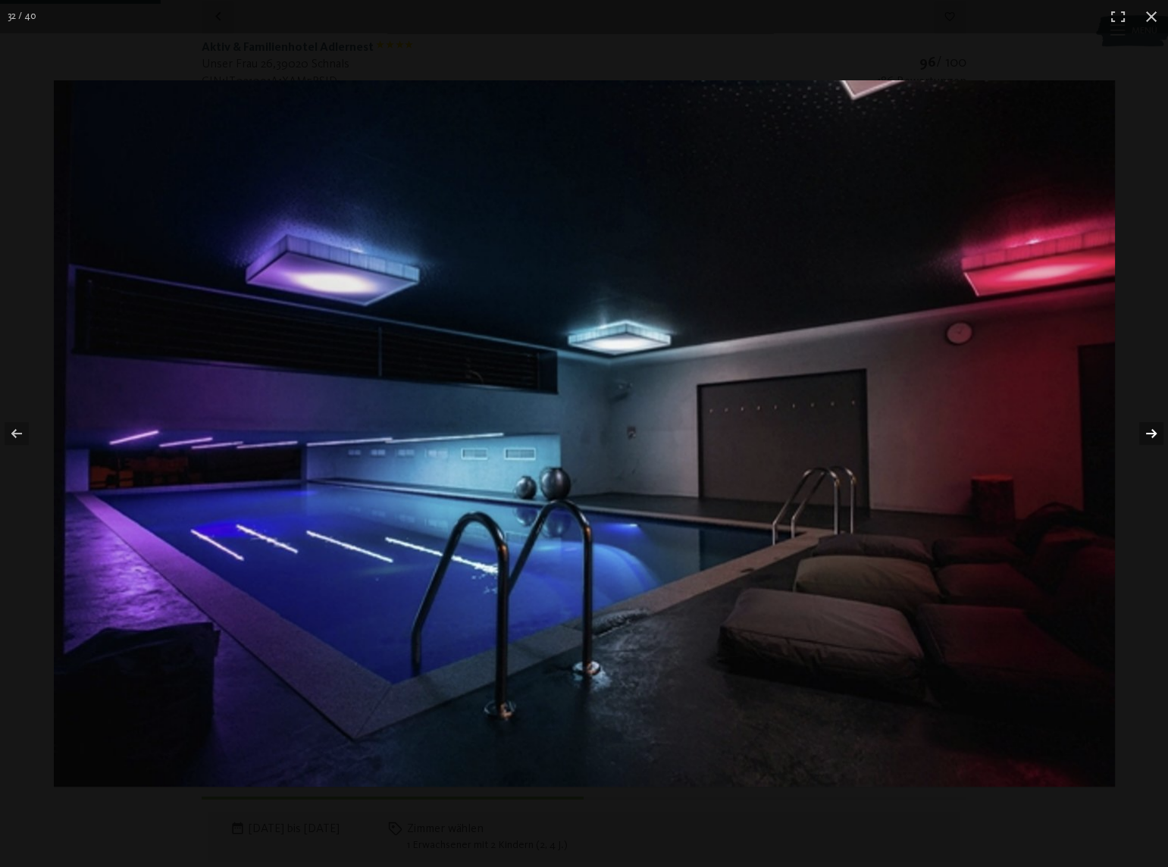
click at [1152, 430] on button "button" at bounding box center [1141, 434] width 53 height 76
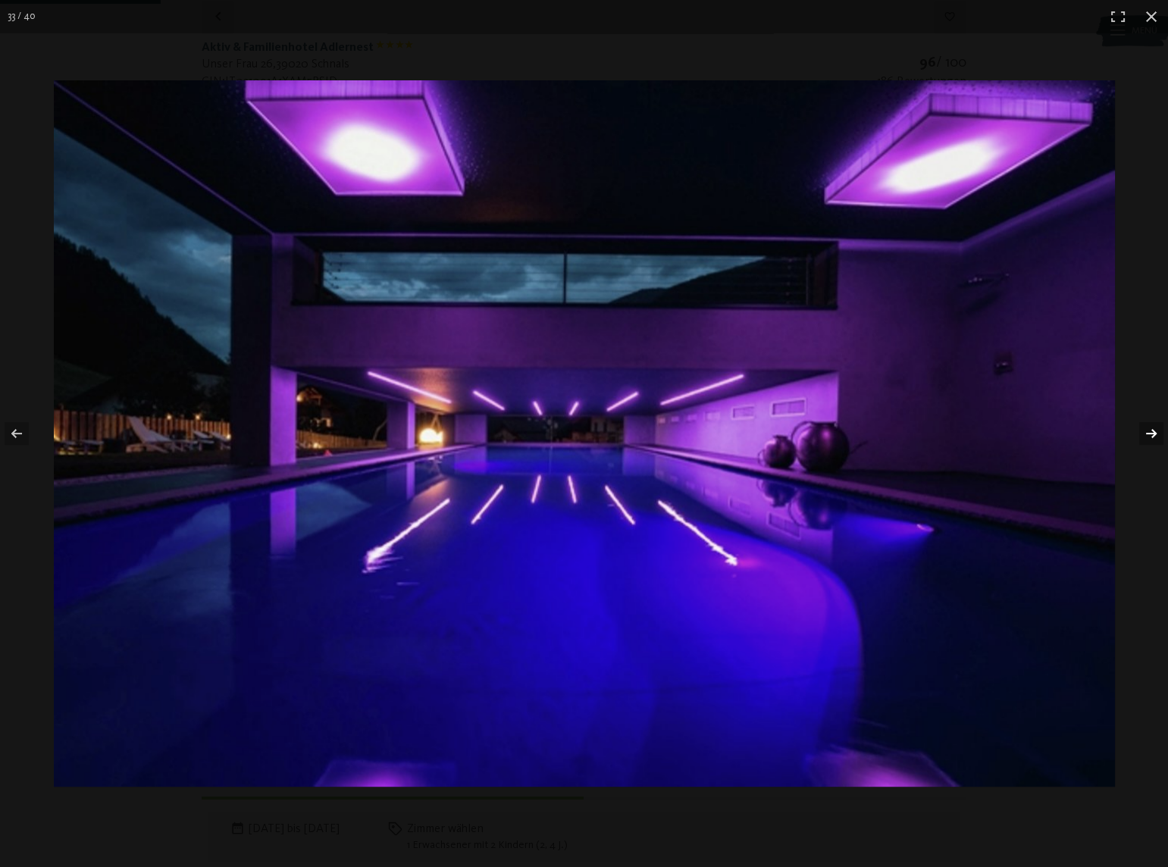
click at [1152, 430] on button "button" at bounding box center [1141, 434] width 53 height 76
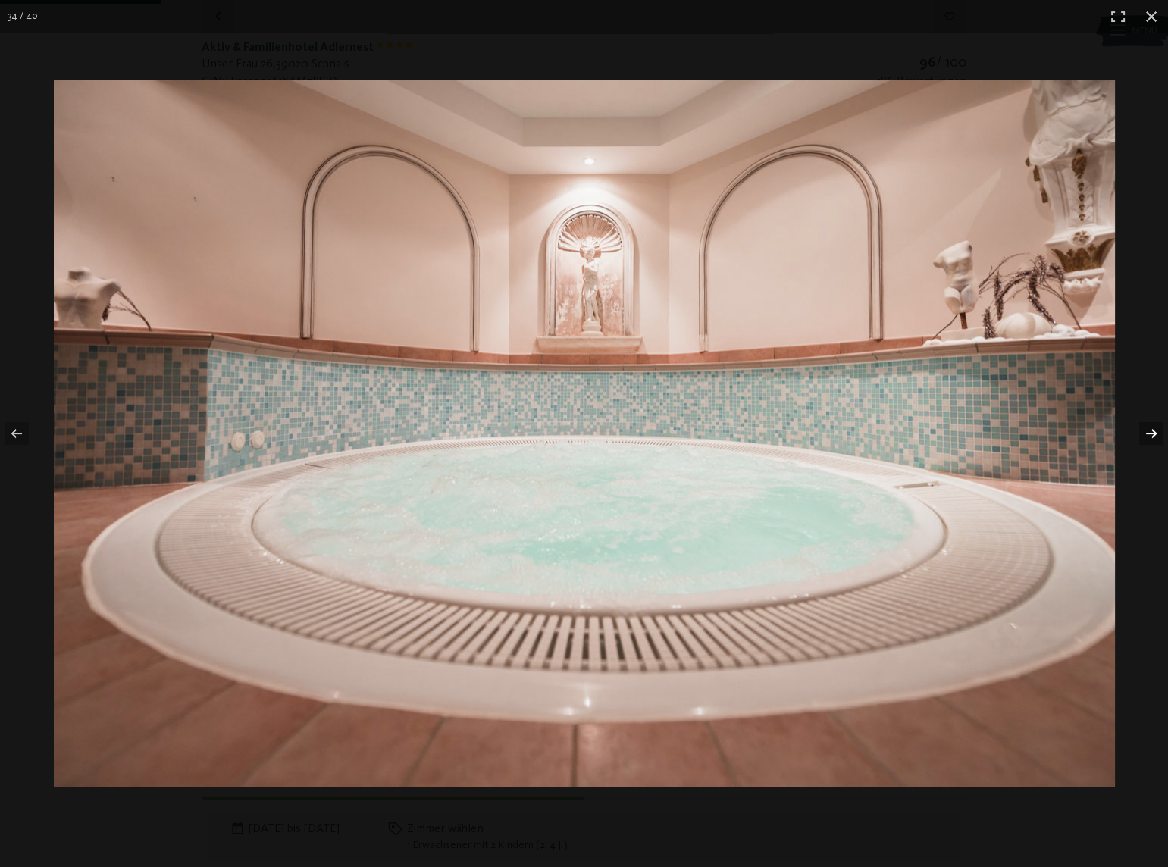
click at [1152, 430] on button "button" at bounding box center [1141, 434] width 53 height 76
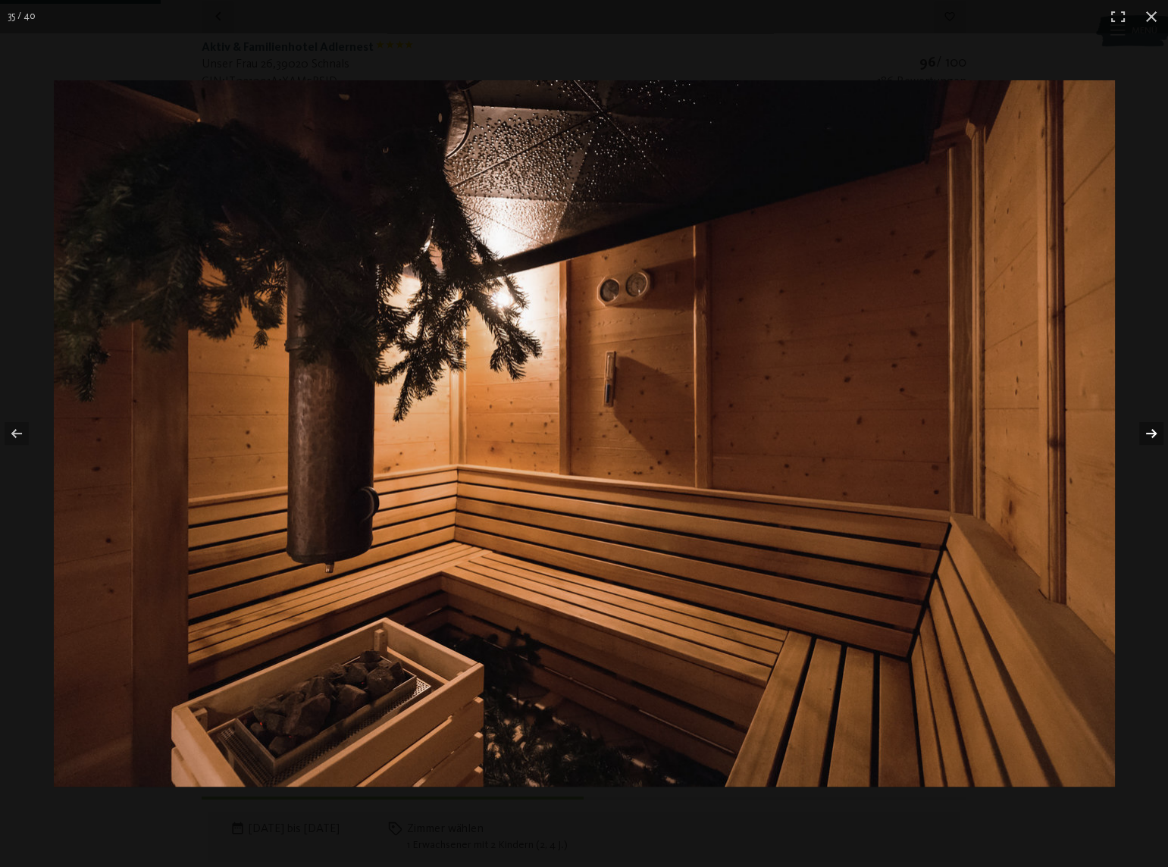
click at [1152, 430] on button "button" at bounding box center [1141, 434] width 53 height 76
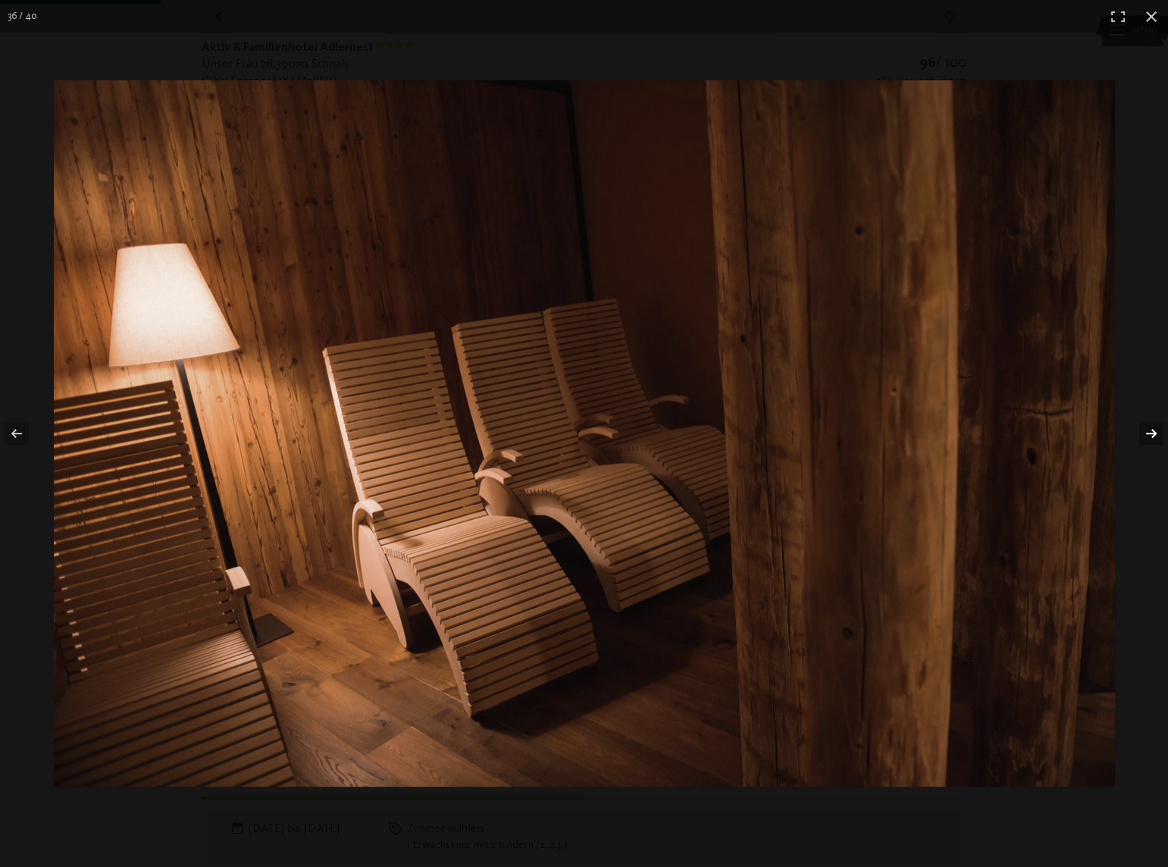
click at [1152, 430] on button "button" at bounding box center [1141, 434] width 53 height 76
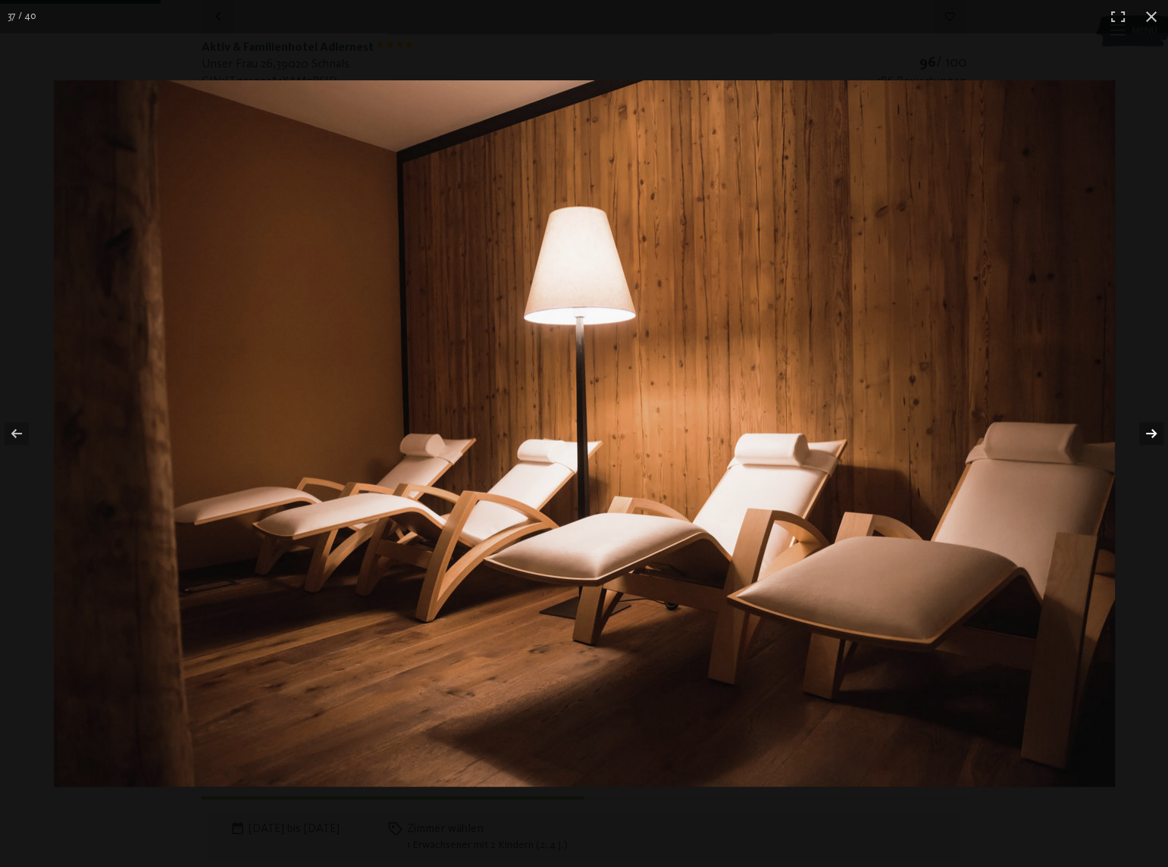
click at [1152, 430] on button "button" at bounding box center [1141, 434] width 53 height 76
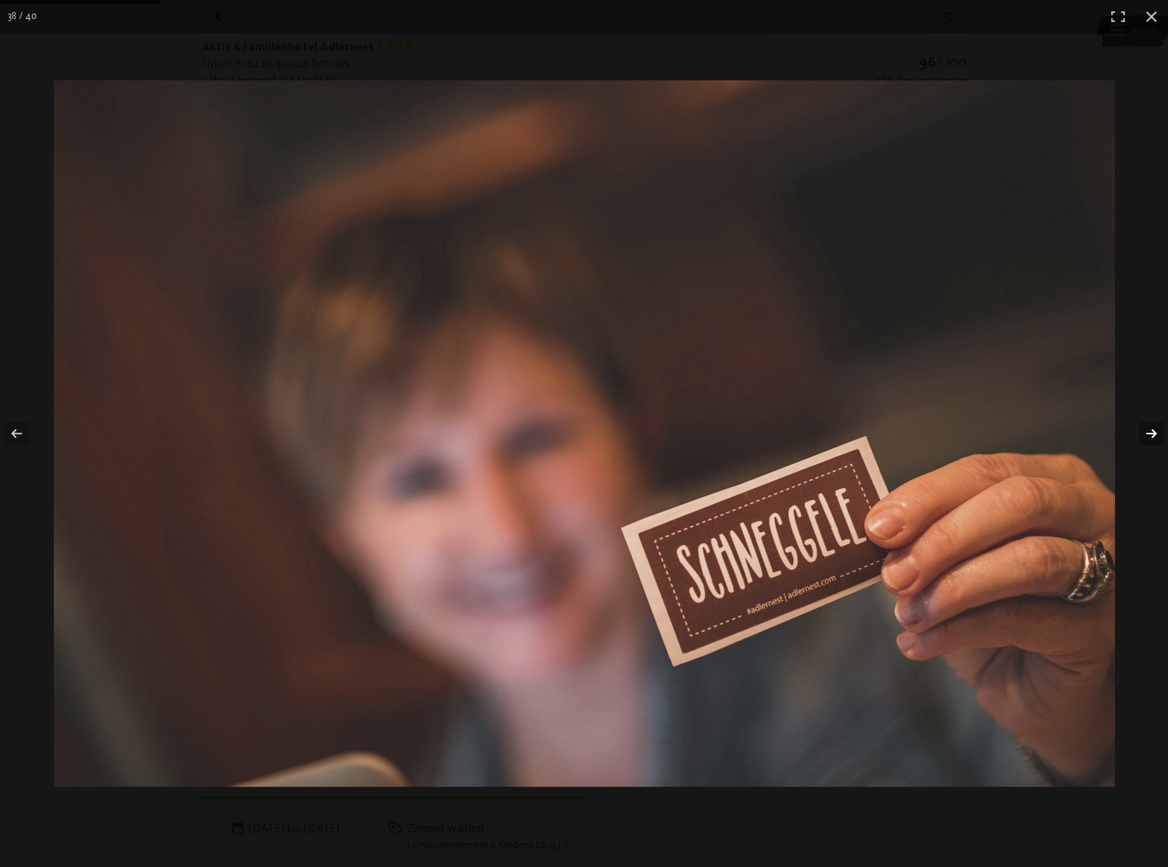
click at [1152, 430] on button "button" at bounding box center [1141, 434] width 53 height 76
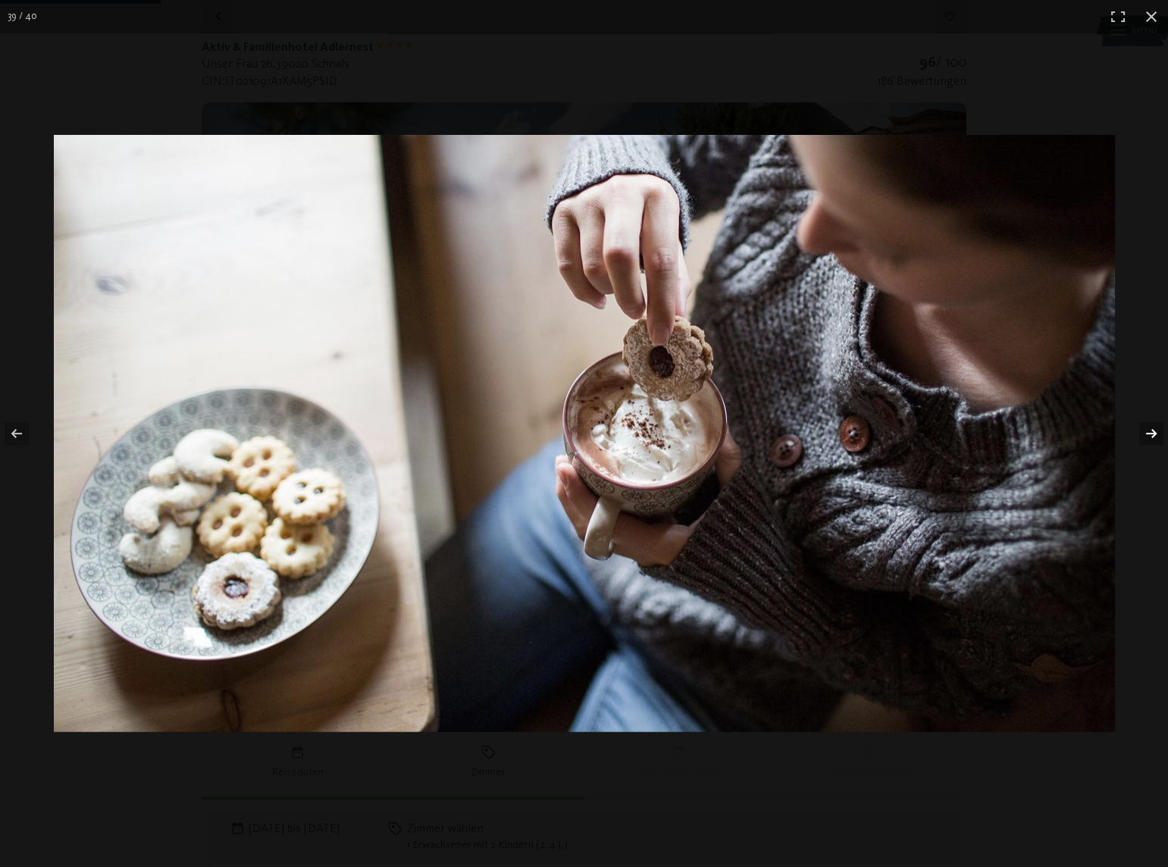
click at [1152, 430] on button "button" at bounding box center [1141, 434] width 53 height 76
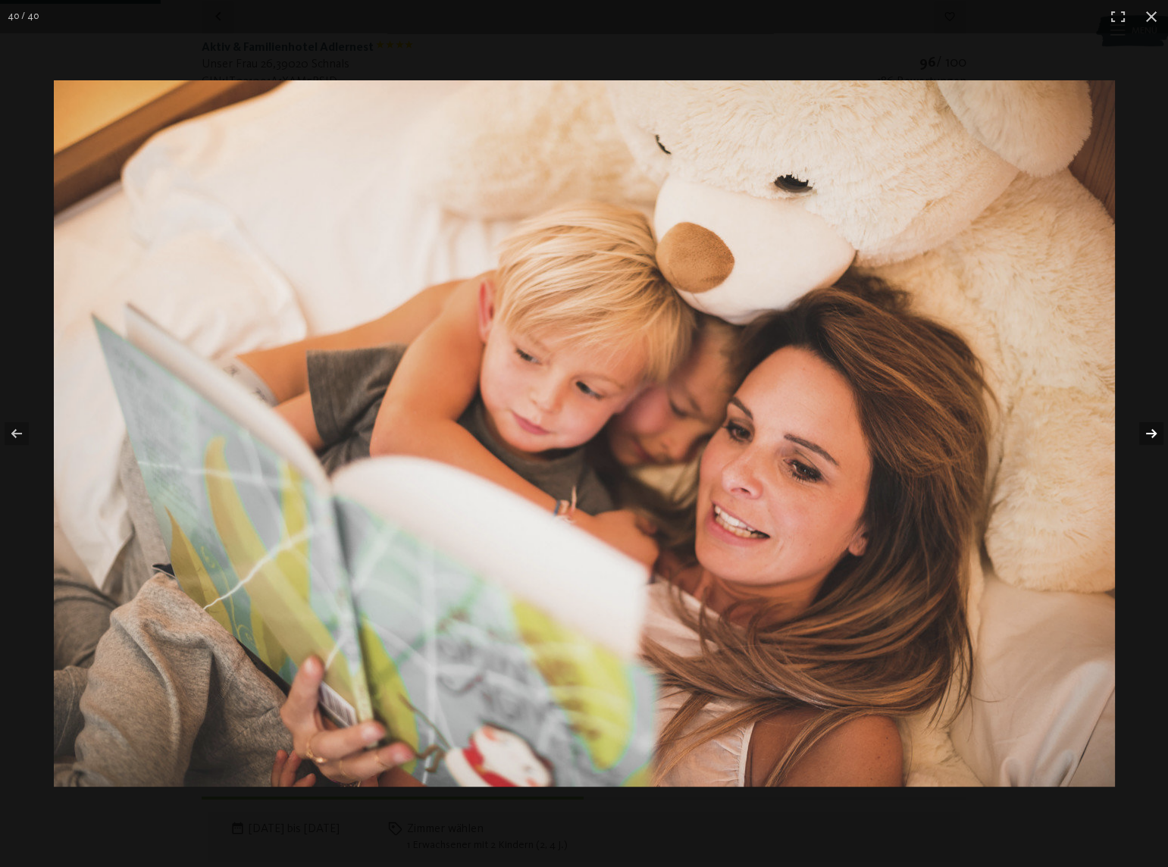
click at [1152, 430] on button "button" at bounding box center [1141, 434] width 53 height 76
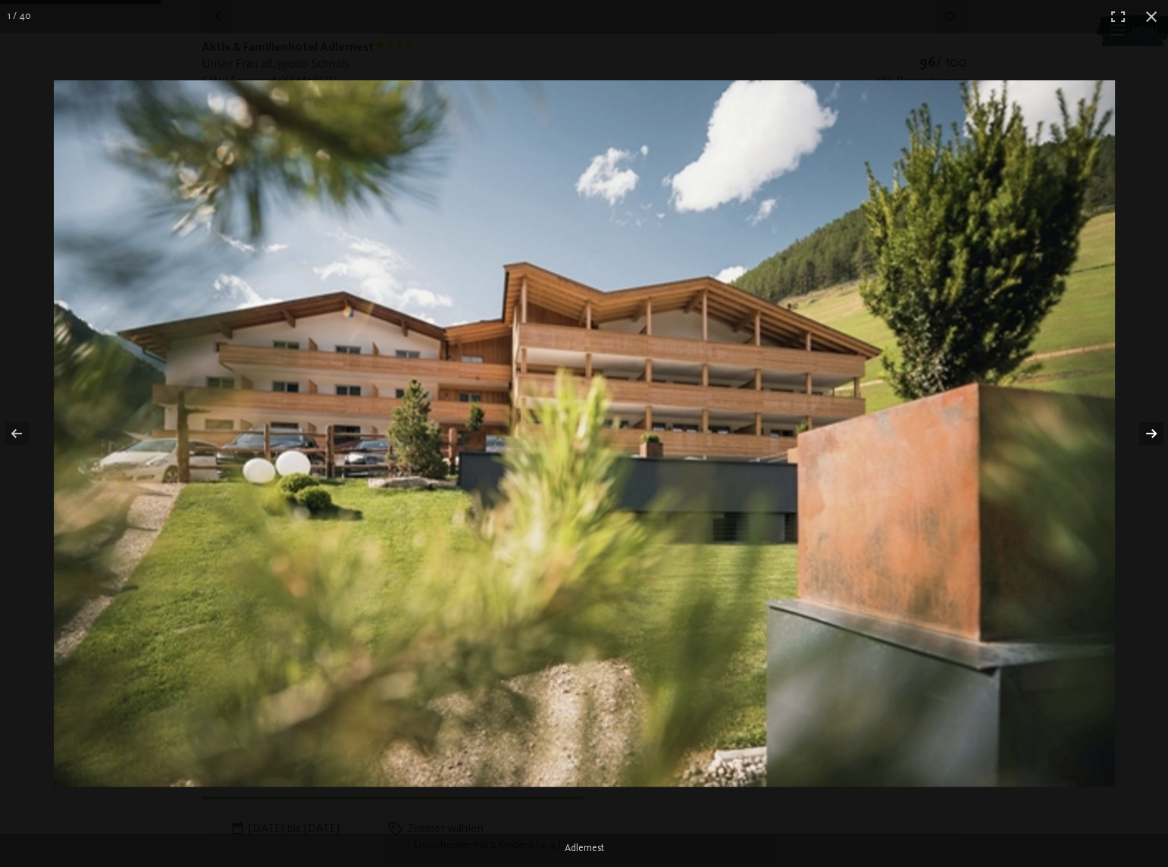
click at [1152, 430] on button "button" at bounding box center [1141, 434] width 53 height 76
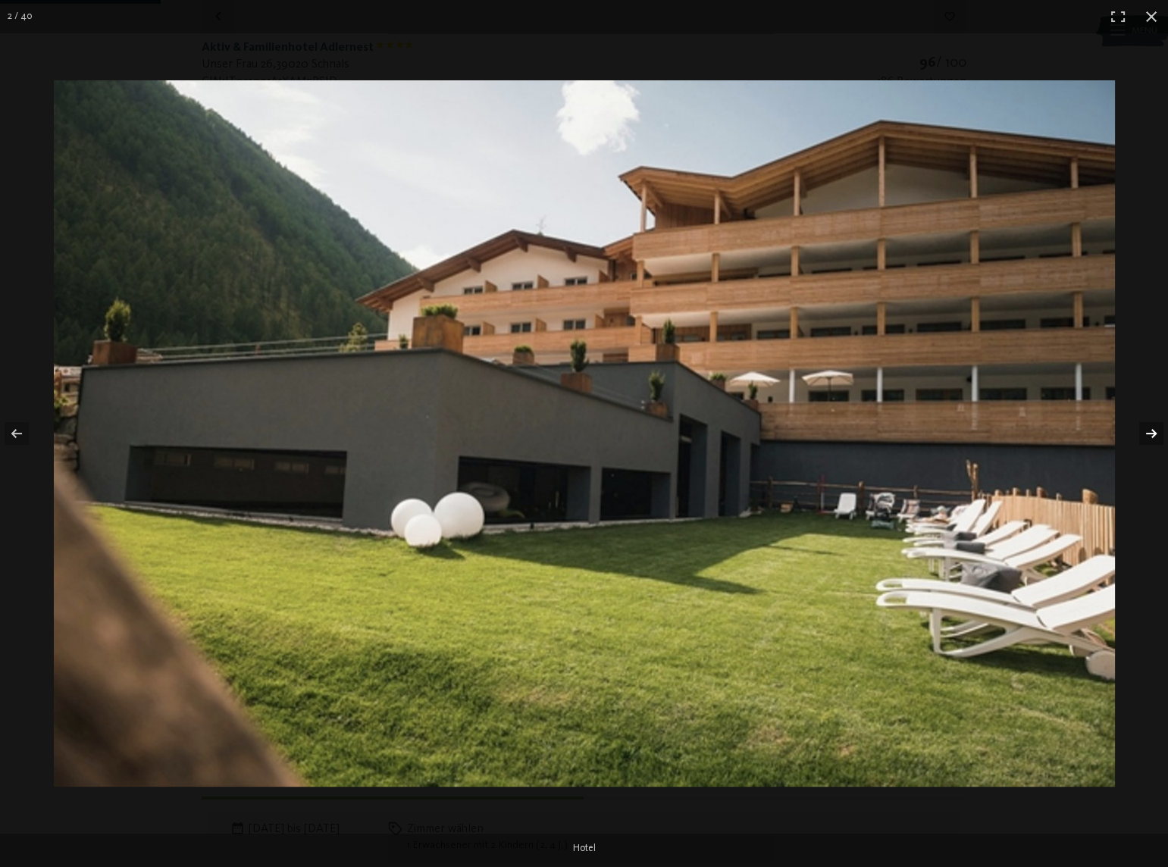
click at [1152, 430] on button "button" at bounding box center [1141, 434] width 53 height 76
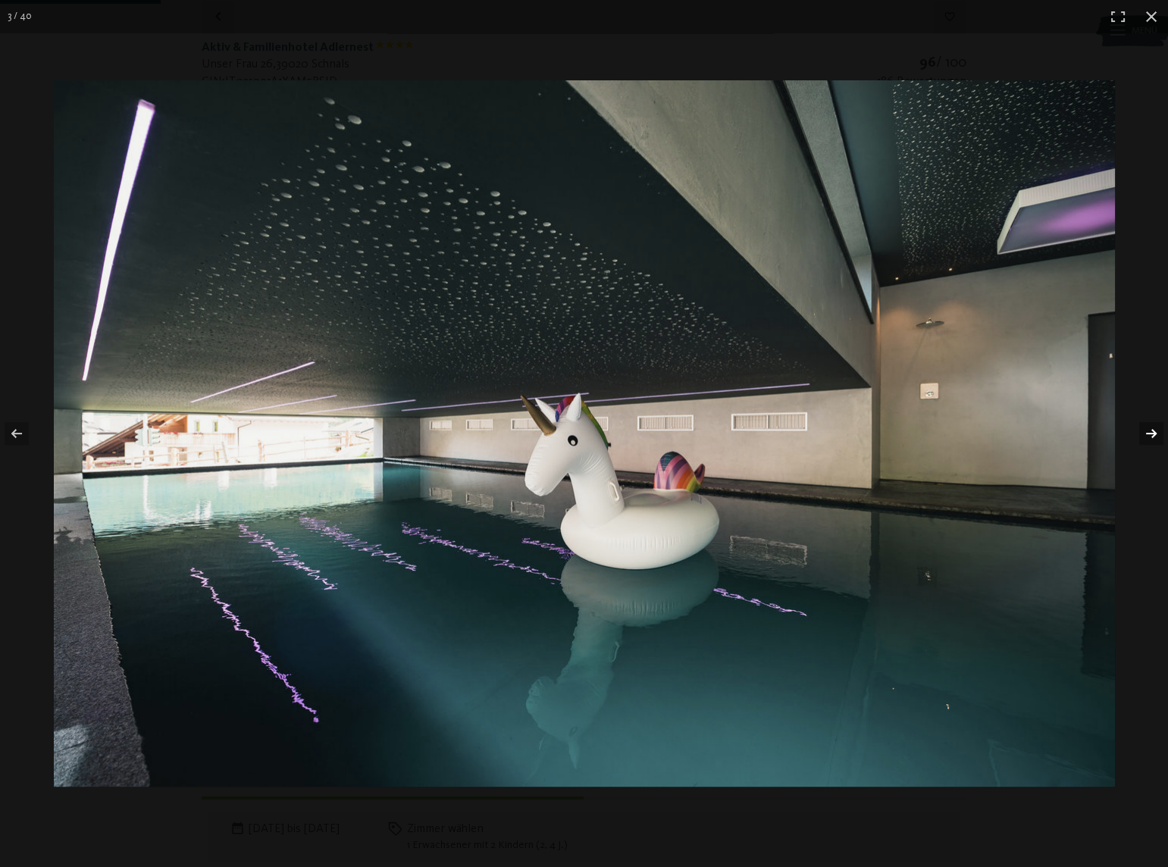
click at [1152, 430] on button "button" at bounding box center [1141, 434] width 53 height 76
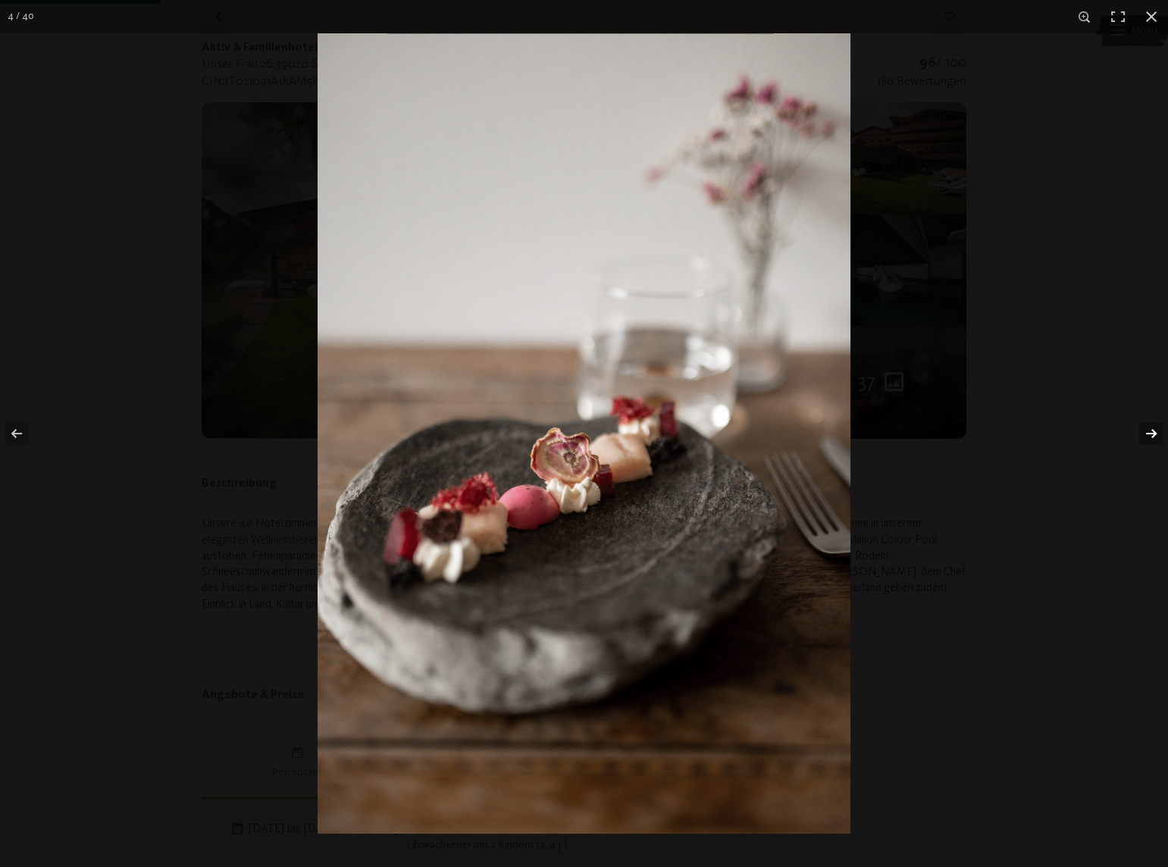
click at [1152, 430] on button "button" at bounding box center [1141, 434] width 53 height 76
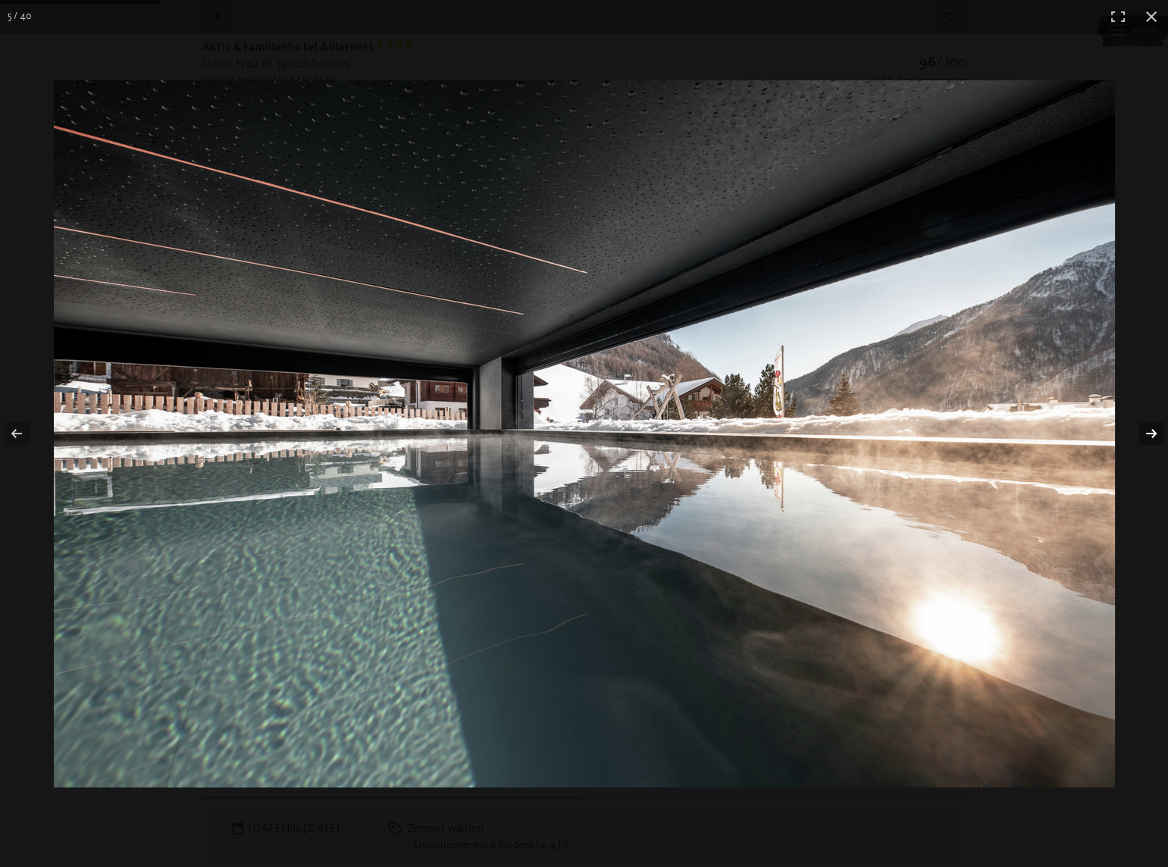
click at [1152, 430] on button "button" at bounding box center [1141, 434] width 53 height 76
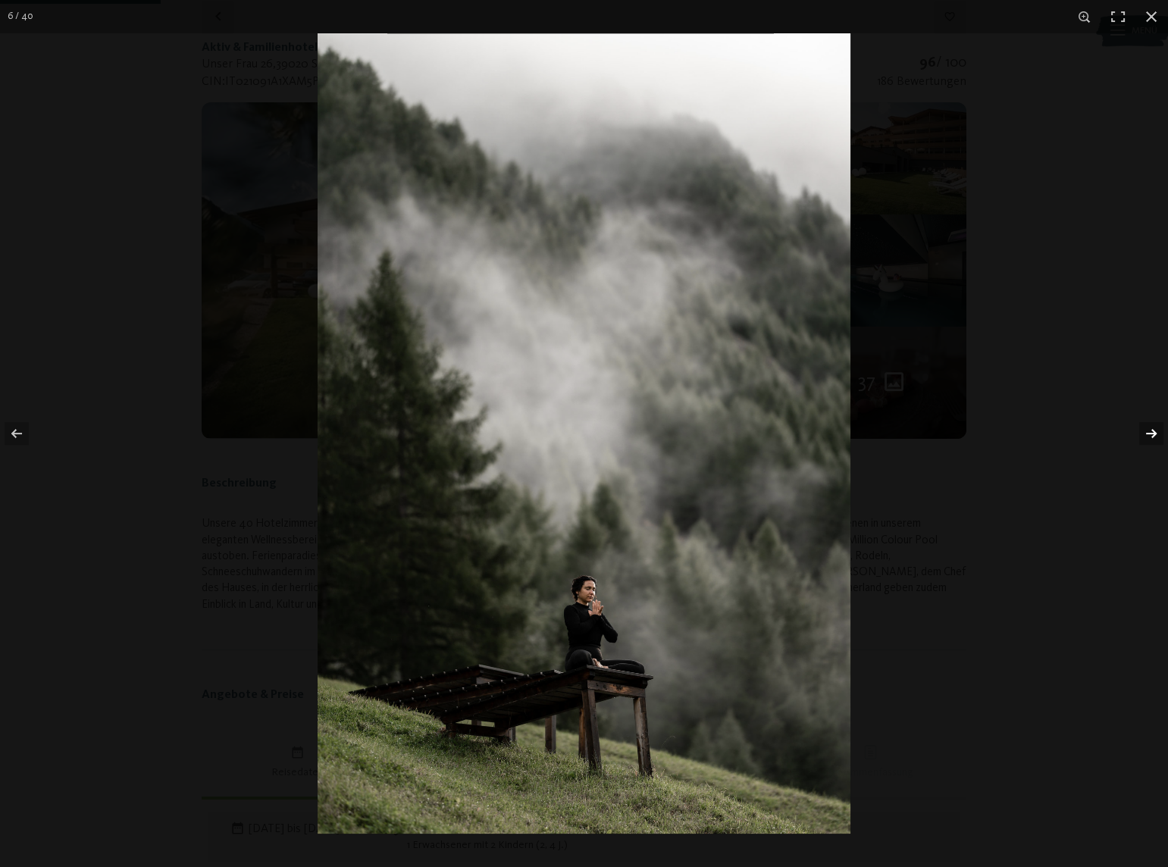
click at [1152, 430] on button "button" at bounding box center [1141, 434] width 53 height 76
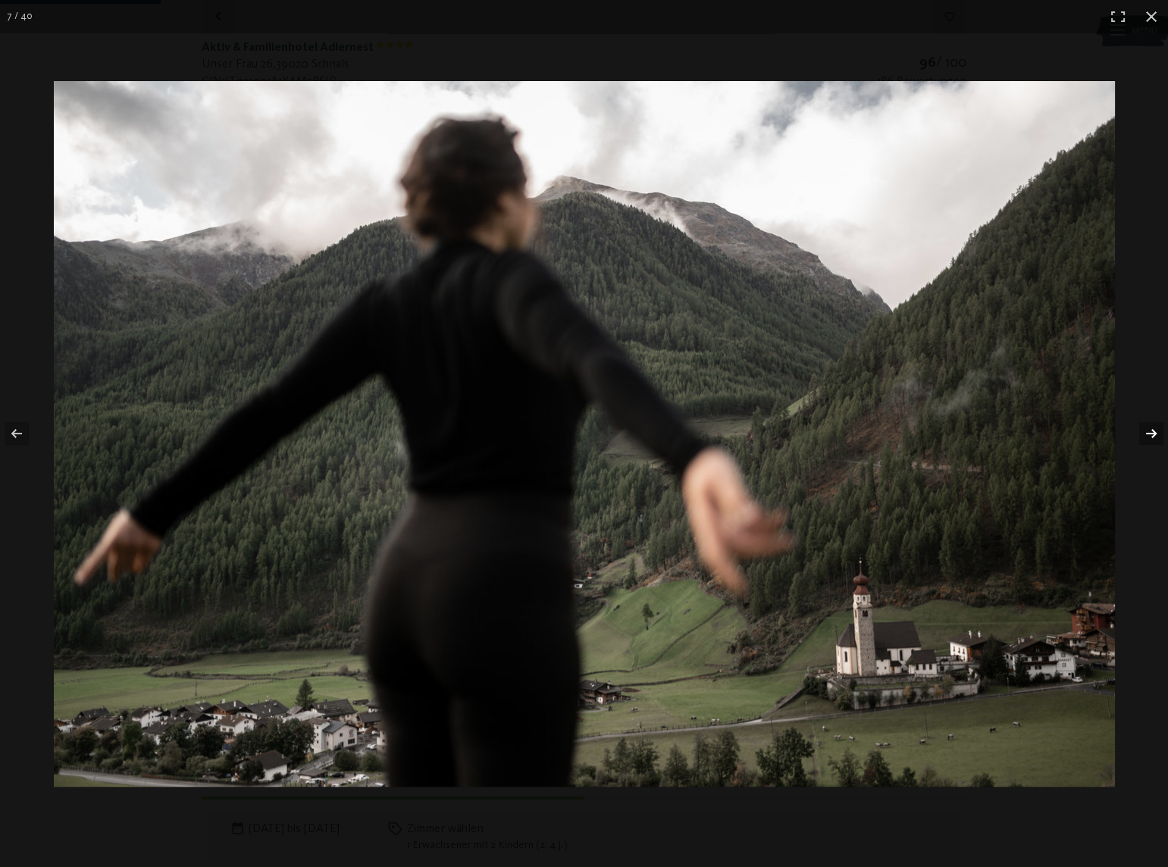
click at [1152, 430] on button "button" at bounding box center [1141, 434] width 53 height 76
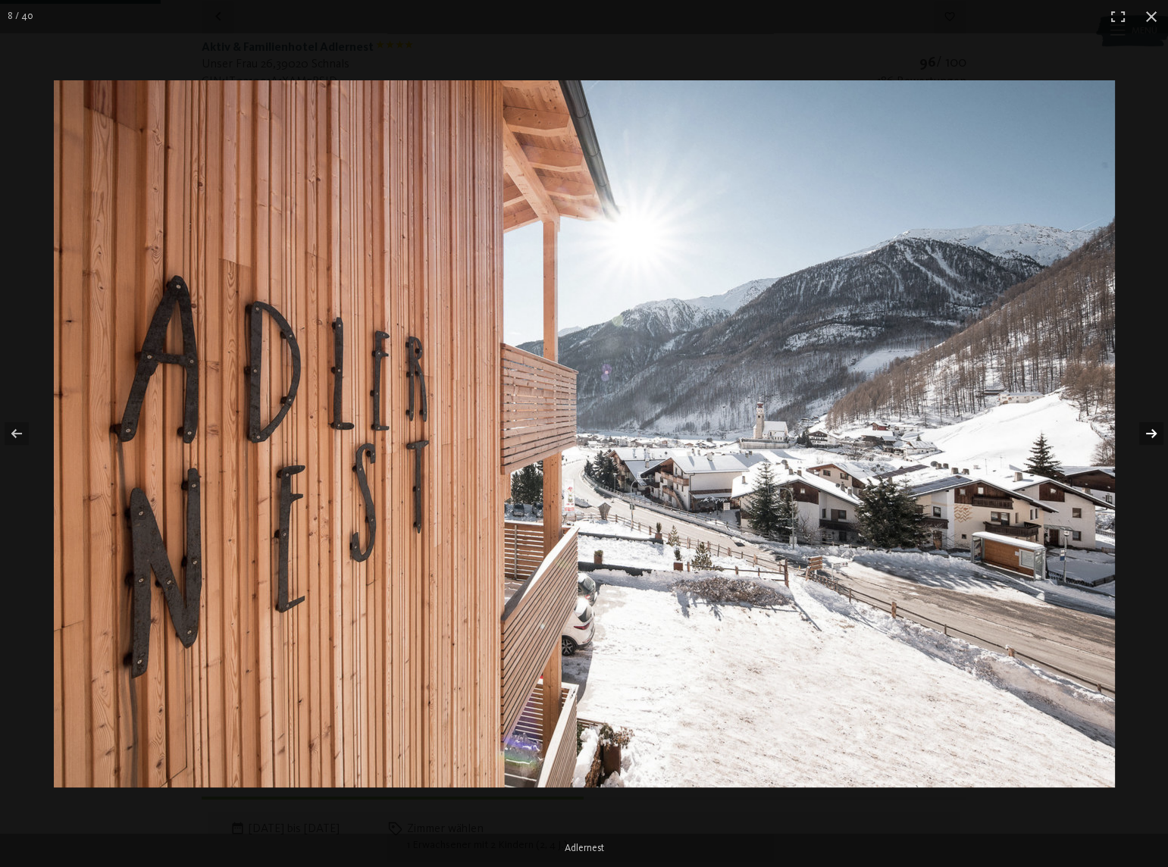
click at [1152, 430] on button "button" at bounding box center [1141, 434] width 53 height 76
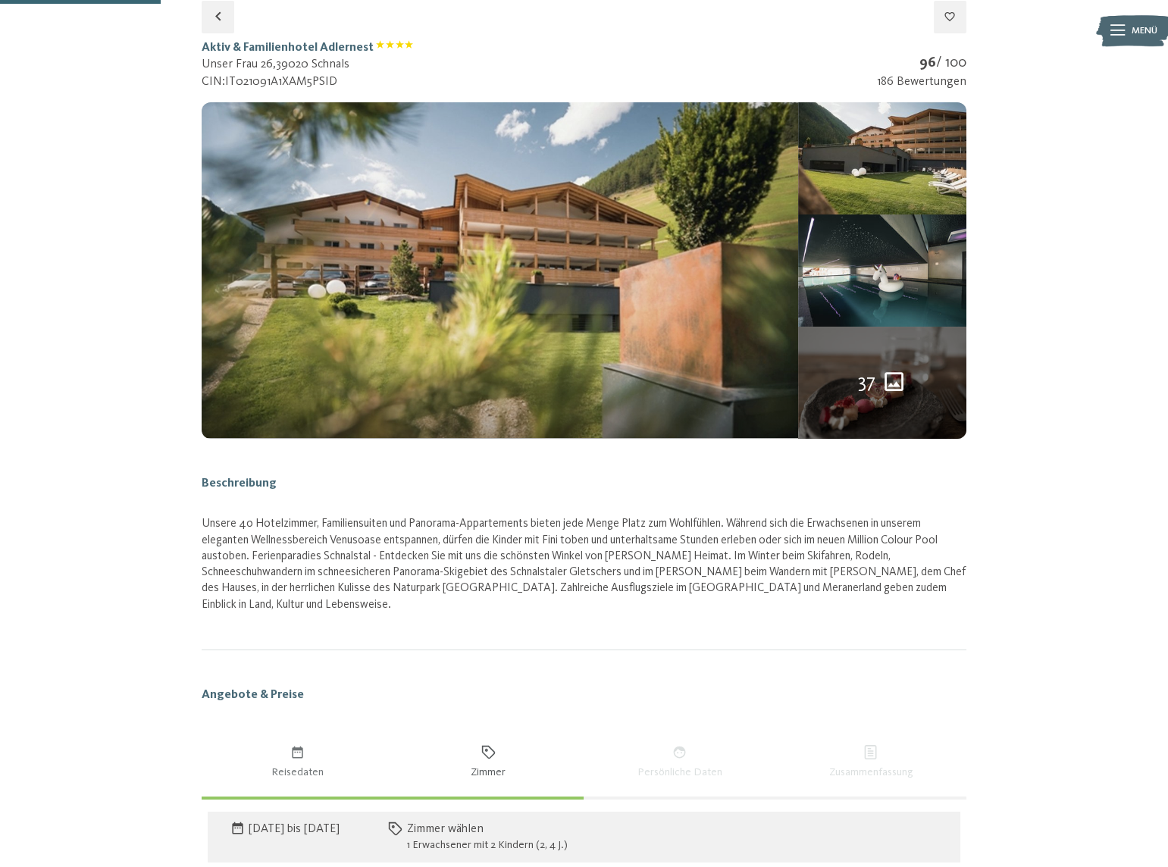
click at [0, 0] on button "button" at bounding box center [0, 0] width 0 height 0
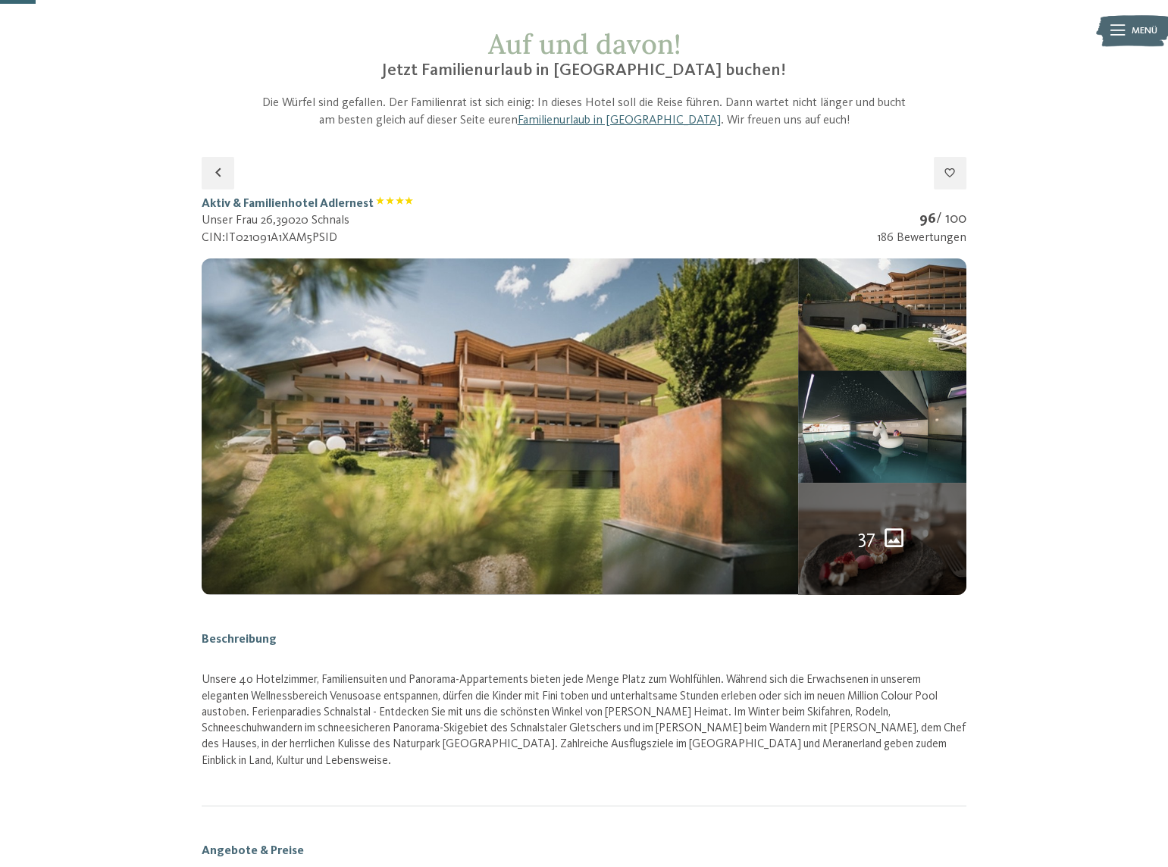
scroll to position [0, 0]
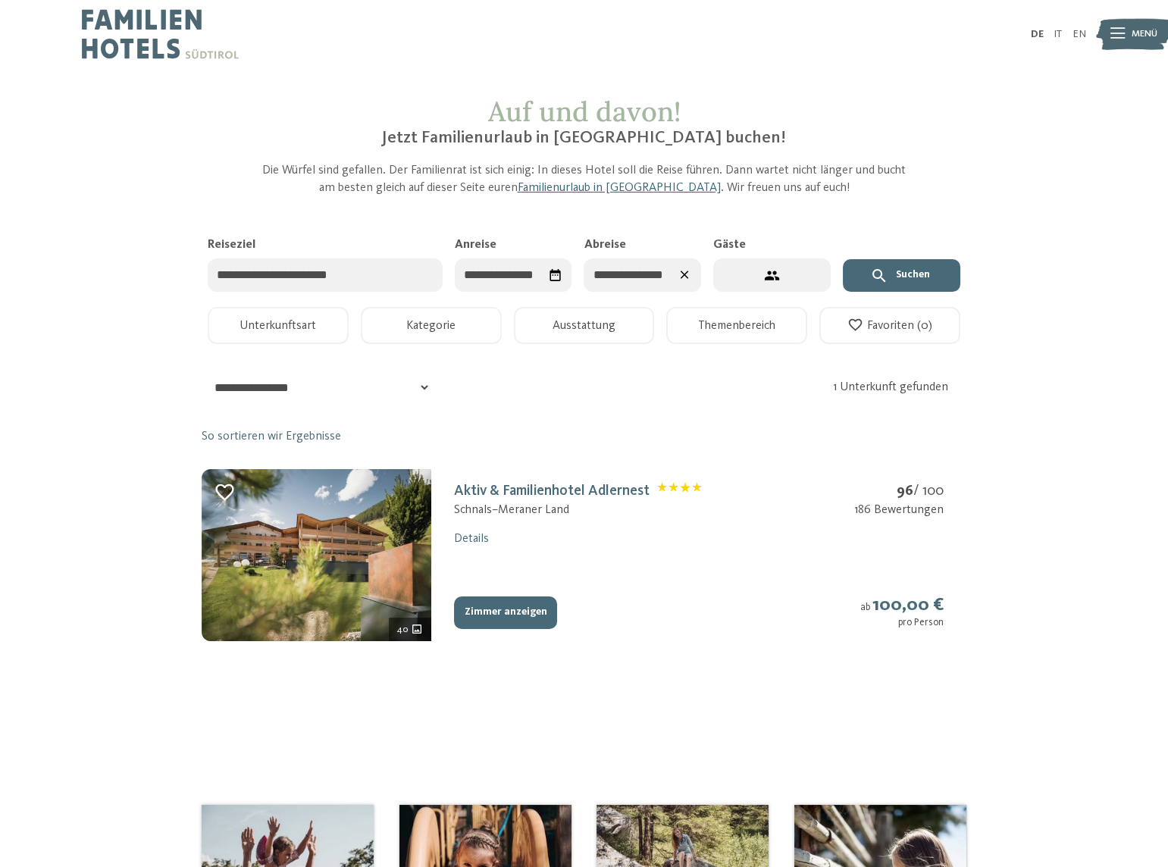
click at [772, 273] on icon "3 Gäste – 1 Zimmer" at bounding box center [772, 275] width 16 height 16
select select "*"
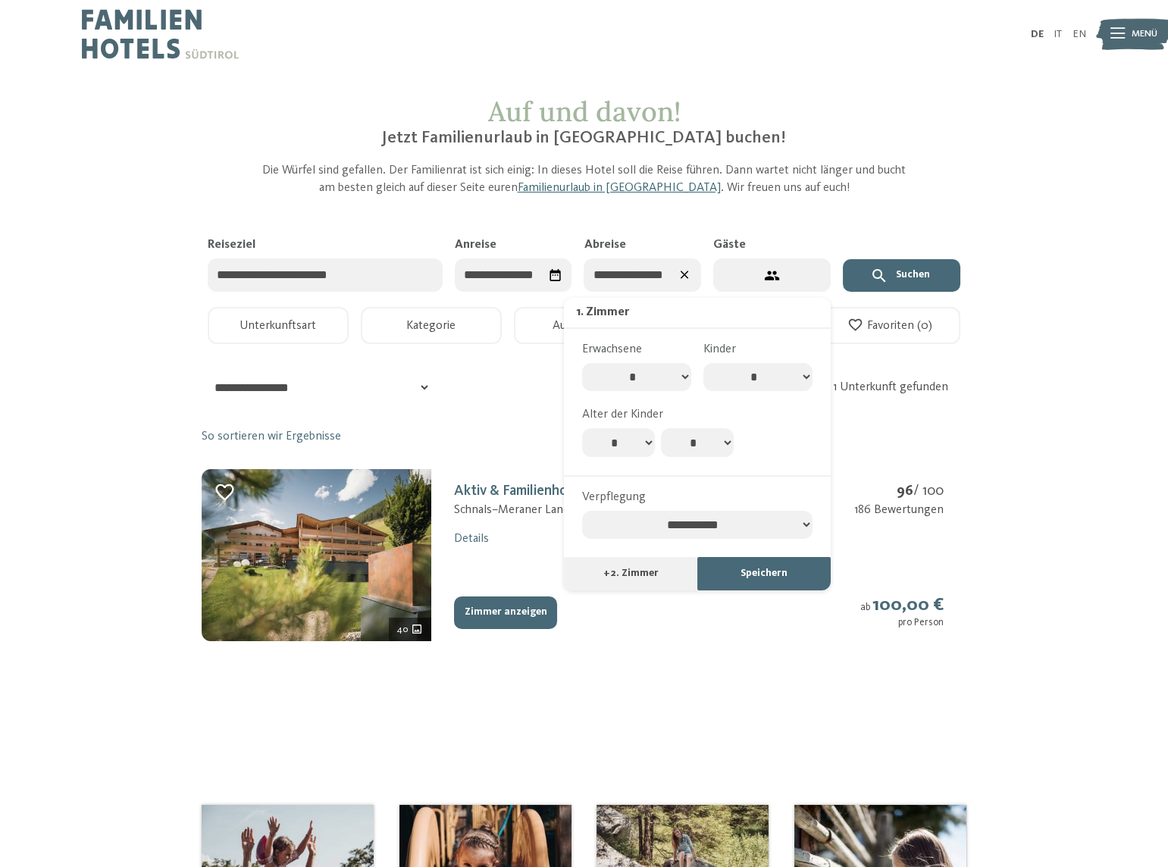
click at [721, 518] on select "**********" at bounding box center [697, 525] width 230 height 29
select select "**********"
click at [582, 511] on select "**********" at bounding box center [697, 525] width 230 height 29
click at [906, 268] on button "Suchen" at bounding box center [901, 275] width 117 height 33
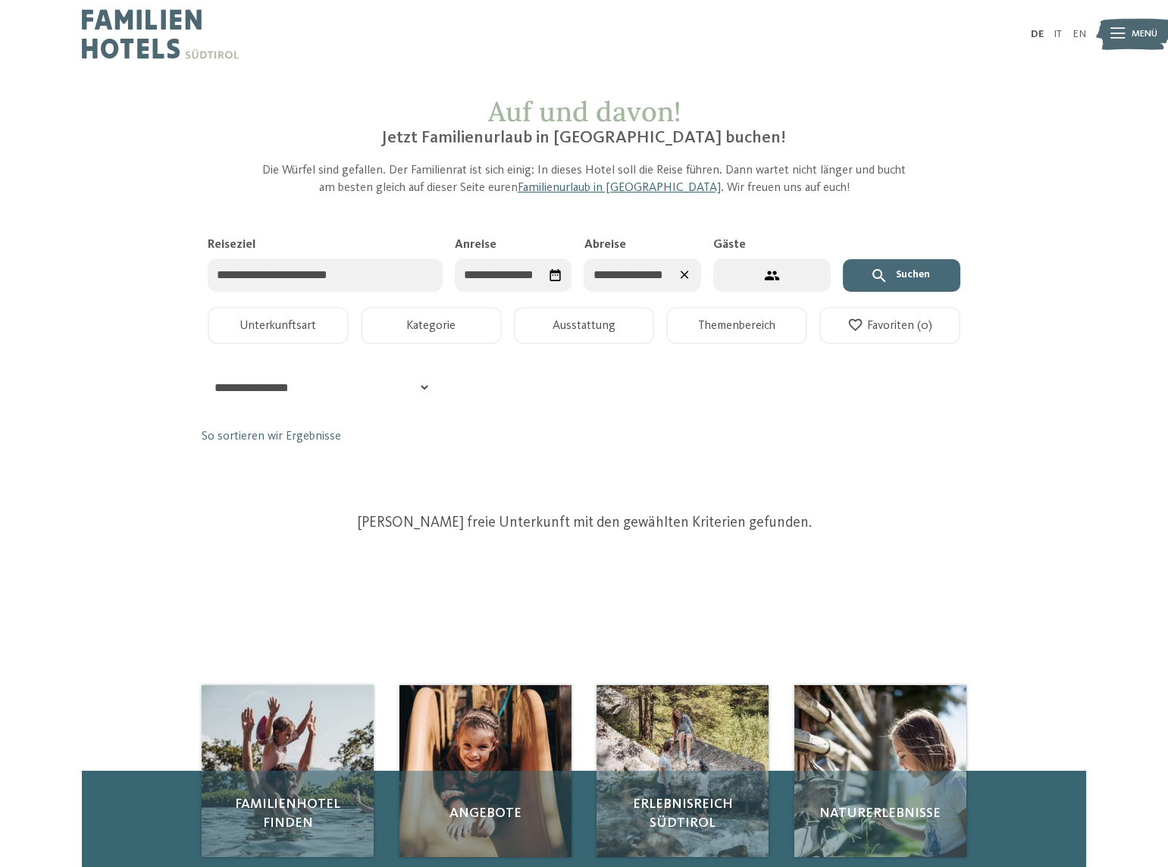
click at [752, 264] on button "3 Gäste – 1 Zimmer" at bounding box center [771, 275] width 117 height 34
select select "*"
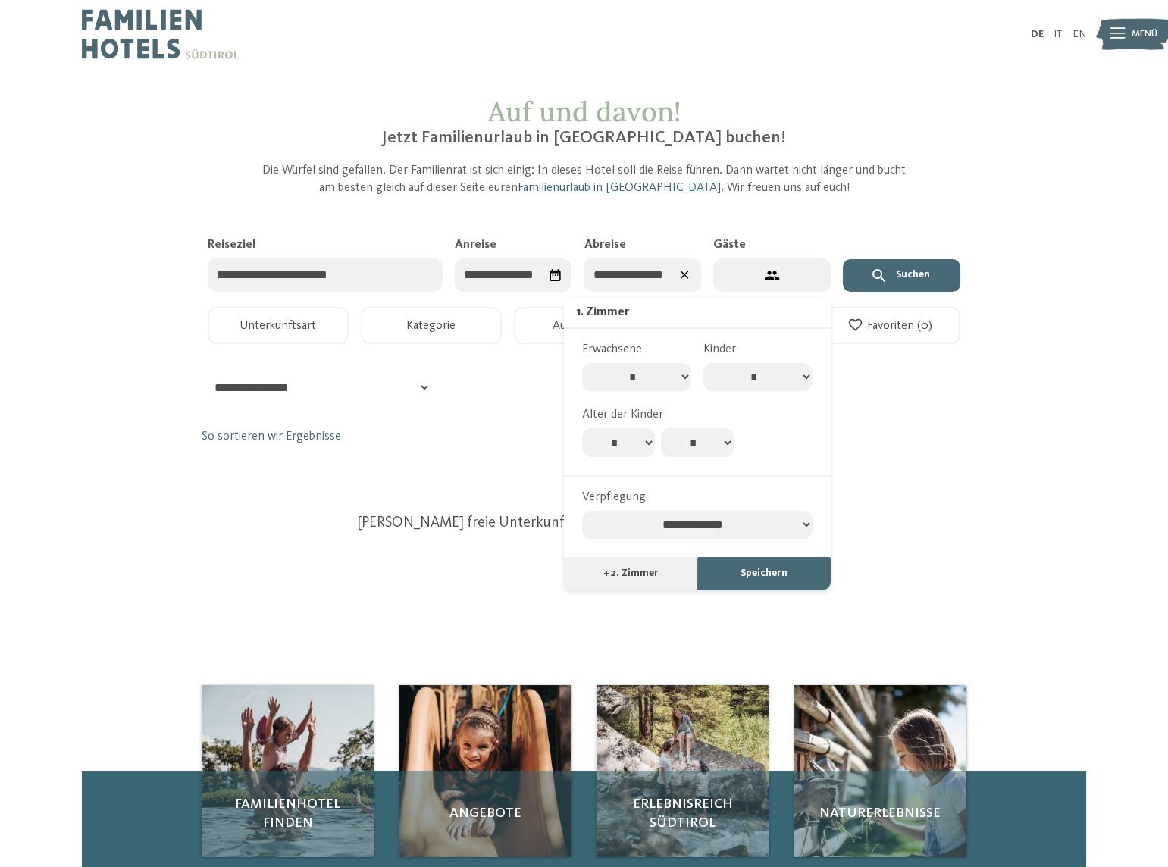
click at [735, 523] on select "**********" at bounding box center [697, 525] width 230 height 29
select select "**********"
click at [582, 511] on select "**********" at bounding box center [697, 525] width 230 height 29
click at [904, 273] on button "Suchen" at bounding box center [901, 275] width 117 height 33
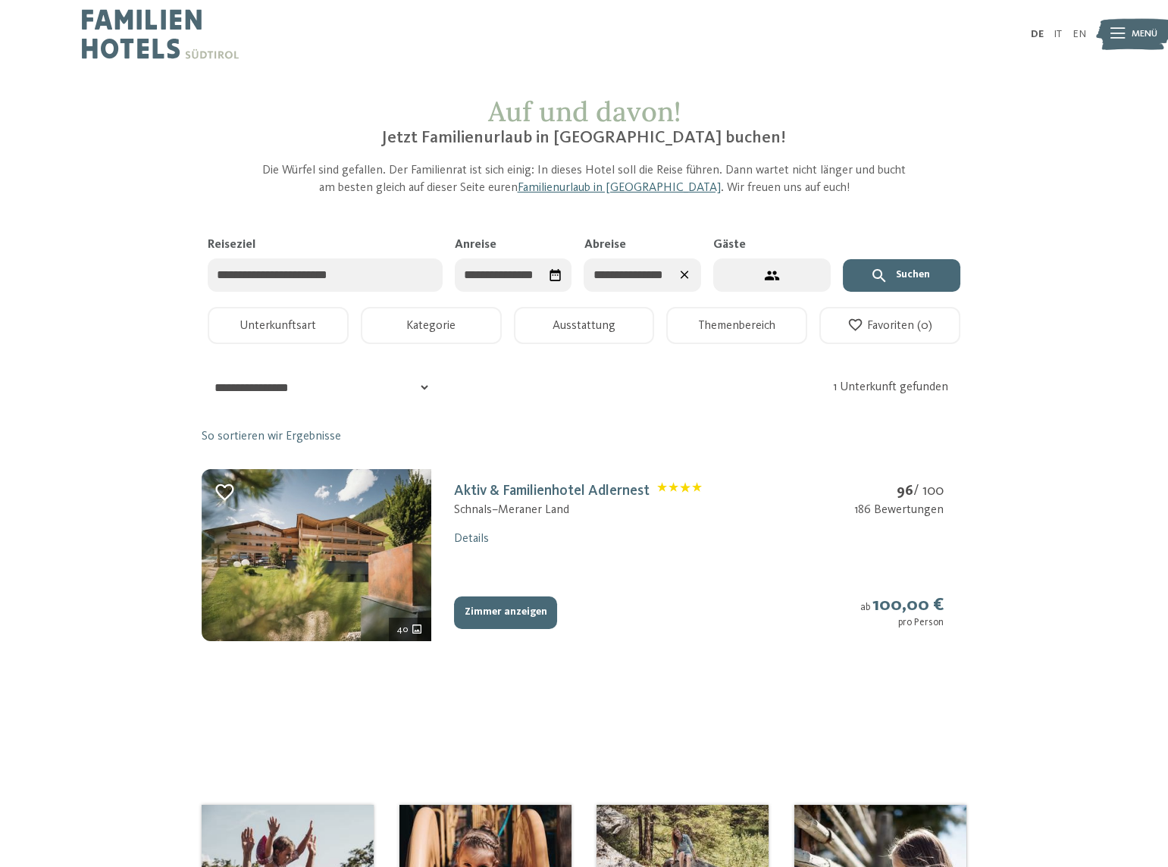
click at [802, 277] on button "3 Gäste – 1 Zimmer" at bounding box center [771, 275] width 117 height 34
select select "*"
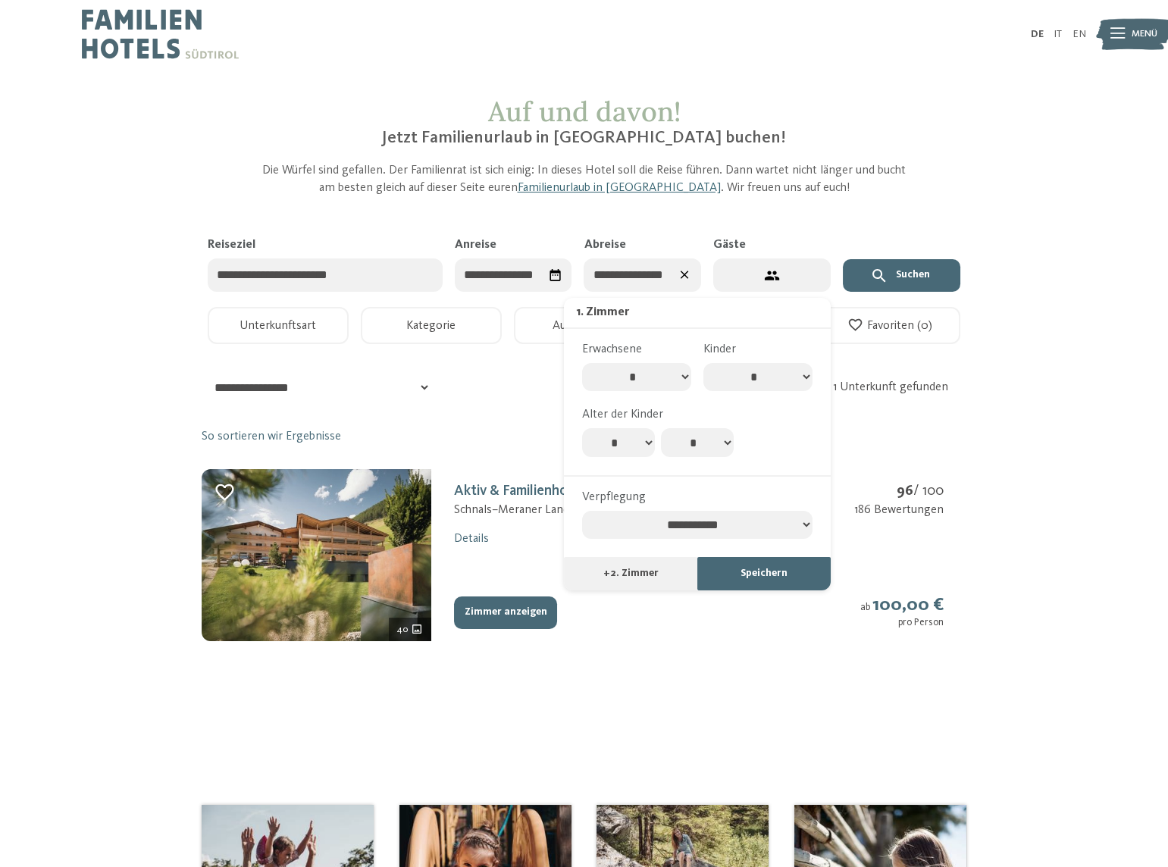
click at [722, 519] on select "**********" at bounding box center [697, 525] width 230 height 29
select select "**********"
click at [582, 511] on select "**********" at bounding box center [697, 525] width 230 height 29
click at [899, 278] on button "Suchen" at bounding box center [901, 275] width 117 height 33
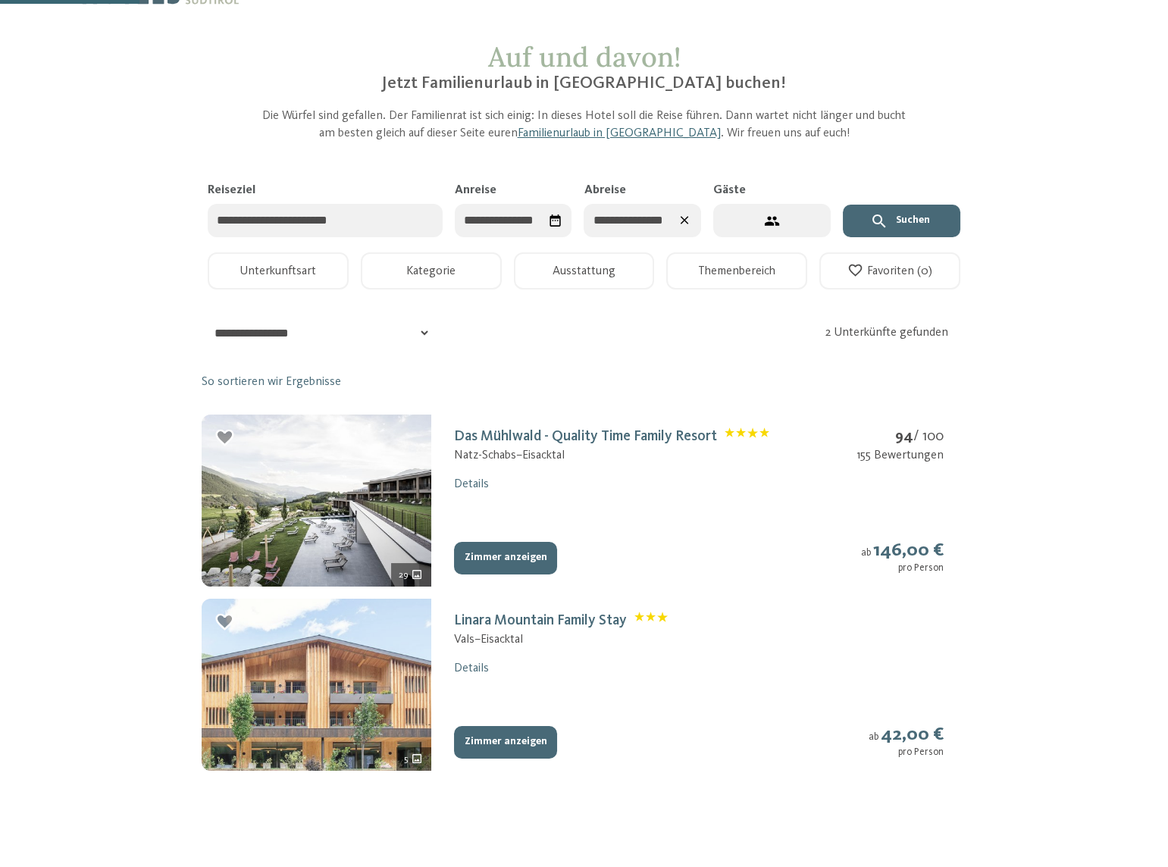
scroll to position [137, 0]
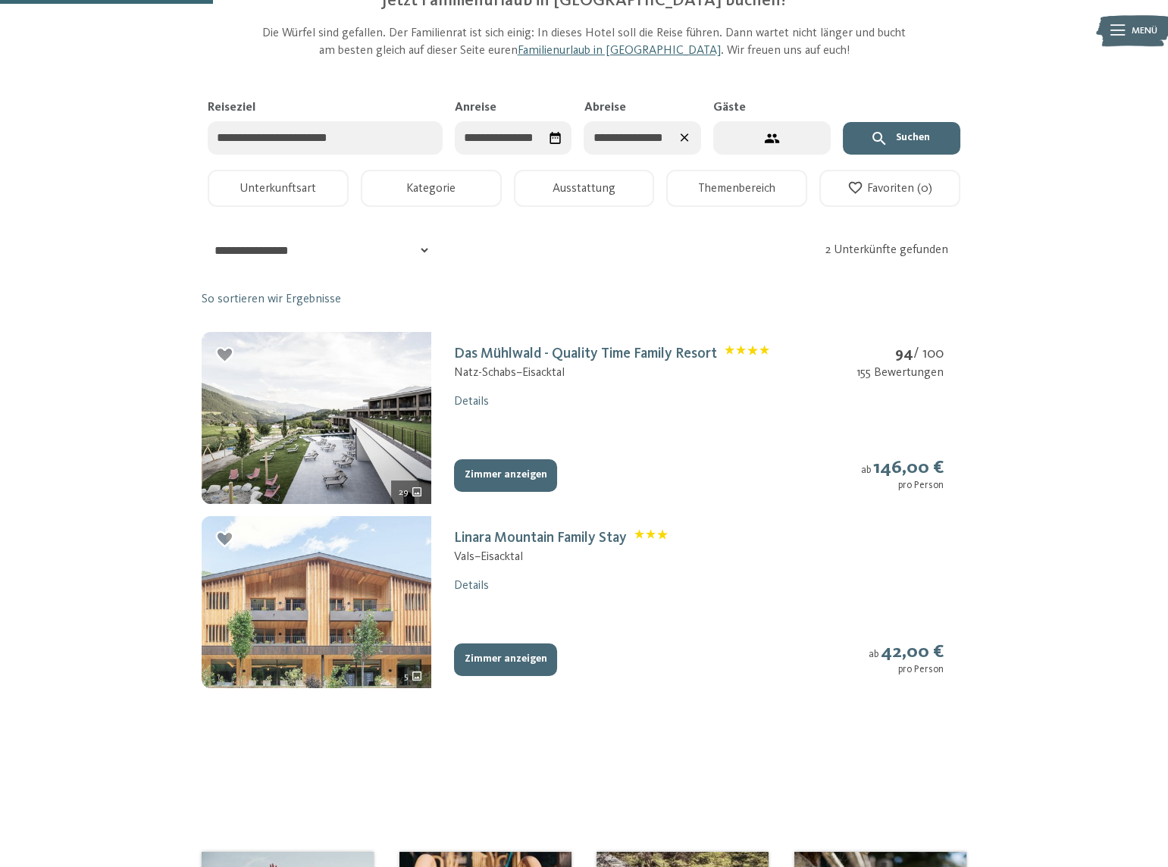
click at [385, 570] on img at bounding box center [317, 602] width 230 height 172
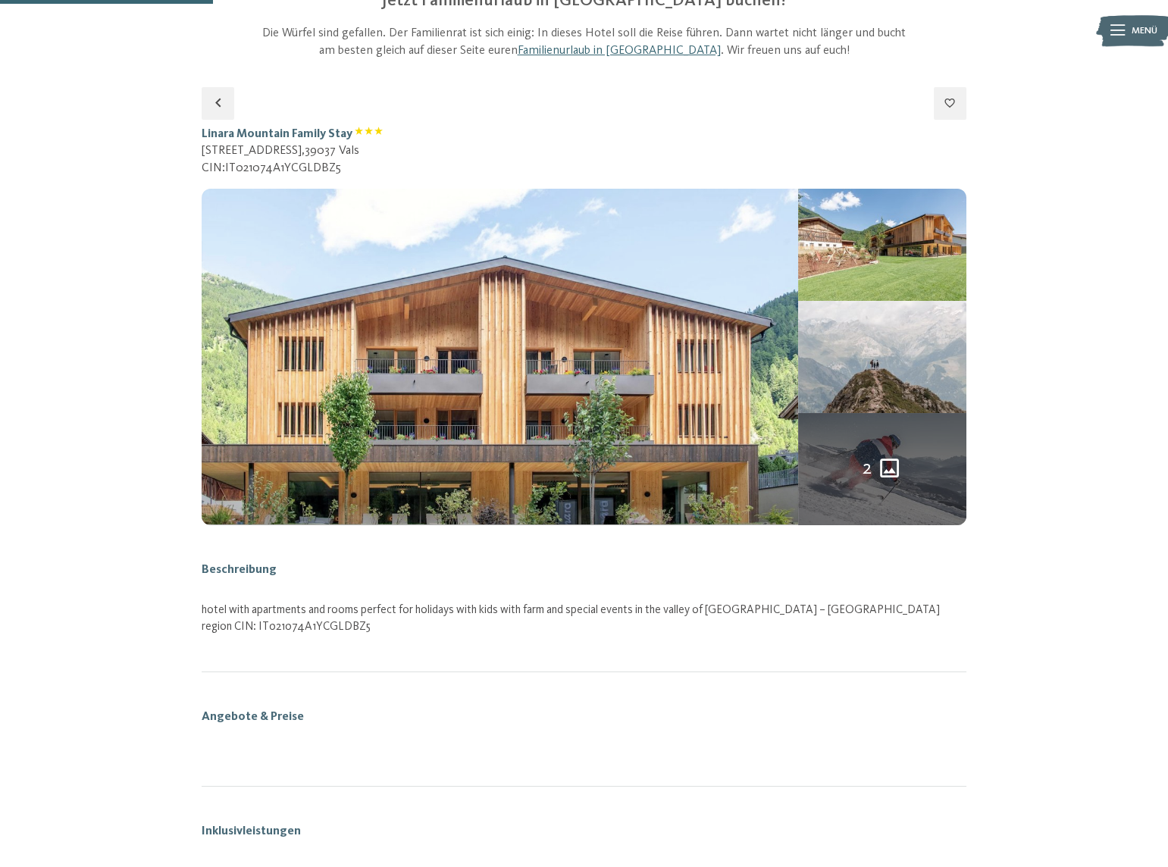
scroll to position [224, 0]
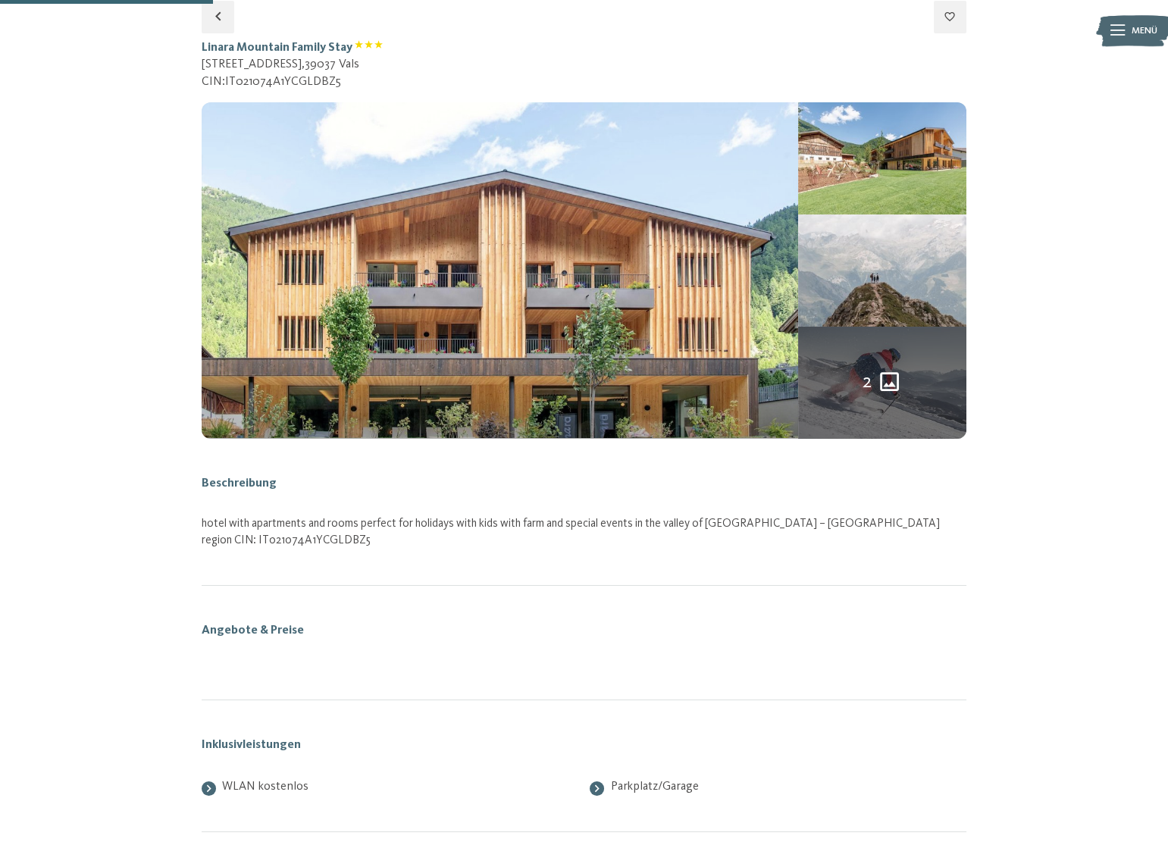
select select "*"
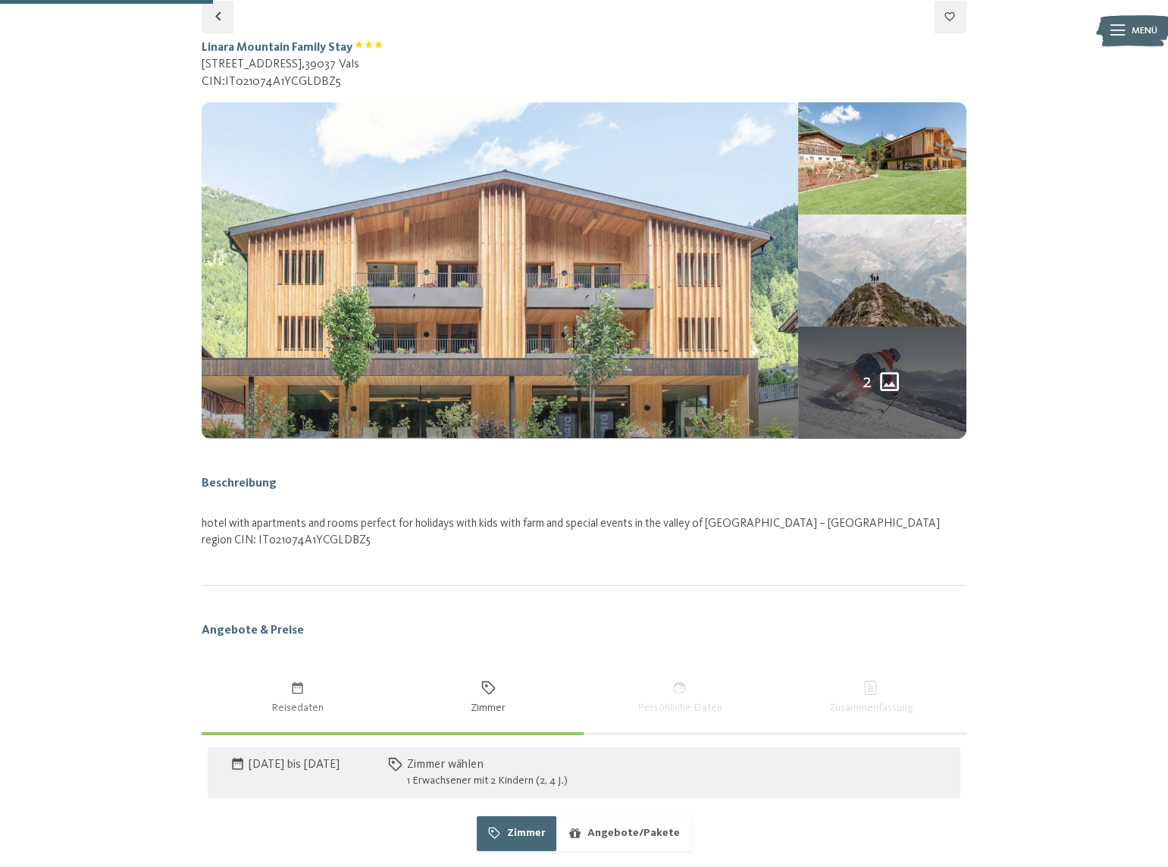
click at [607, 307] on img at bounding box center [500, 270] width 596 height 336
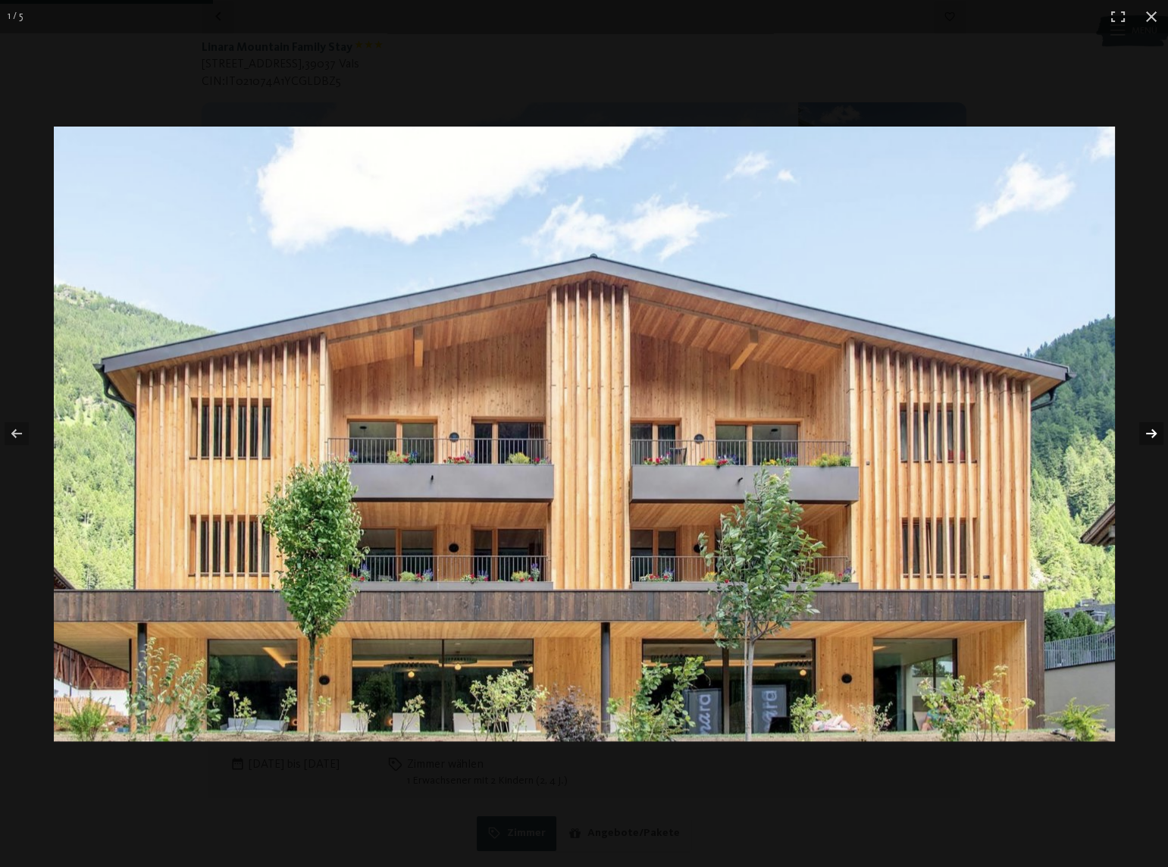
click at [1143, 430] on button "button" at bounding box center [1141, 434] width 53 height 76
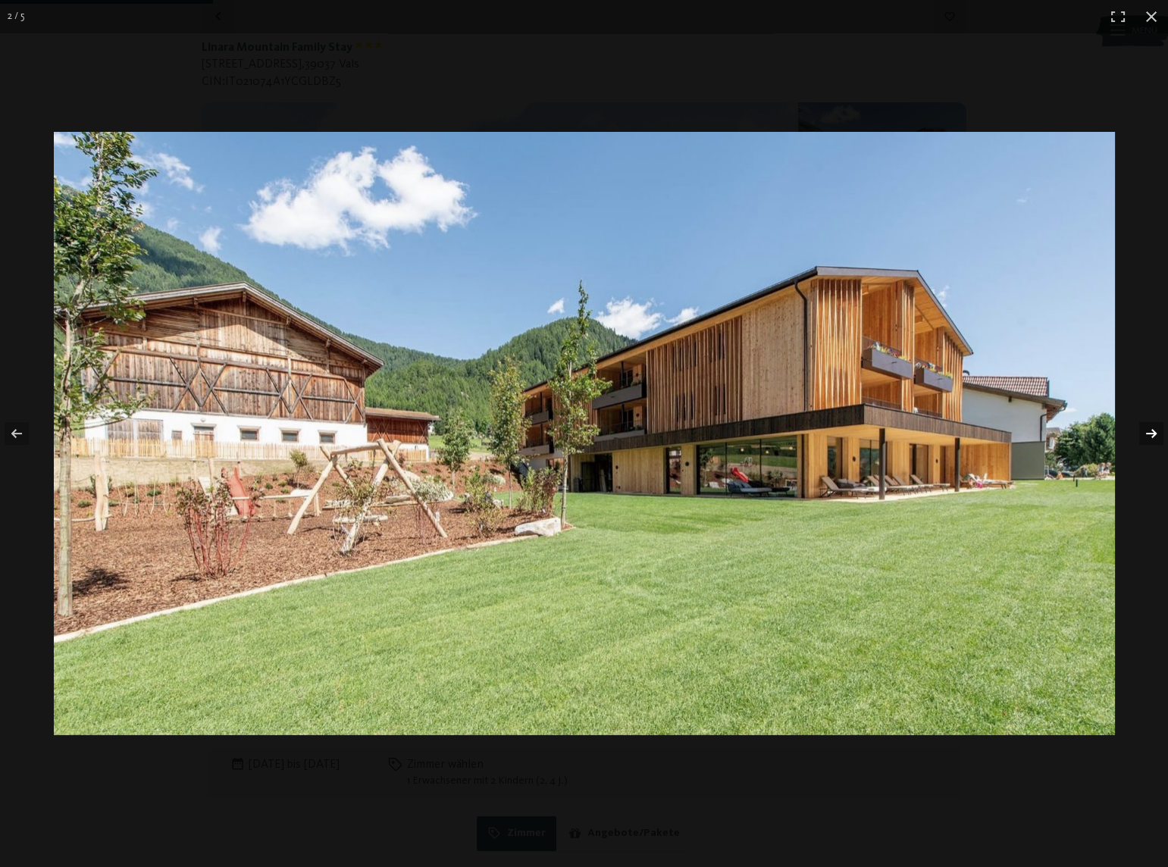
click at [1143, 430] on button "button" at bounding box center [1141, 434] width 53 height 76
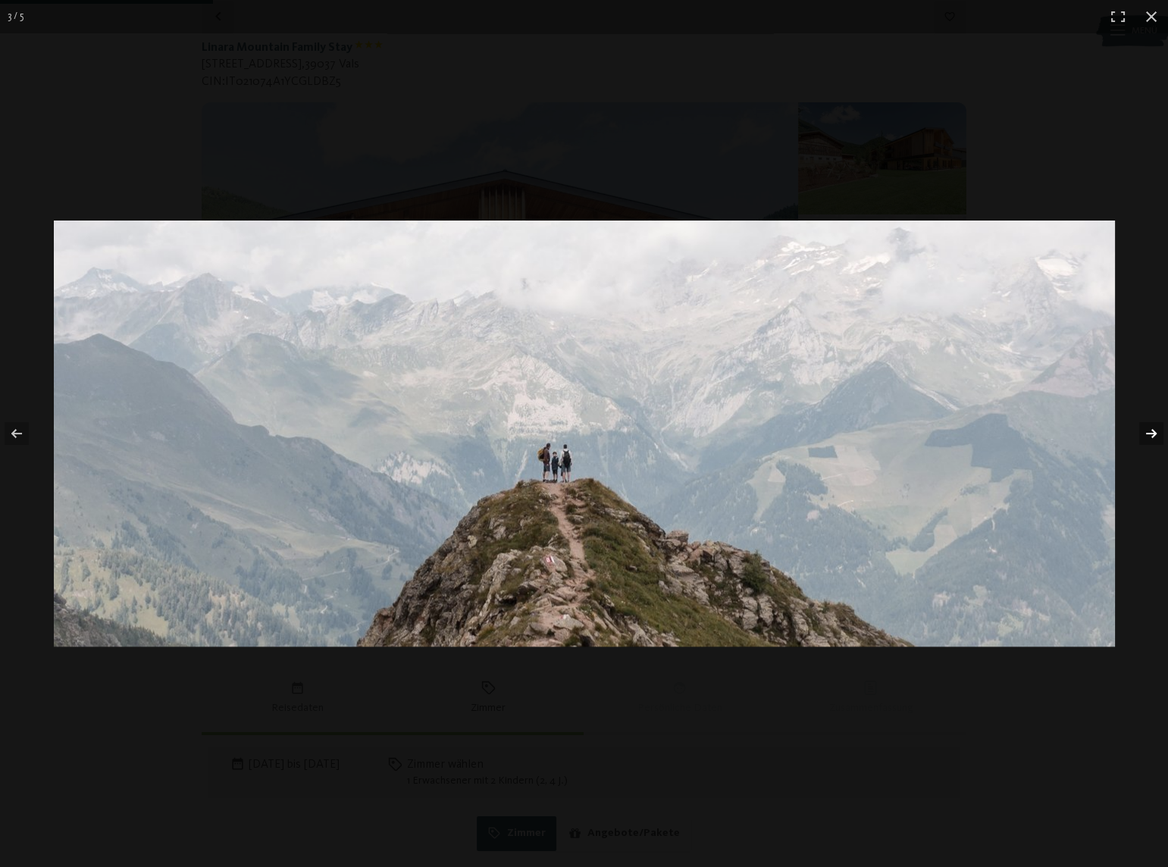
click at [1143, 430] on button "button" at bounding box center [1141, 434] width 53 height 76
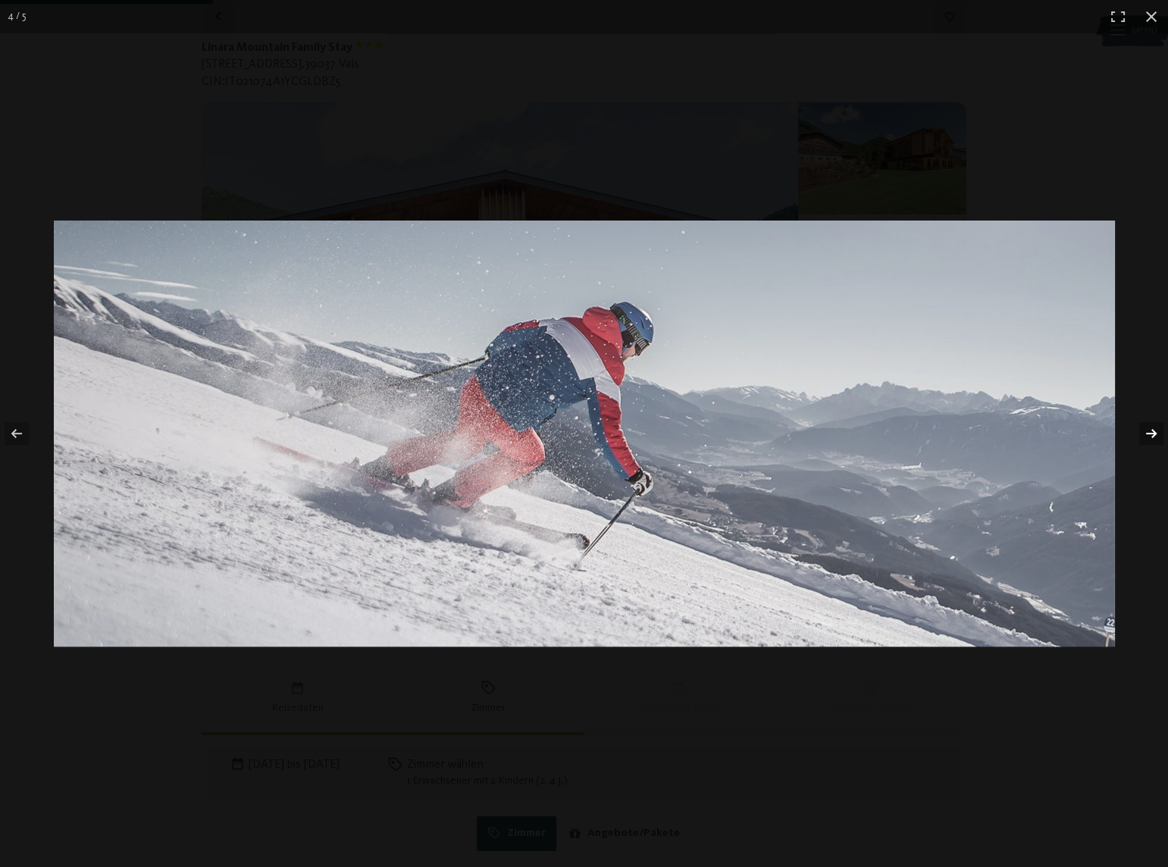
click at [1143, 430] on button "button" at bounding box center [1141, 434] width 53 height 76
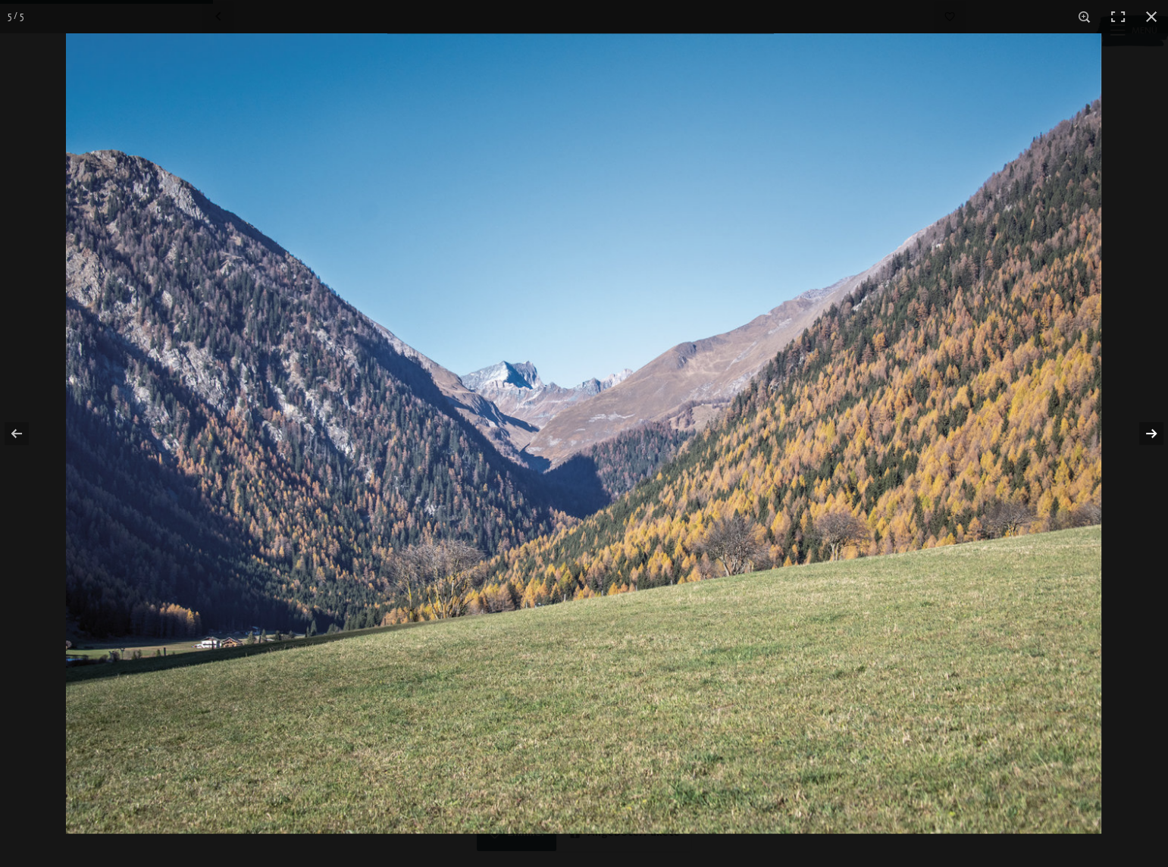
click at [1143, 430] on button "button" at bounding box center [1141, 434] width 53 height 76
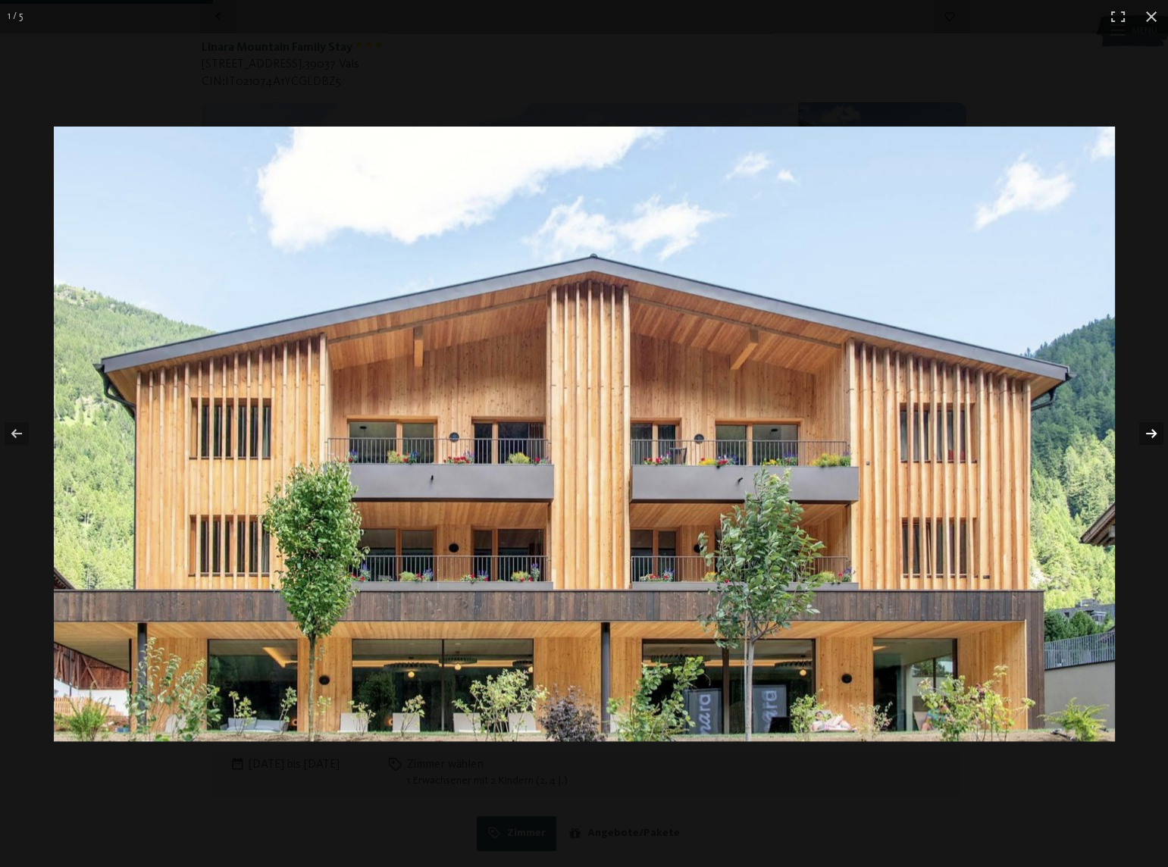
click at [1143, 430] on button "button" at bounding box center [1141, 434] width 53 height 76
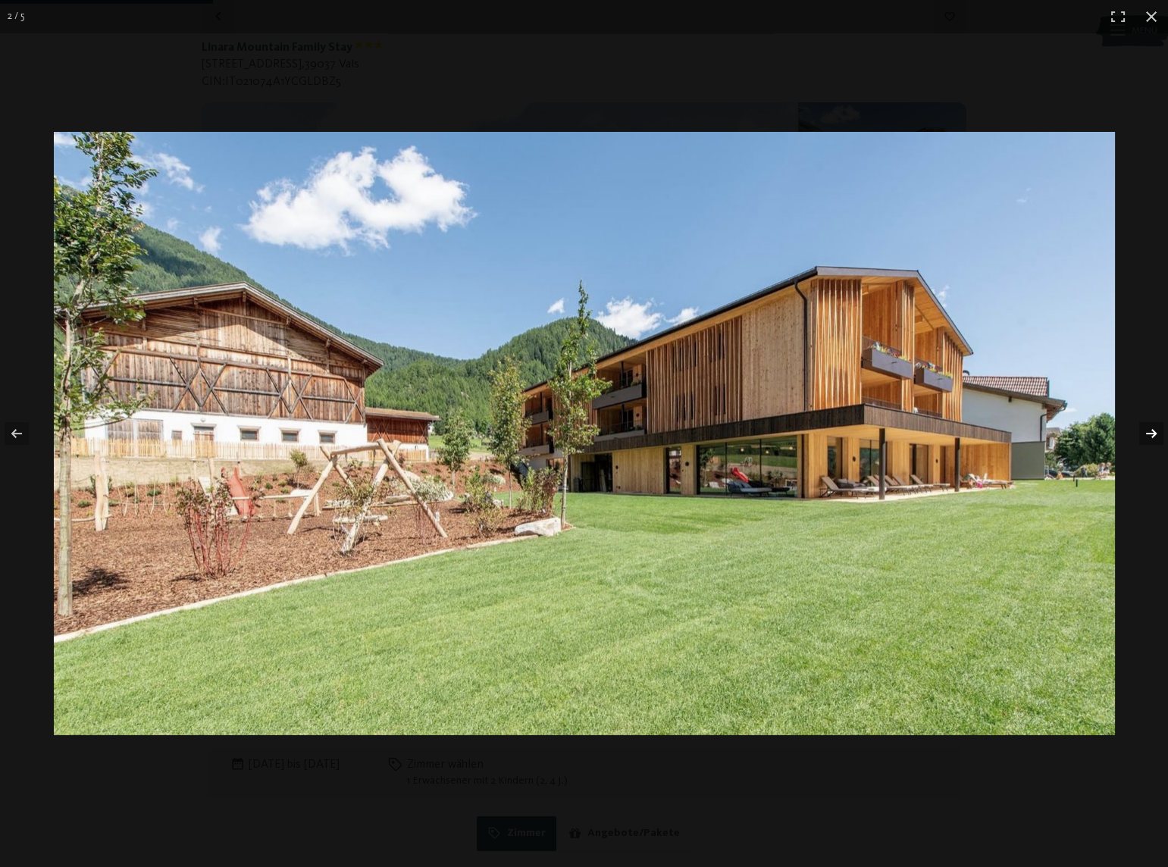
click at [1143, 430] on button "button" at bounding box center [1141, 434] width 53 height 76
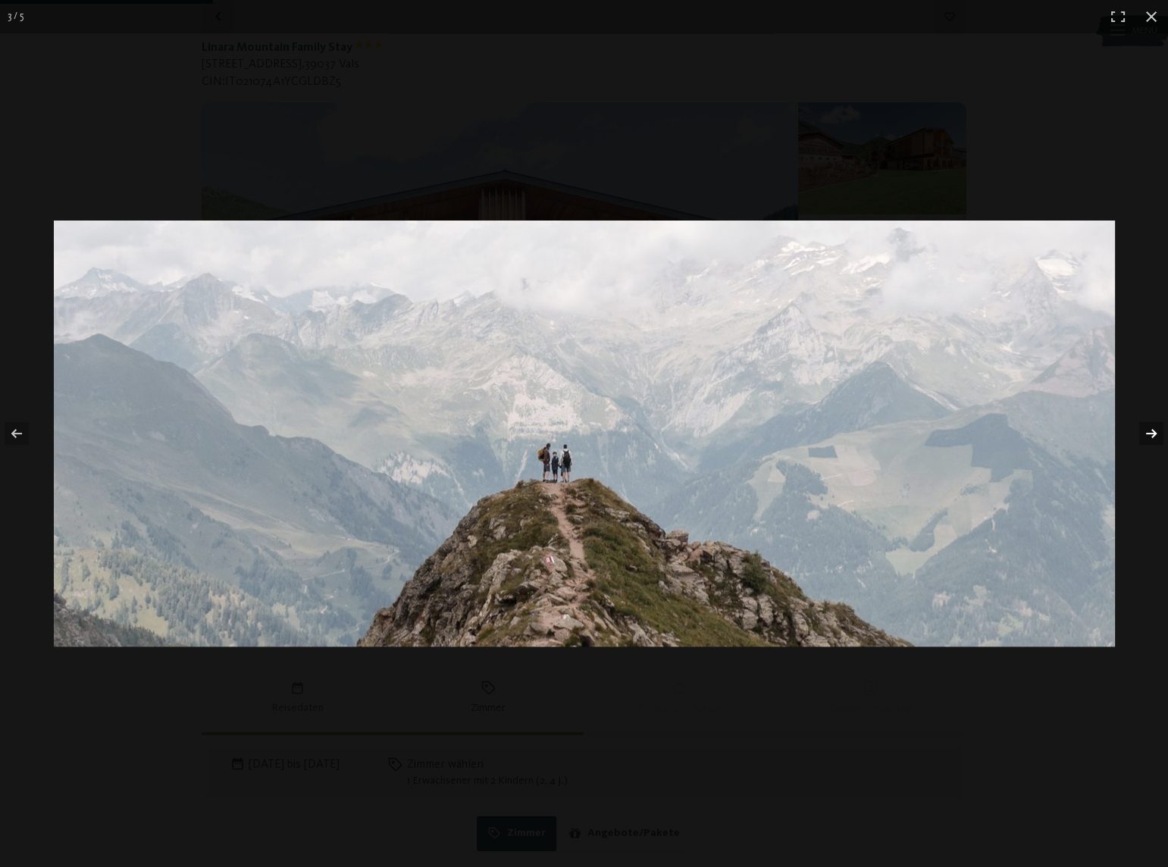
click at [1143, 430] on button "button" at bounding box center [1141, 434] width 53 height 76
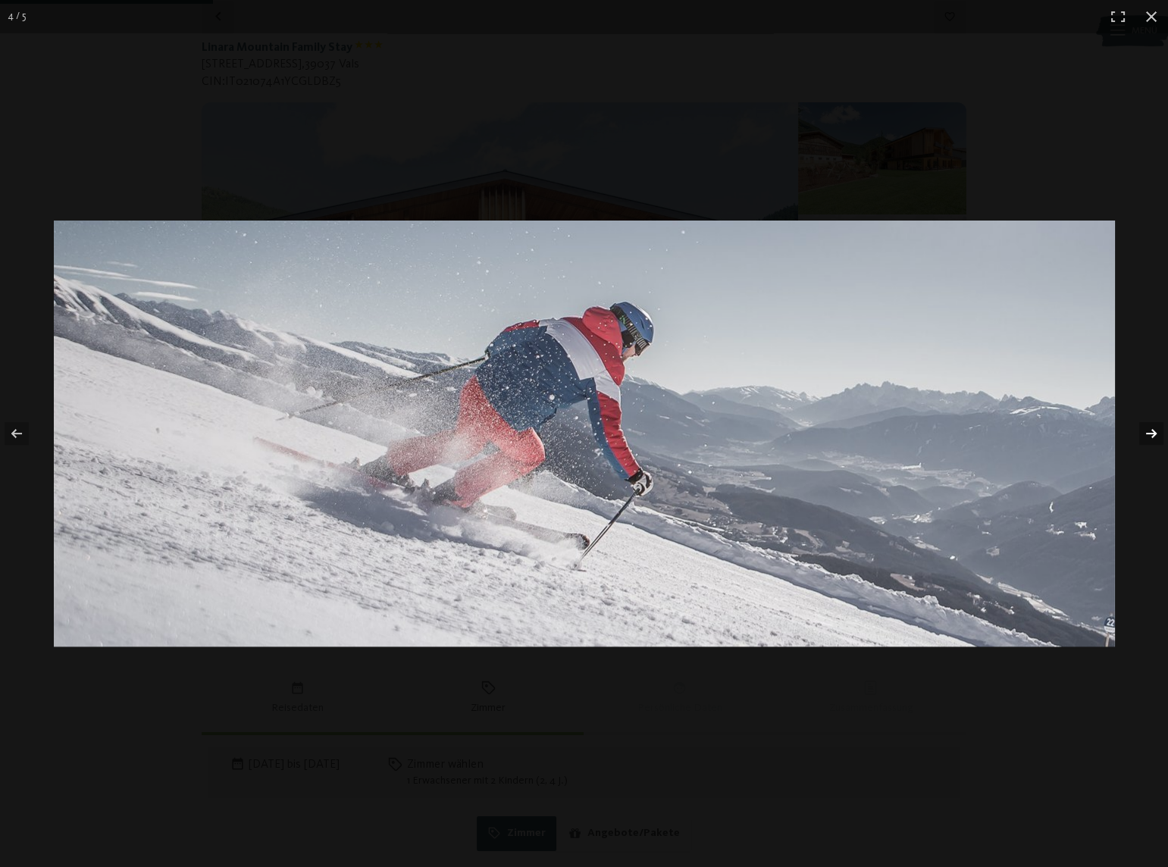
click at [1143, 430] on button "button" at bounding box center [1141, 434] width 53 height 76
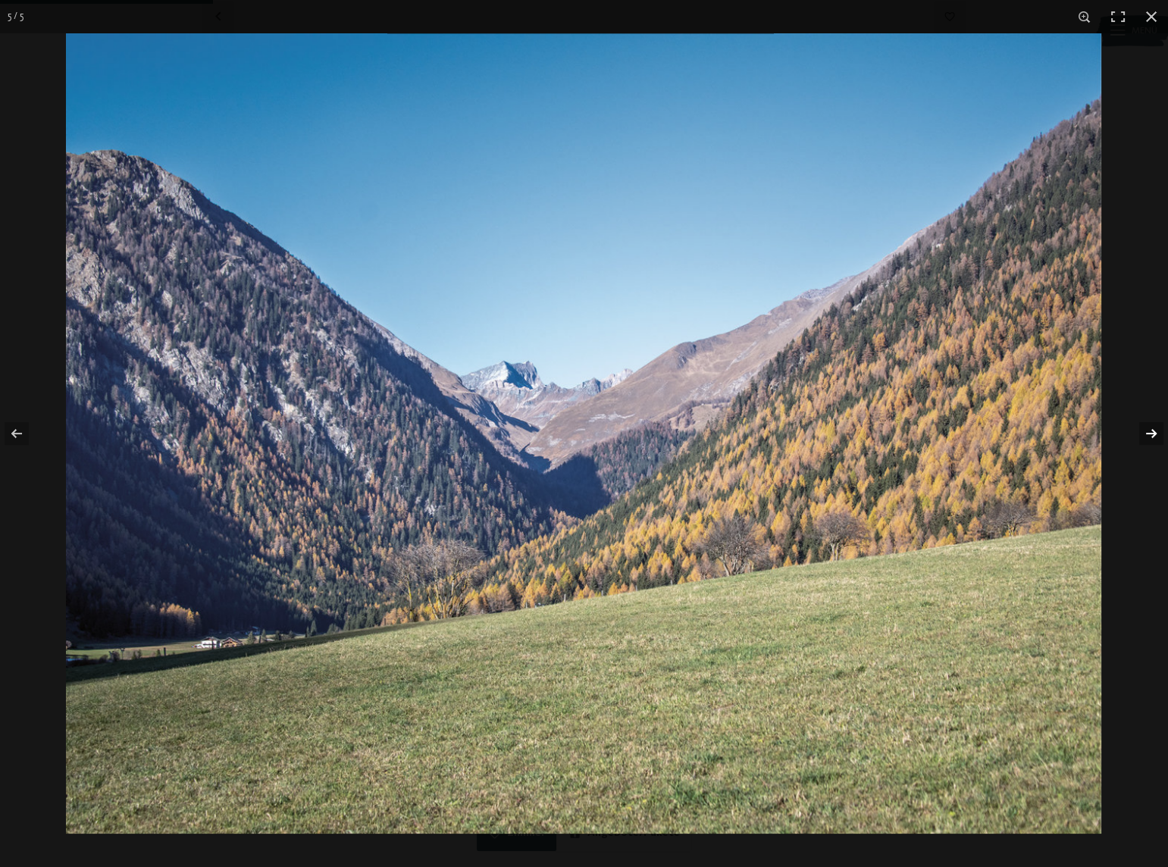
click at [1143, 430] on button "button" at bounding box center [1141, 434] width 53 height 76
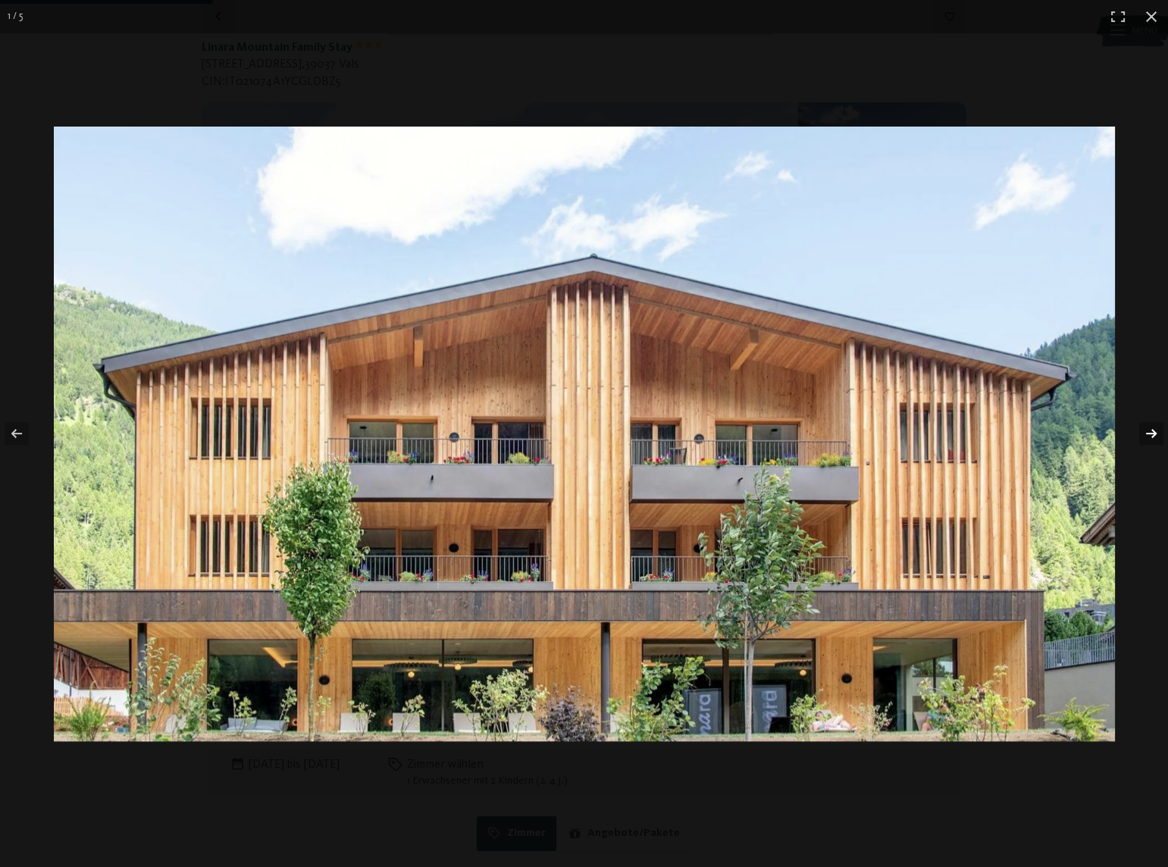
click at [1143, 430] on button "button" at bounding box center [1141, 434] width 53 height 76
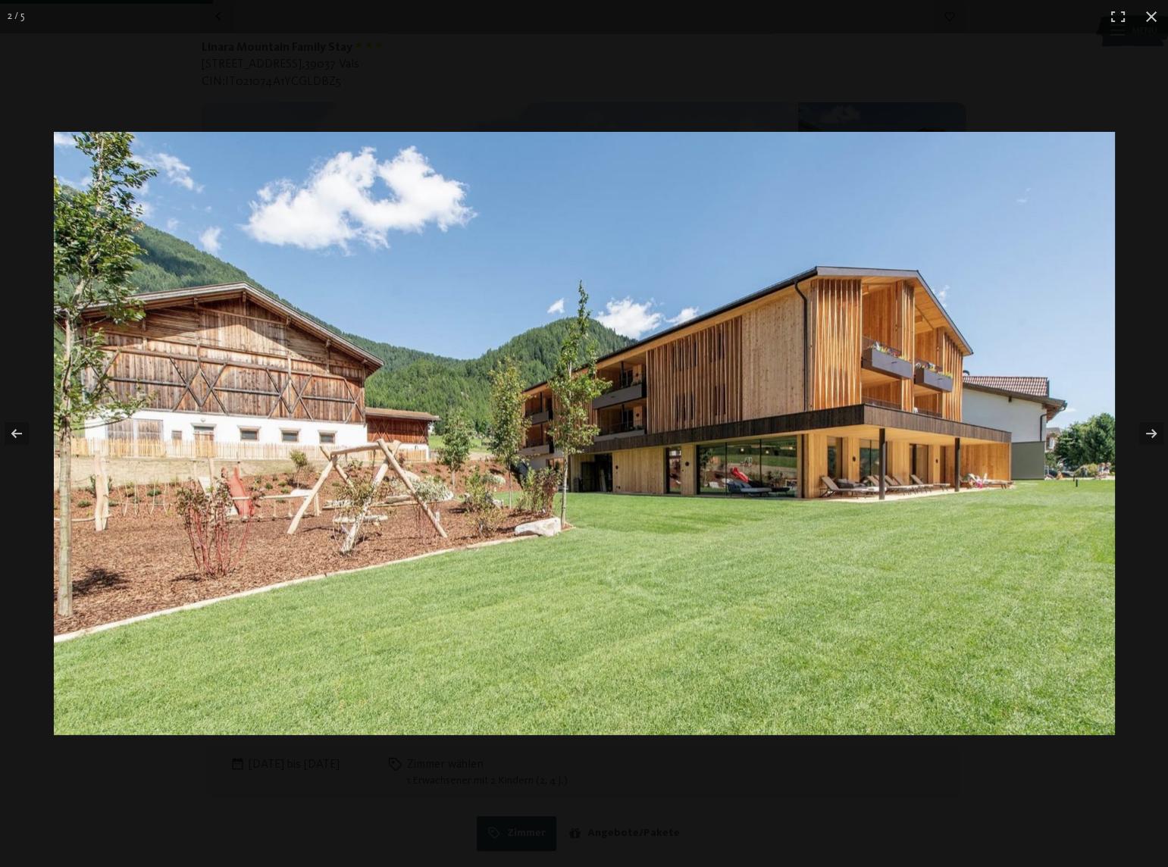
click at [1084, 388] on img at bounding box center [584, 433] width 1061 height 603
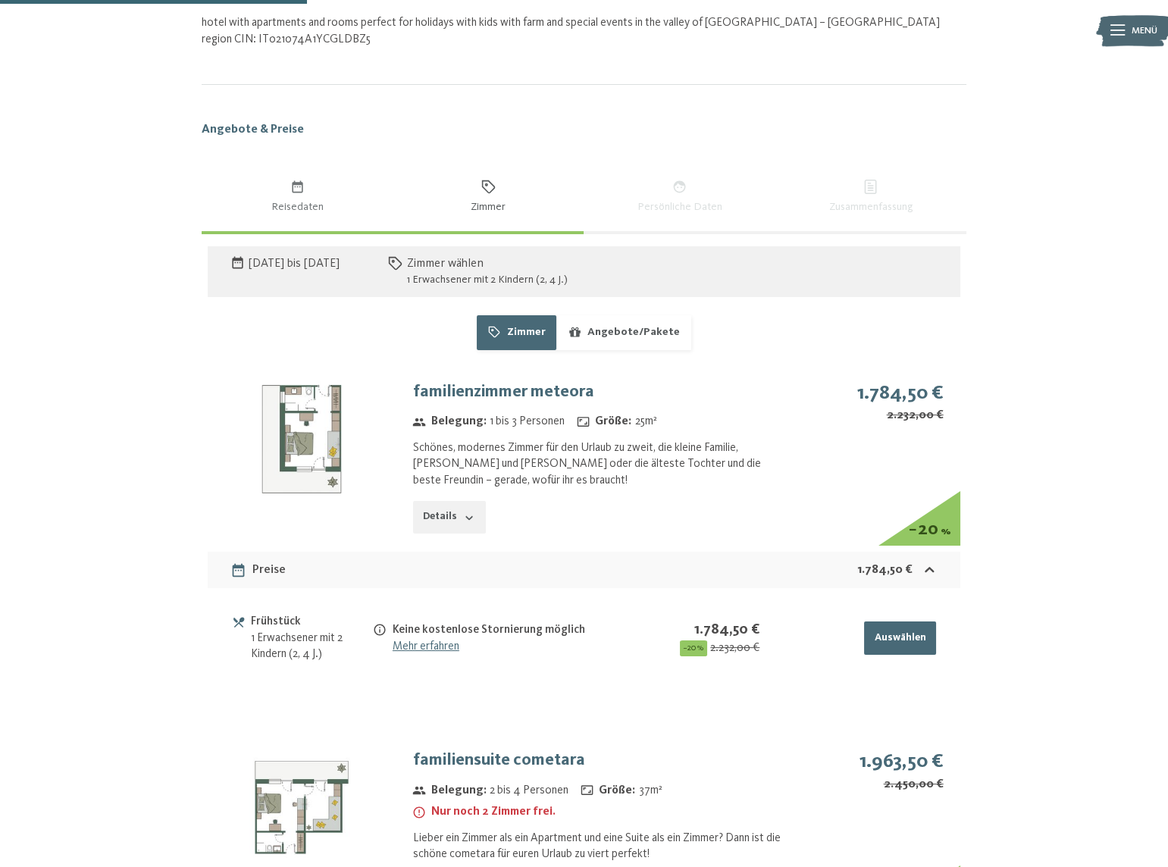
scroll to position [705, 0]
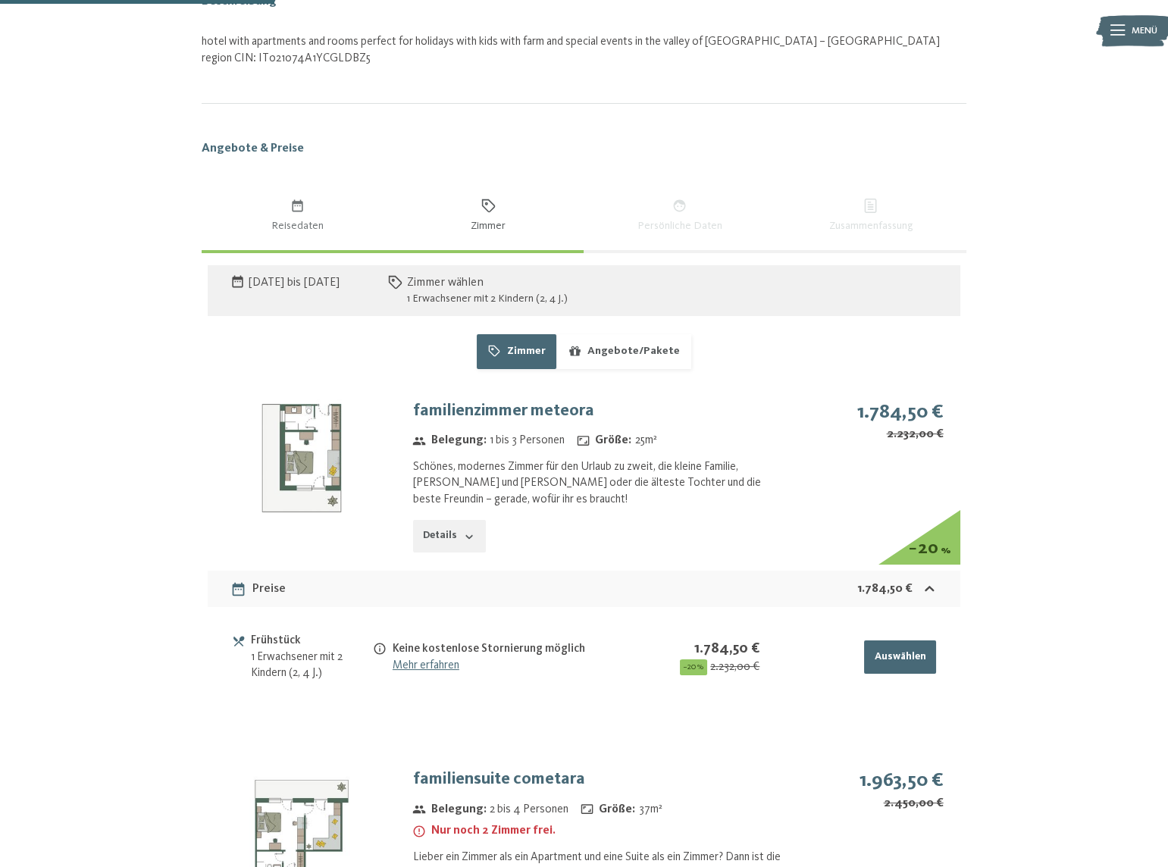
click at [301, 424] on img at bounding box center [302, 457] width 188 height 141
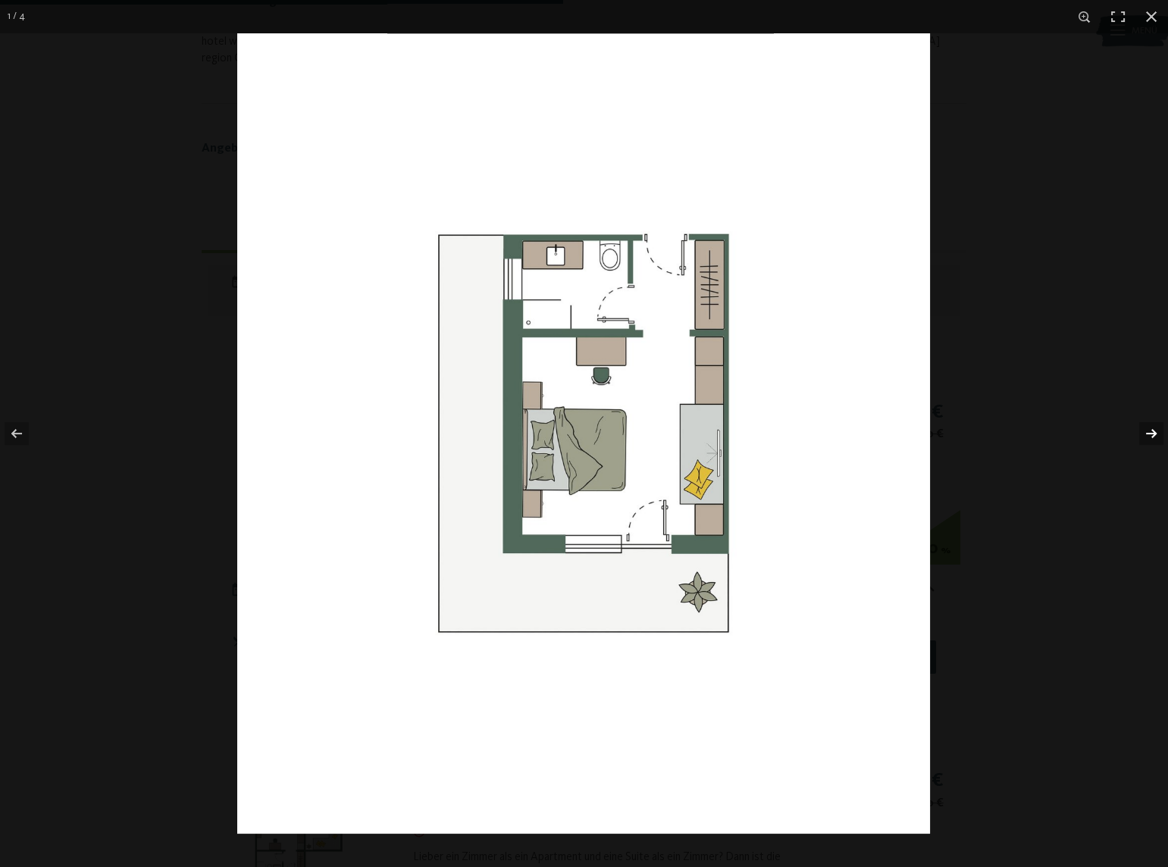
scroll to position [1463, 0]
click at [1148, 433] on button "button" at bounding box center [1141, 434] width 53 height 76
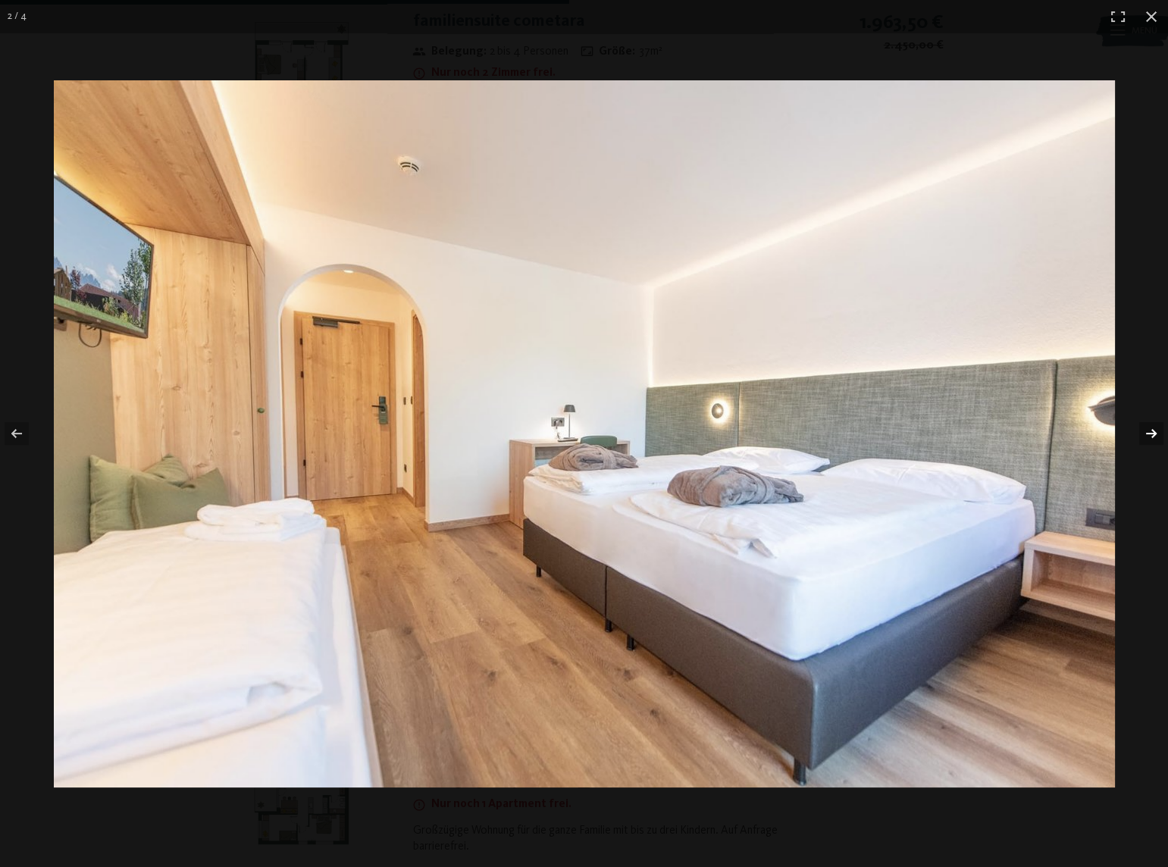
click at [1146, 433] on button "button" at bounding box center [1141, 434] width 53 height 76
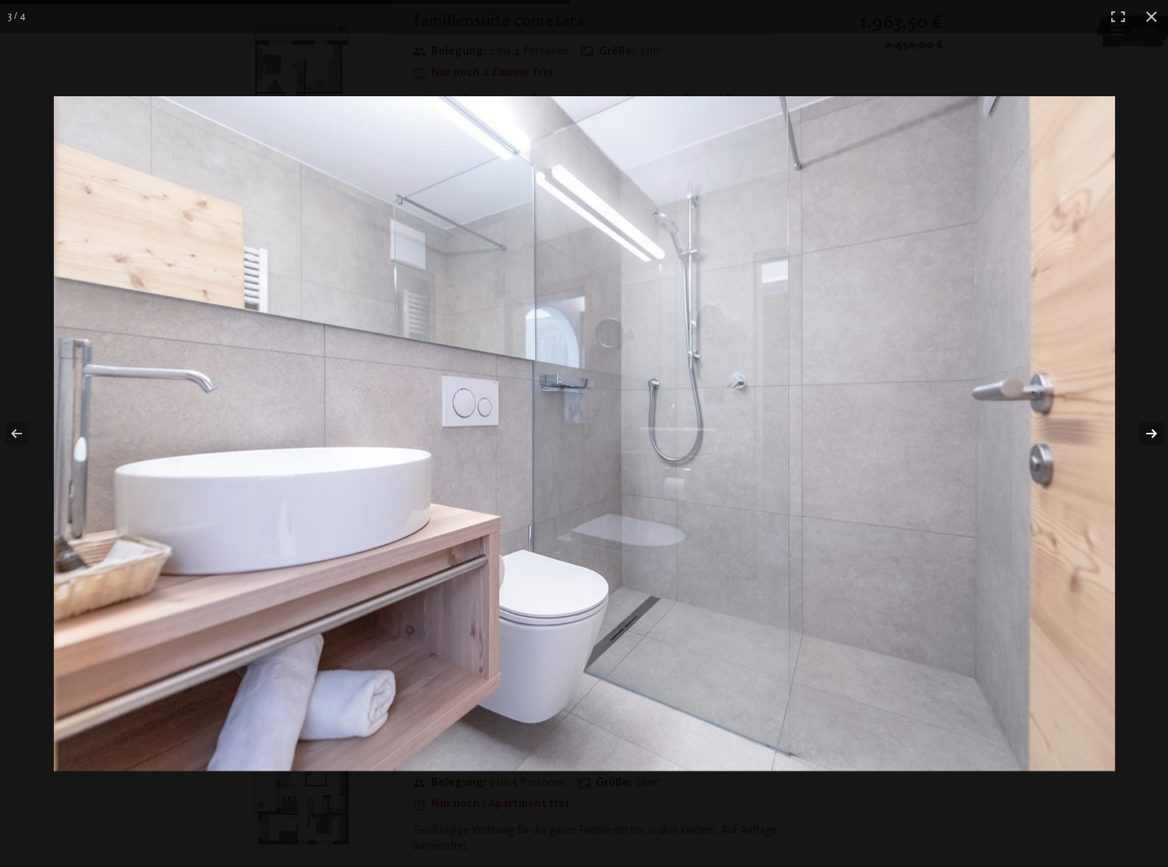
click at [1146, 433] on button "button" at bounding box center [1141, 434] width 53 height 76
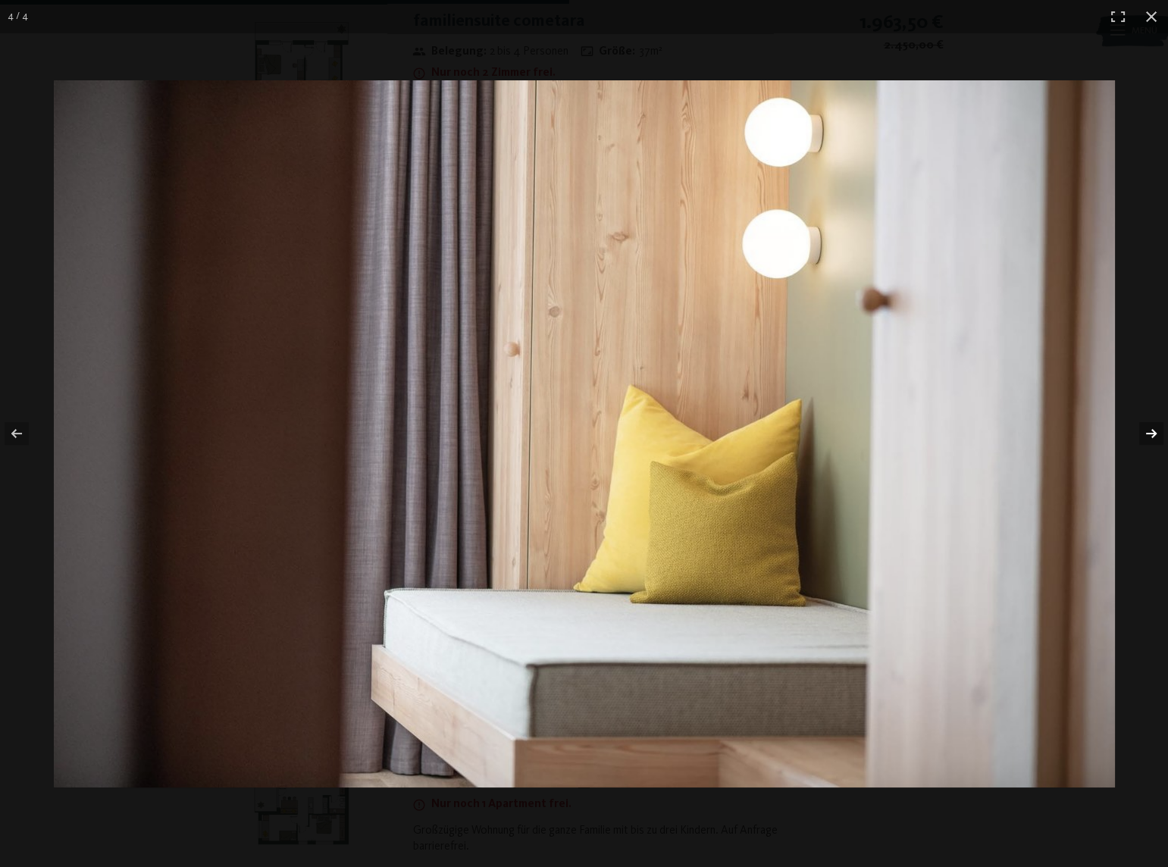
click at [1146, 433] on button "button" at bounding box center [1141, 434] width 53 height 76
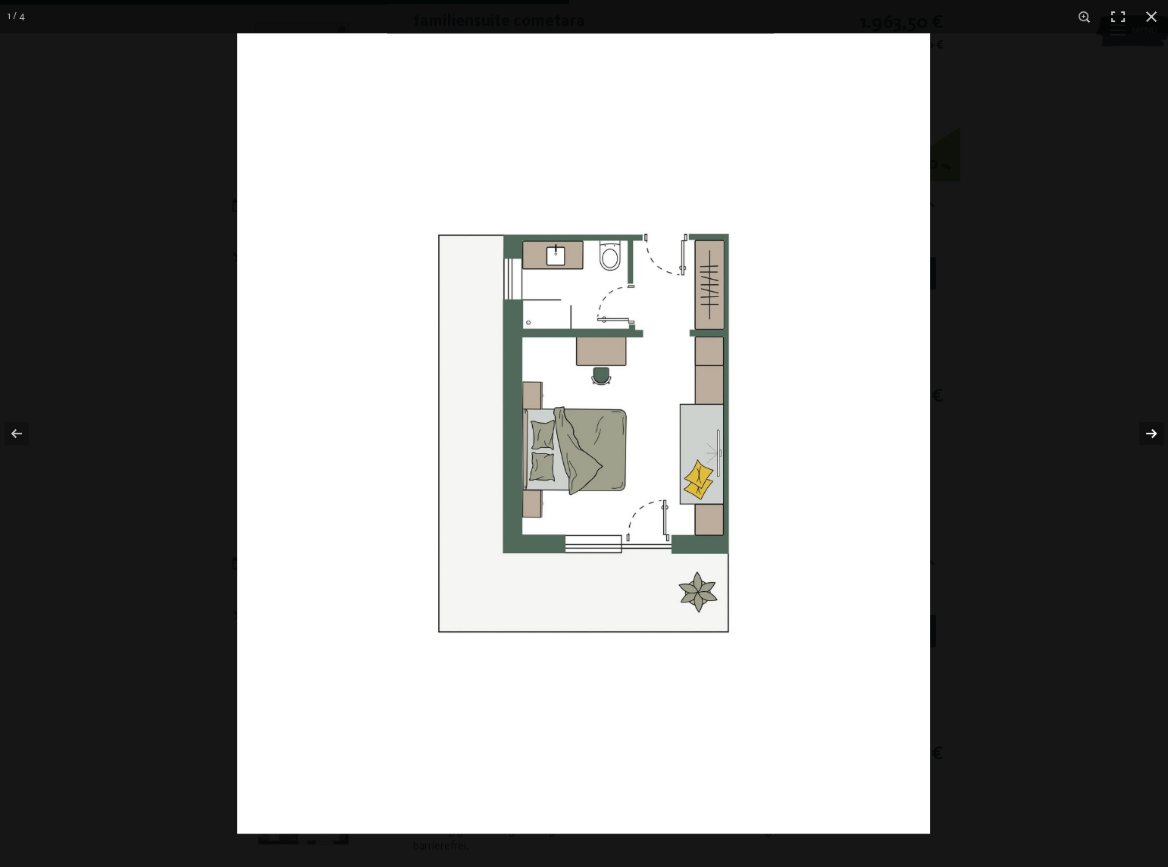
click at [1146, 433] on button "button" at bounding box center [1141, 434] width 53 height 76
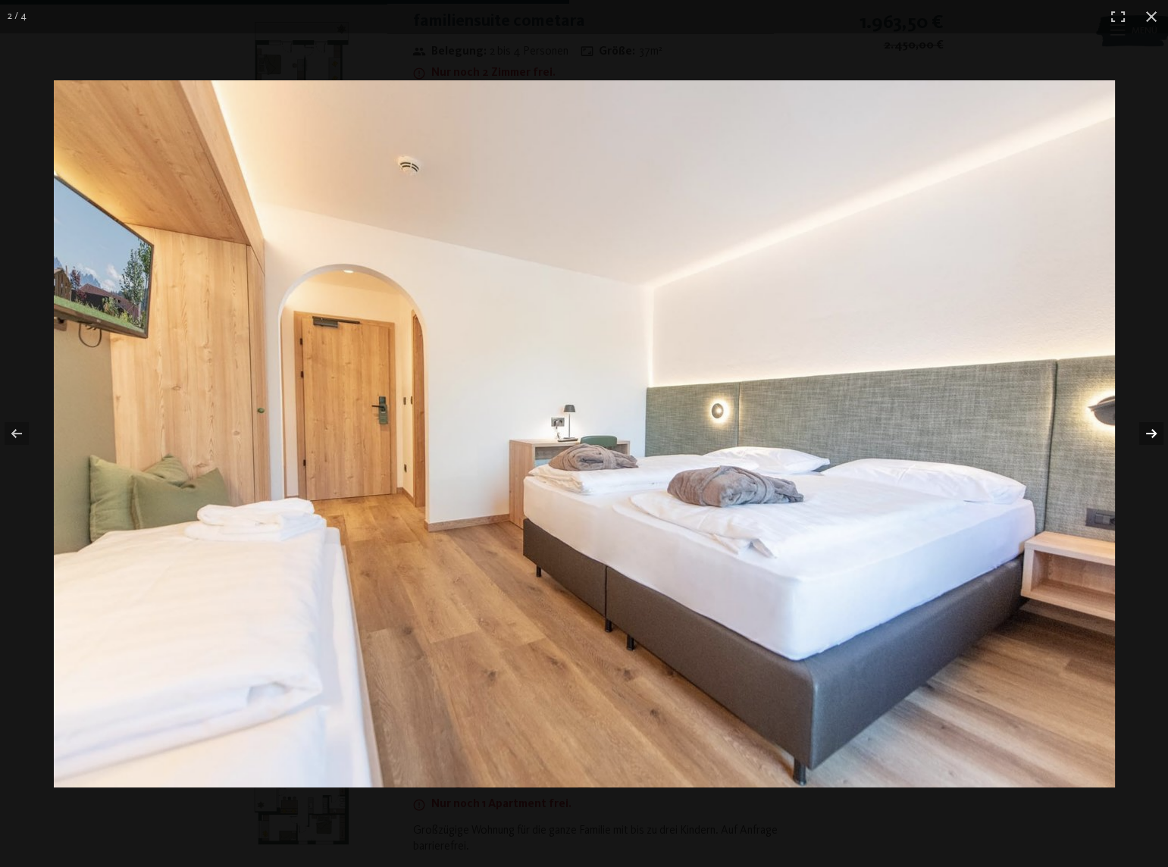
click at [1146, 433] on button "button" at bounding box center [1141, 434] width 53 height 76
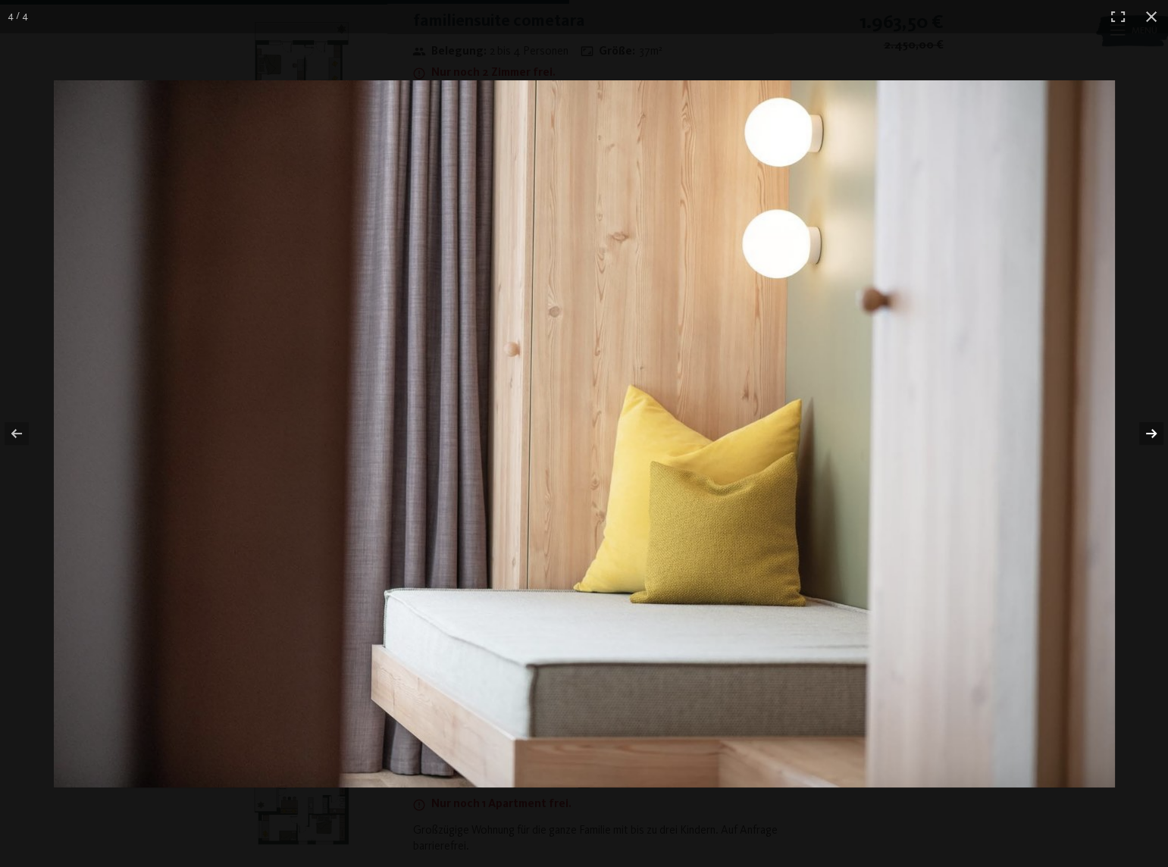
click at [1146, 433] on button "button" at bounding box center [1141, 434] width 53 height 76
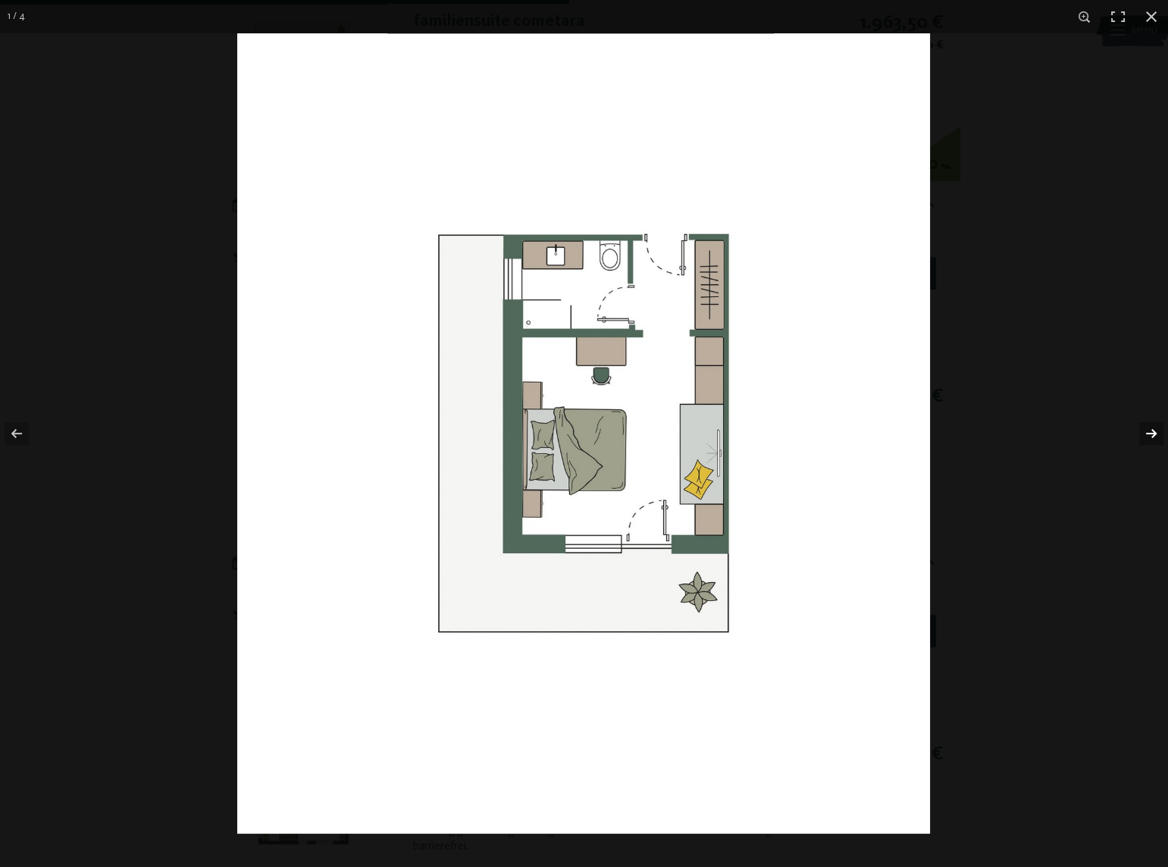
click at [1146, 433] on button "button" at bounding box center [1141, 434] width 53 height 76
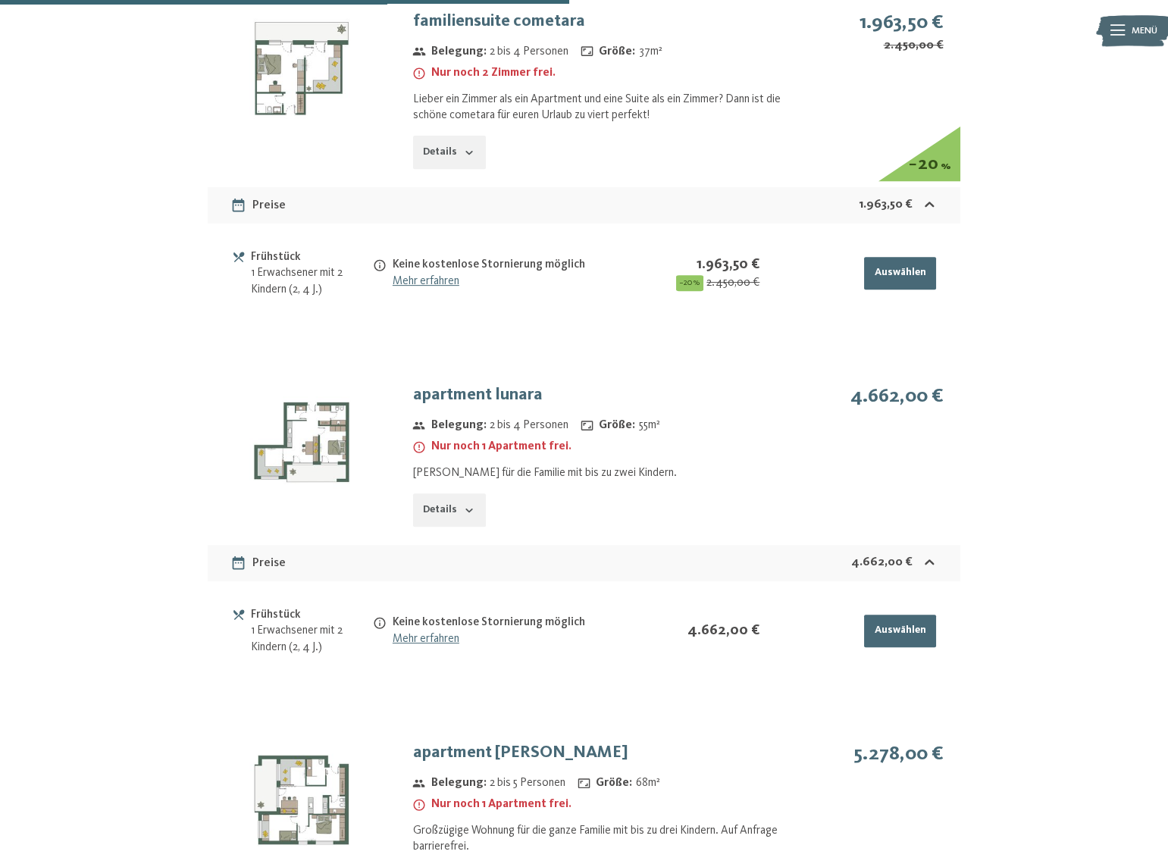
click at [0, 0] on img at bounding box center [0, 0] width 0 height 0
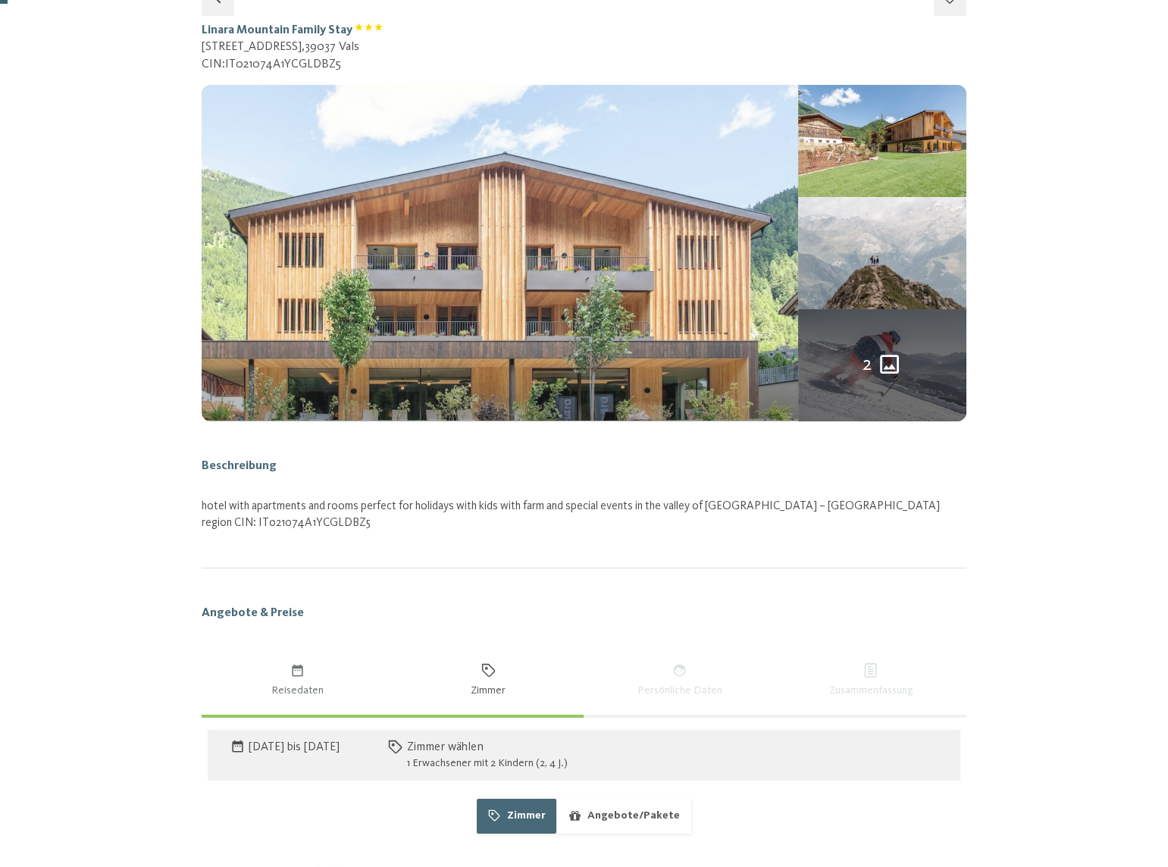
scroll to position [17, 0]
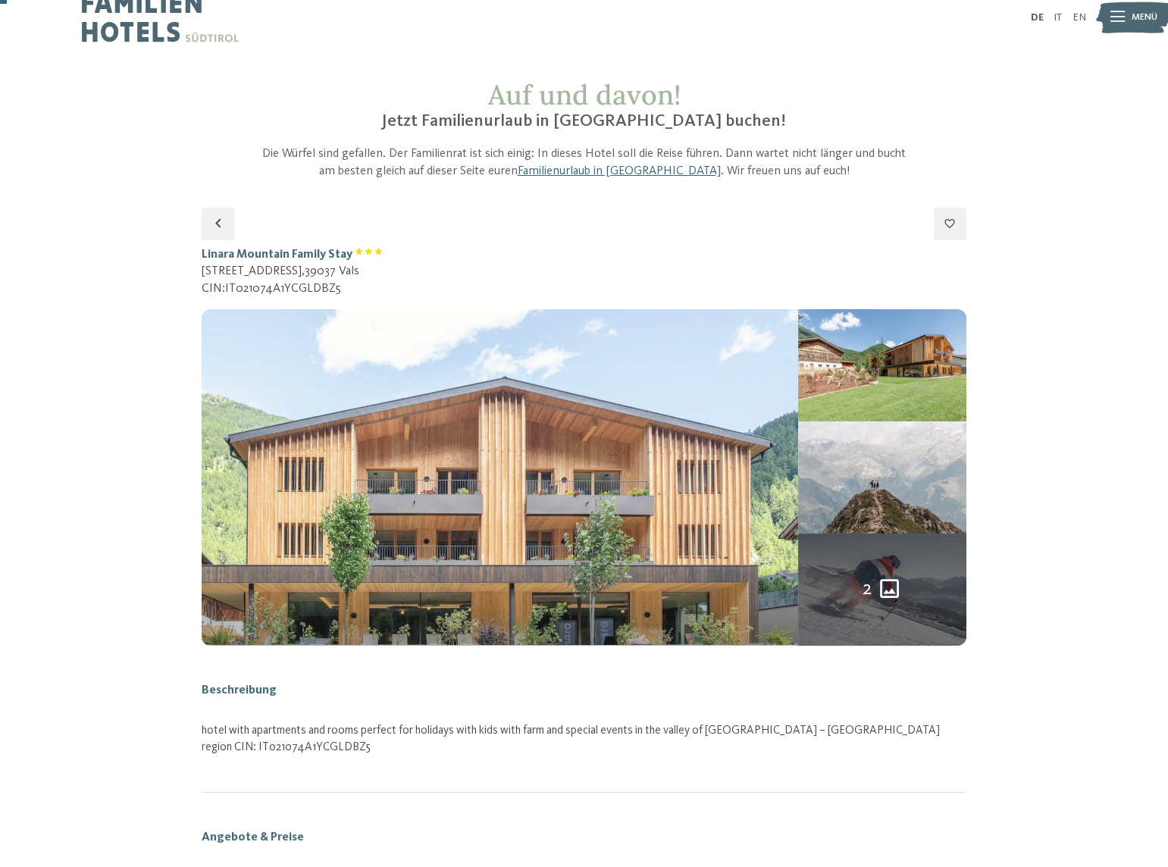
click at [791, 498] on img at bounding box center [500, 477] width 596 height 336
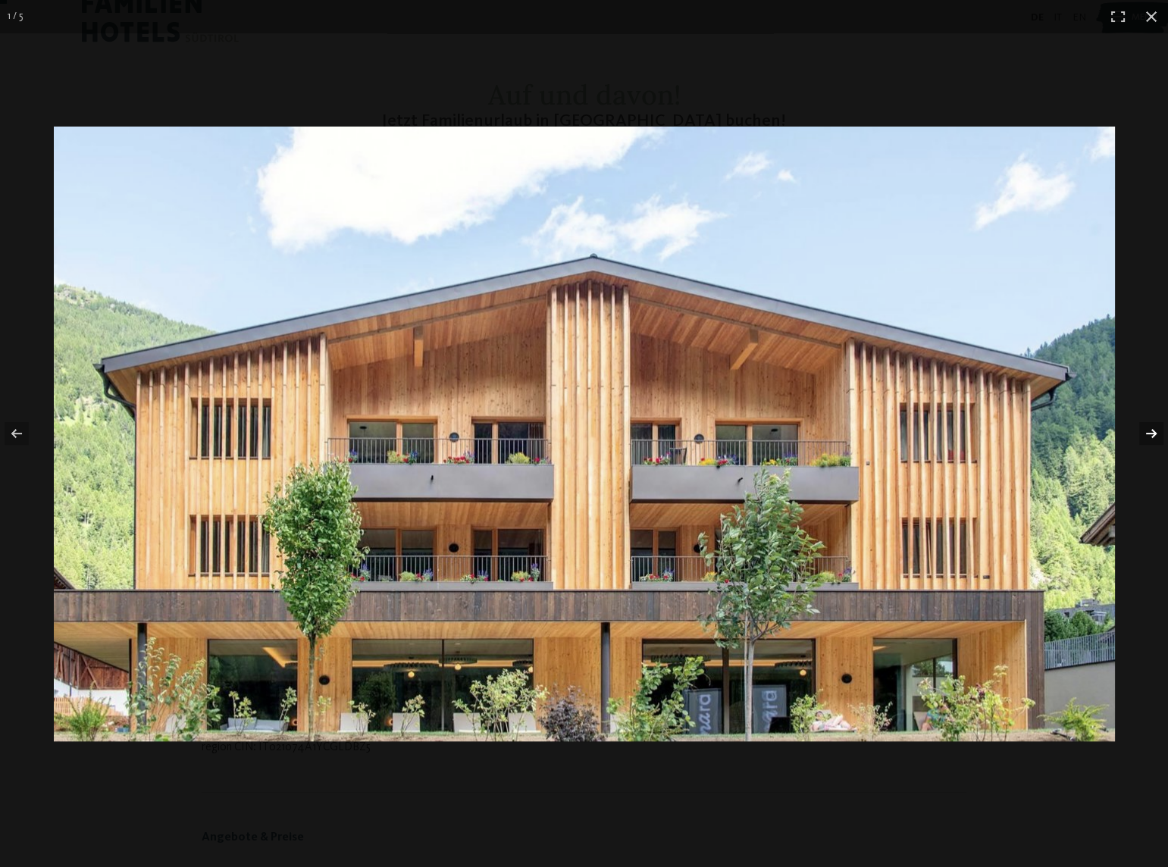
click at [1157, 436] on button "button" at bounding box center [1141, 434] width 53 height 76
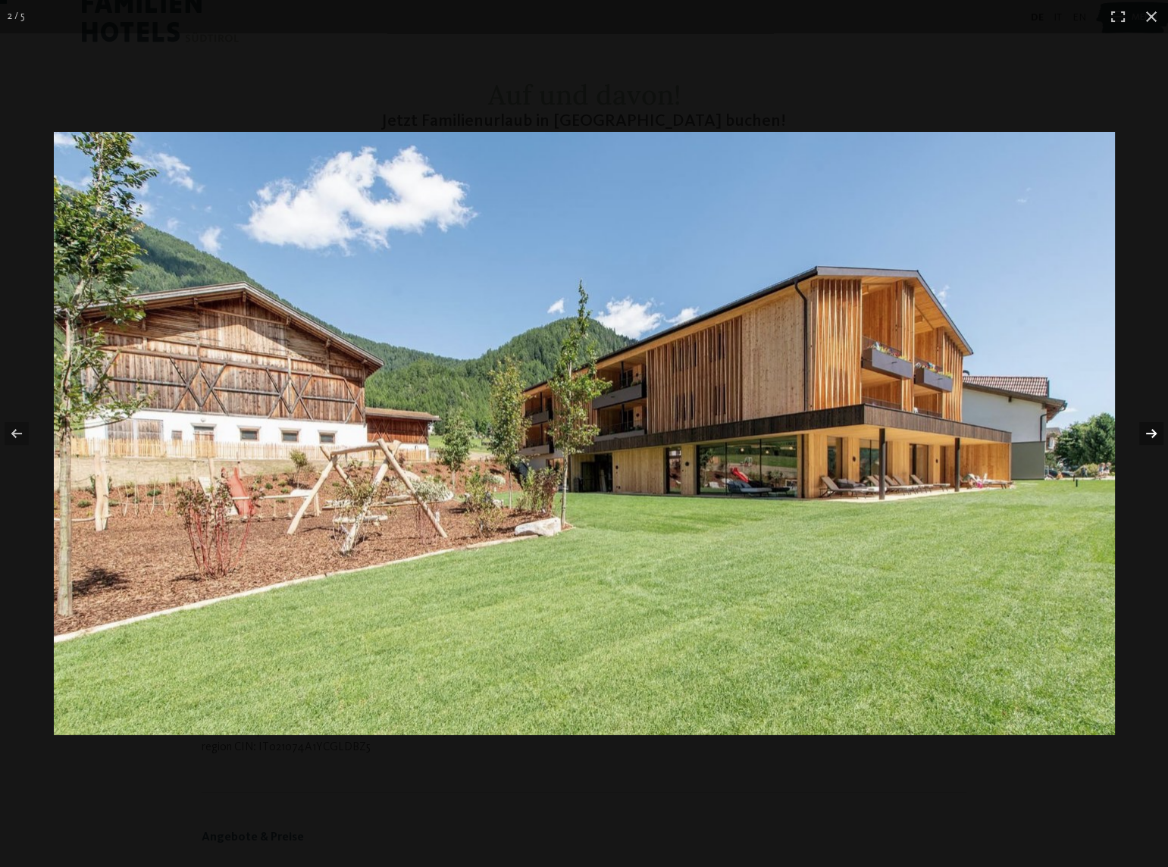
click at [1152, 433] on button "button" at bounding box center [1141, 434] width 53 height 76
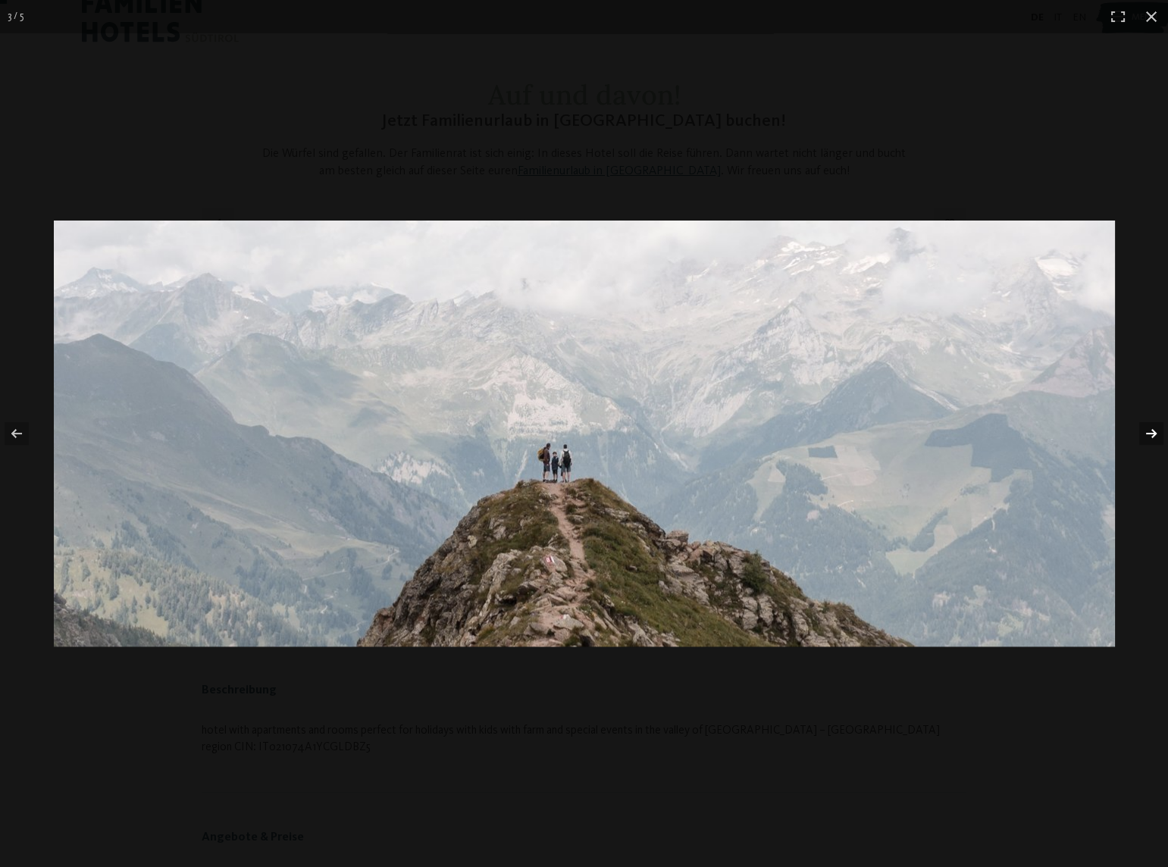
click at [1152, 433] on button "button" at bounding box center [1141, 434] width 53 height 76
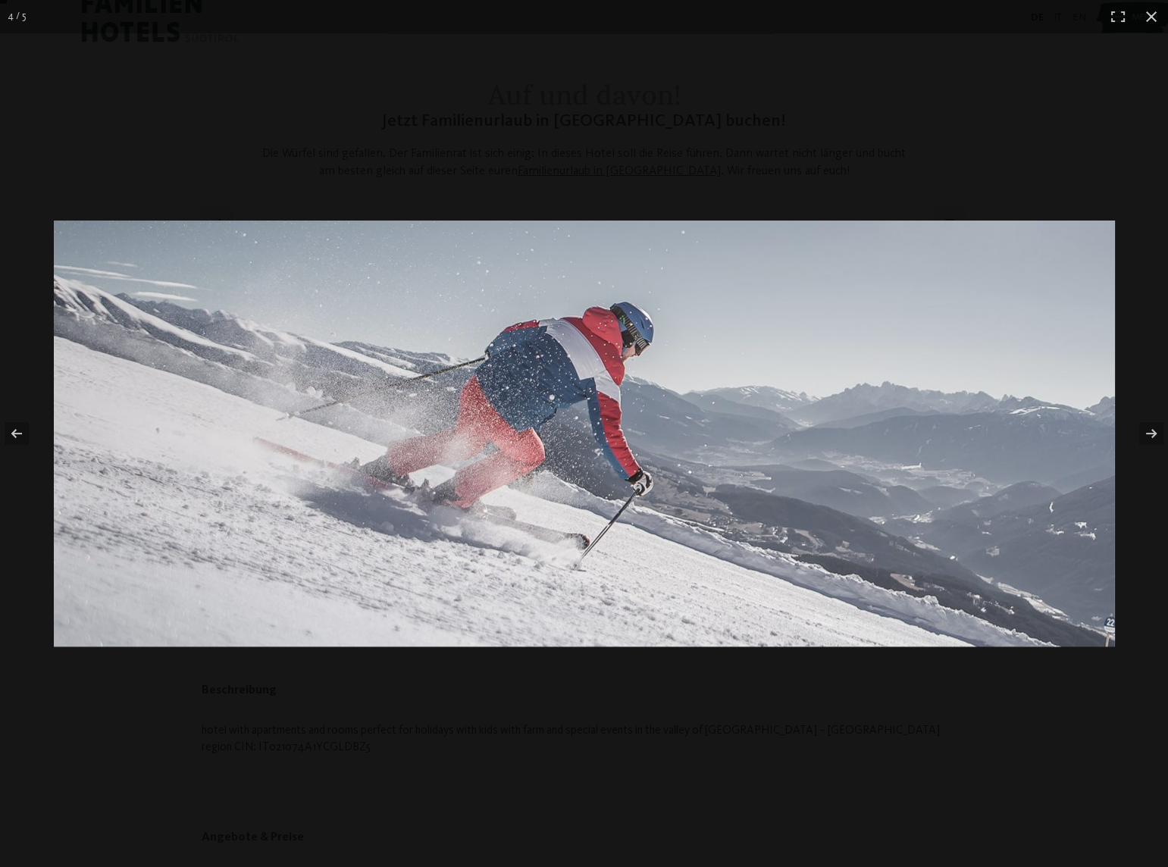
click at [1080, 378] on img at bounding box center [584, 434] width 1061 height 426
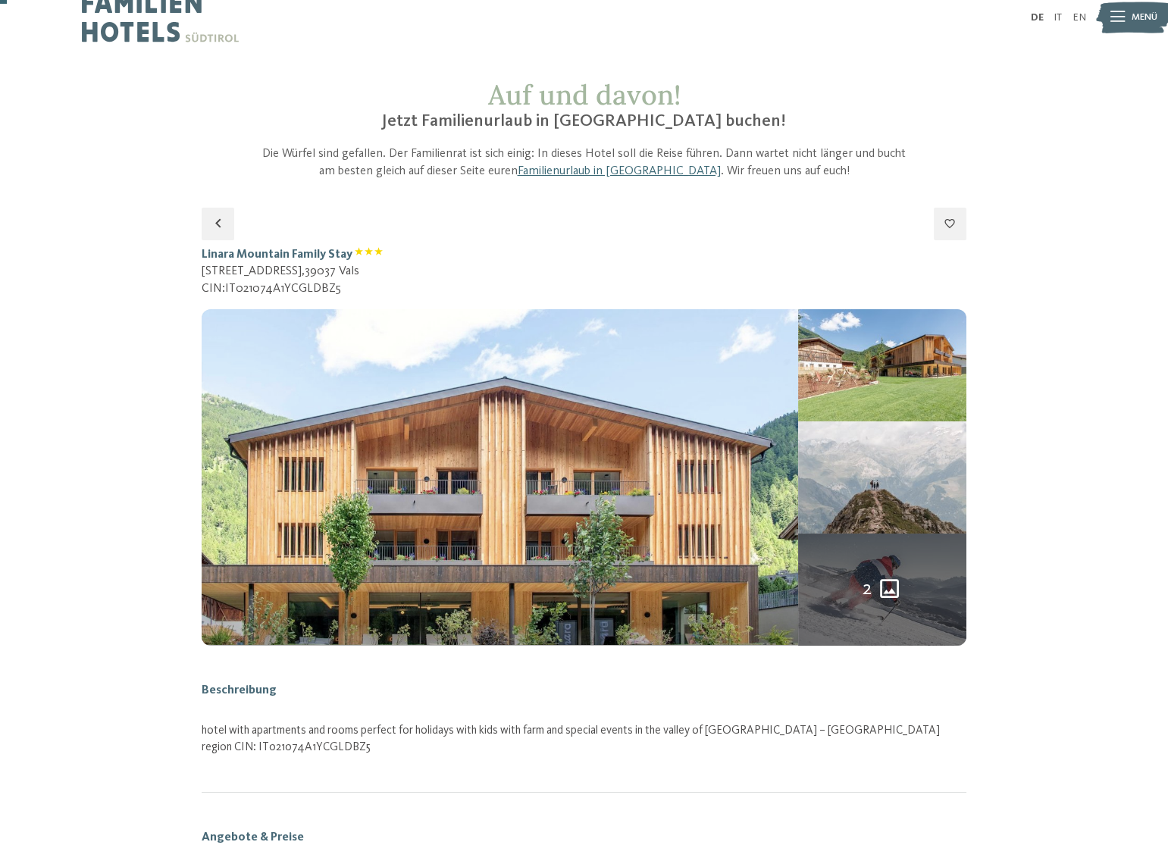
drag, startPoint x: 200, startPoint y: 249, endPoint x: 348, endPoint y: 258, distance: 148.0
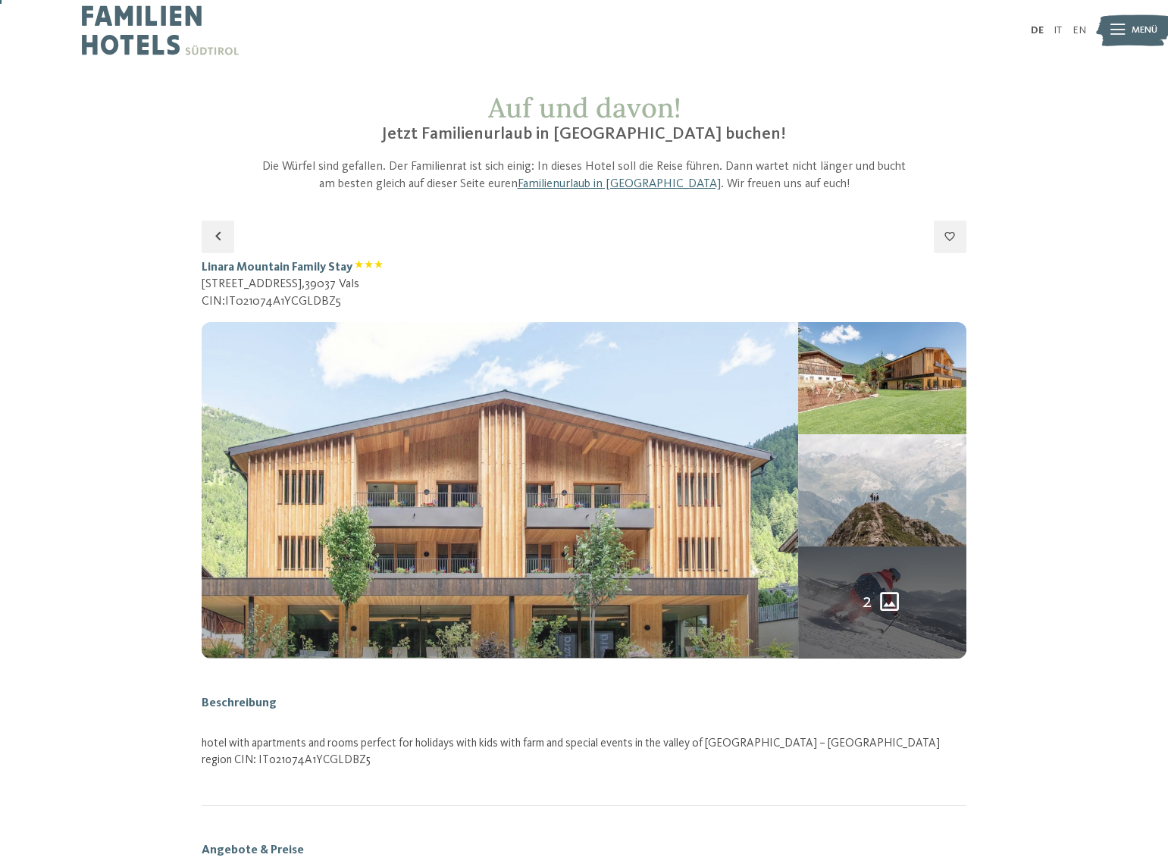
scroll to position [0, 0]
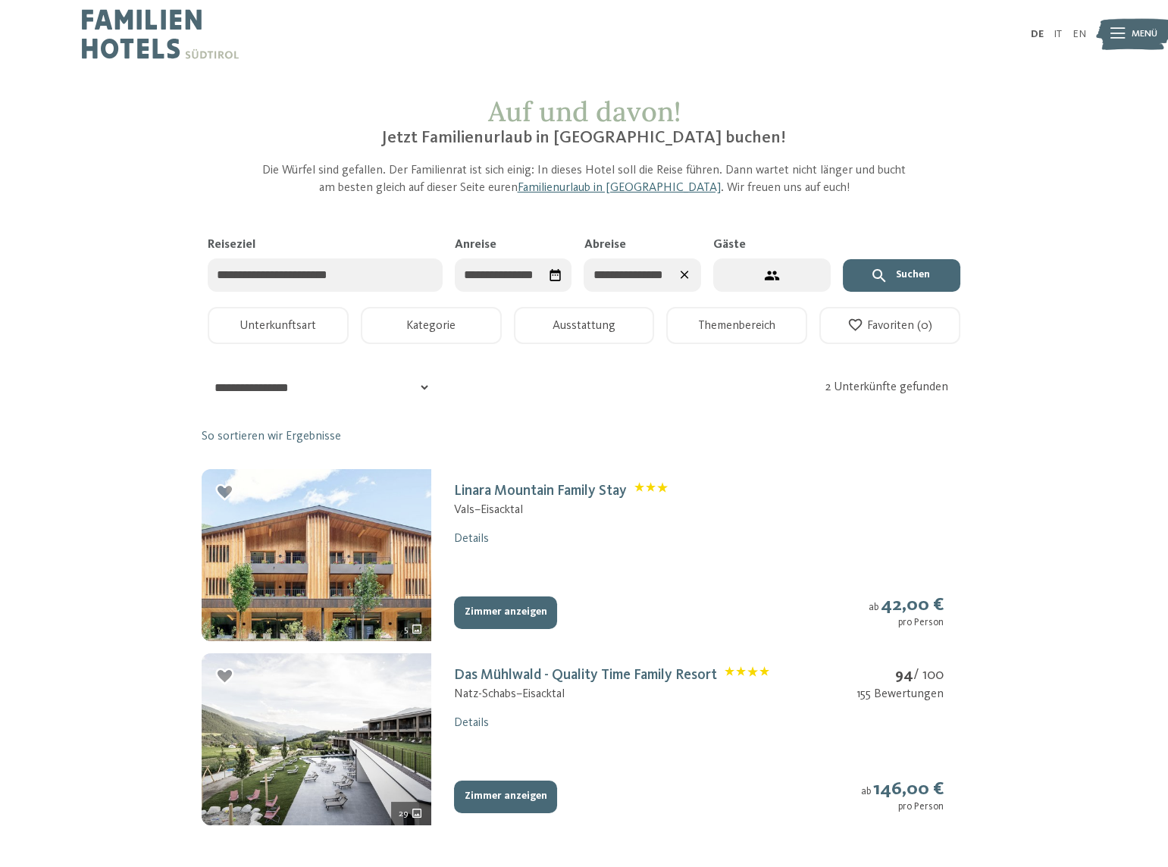
click at [743, 273] on button "3 Gäste – 1 Zimmer" at bounding box center [771, 275] width 117 height 34
select select "*"
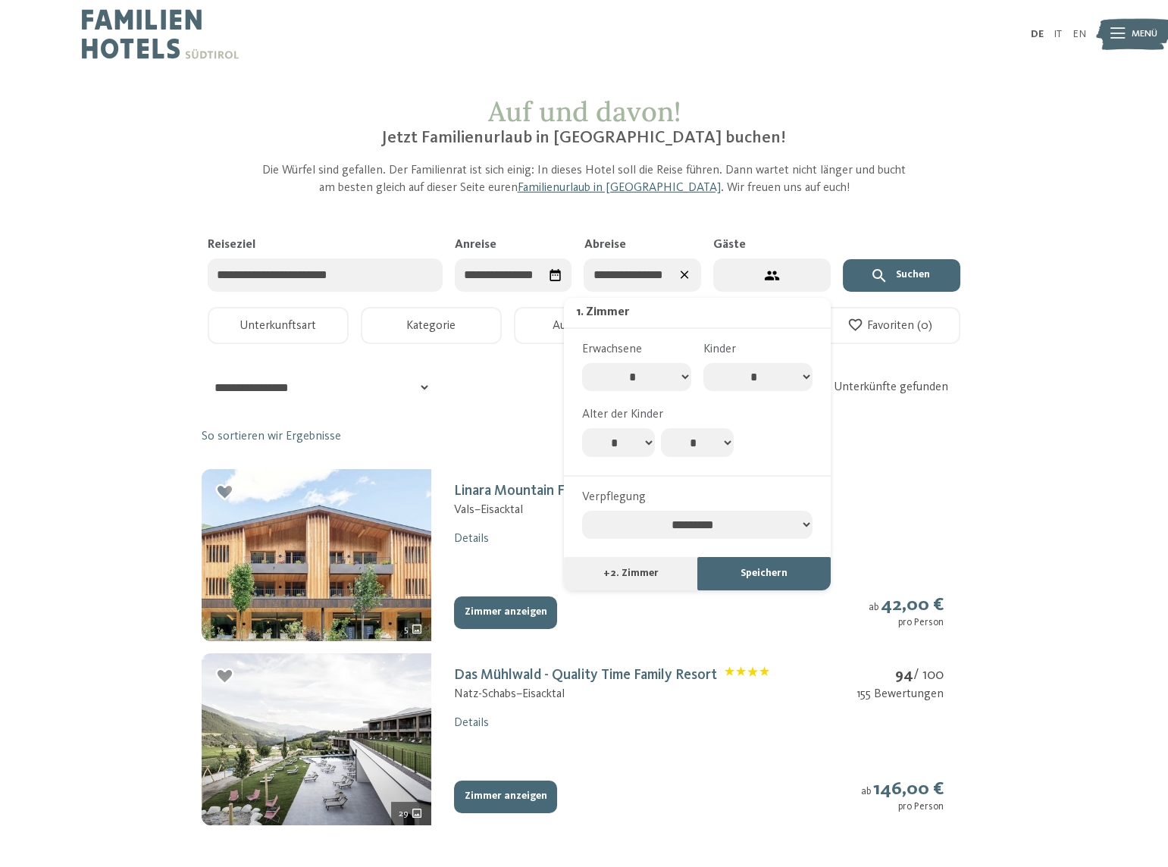
click at [704, 528] on select "**********" at bounding box center [697, 525] width 230 height 29
select select "**********"
click at [582, 511] on select "**********" at bounding box center [697, 525] width 230 height 29
click at [744, 573] on button "Speichern" at bounding box center [763, 573] width 133 height 33
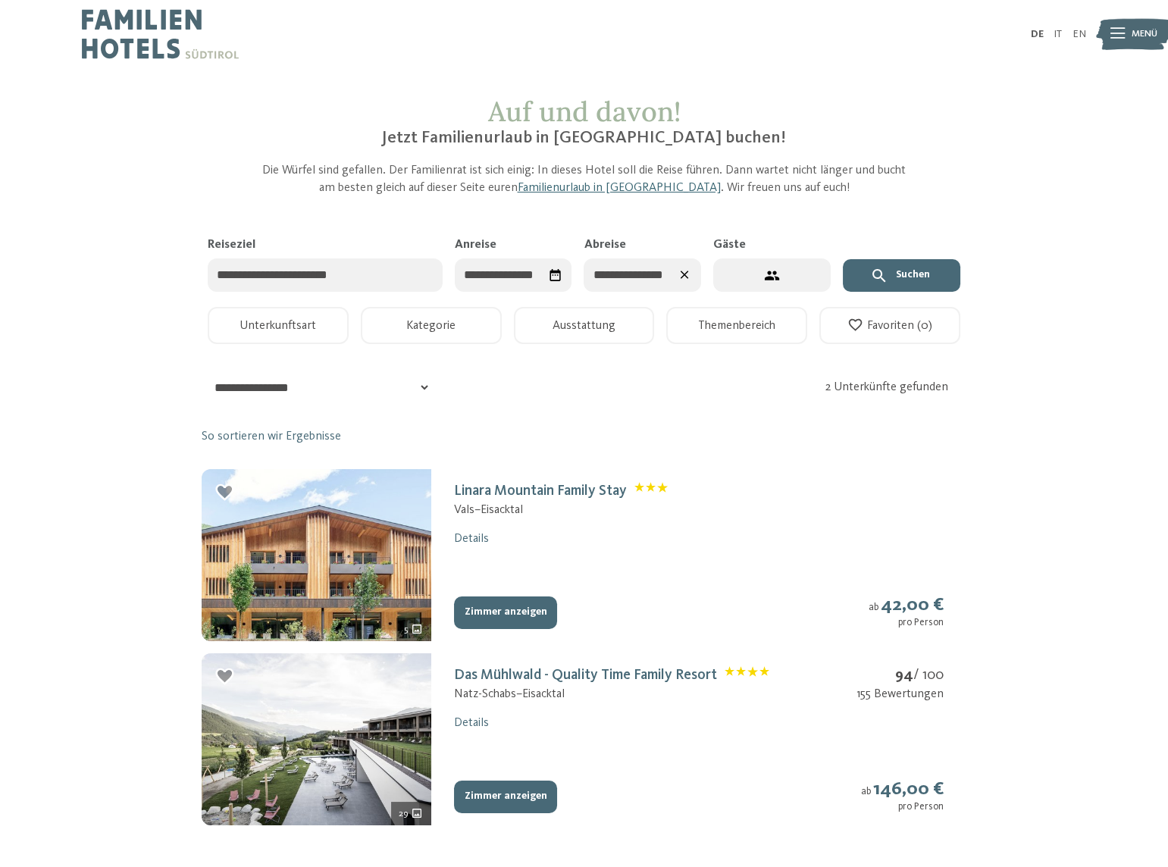
click at [757, 274] on button "3 Gäste – 1 Zimmer" at bounding box center [771, 275] width 117 height 34
select select "*"
select select "**********"
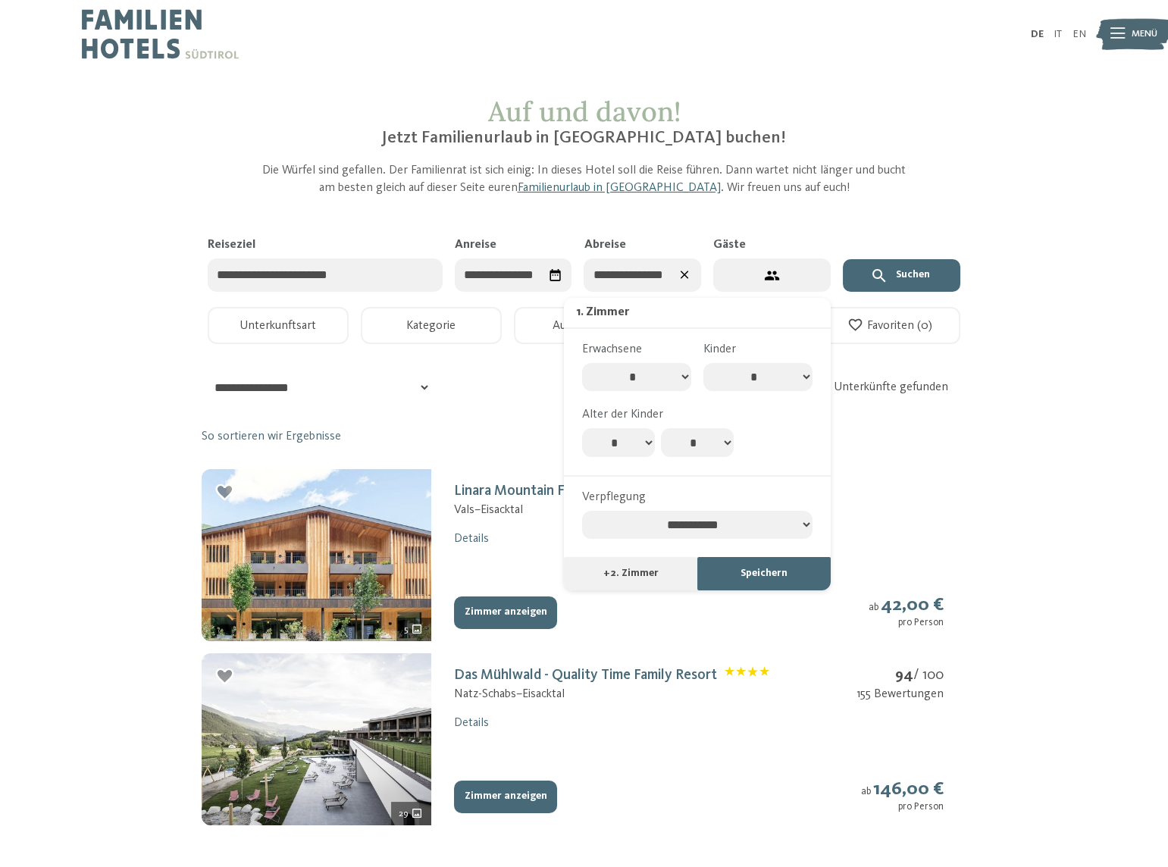
click at [734, 524] on select "**********" at bounding box center [697, 525] width 230 height 29
select select
click at [582, 511] on select "**********" at bounding box center [697, 525] width 230 height 29
click at [727, 582] on button "Speichern" at bounding box center [763, 573] width 133 height 33
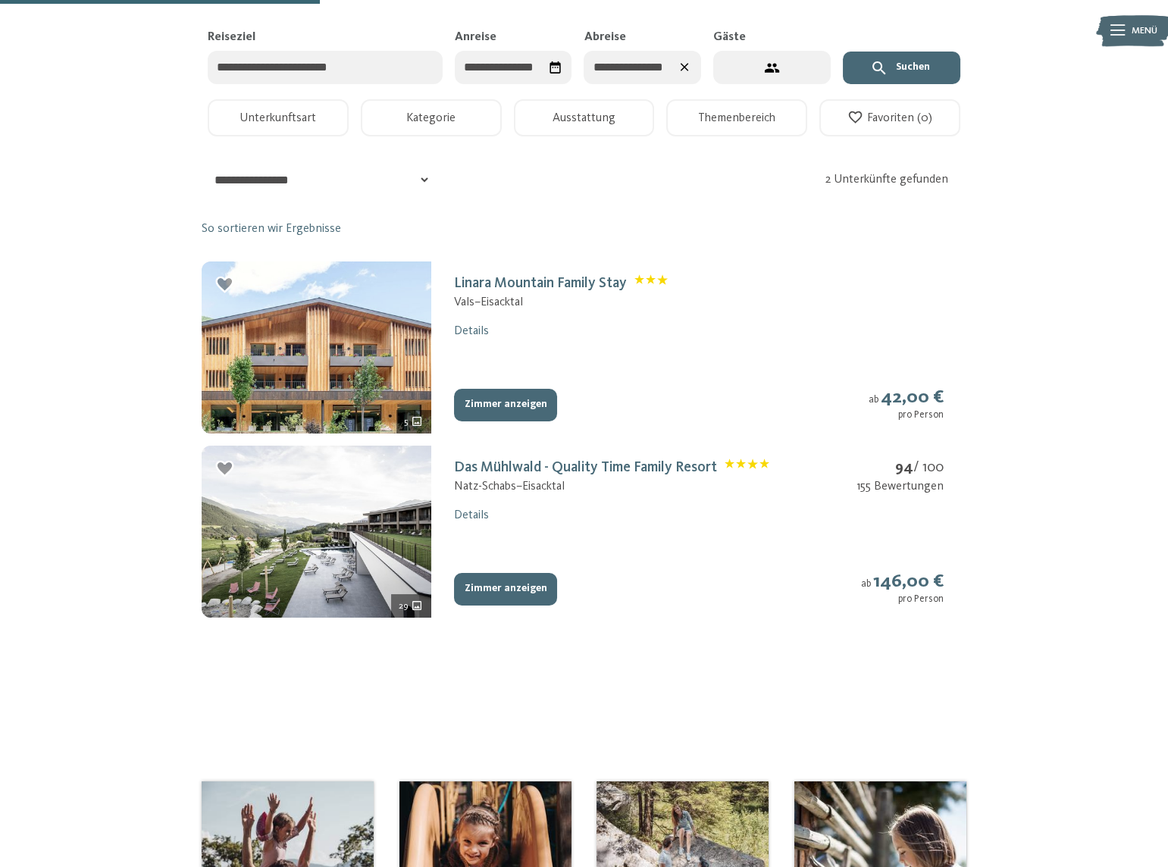
scroll to position [206, 0]
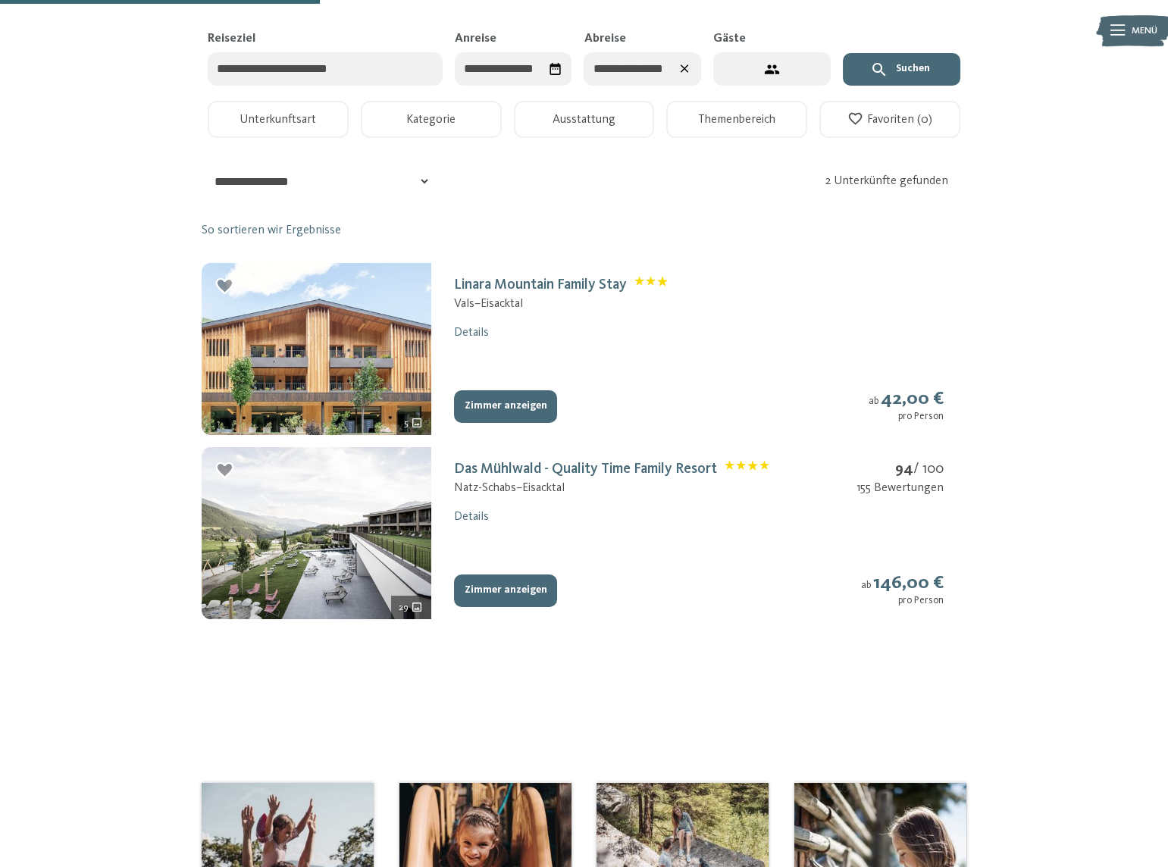
click at [494, 584] on button "Zimmer anzeigen" at bounding box center [505, 590] width 103 height 33
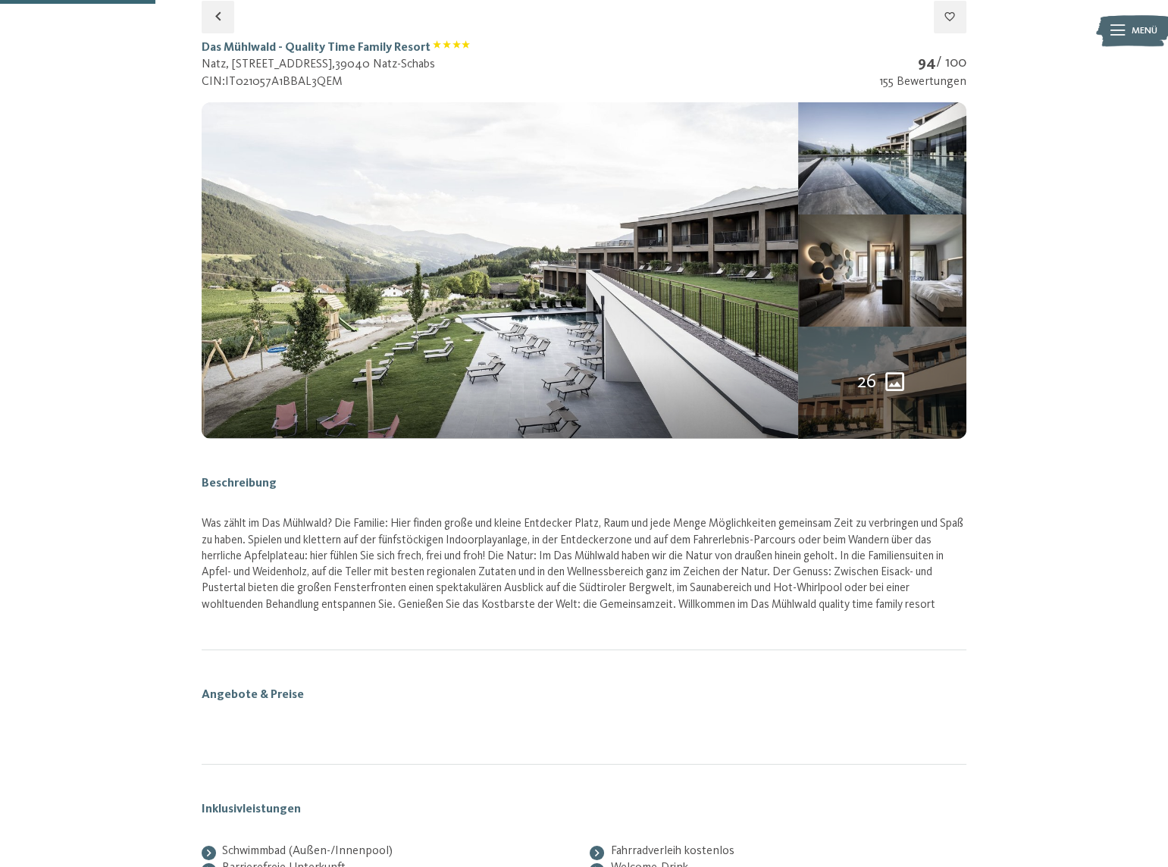
select select "*"
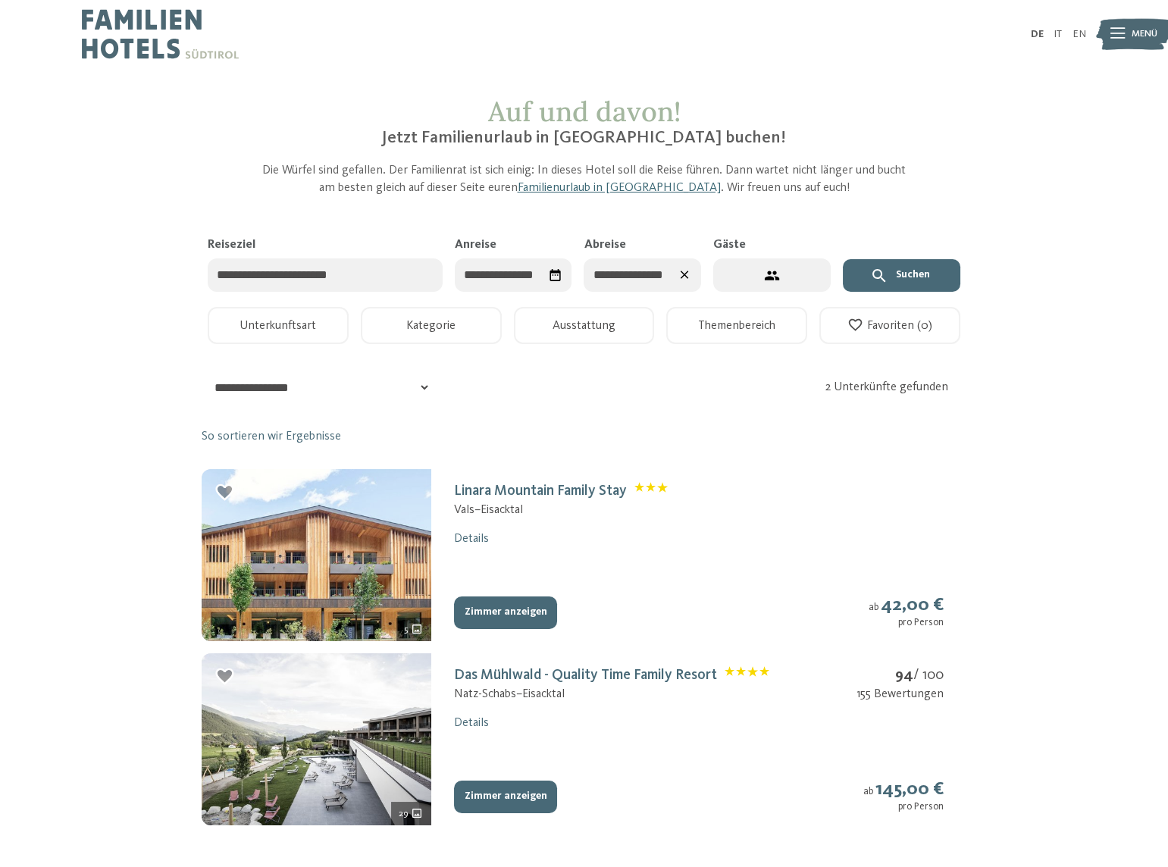
click at [522, 269] on input "**********" at bounding box center [513, 275] width 117 height 34
click at [621, 455] on div "24" at bounding box center [628, 457] width 25 height 29
click at [536, 272] on input "**********" at bounding box center [513, 275] width 117 height 34
click at [597, 449] on div "23" at bounding box center [603, 457] width 25 height 29
type input "**********"
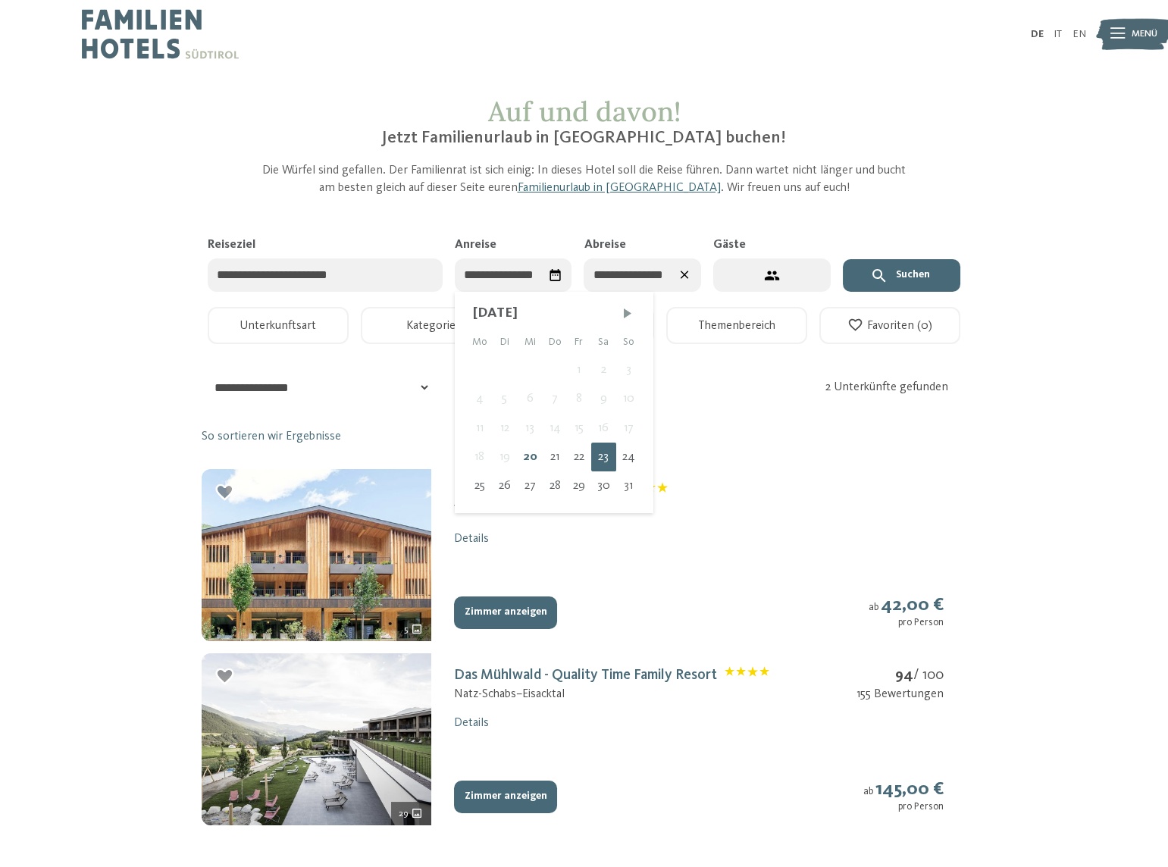
click at [520, 275] on input "**********" at bounding box center [513, 275] width 117 height 34
click at [600, 449] on div "23" at bounding box center [603, 457] width 25 height 29
click at [671, 308] on span "Nächster Monat" at bounding box center [675, 312] width 15 height 15
click at [633, 366] on div "5" at bounding box center [628, 369] width 24 height 29
type input "**********"
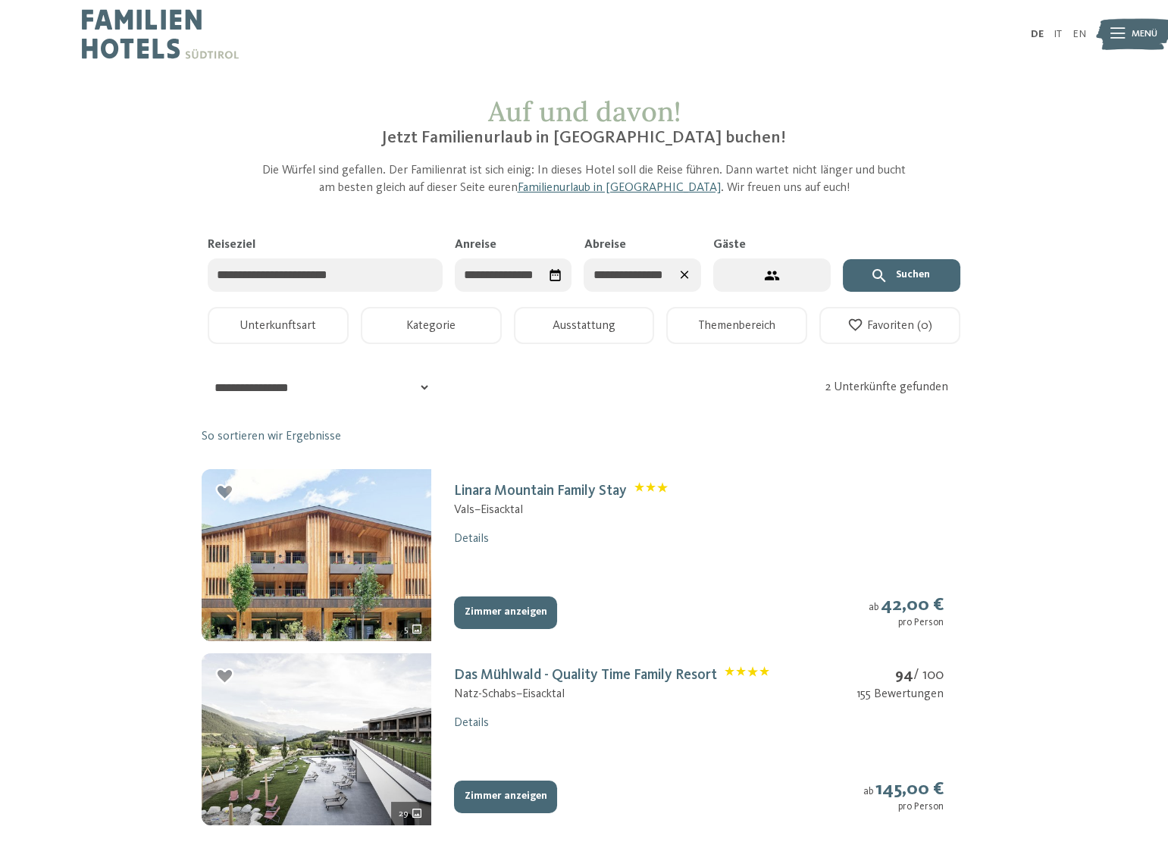
click at [782, 271] on button "3 Gäste – 1 Zimmer" at bounding box center [771, 275] width 117 height 34
select select "*"
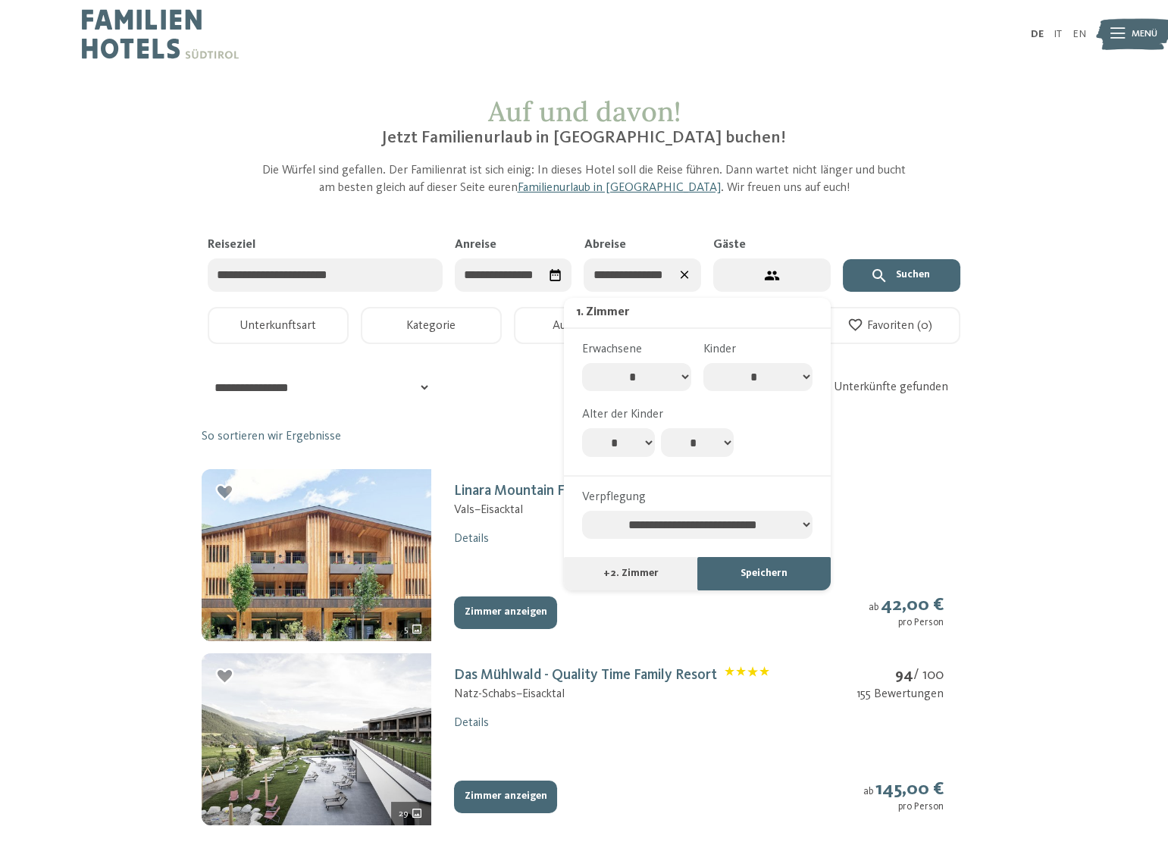
click at [701, 505] on label "Verpflegung" at bounding box center [691, 497] width 218 height 17
click at [701, 511] on select "**********" at bounding box center [697, 525] width 230 height 29
click at [701, 517] on select "**********" at bounding box center [697, 525] width 230 height 29
select select "**********"
click at [582, 511] on select "**********" at bounding box center [697, 525] width 230 height 29
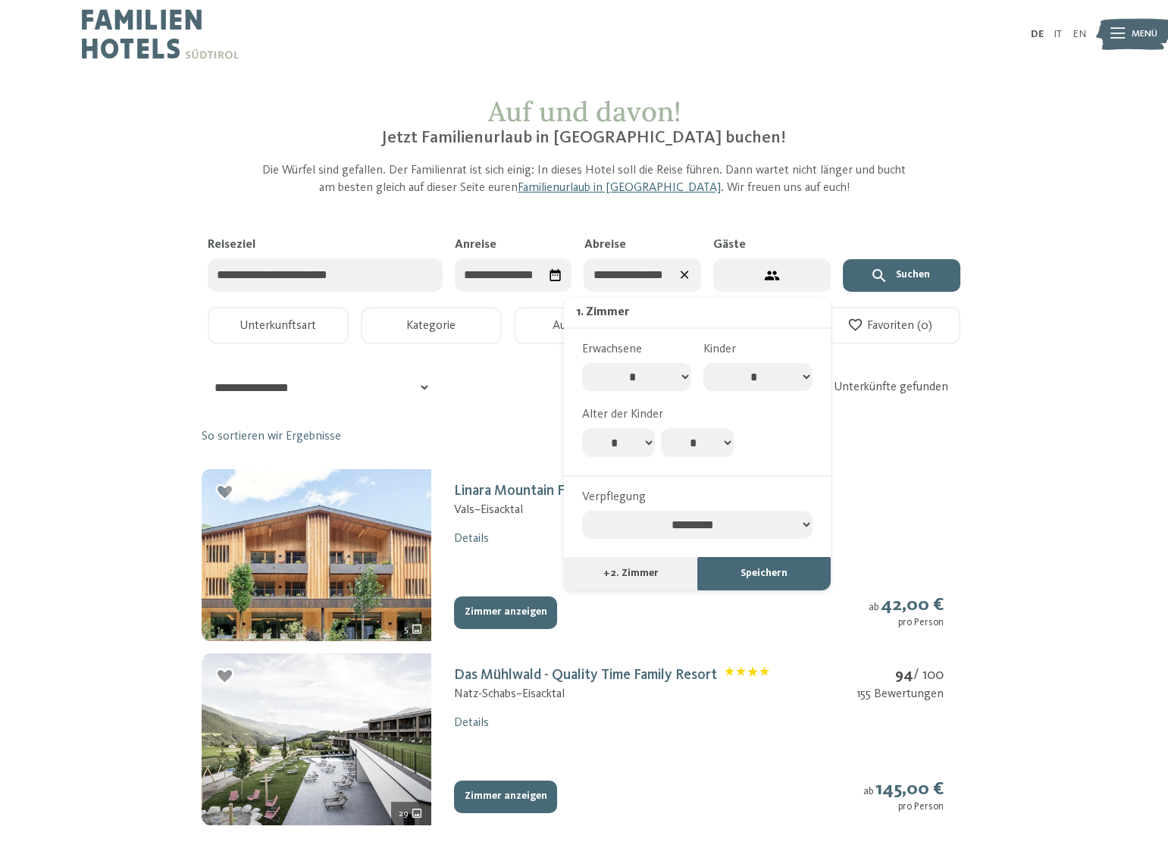
click at [884, 252] on div "**********" at bounding box center [584, 271] width 765 height 71
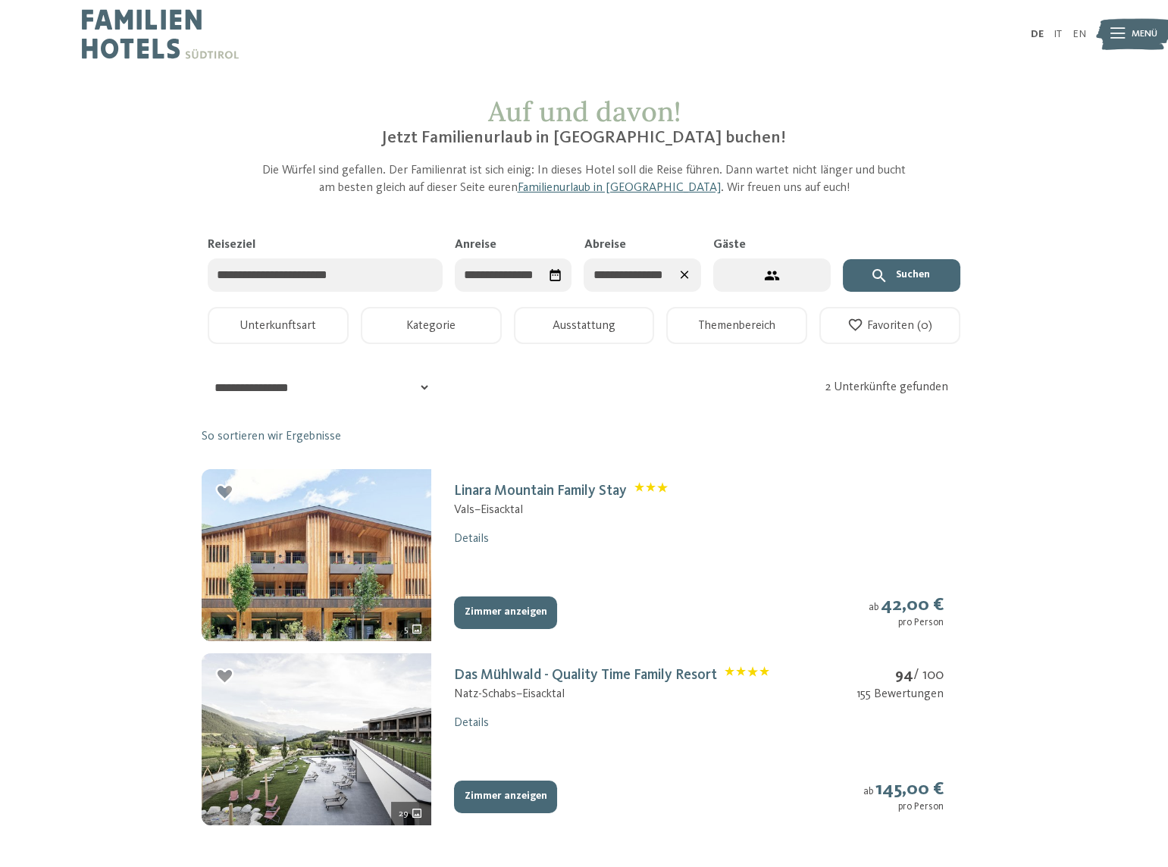
click at [887, 275] on icon "submit" at bounding box center [879, 276] width 18 height 18
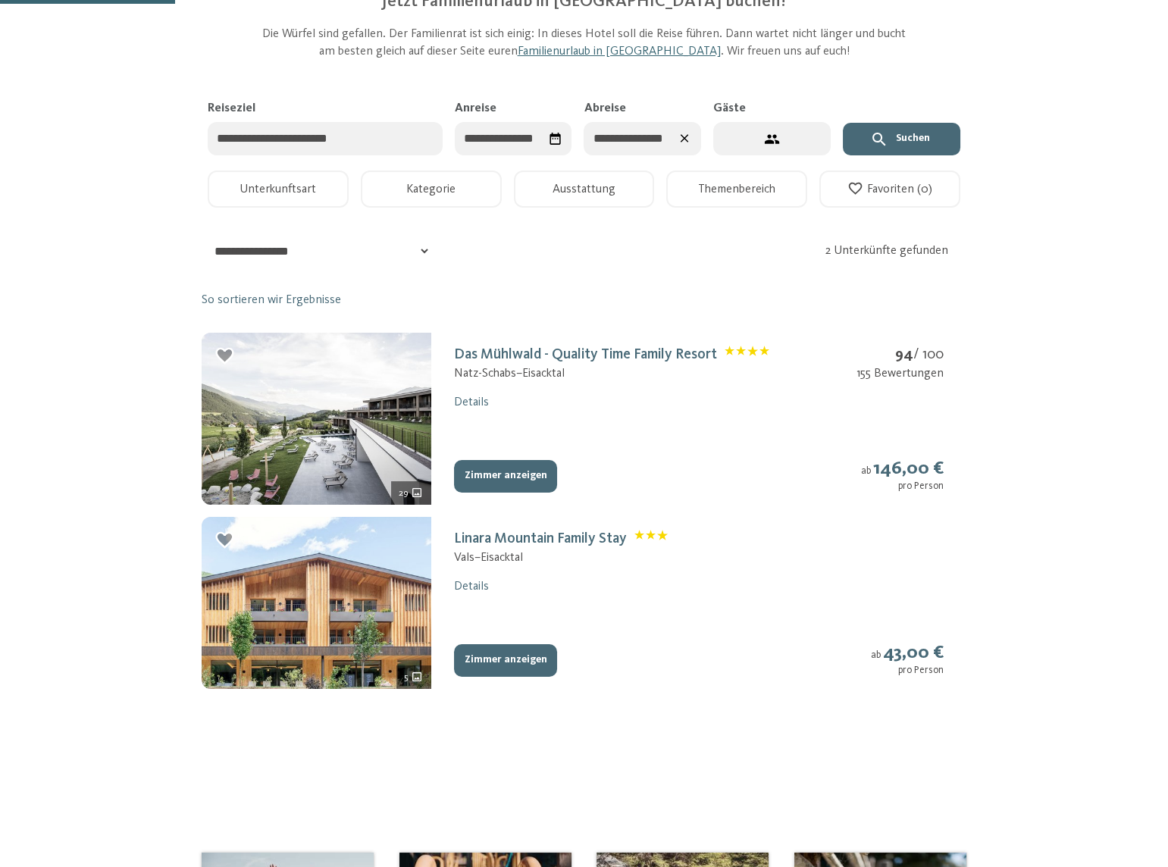
scroll to position [137, 0]
click at [523, 537] on link "Linara Mountain Family Stay" at bounding box center [561, 537] width 214 height 15
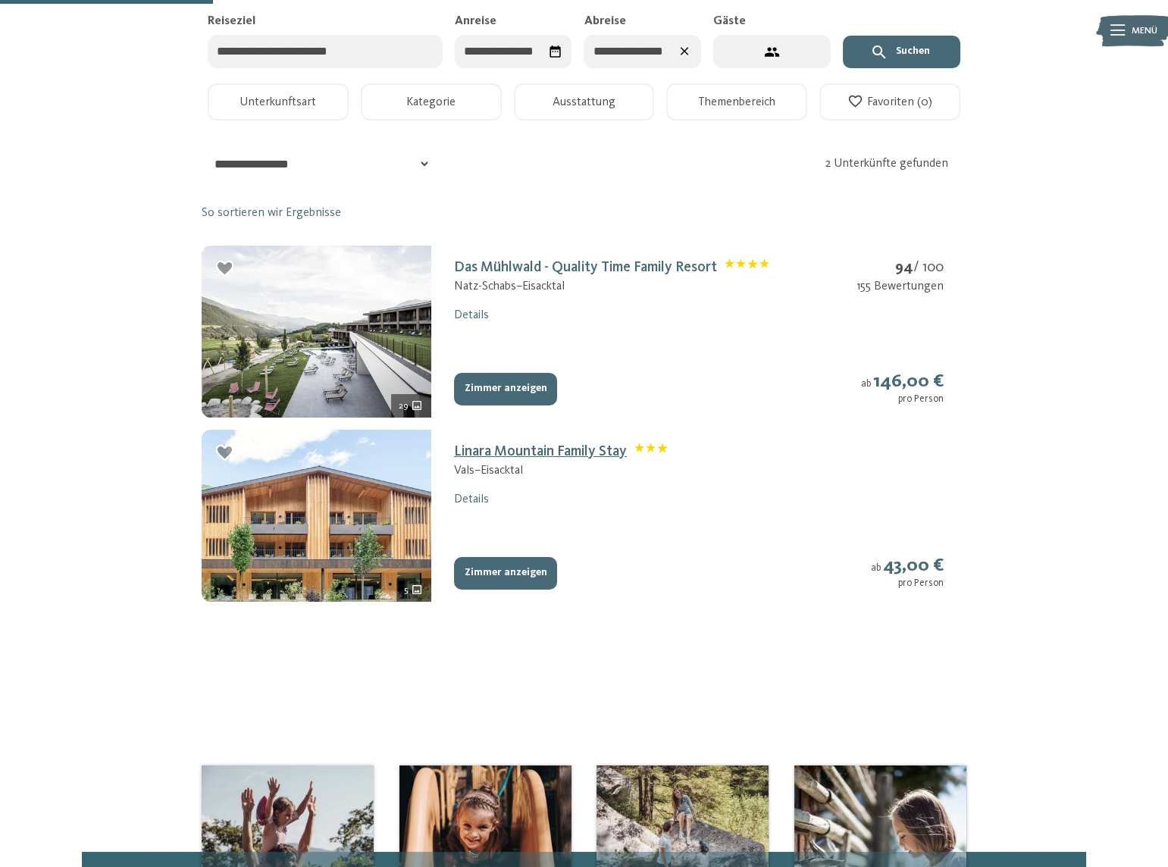
select select "*"
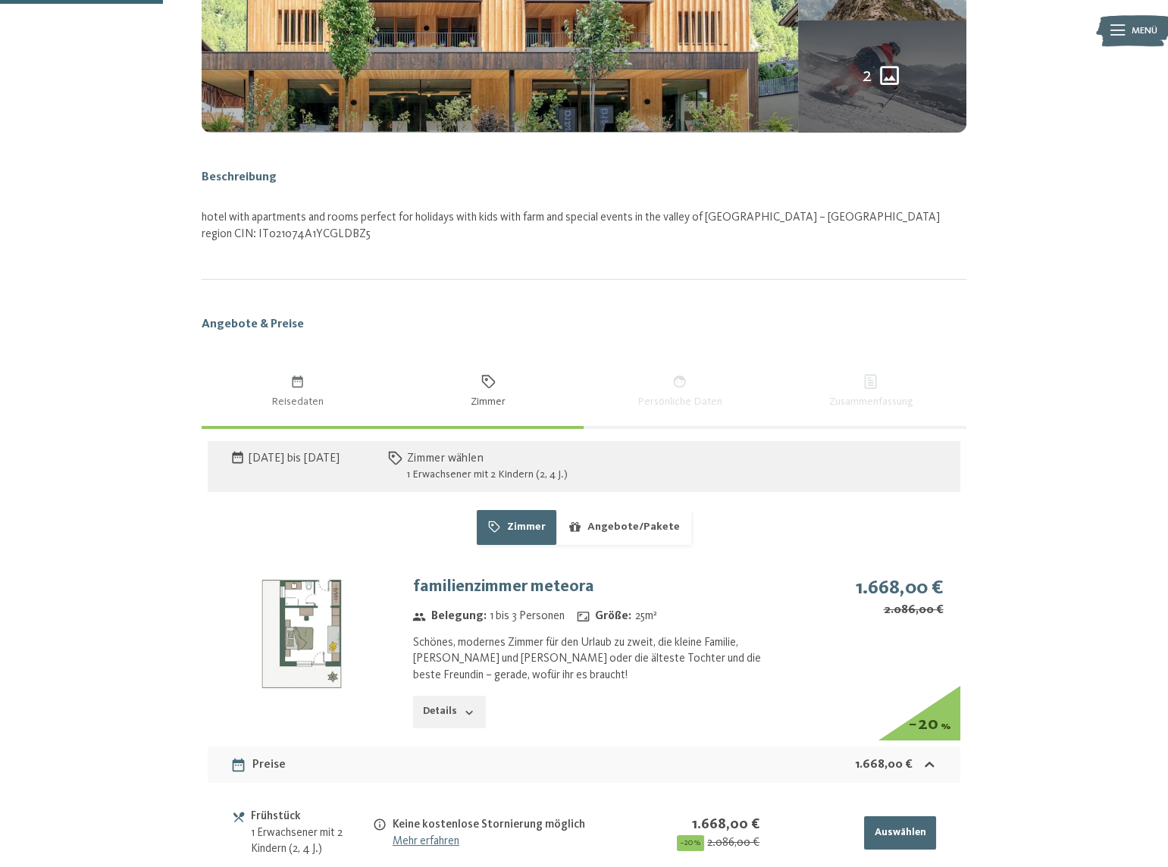
scroll to position [568, 0]
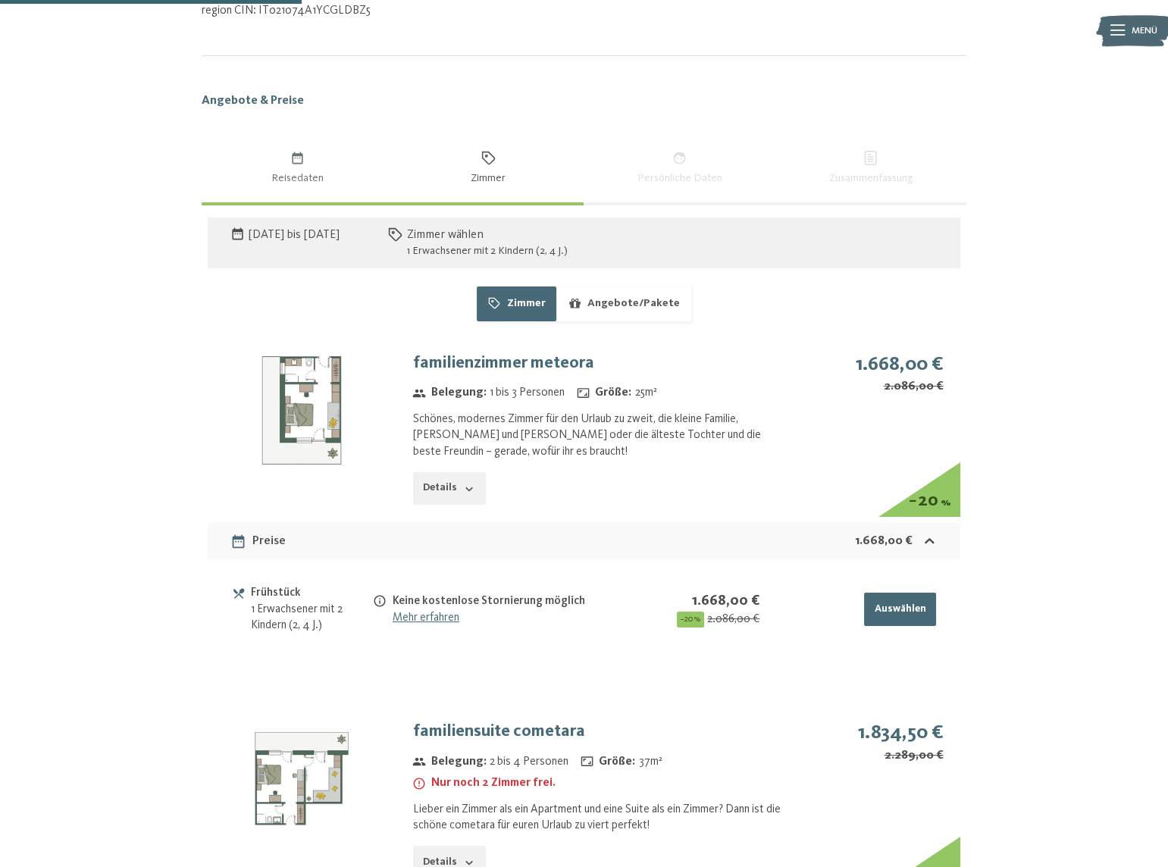
scroll to position [774, 0]
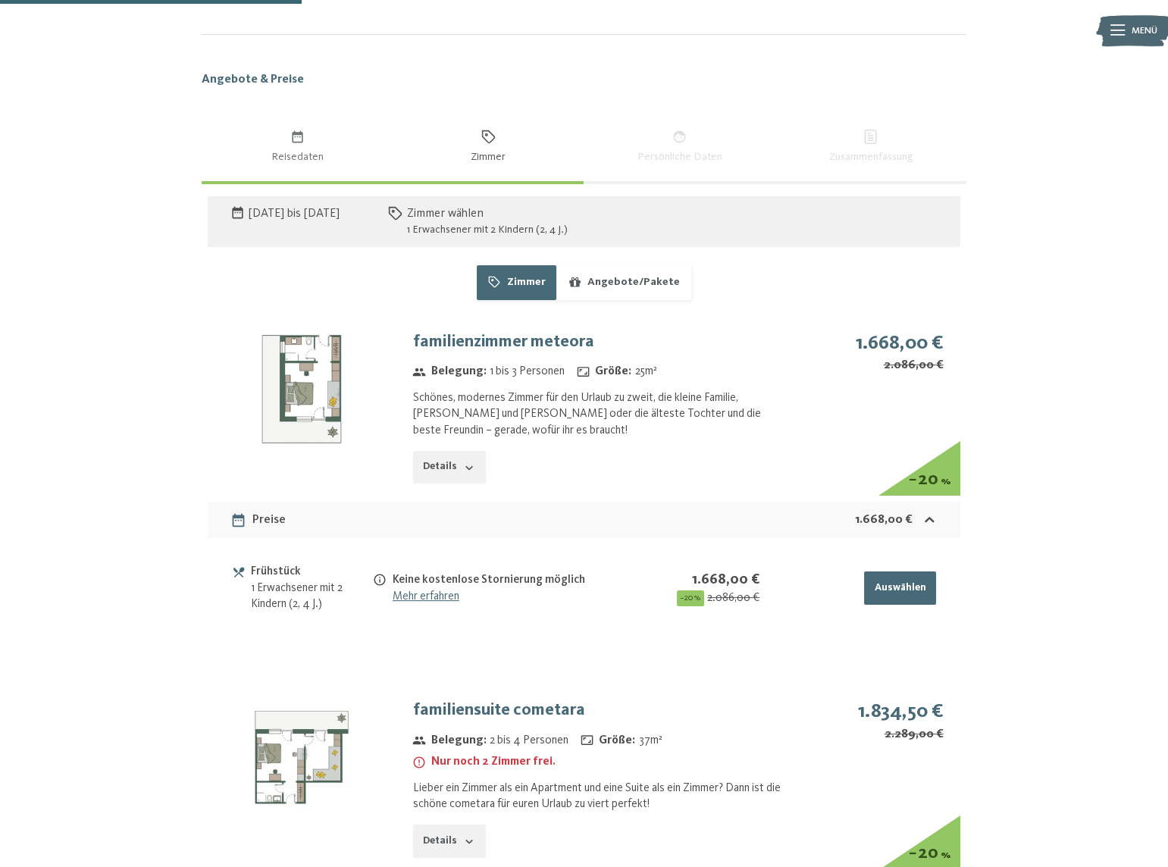
click at [429, 599] on link "Mehr erfahren" at bounding box center [426, 596] width 67 height 12
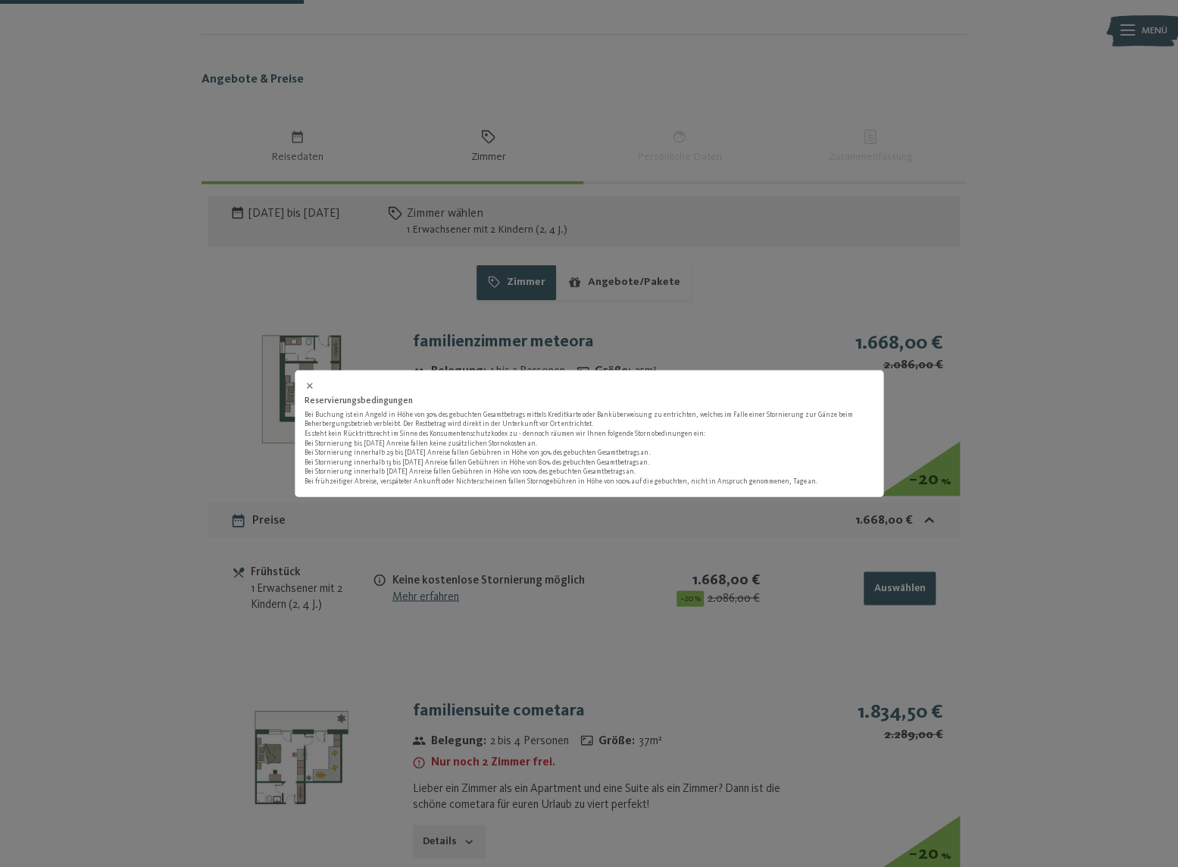
click at [440, 515] on div "Reservierungsbedingungen Bei Buchung ist ein Angeld in Höhe von 30% des gebucht…" at bounding box center [589, 433] width 1178 height 867
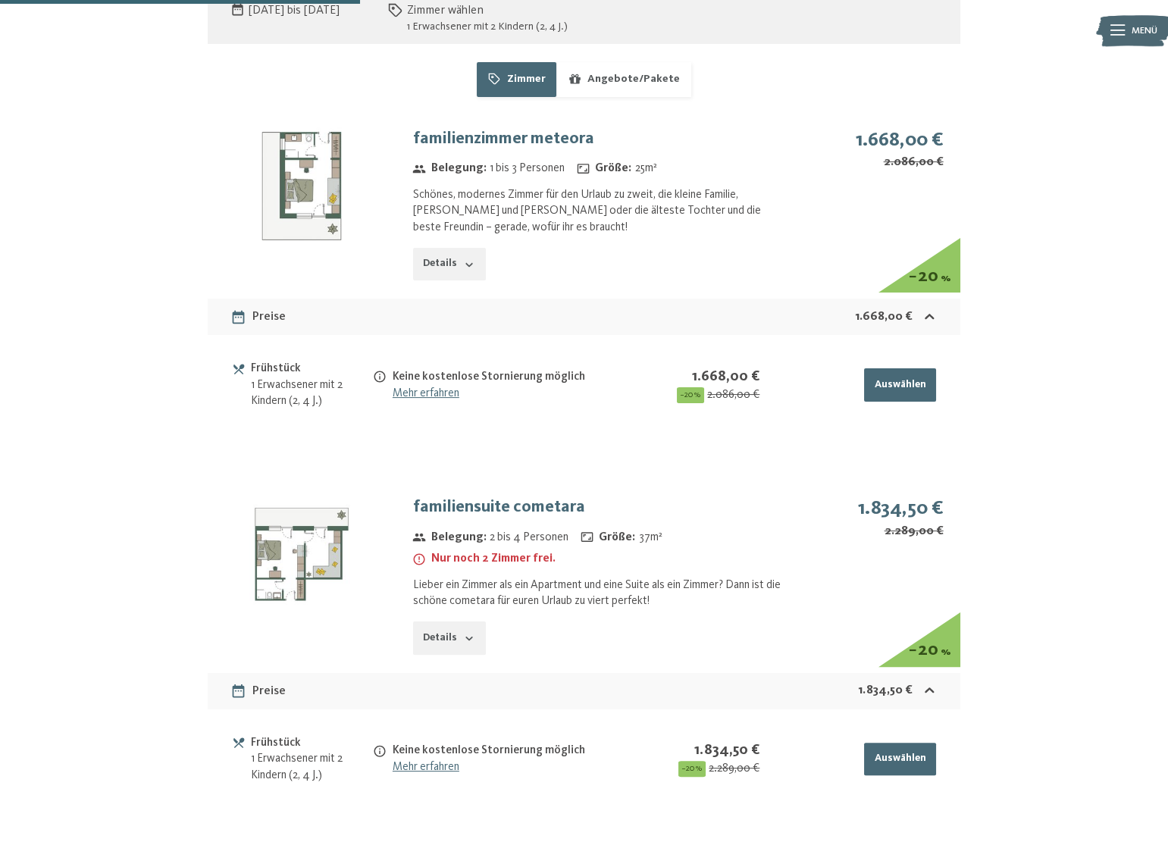
scroll to position [981, 0]
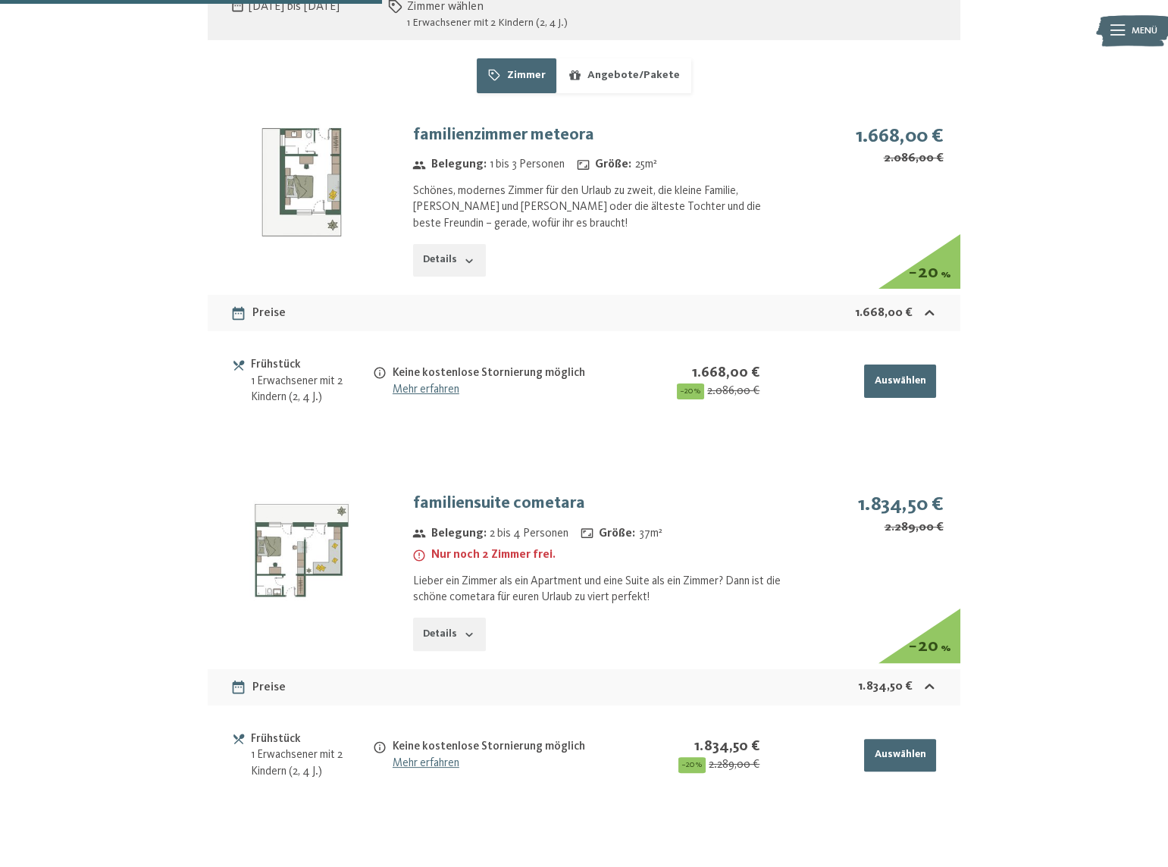
click at [299, 542] on img at bounding box center [302, 550] width 188 height 141
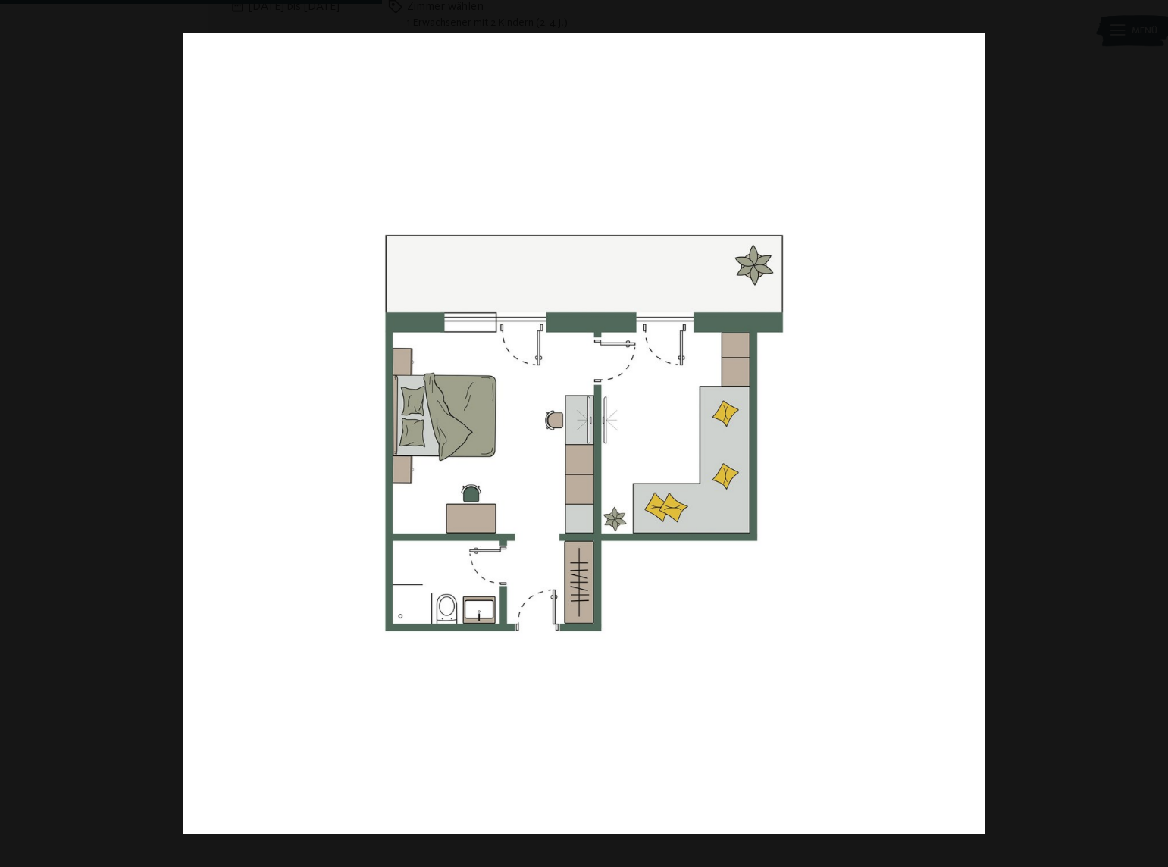
click at [1145, 432] on button "button" at bounding box center [1141, 434] width 53 height 76
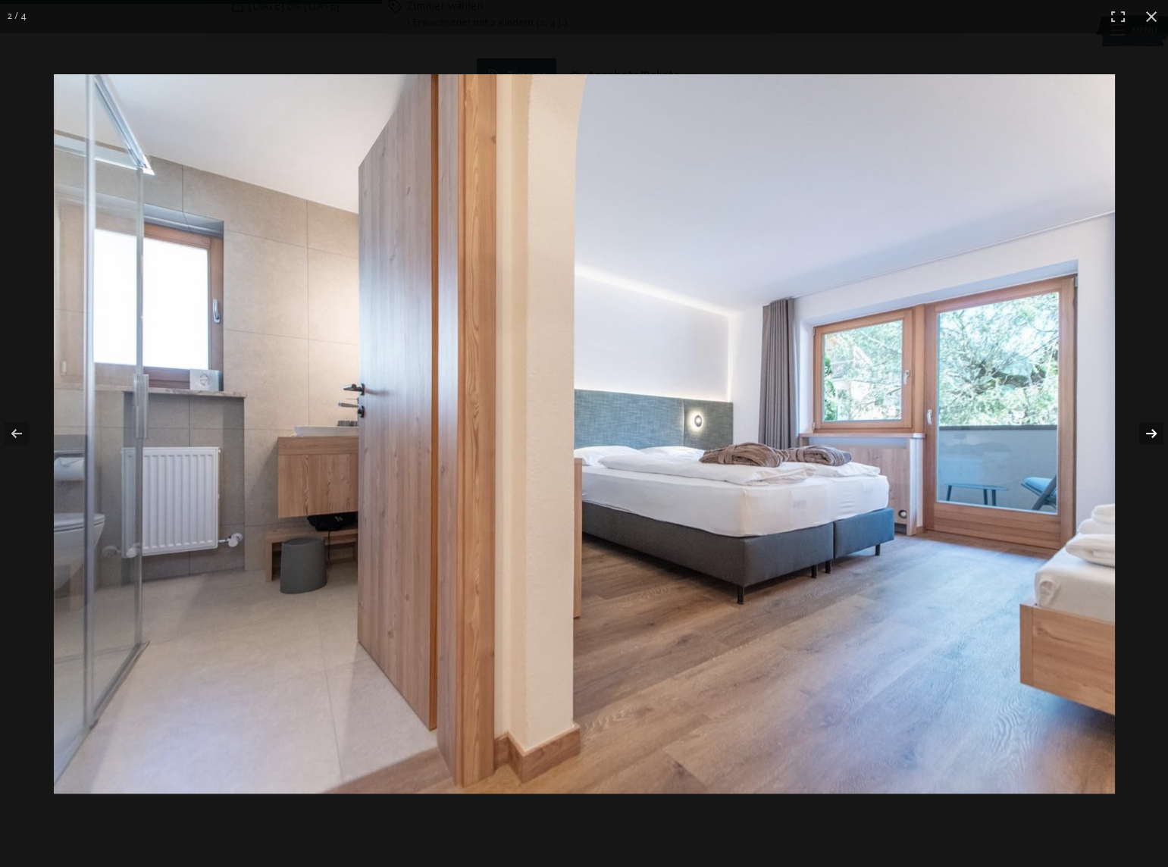
click at [1145, 432] on button "button" at bounding box center [1141, 434] width 53 height 76
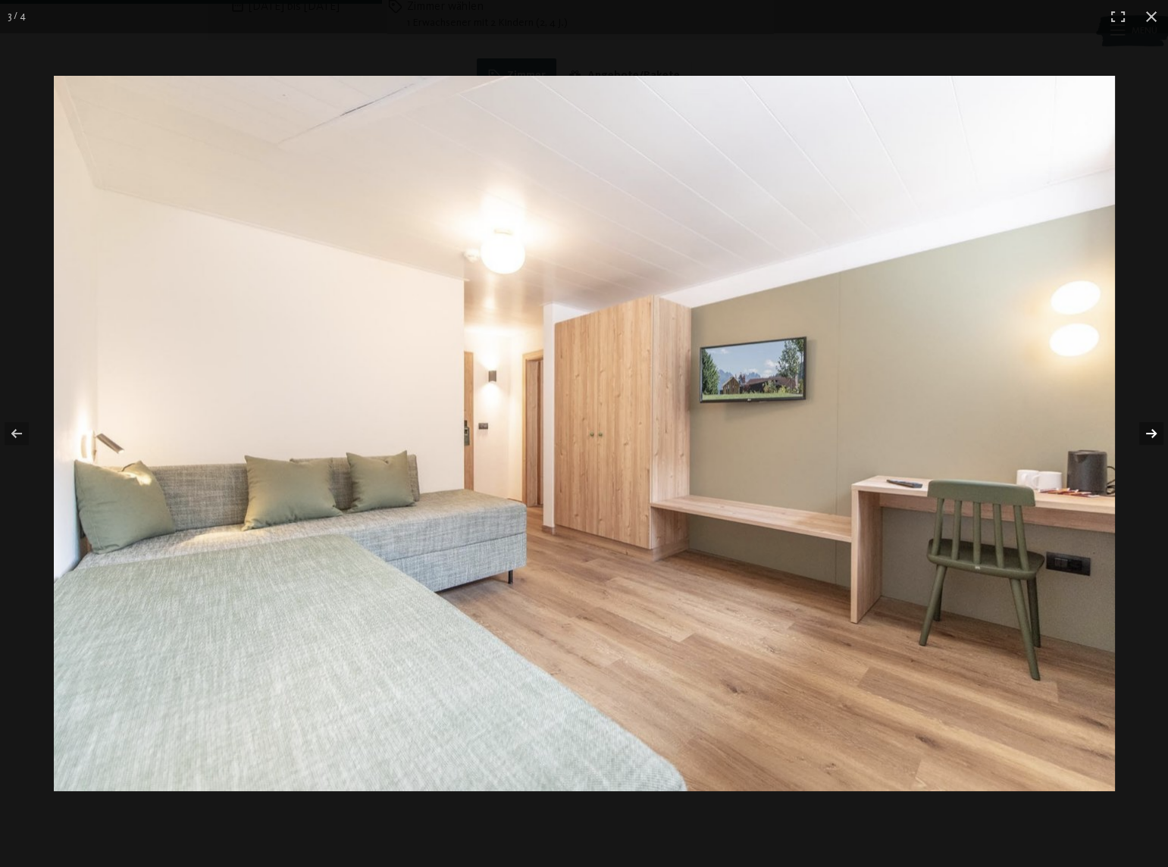
click at [1145, 432] on button "button" at bounding box center [1141, 434] width 53 height 76
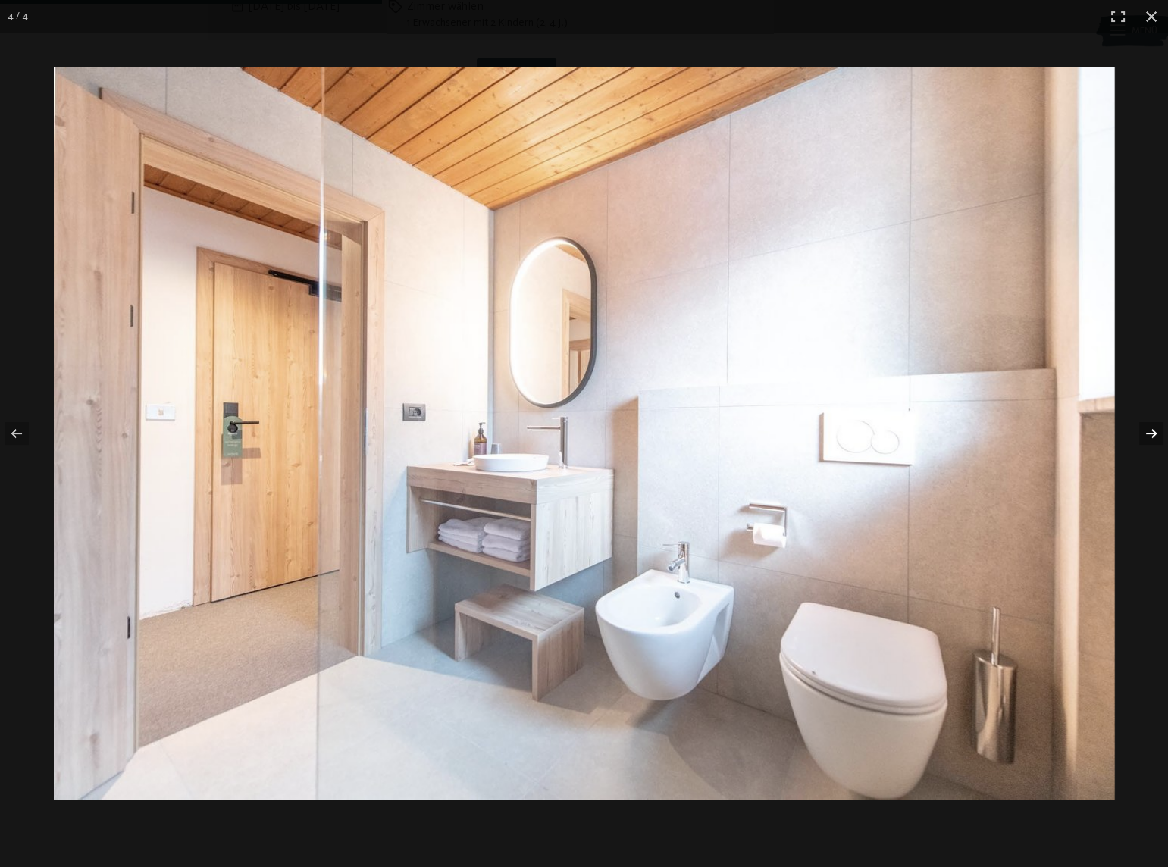
click at [1145, 432] on button "button" at bounding box center [1141, 434] width 53 height 76
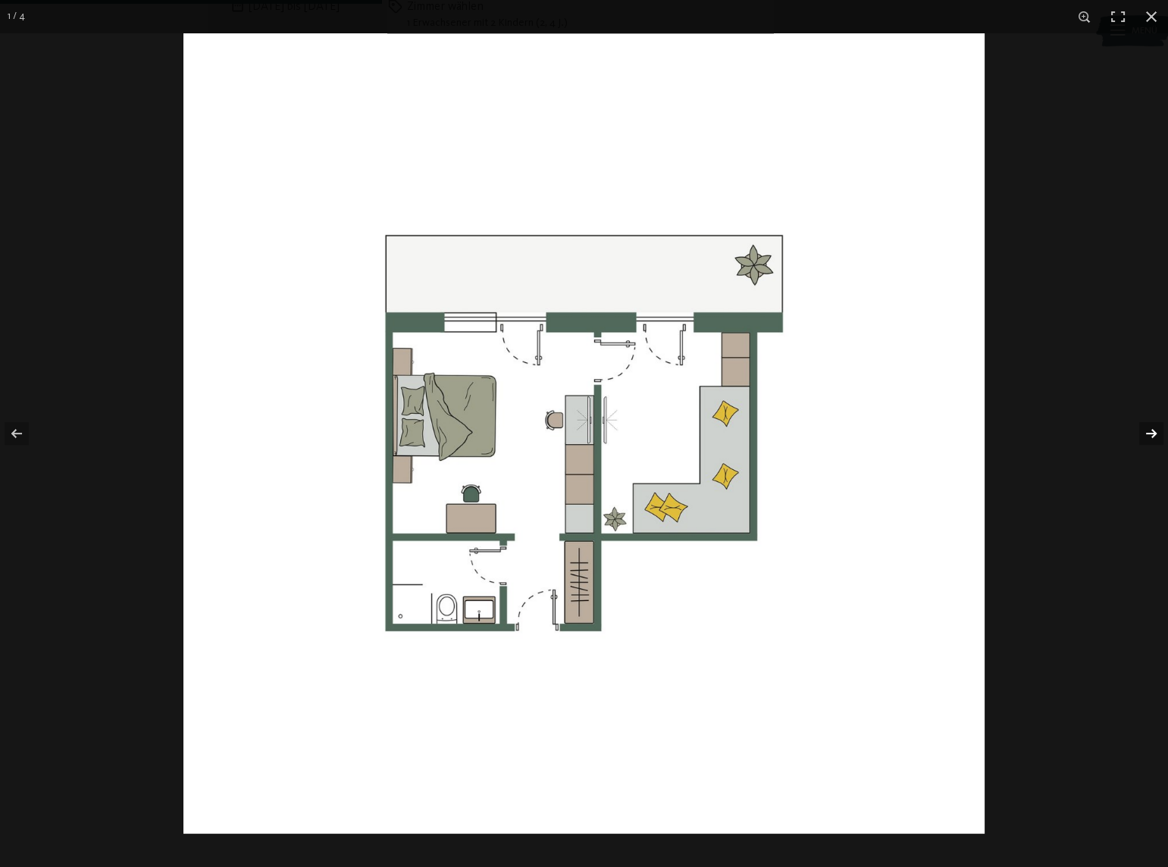
click at [1145, 432] on button "button" at bounding box center [1141, 434] width 53 height 76
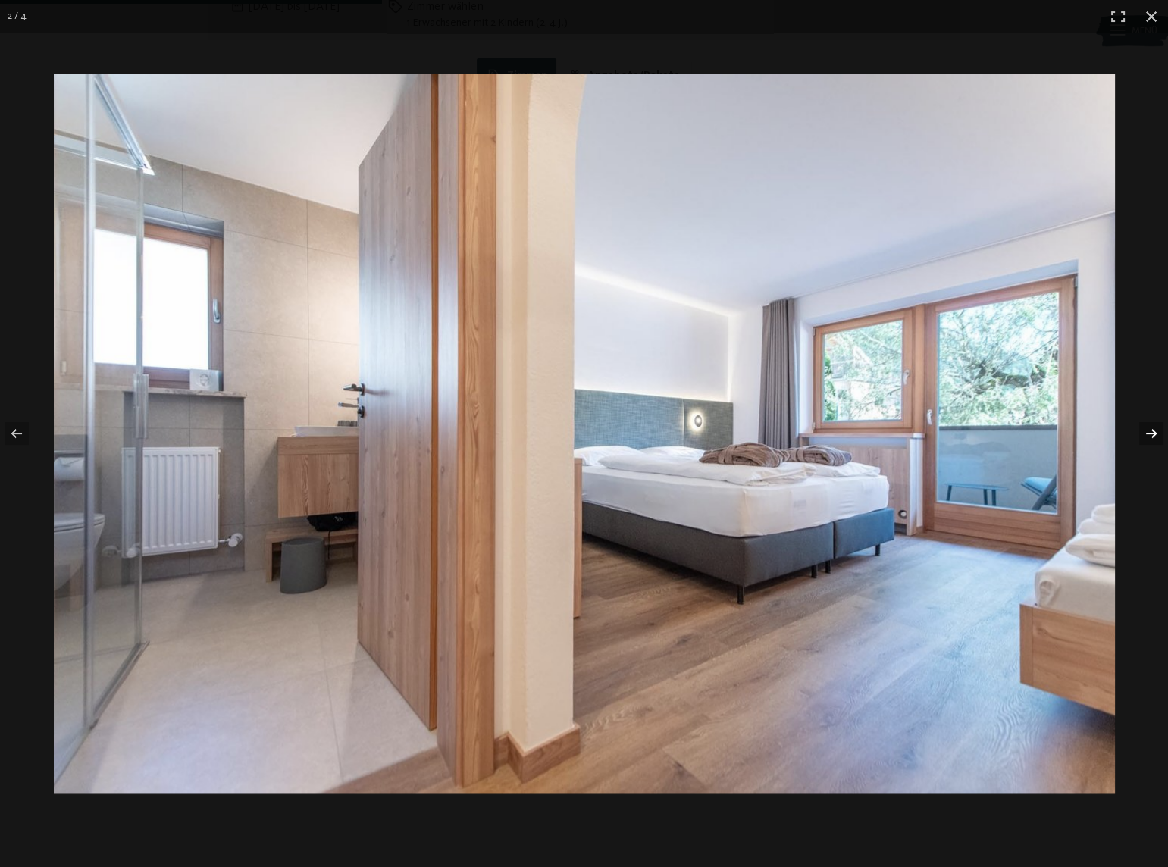
click at [1129, 421] on button "button" at bounding box center [1141, 434] width 53 height 76
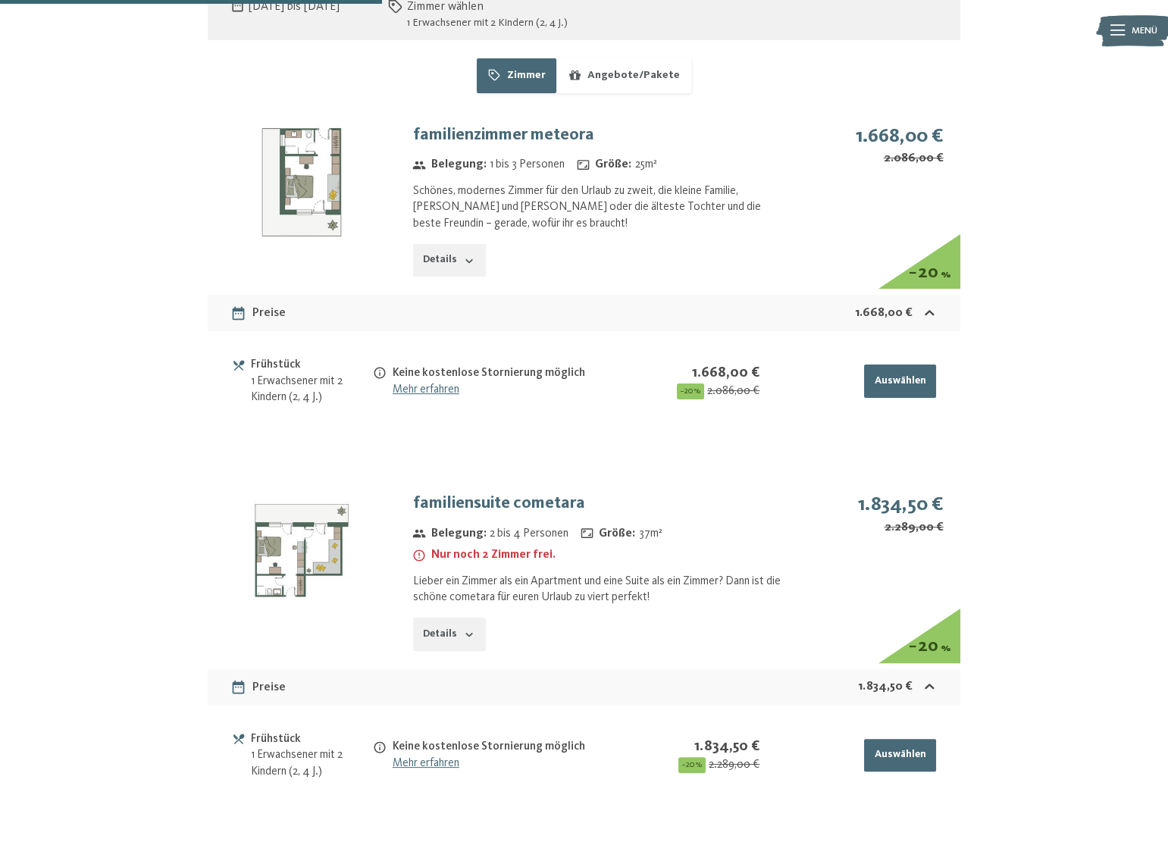
click at [0, 0] on img at bounding box center [0, 0] width 0 height 0
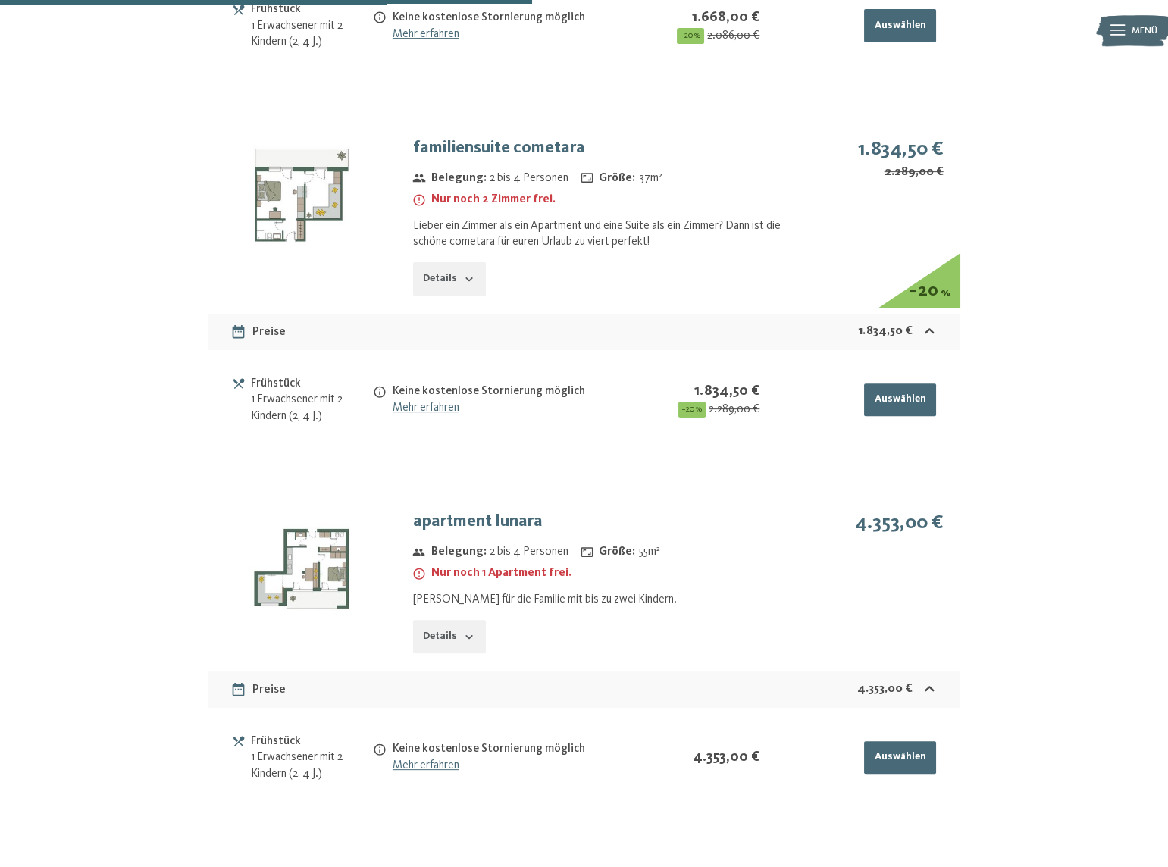
scroll to position [1326, 0]
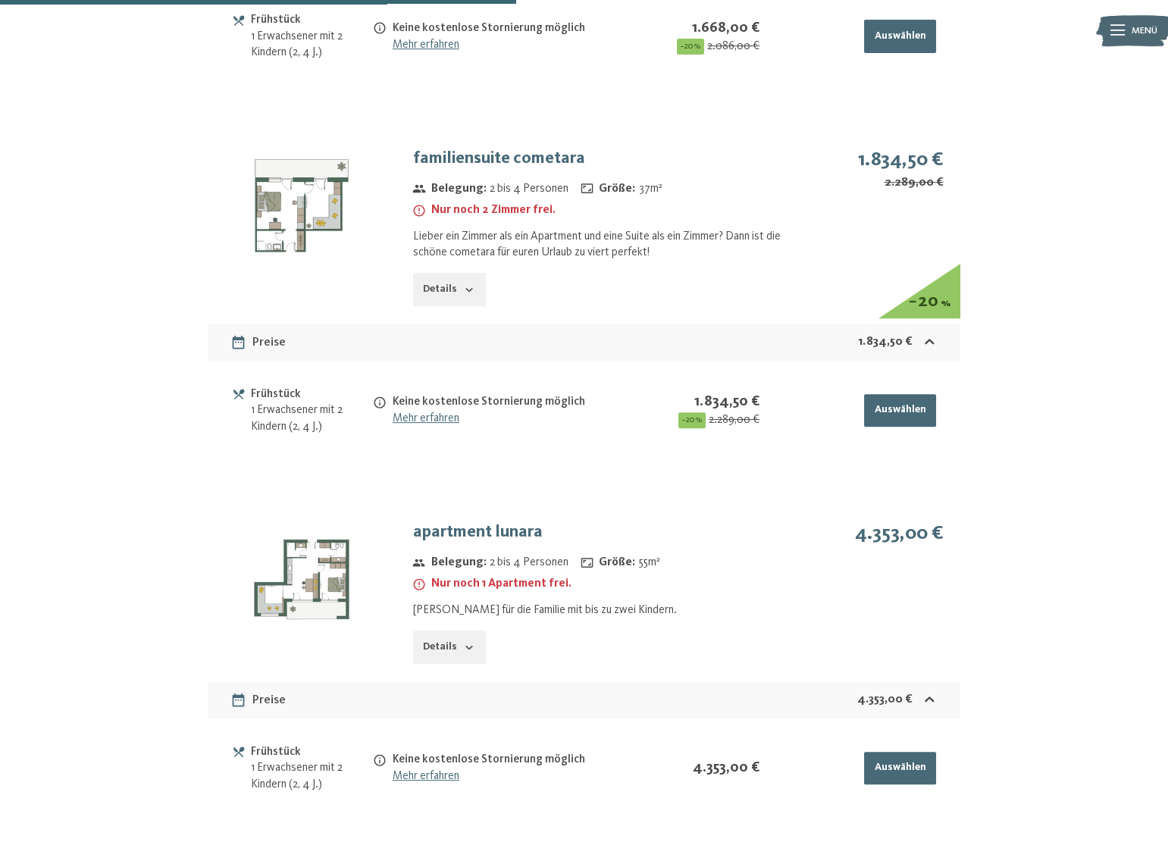
click at [318, 568] on img at bounding box center [302, 578] width 188 height 141
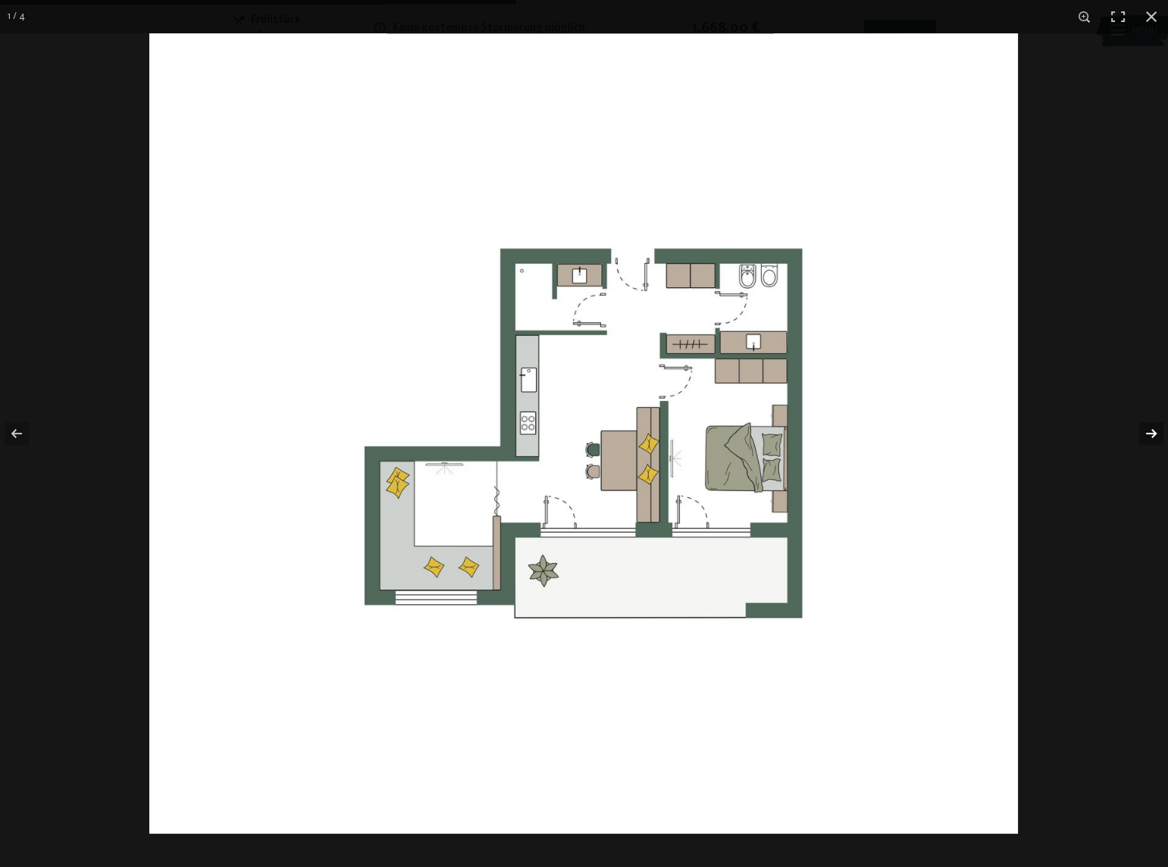
click at [1150, 429] on button "button" at bounding box center [1141, 434] width 53 height 76
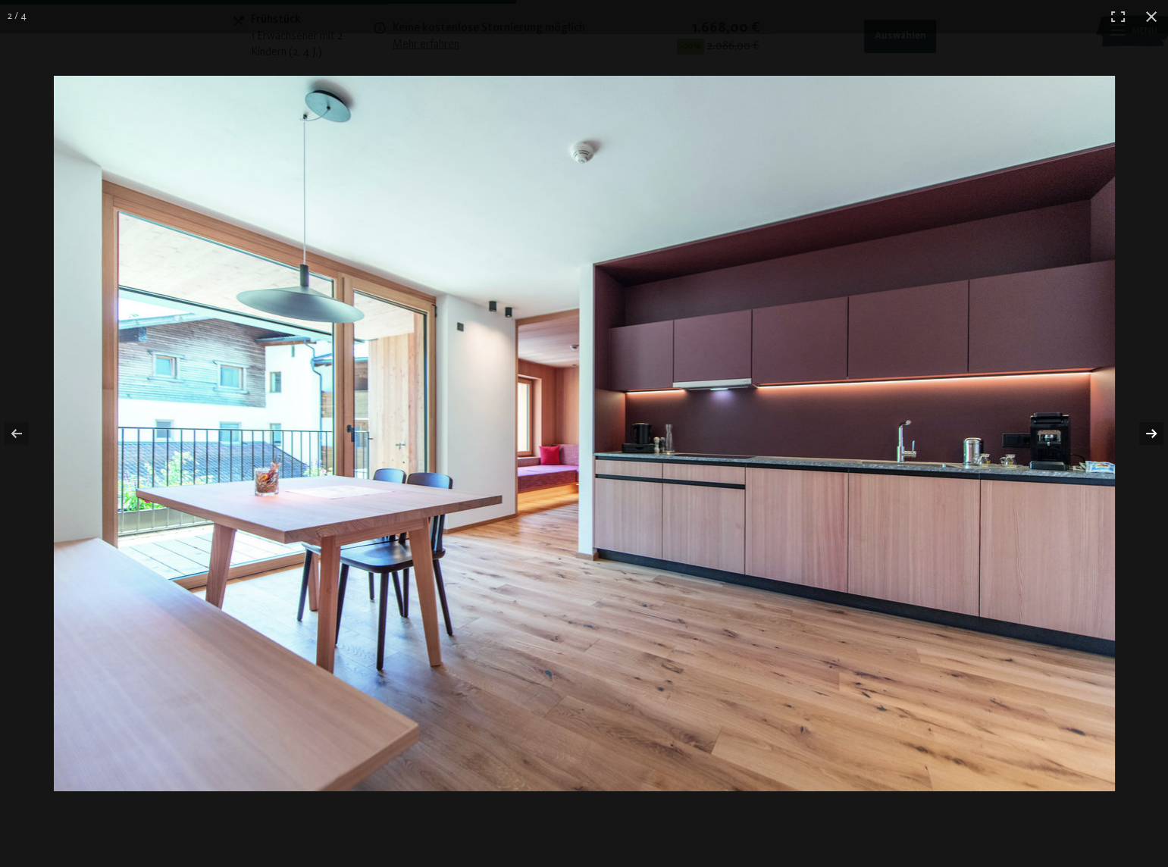
click at [1150, 429] on button "button" at bounding box center [1141, 434] width 53 height 76
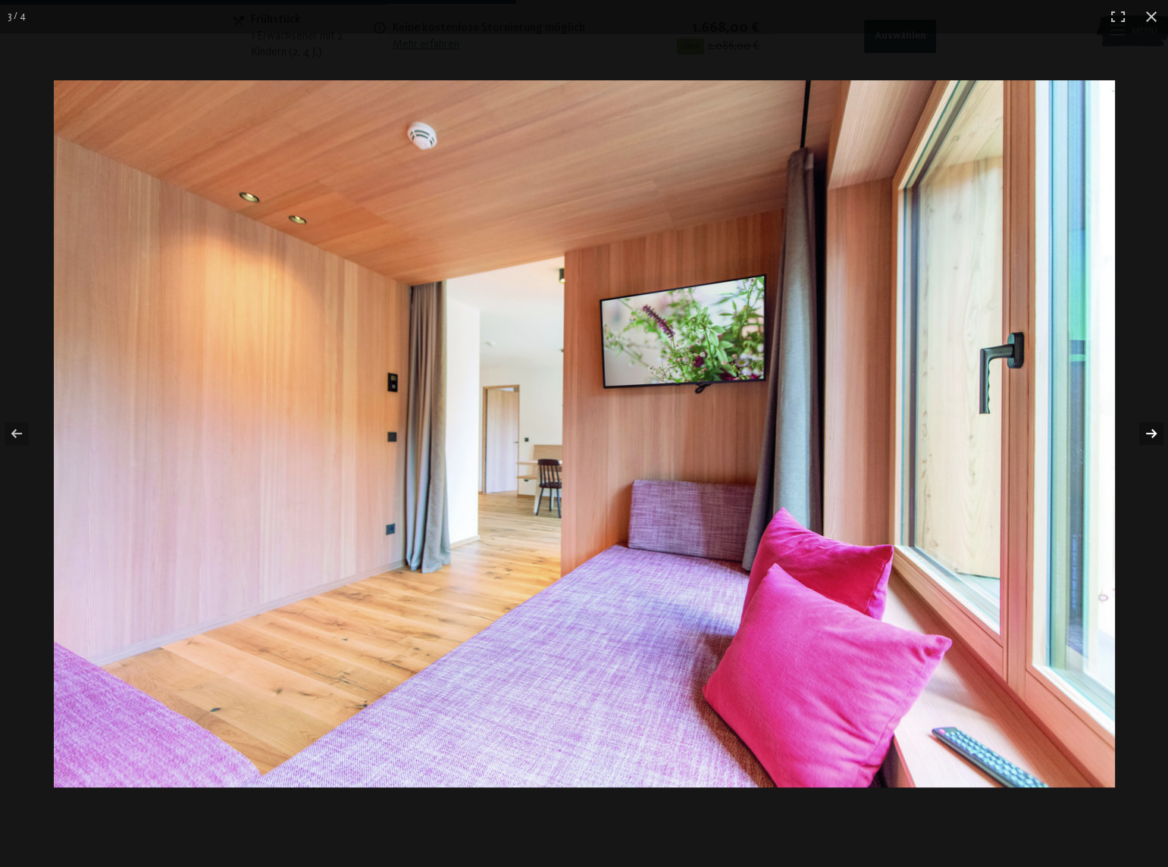
click at [1150, 429] on button "button" at bounding box center [1141, 434] width 53 height 76
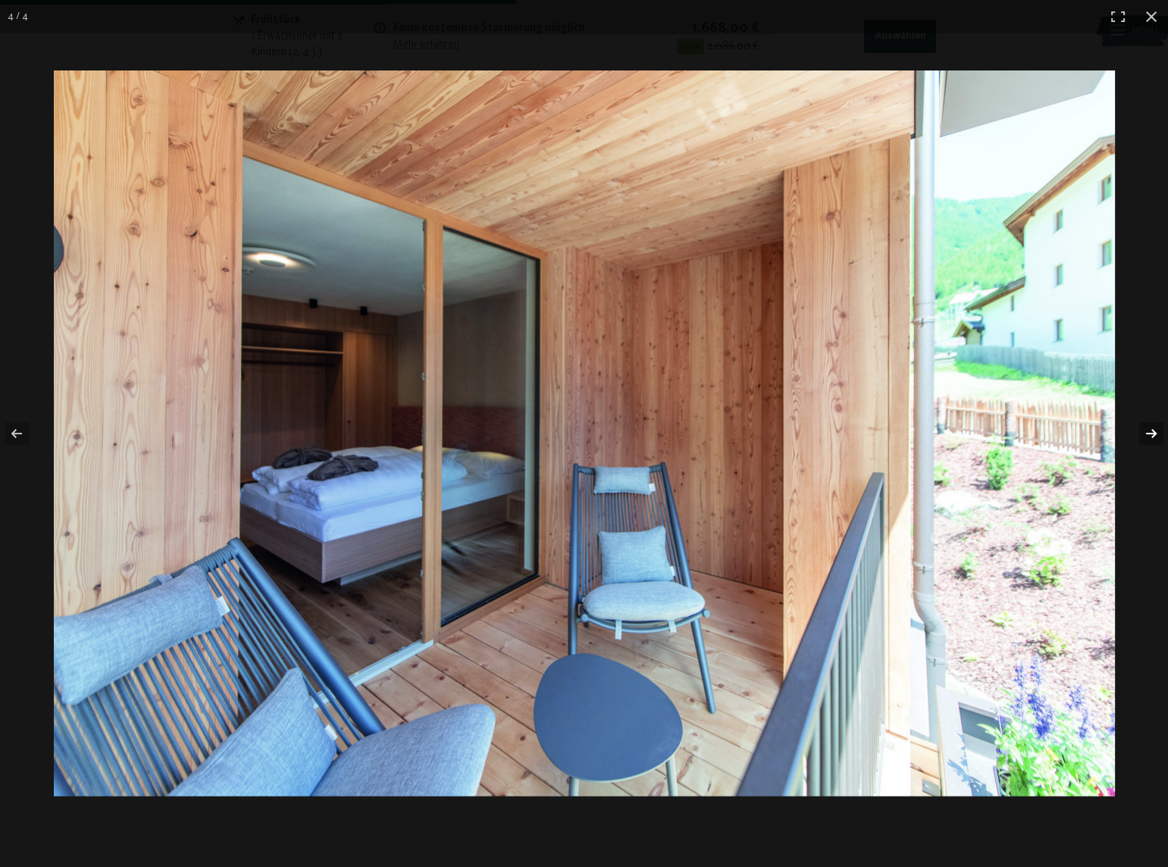
click at [1150, 432] on button "button" at bounding box center [1141, 434] width 53 height 76
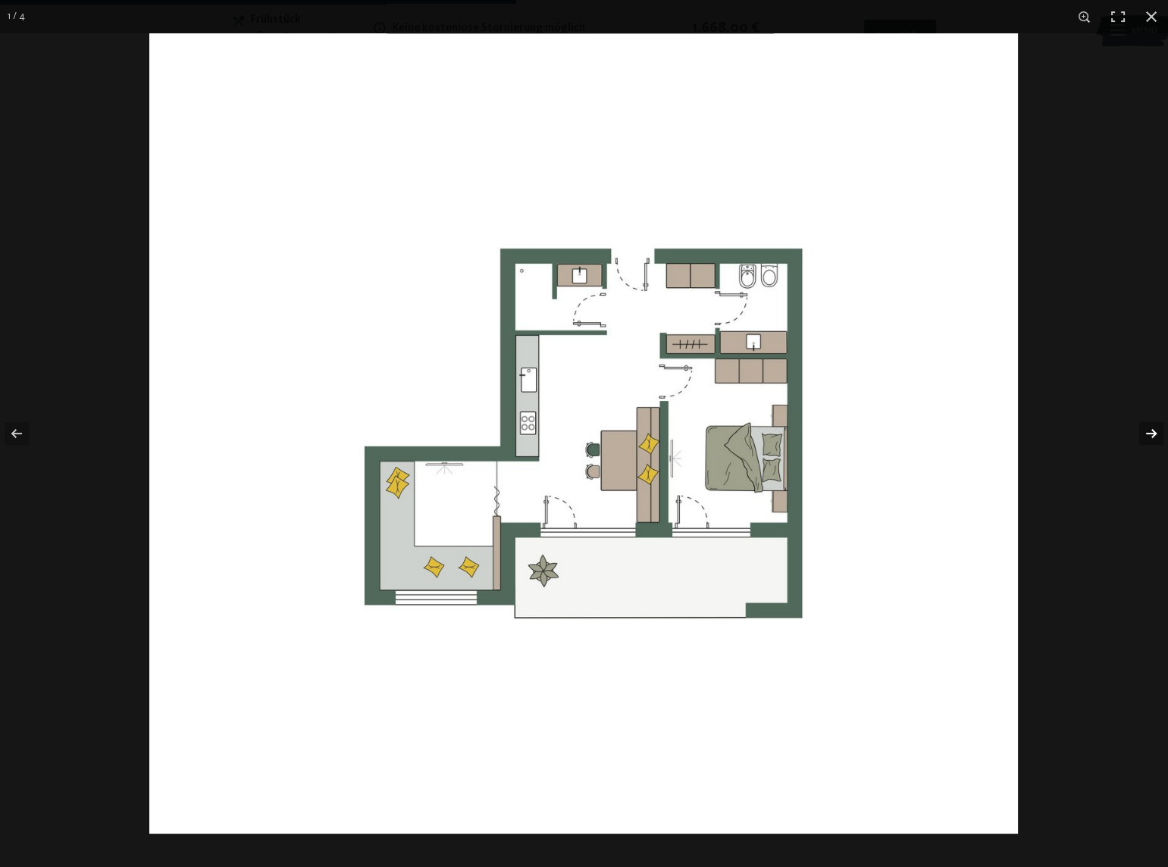
click at [1150, 432] on button "button" at bounding box center [1141, 434] width 53 height 76
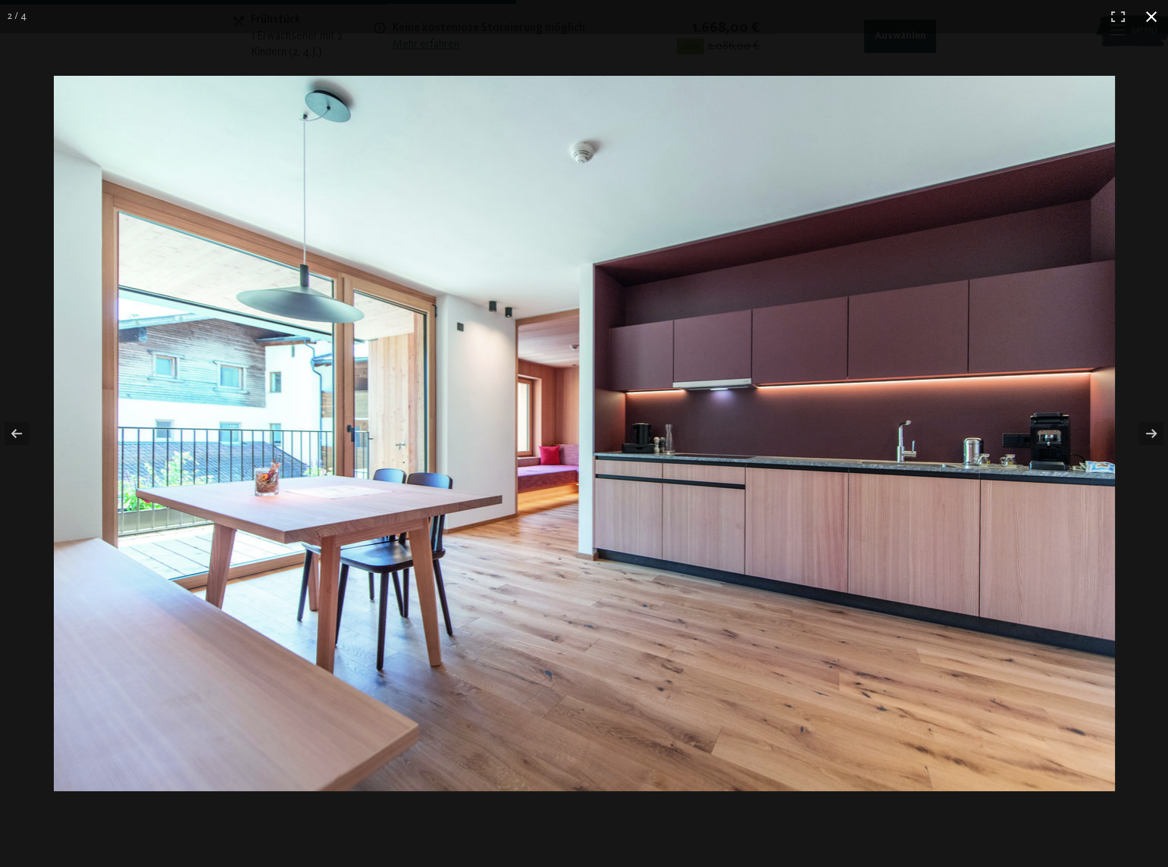
click at [1121, 493] on div at bounding box center [584, 433] width 1168 height 867
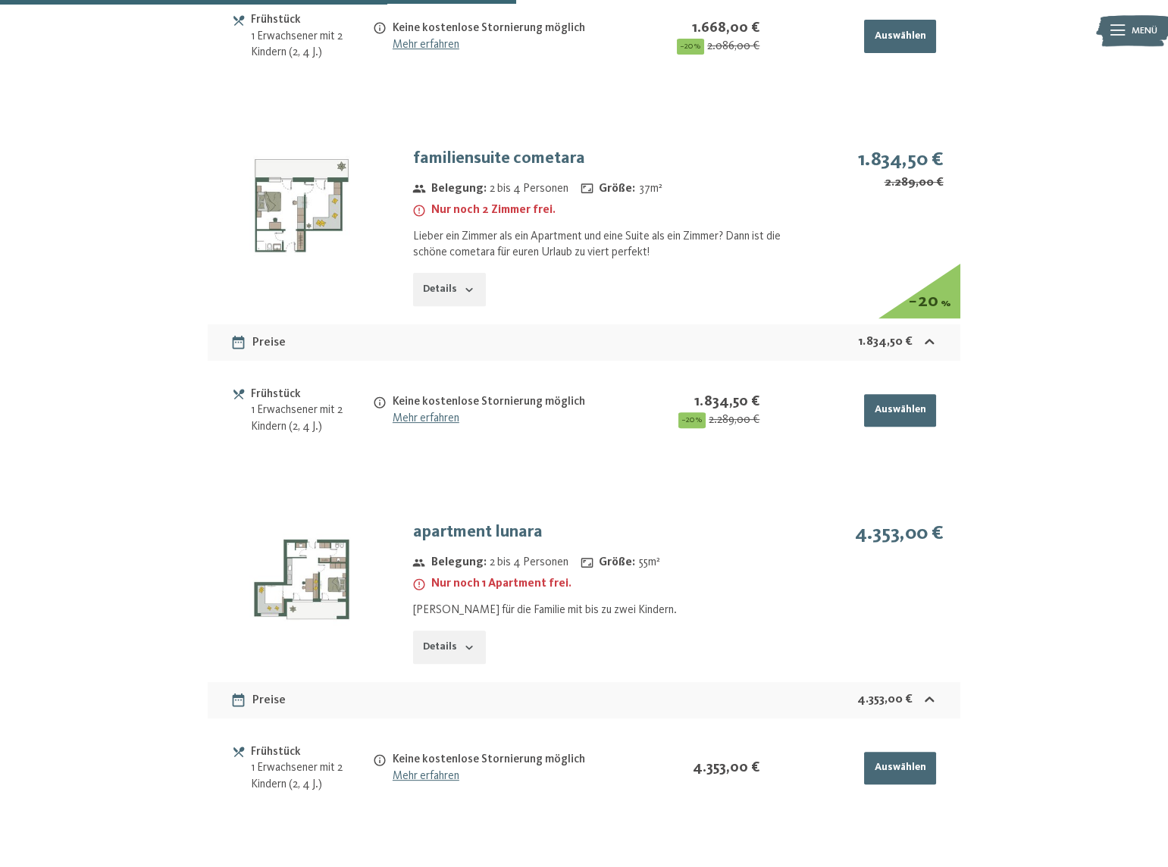
click at [473, 643] on button "Details" at bounding box center [449, 646] width 73 height 33
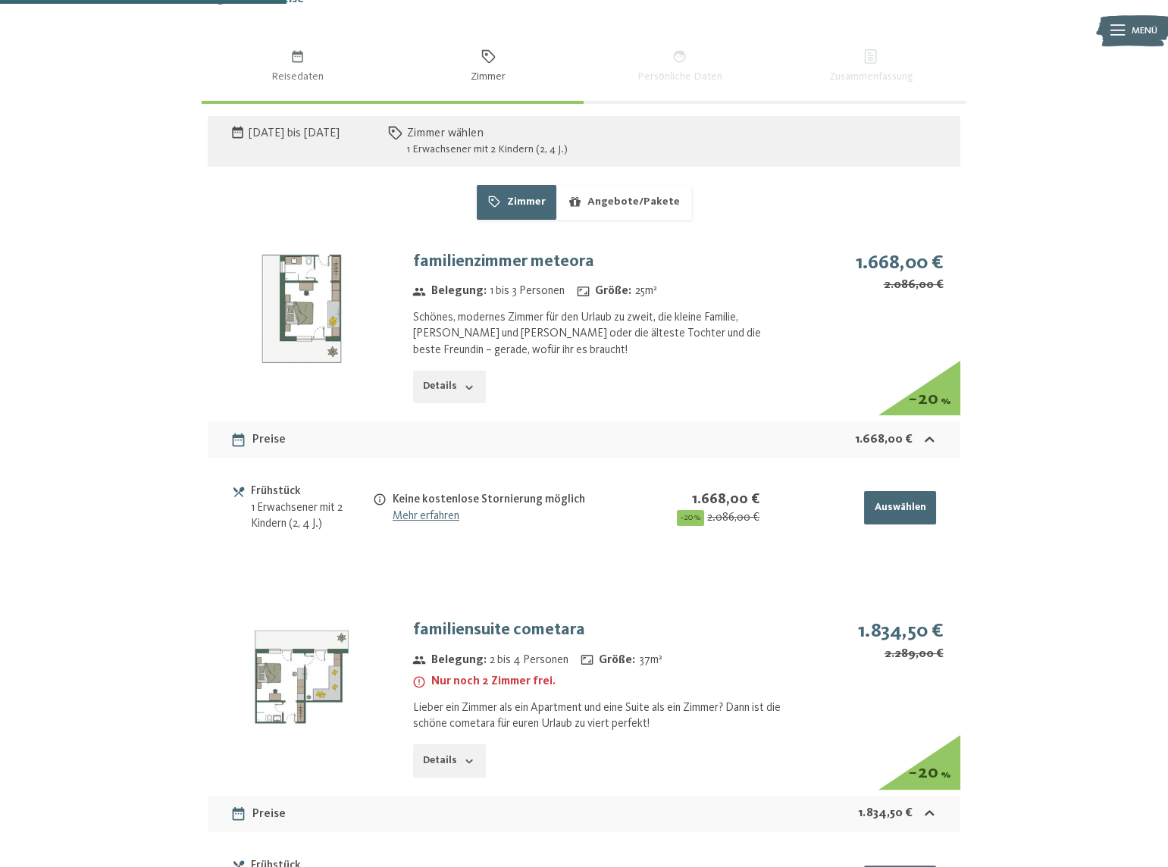
scroll to position [774, 0]
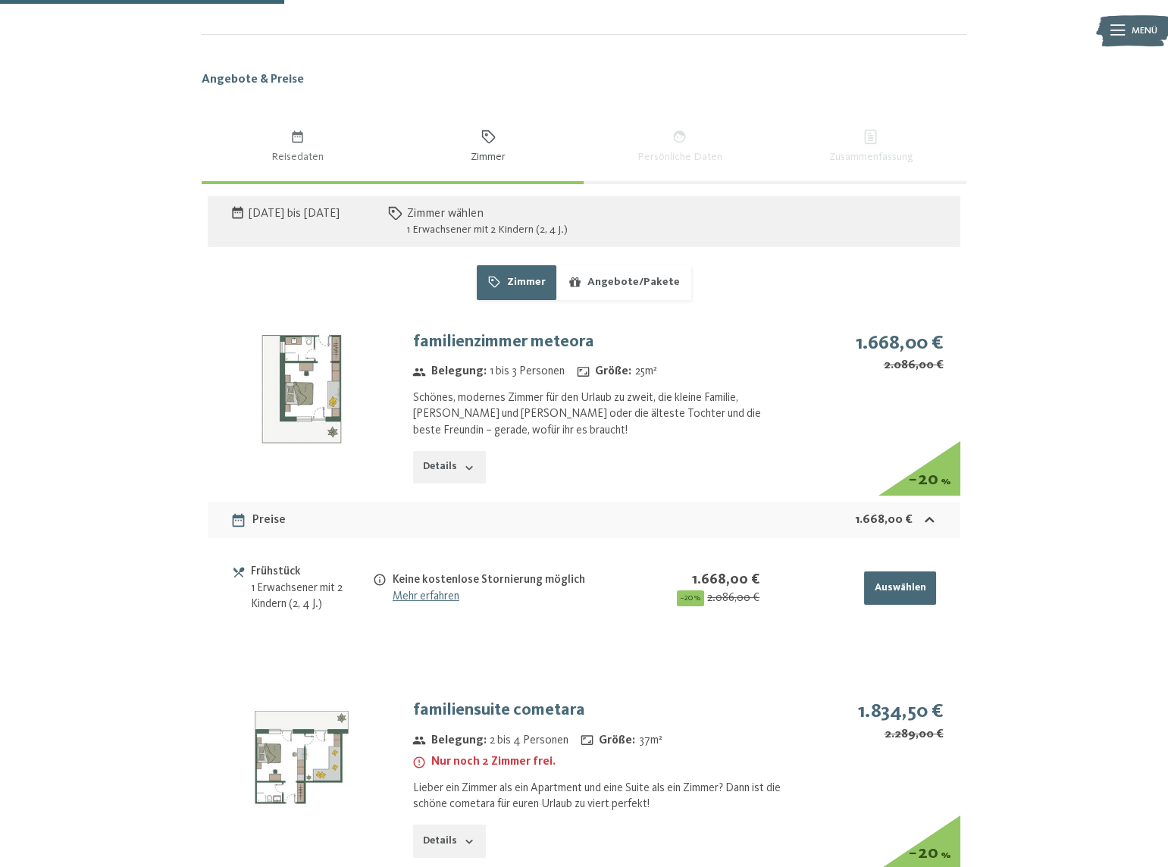
click at [470, 468] on icon "button" at bounding box center [469, 467] width 12 height 12
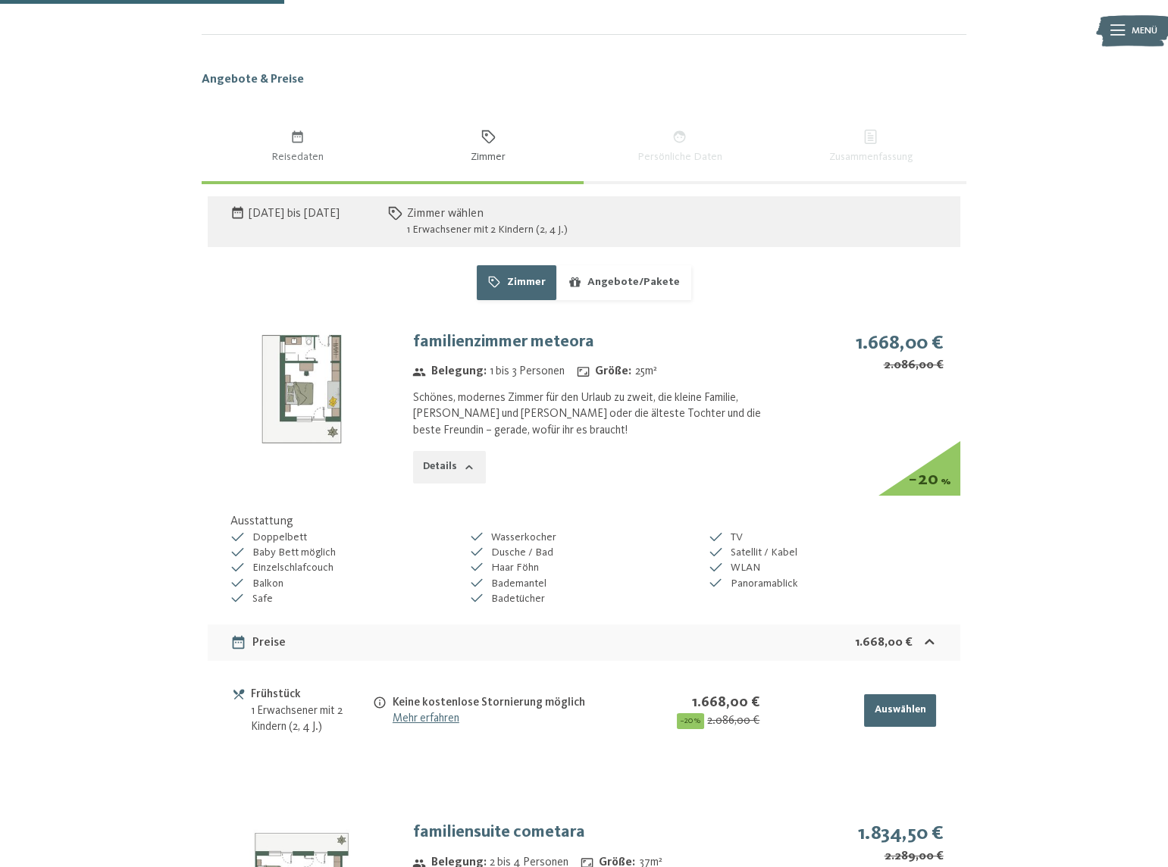
click at [660, 282] on button "Angebote/Pakete" at bounding box center [623, 282] width 134 height 35
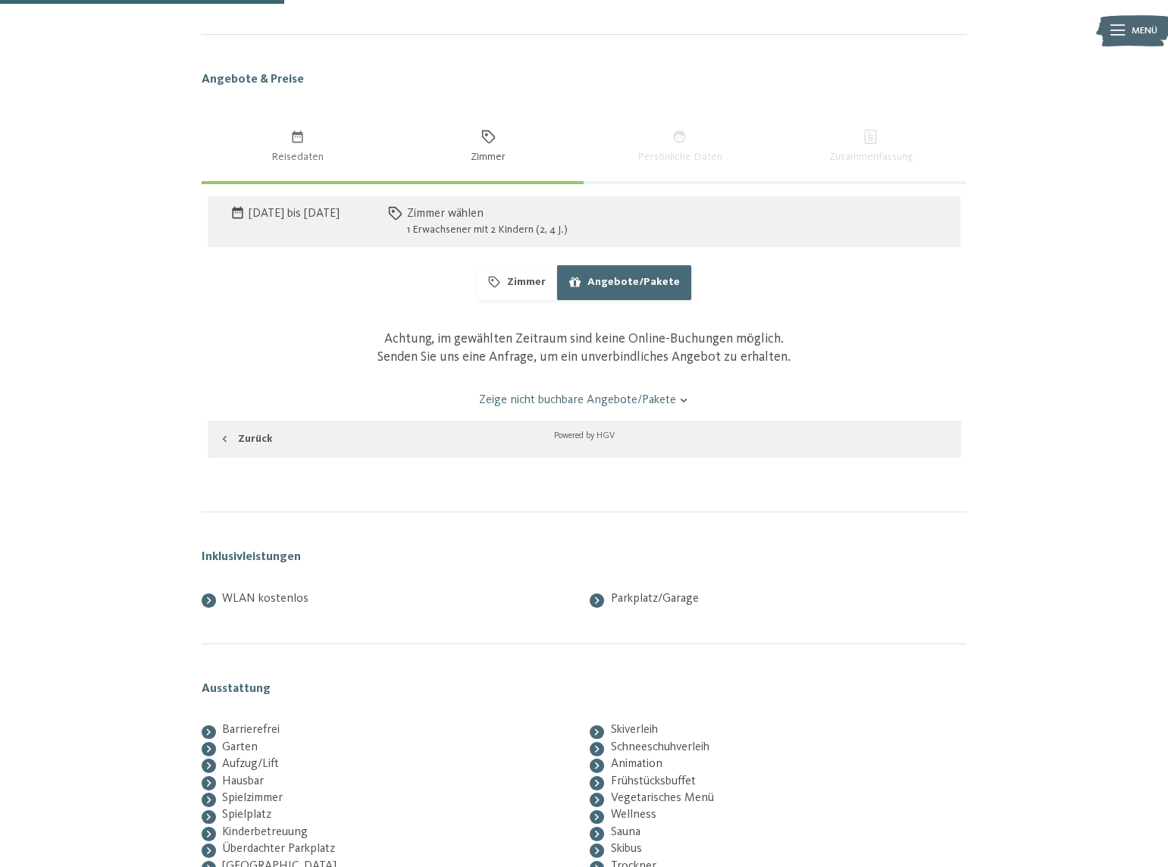
click at [498, 286] on icon "button" at bounding box center [493, 282] width 11 height 11
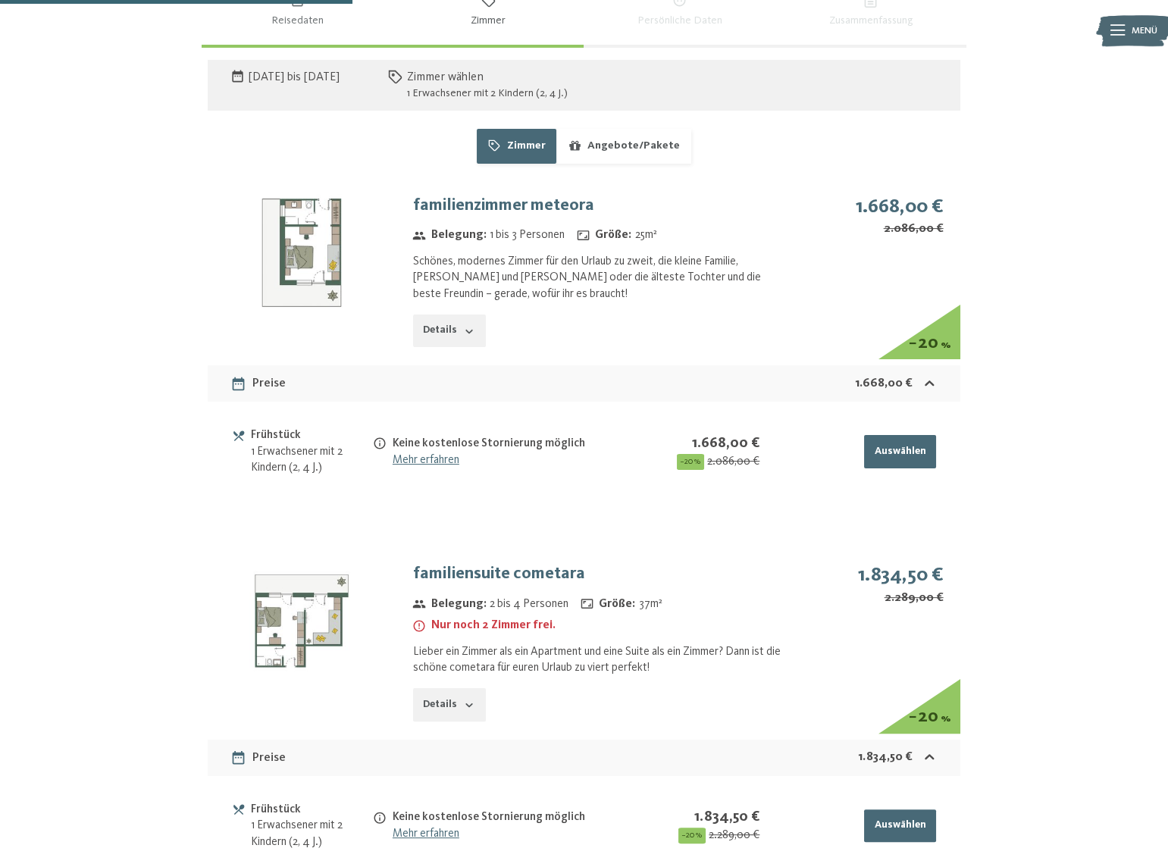
scroll to position [912, 0]
click at [424, 318] on button "Details" at bounding box center [449, 329] width 73 height 33
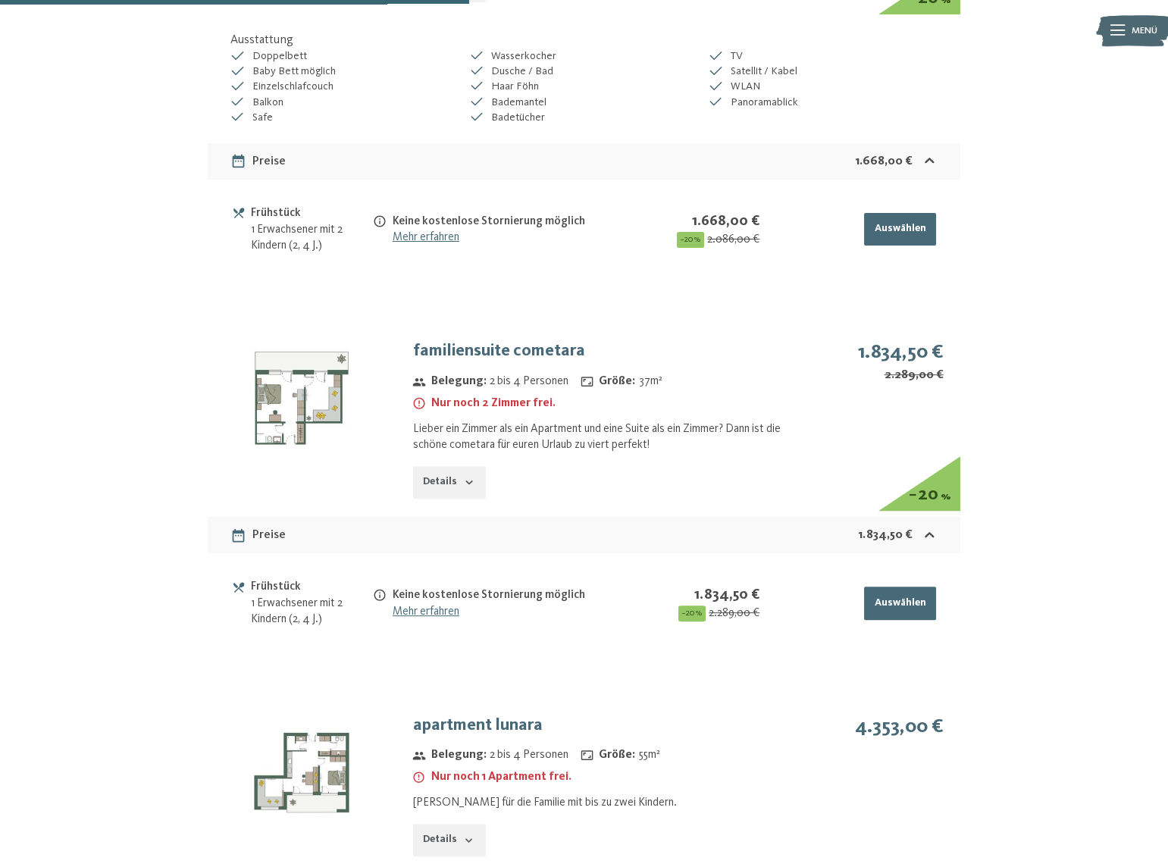
scroll to position [1257, 0]
click at [463, 480] on icon "button" at bounding box center [469, 480] width 12 height 12
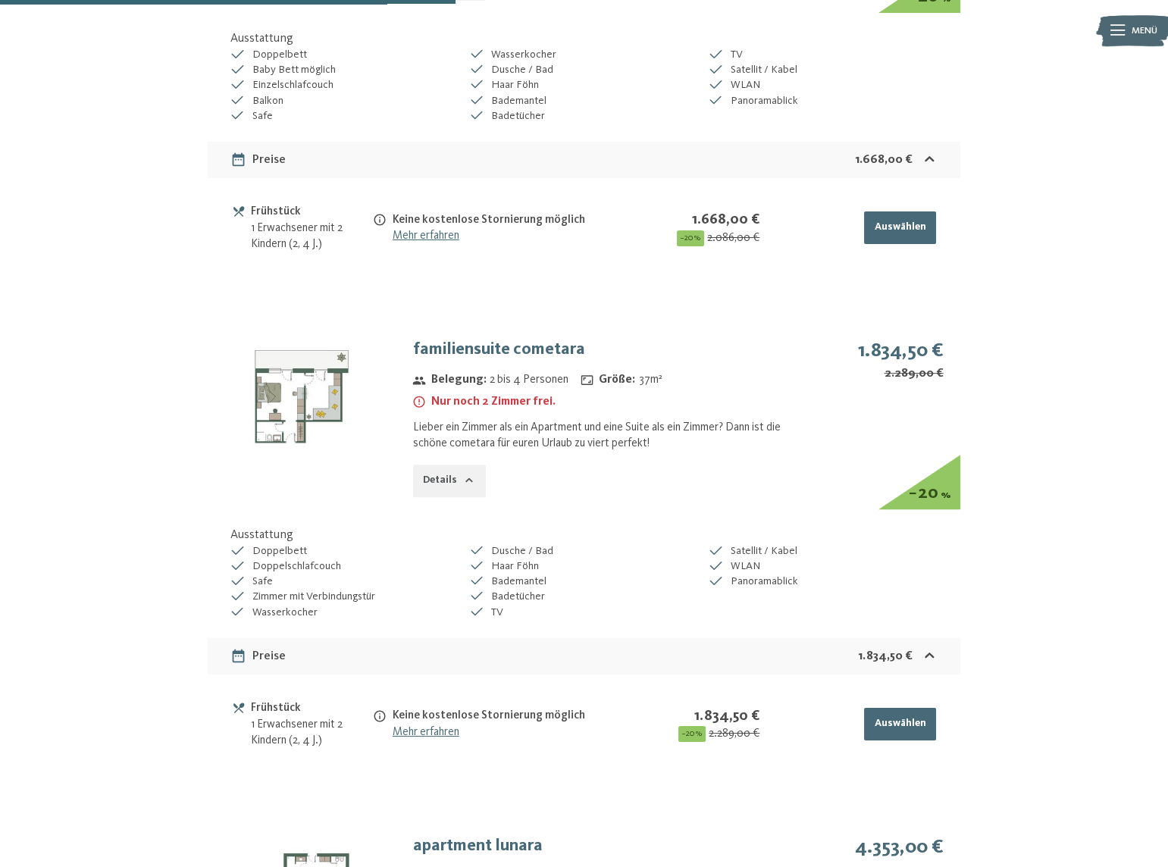
scroll to position [1532, 0]
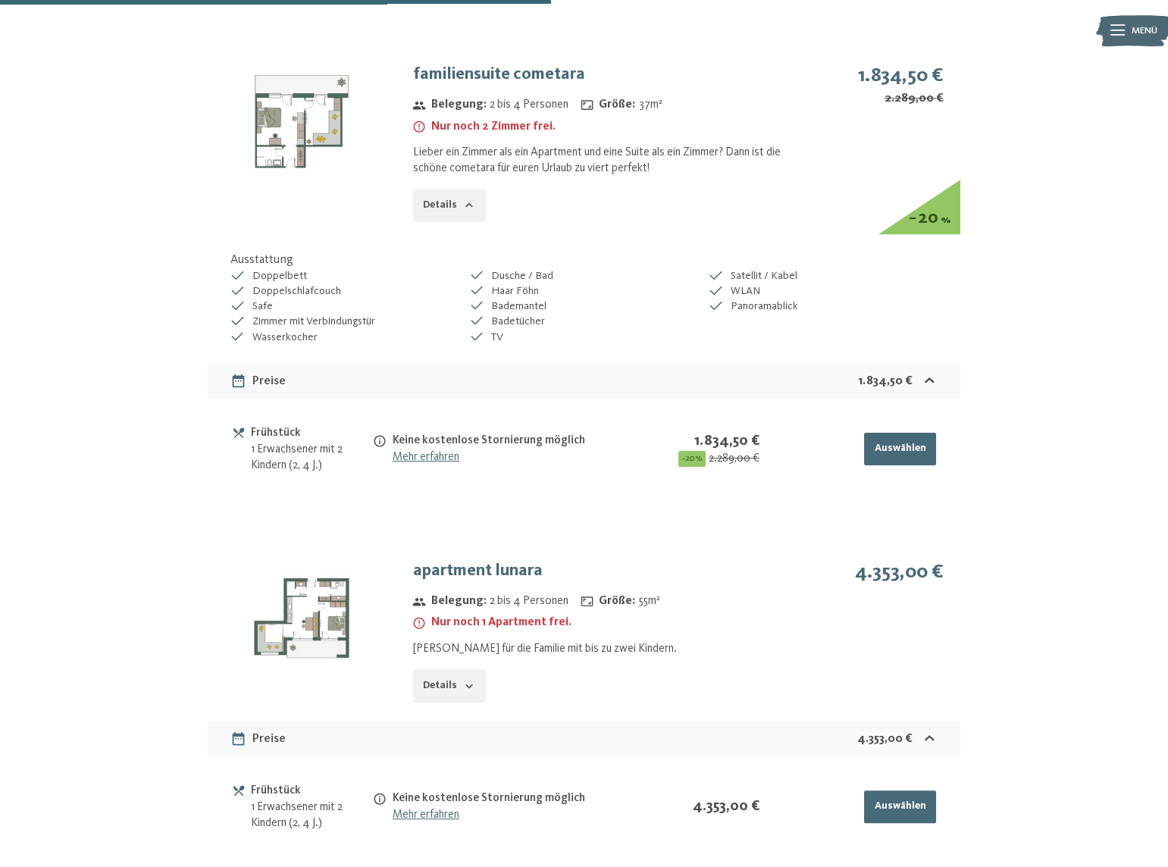
click at [463, 682] on icon "button" at bounding box center [469, 686] width 12 height 12
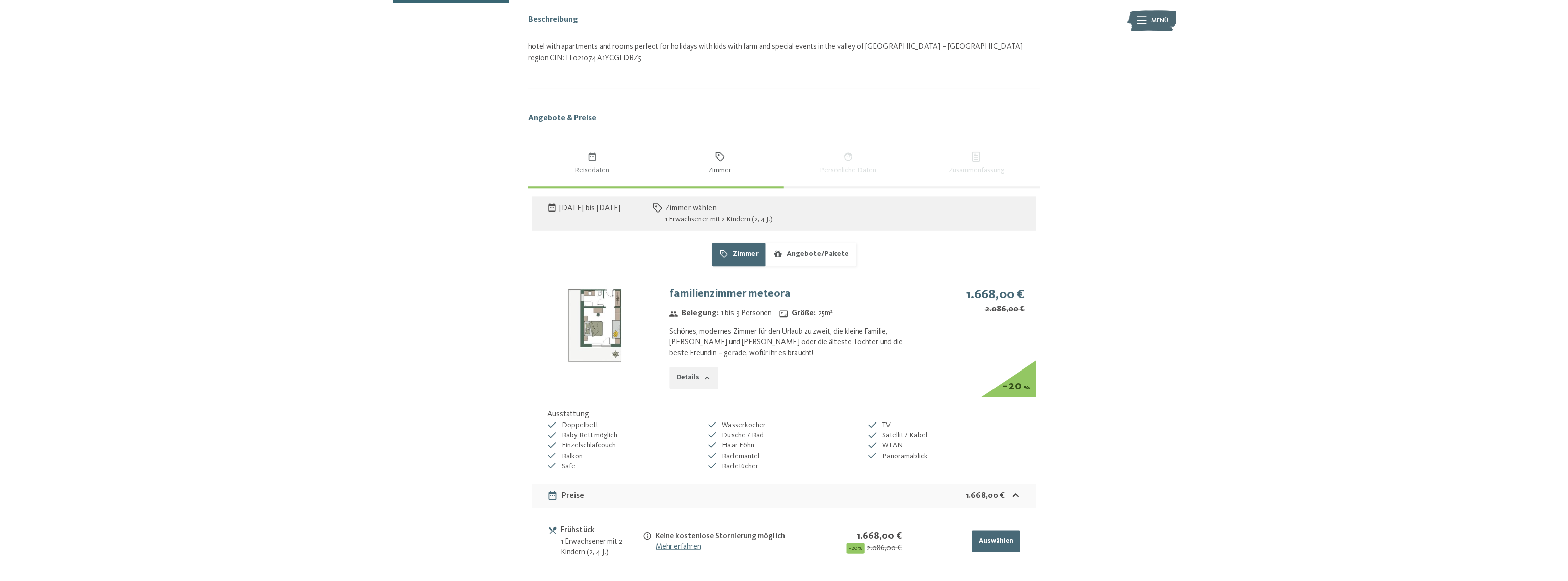
scroll to position [332, 0]
